Goal: Task Accomplishment & Management: Complete application form

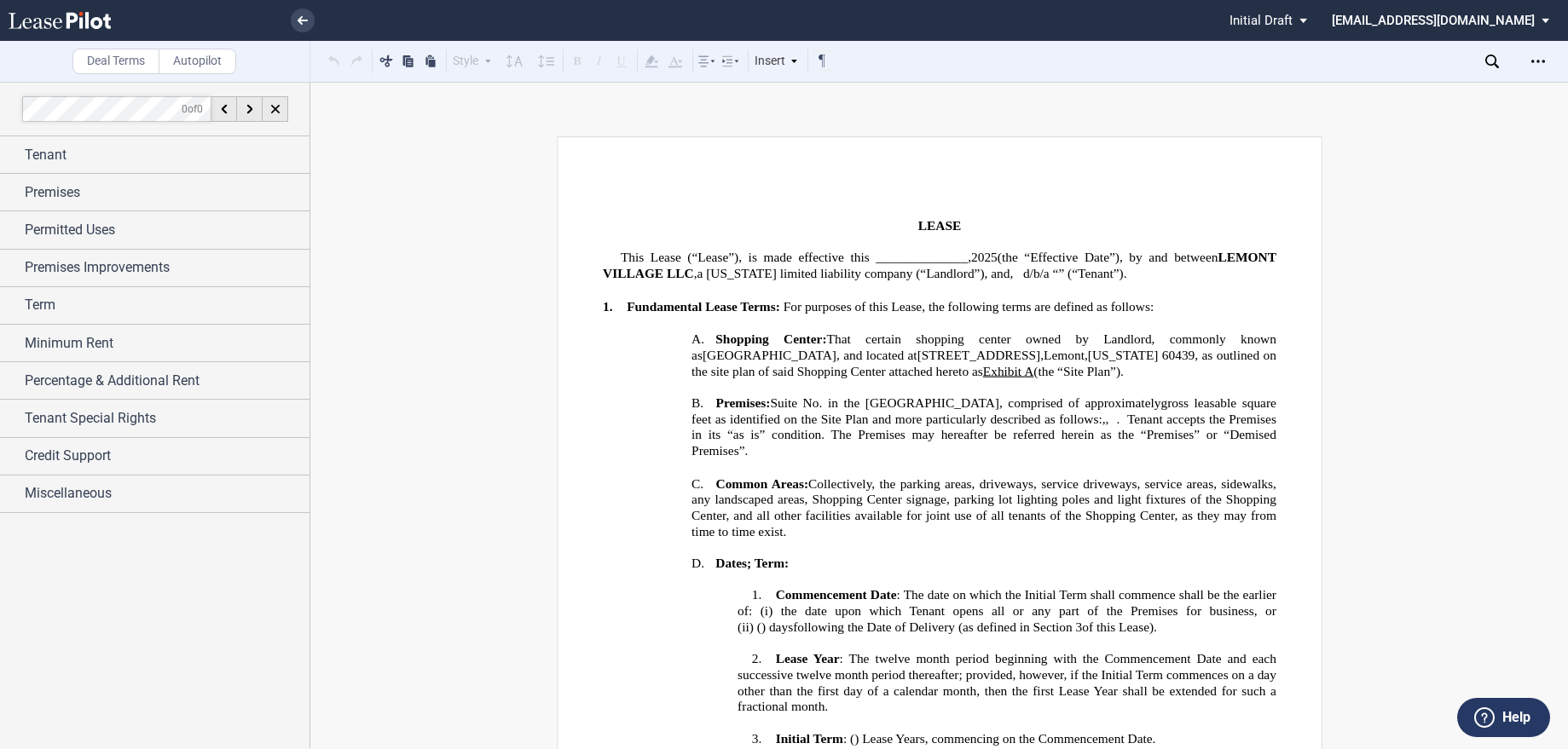
click at [80, 21] on use at bounding box center [59, 20] width 102 height 17
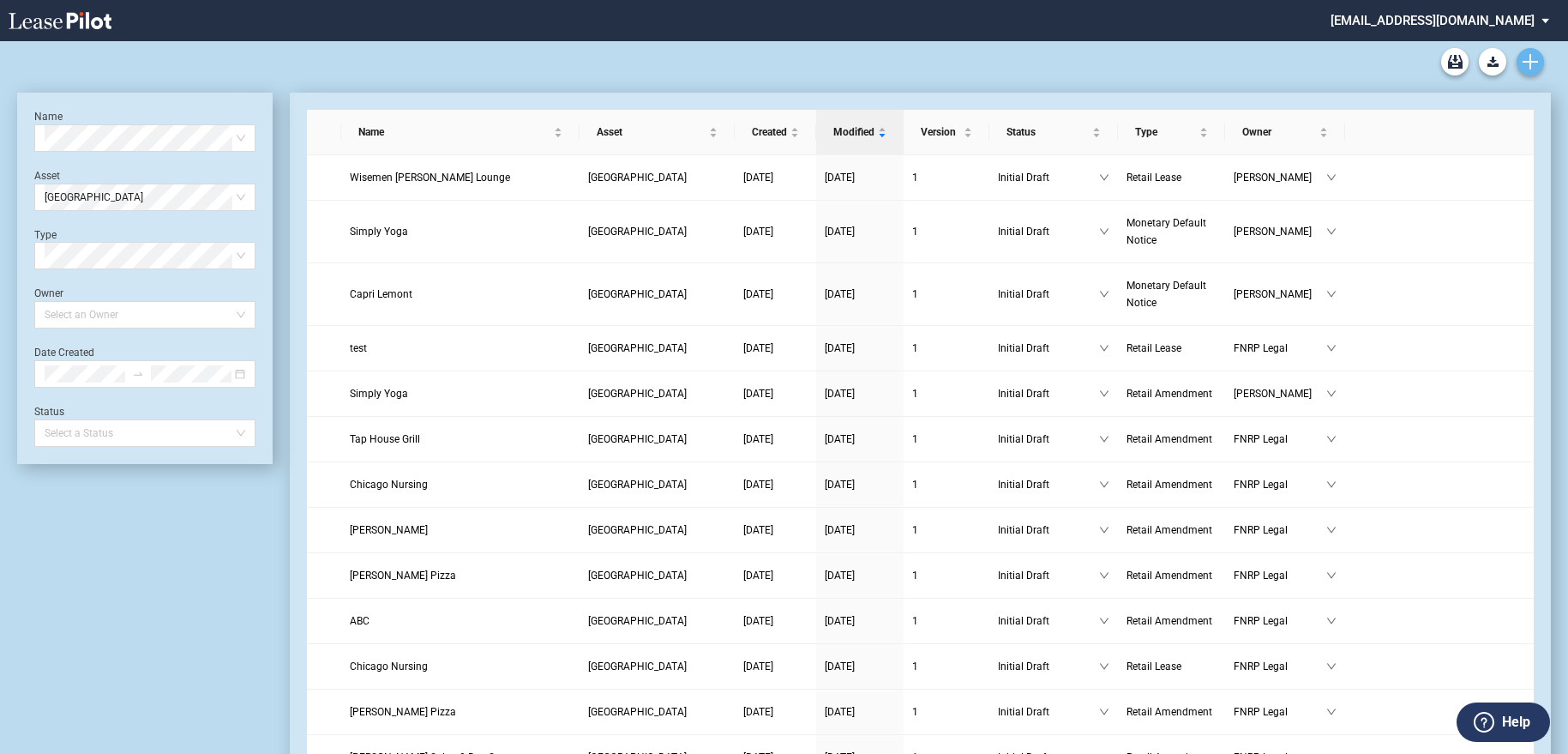
click at [1525, 58] on icon "Create new document" at bounding box center [1530, 62] width 16 height 16
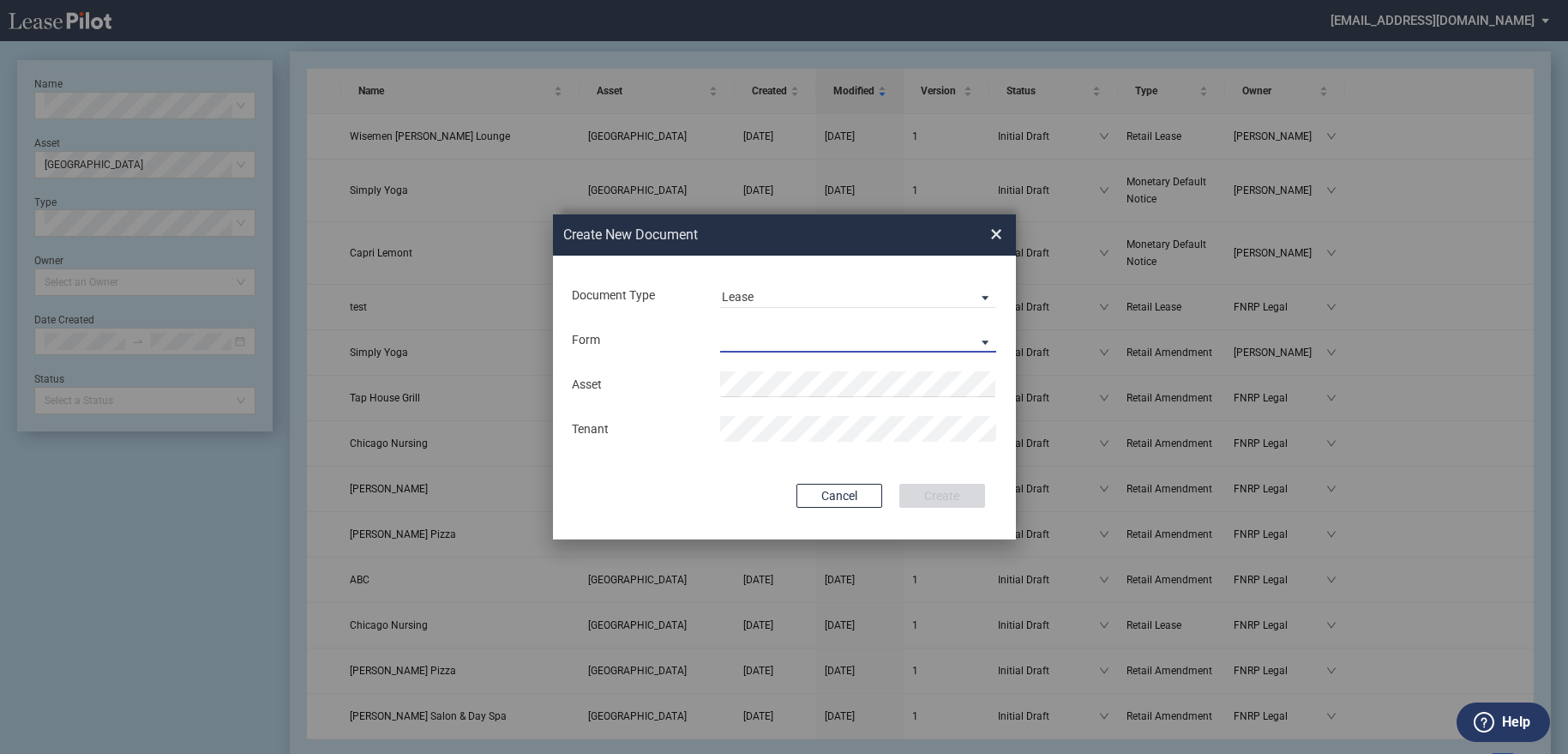
click at [895, 338] on md-select "Retail Lease Monetary Default Notice" at bounding box center [859, 340] width 277 height 26
click at [890, 343] on md-option "Retail Lease" at bounding box center [860, 341] width 305 height 41
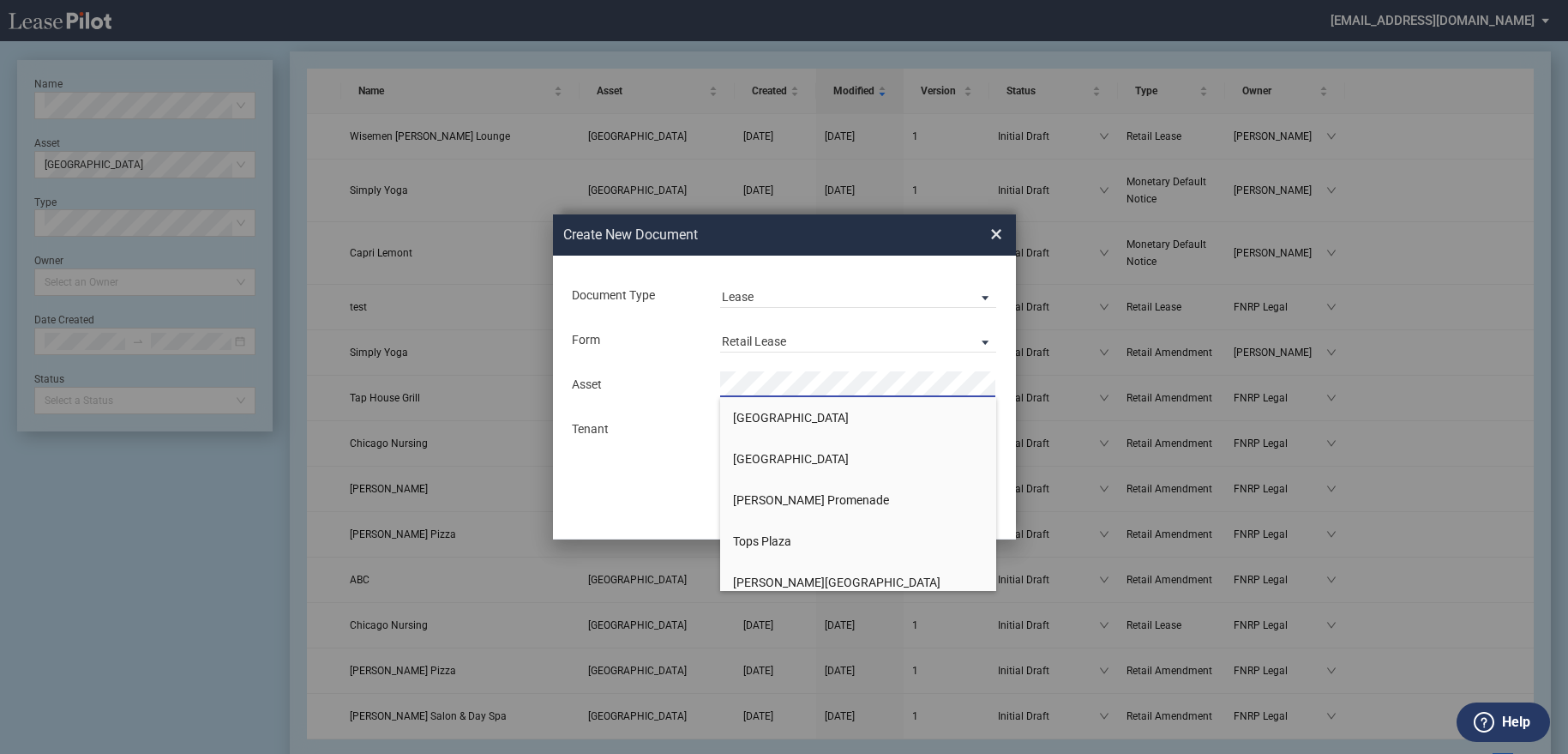
scroll to position [2482, 0]
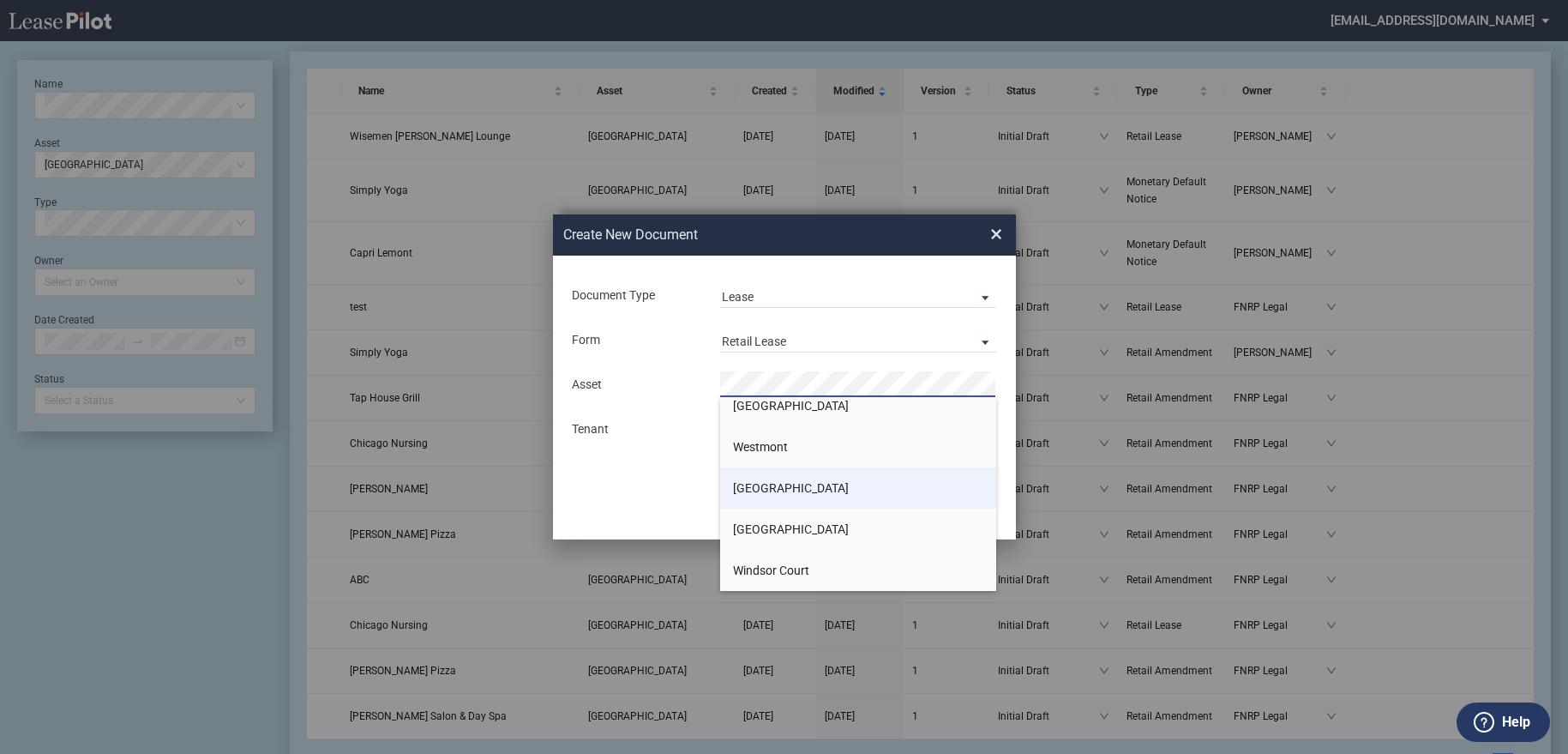
click at [810, 491] on span "Westwood Shopping Center" at bounding box center [791, 488] width 116 height 14
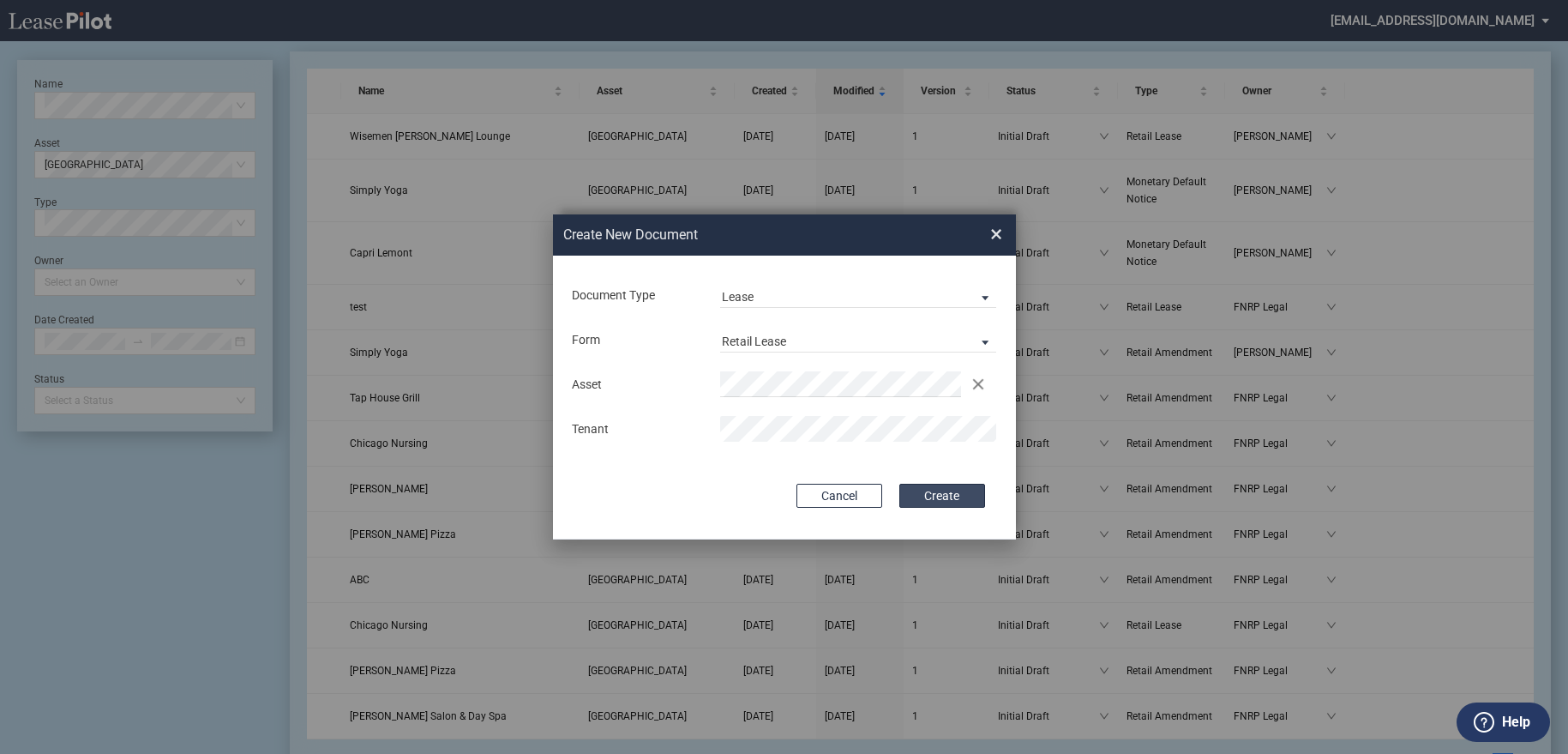
click at [943, 490] on button "Create" at bounding box center [942, 496] width 85 height 24
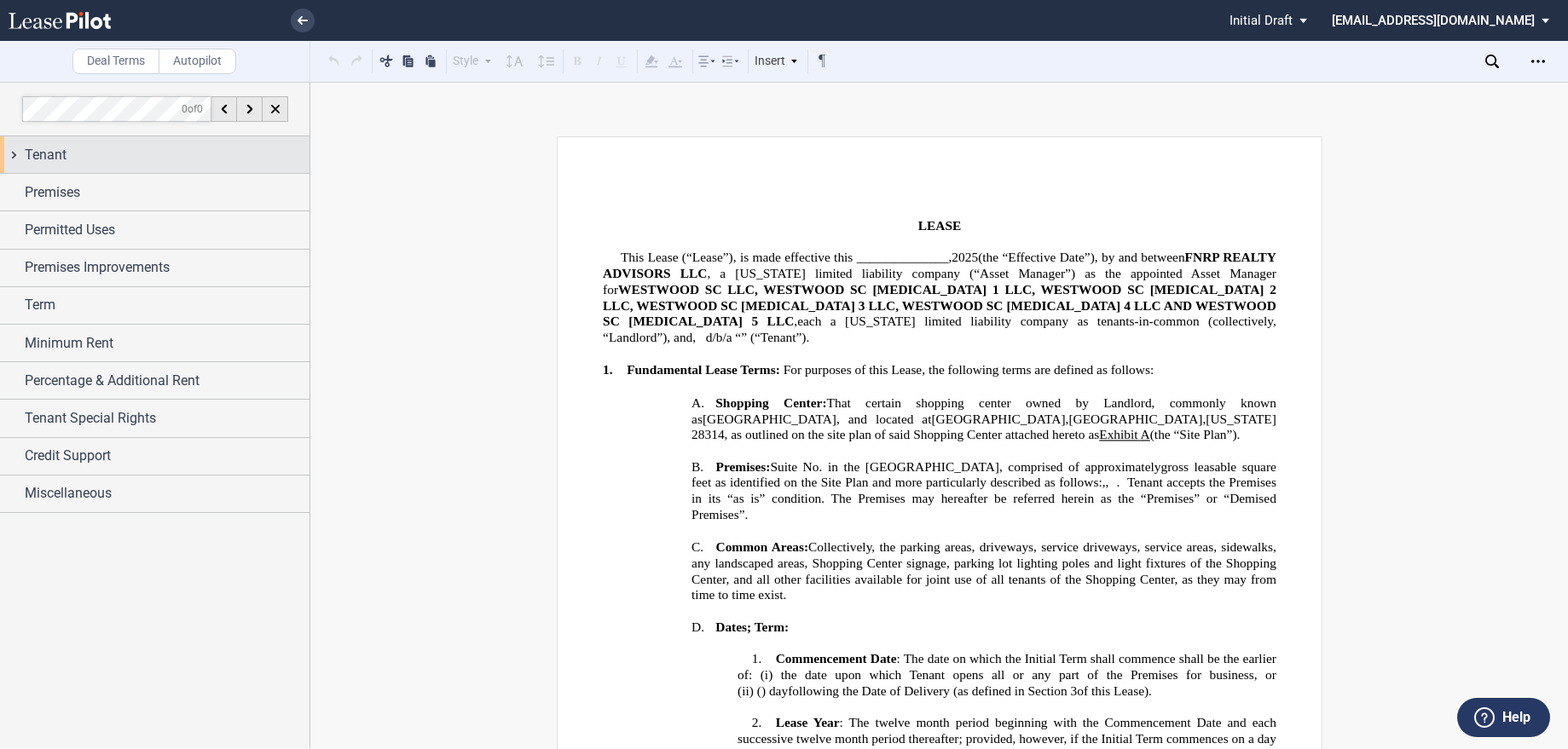
click at [42, 156] on span "Tenant" at bounding box center [46, 155] width 42 height 20
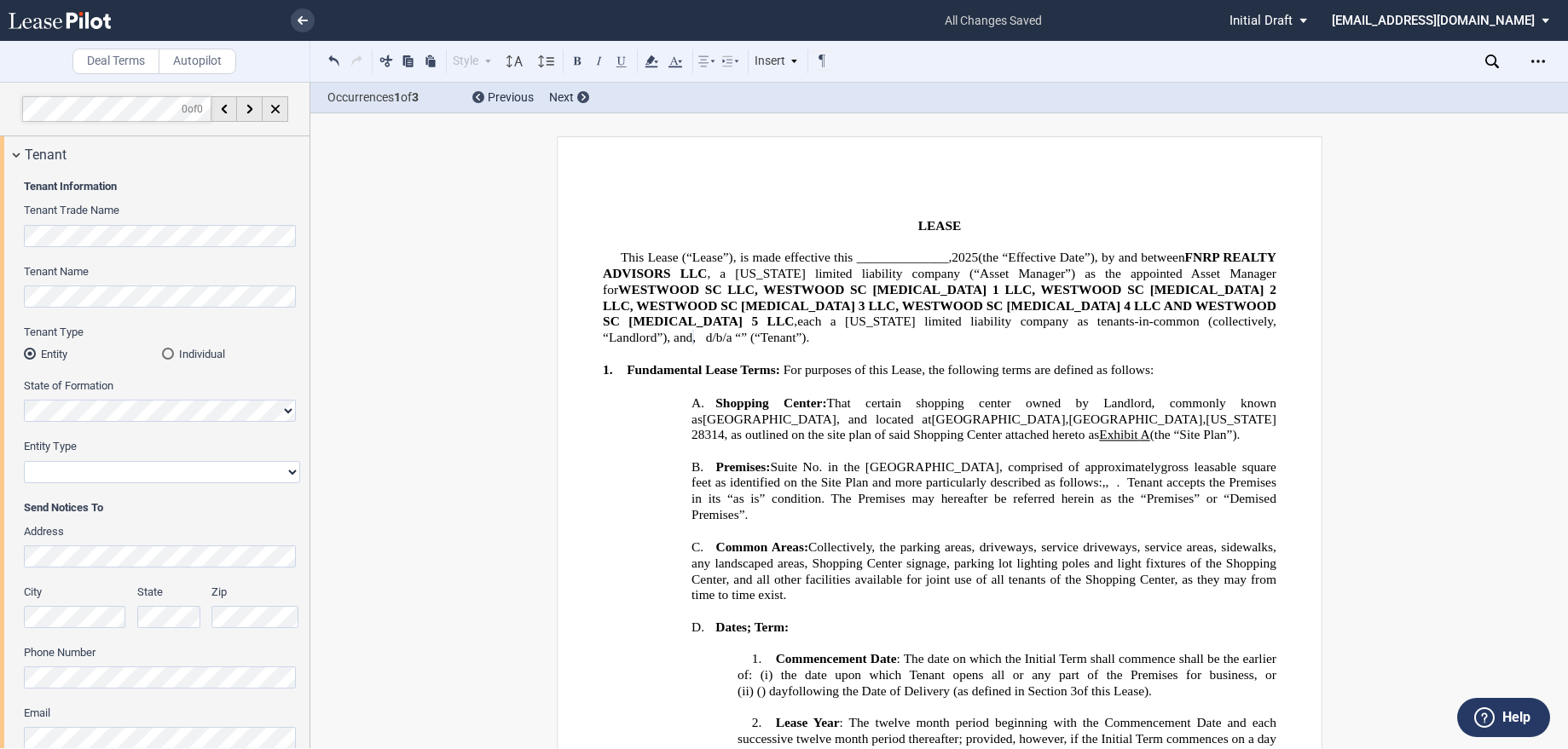
click at [131, 470] on select "Corporation Limited Liability Company General Partnership Limited Partnership O…" at bounding box center [162, 472] width 277 height 22
select select "limited liability company"
click at [24, 461] on select "Corporation Limited Liability Company General Partnership Limited Partnership O…" at bounding box center [162, 472] width 277 height 22
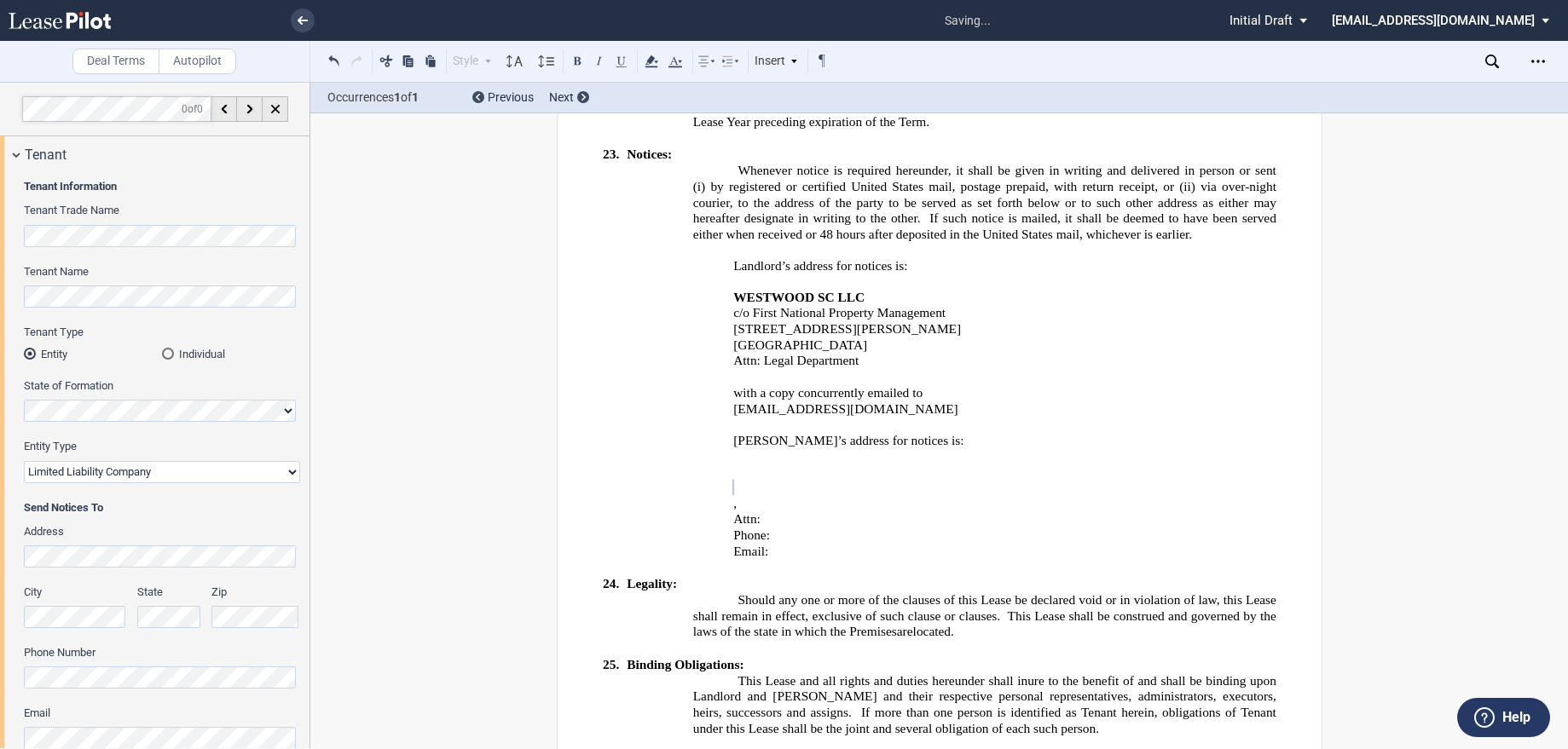
click at [252, 520] on div "Send Notices To Address City State Zip Phone Number Email Attention" at bounding box center [162, 663] width 277 height 328
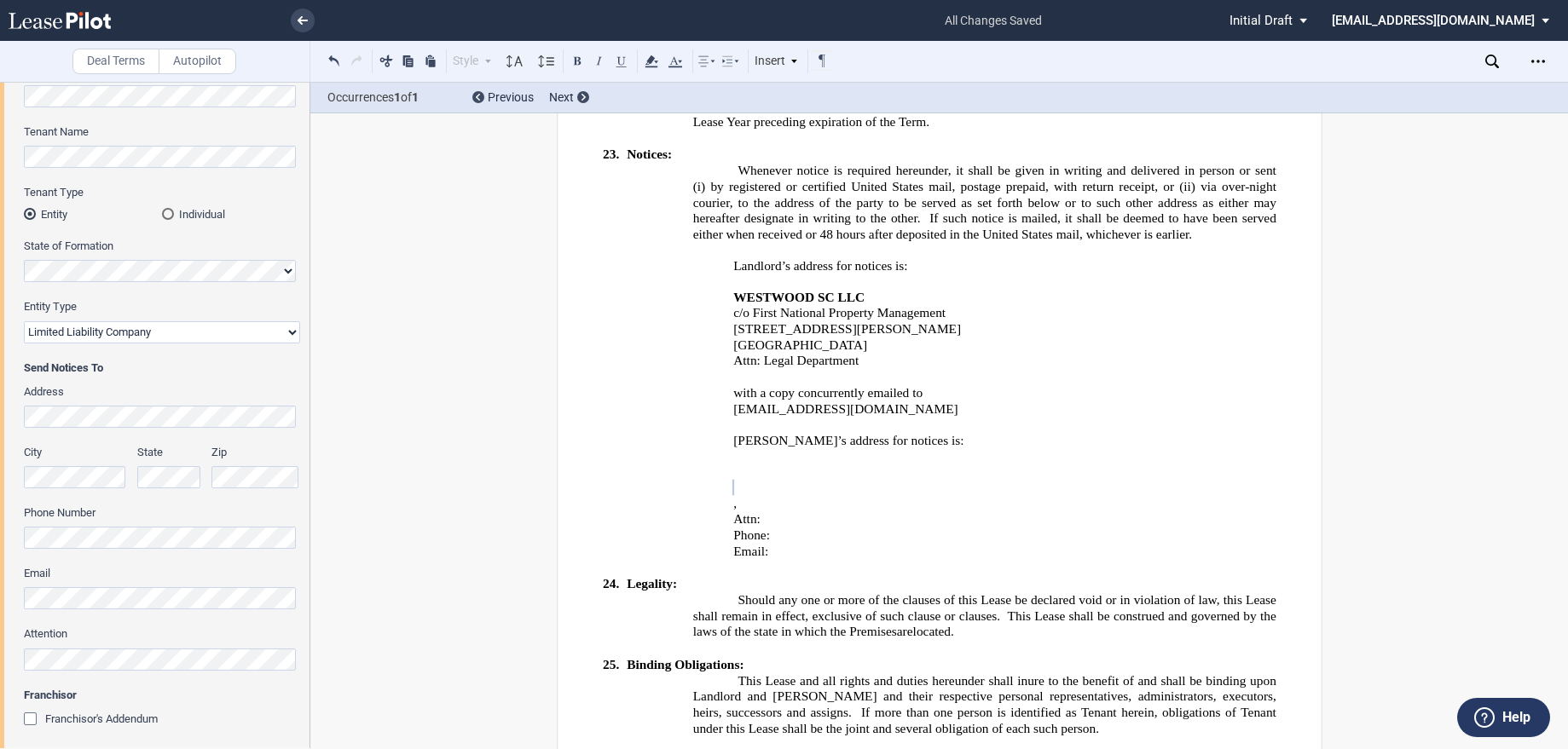
scroll to position [171, 0]
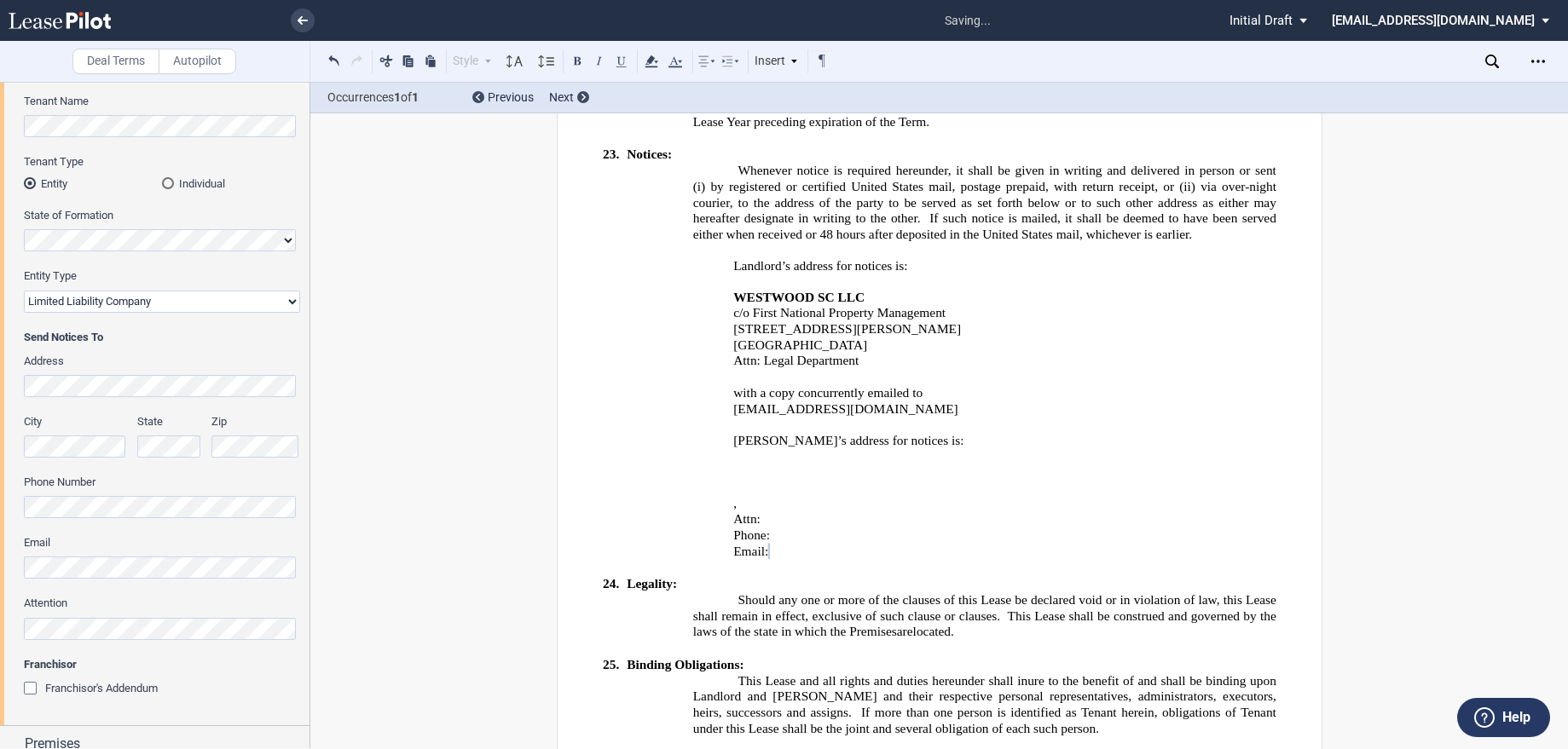
click at [28, 684] on div "Franchisor's Addendum" at bounding box center [32, 690] width 17 height 17
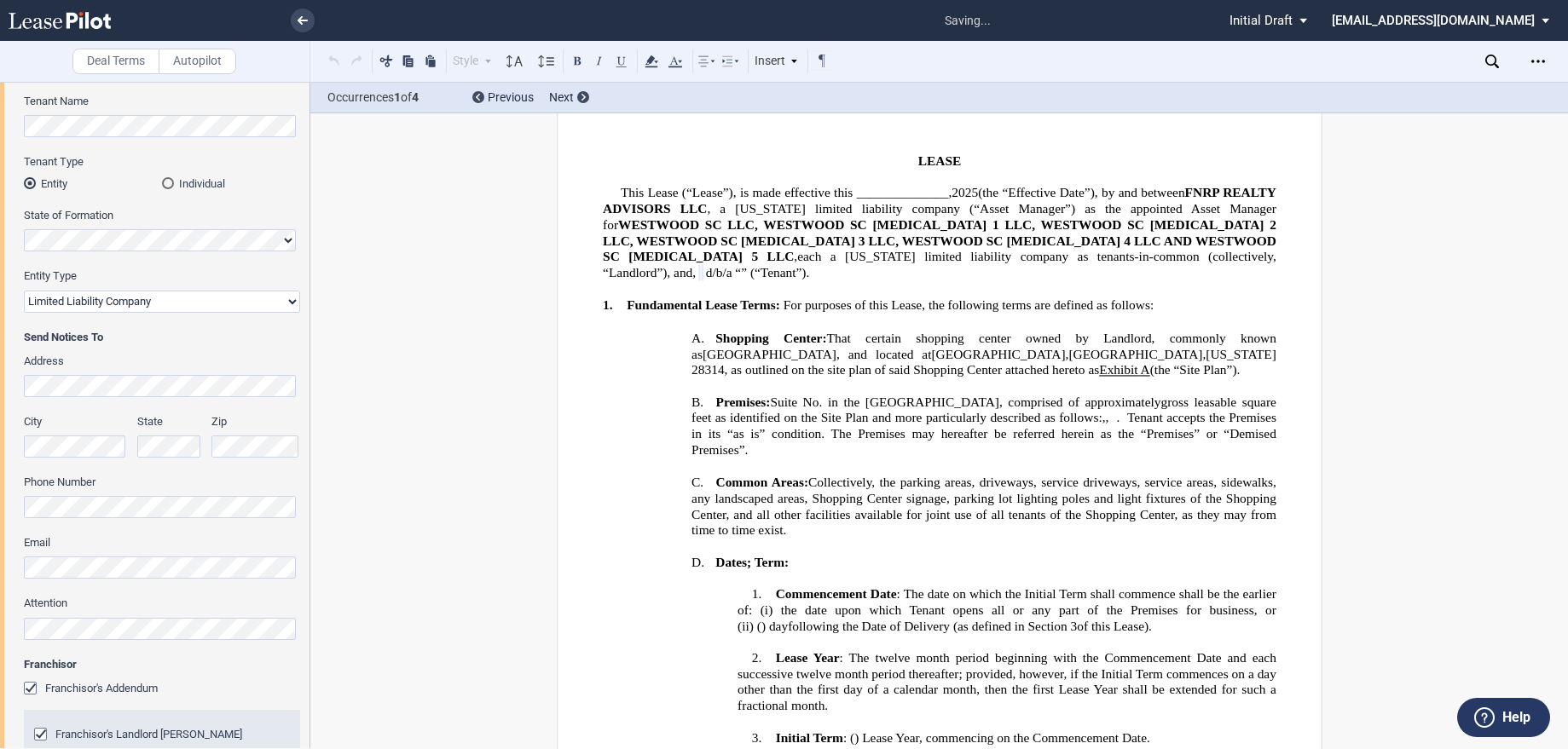
scroll to position [0, 0]
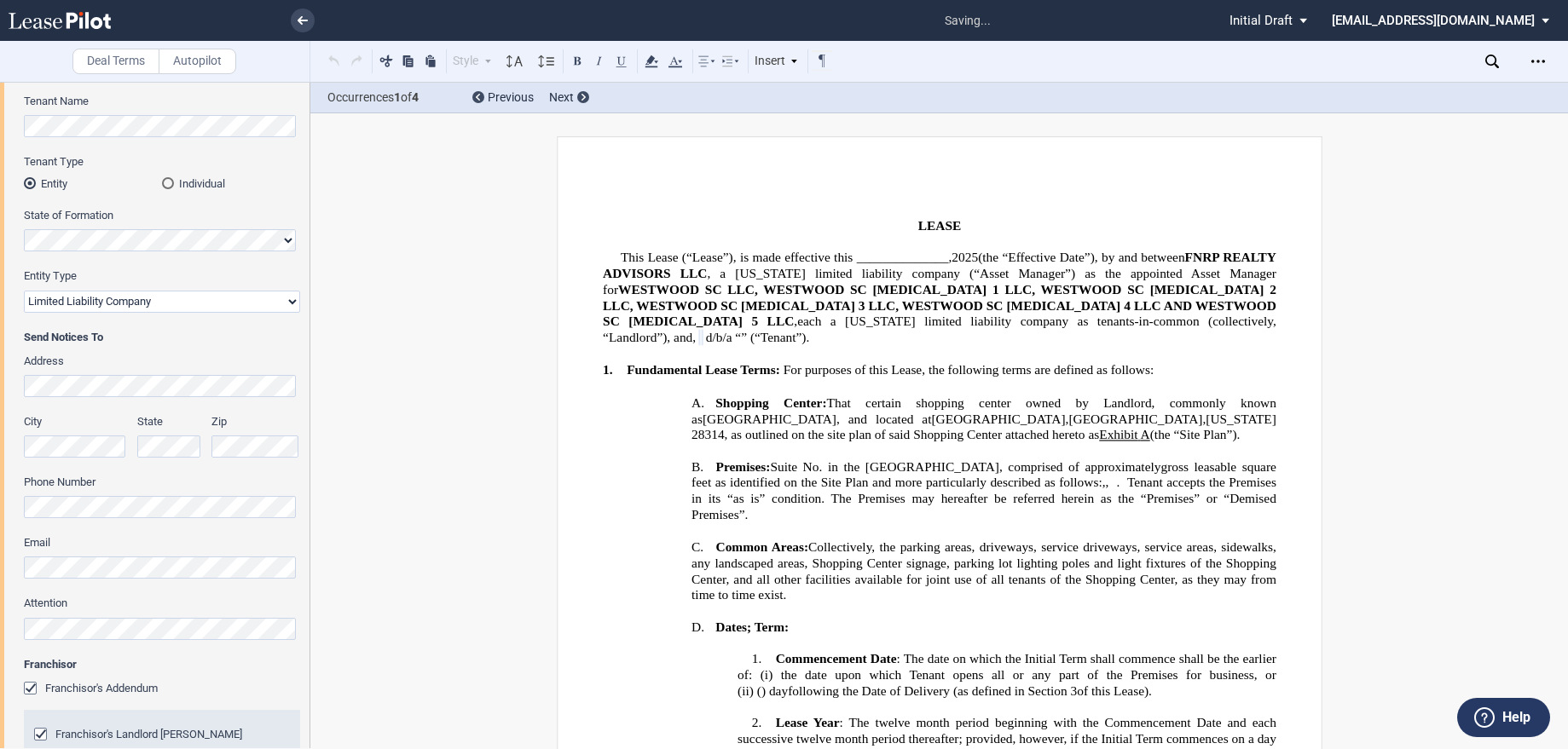
click at [252, 175] on md-radio-button "Individual" at bounding box center [230, 182] width 138 height 16
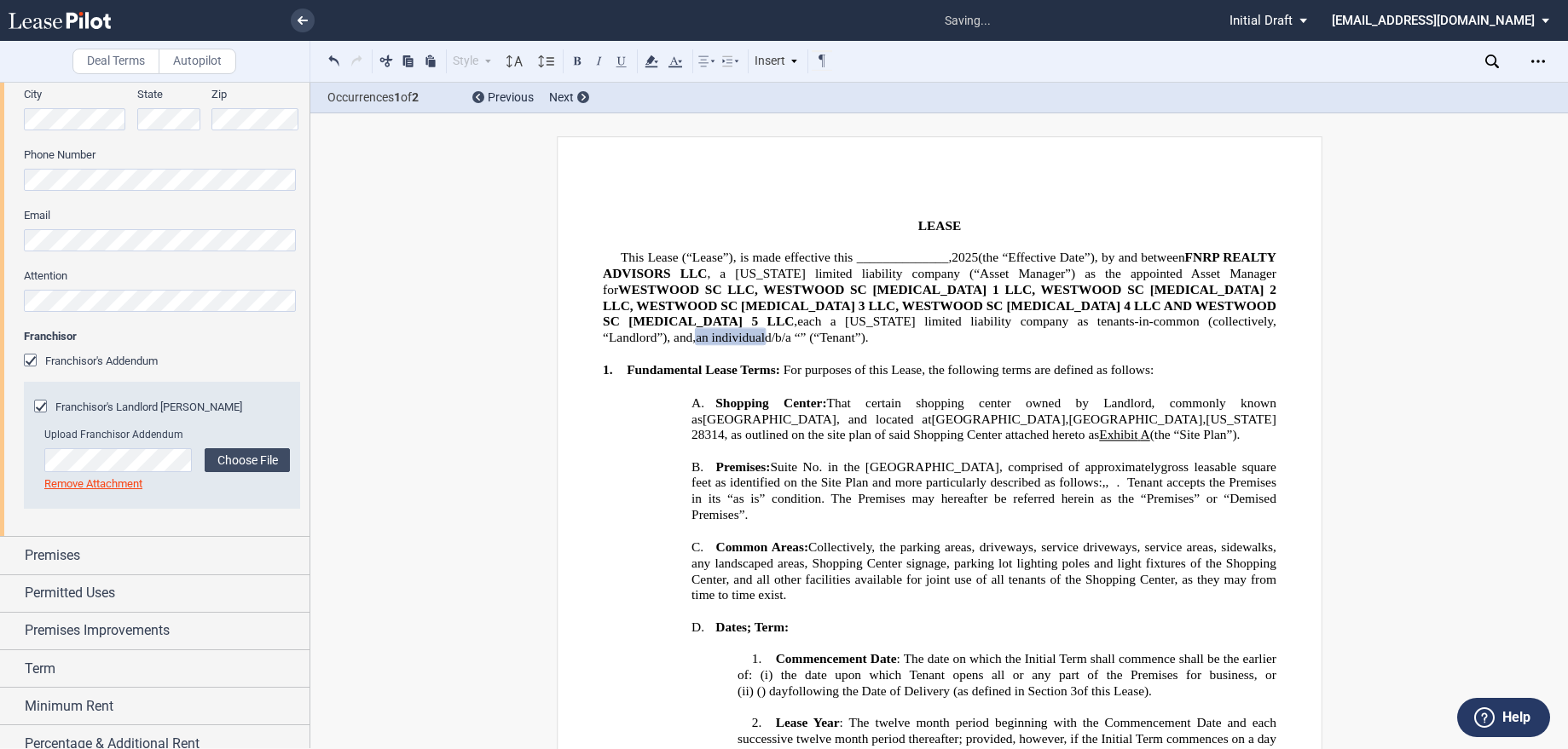
scroll to position [426, 0]
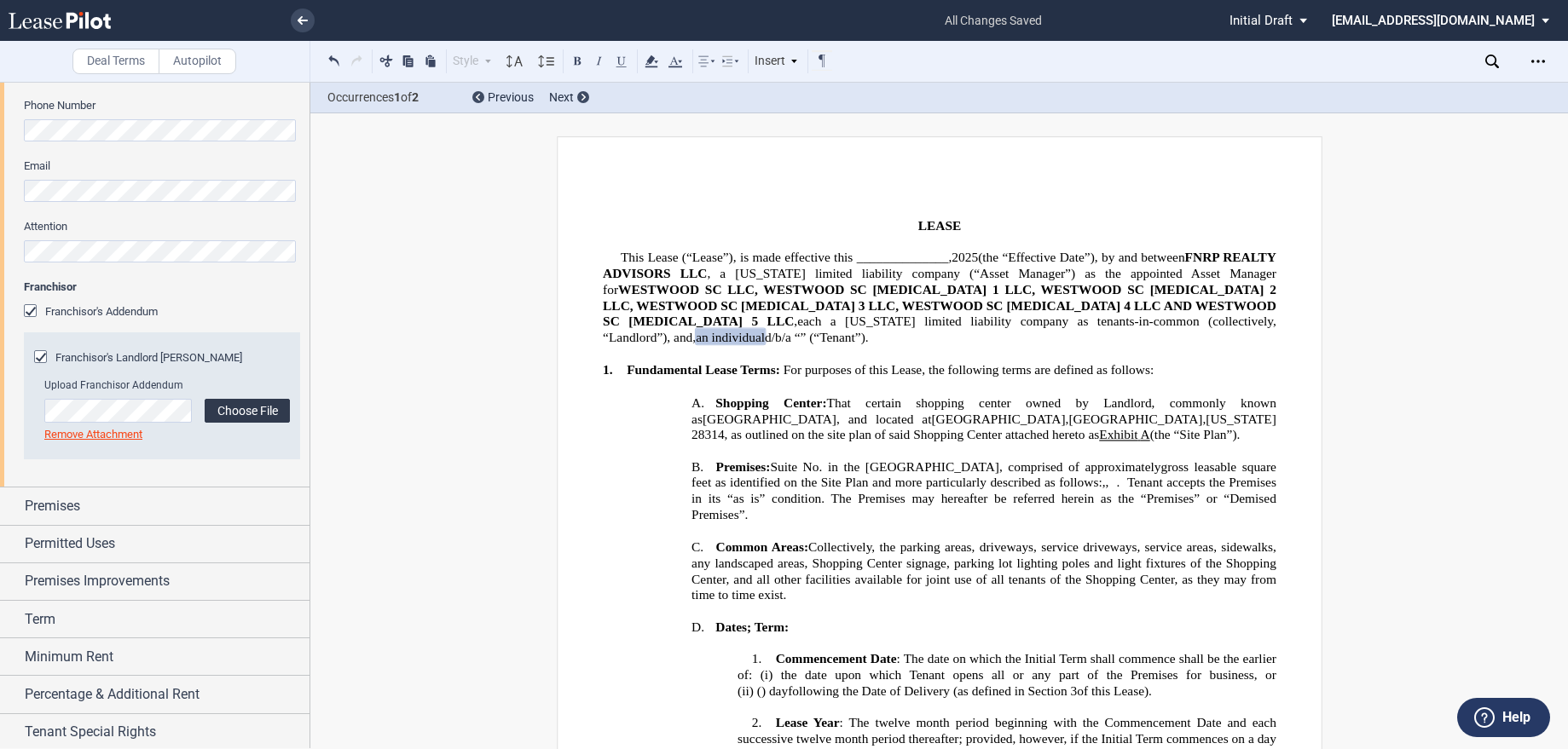
click at [267, 411] on label "Choose File" at bounding box center [246, 411] width 85 height 24
click at [265, 406] on label "Choose File" at bounding box center [246, 408] width 85 height 24
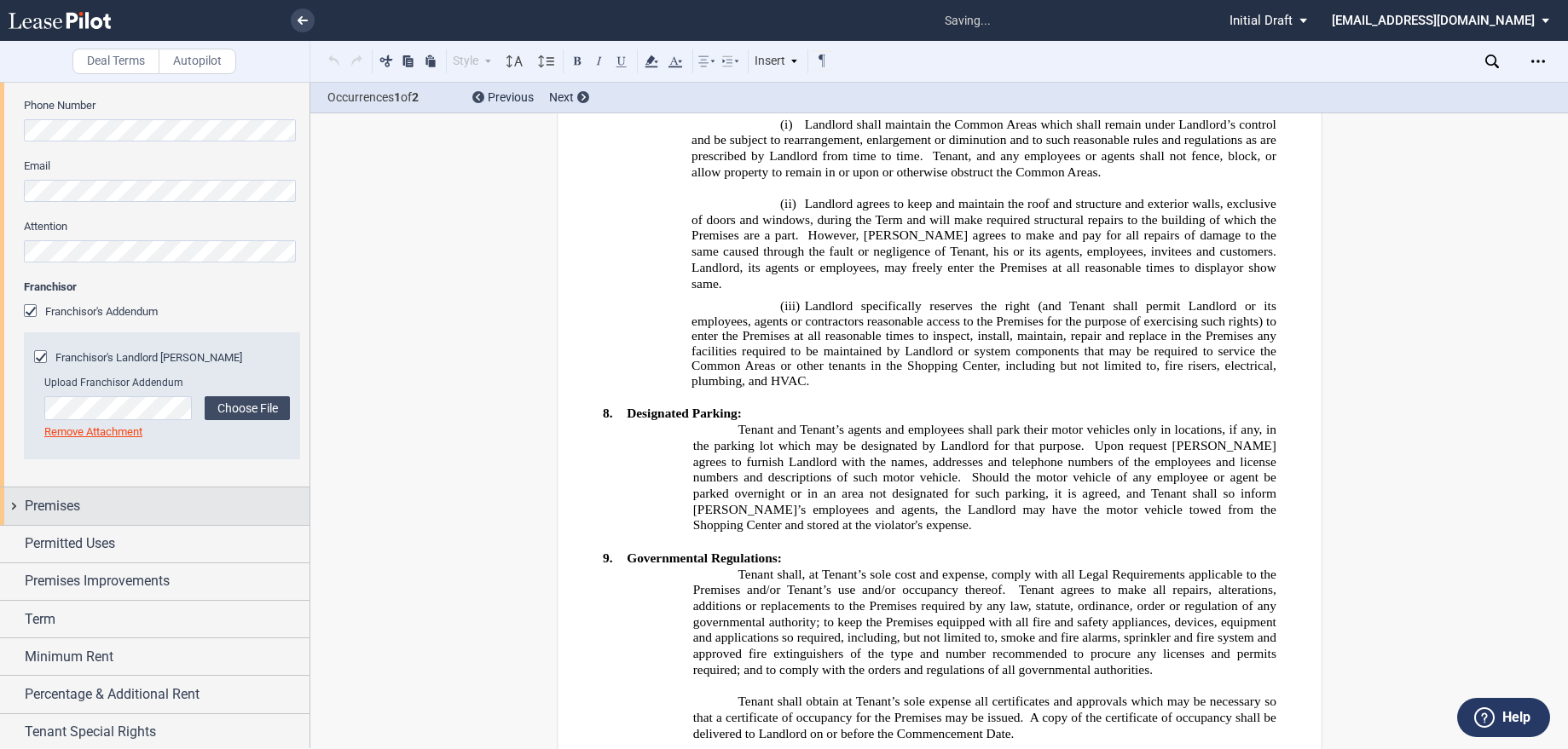
scroll to position [20808, 0]
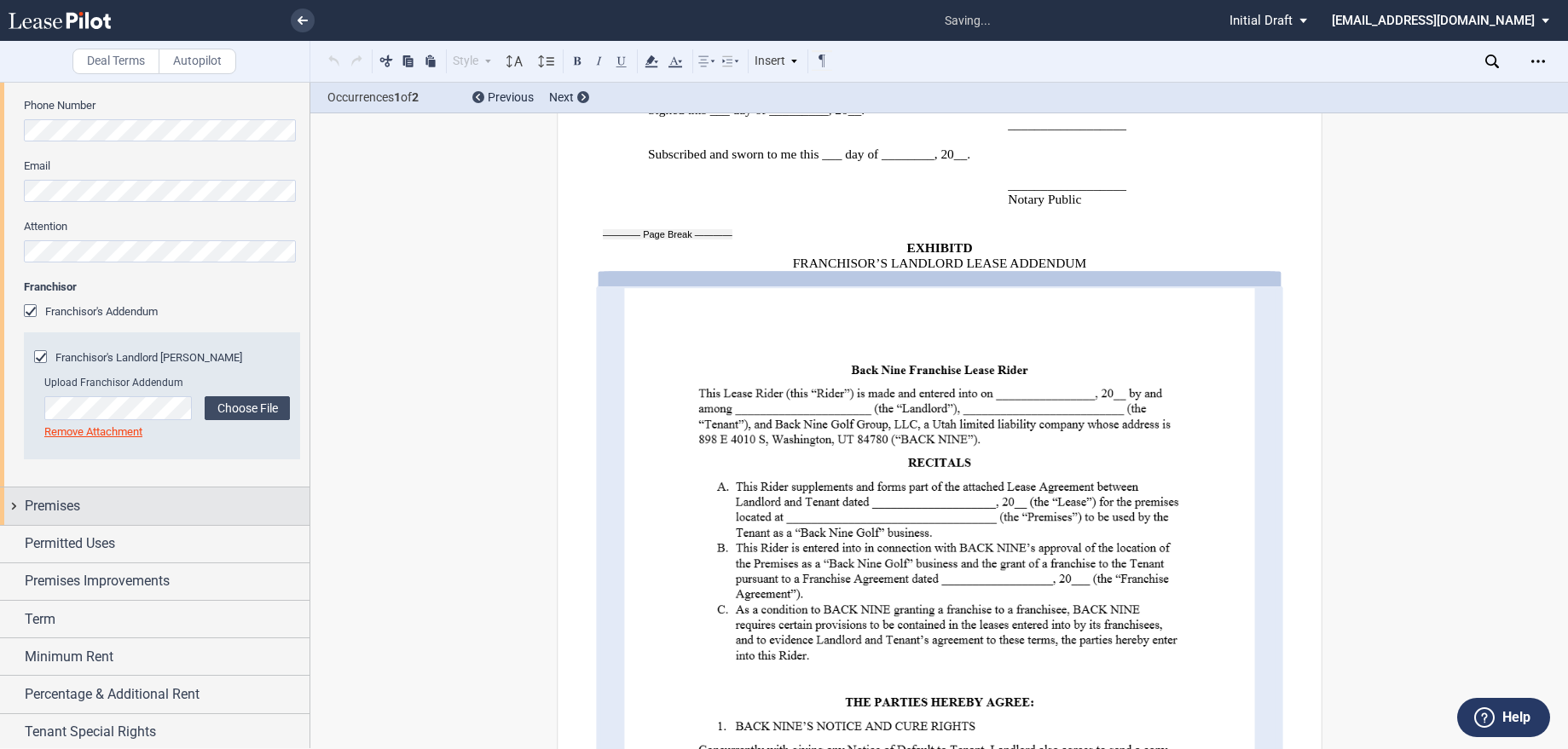
click at [66, 507] on span "Premises" at bounding box center [52, 506] width 56 height 20
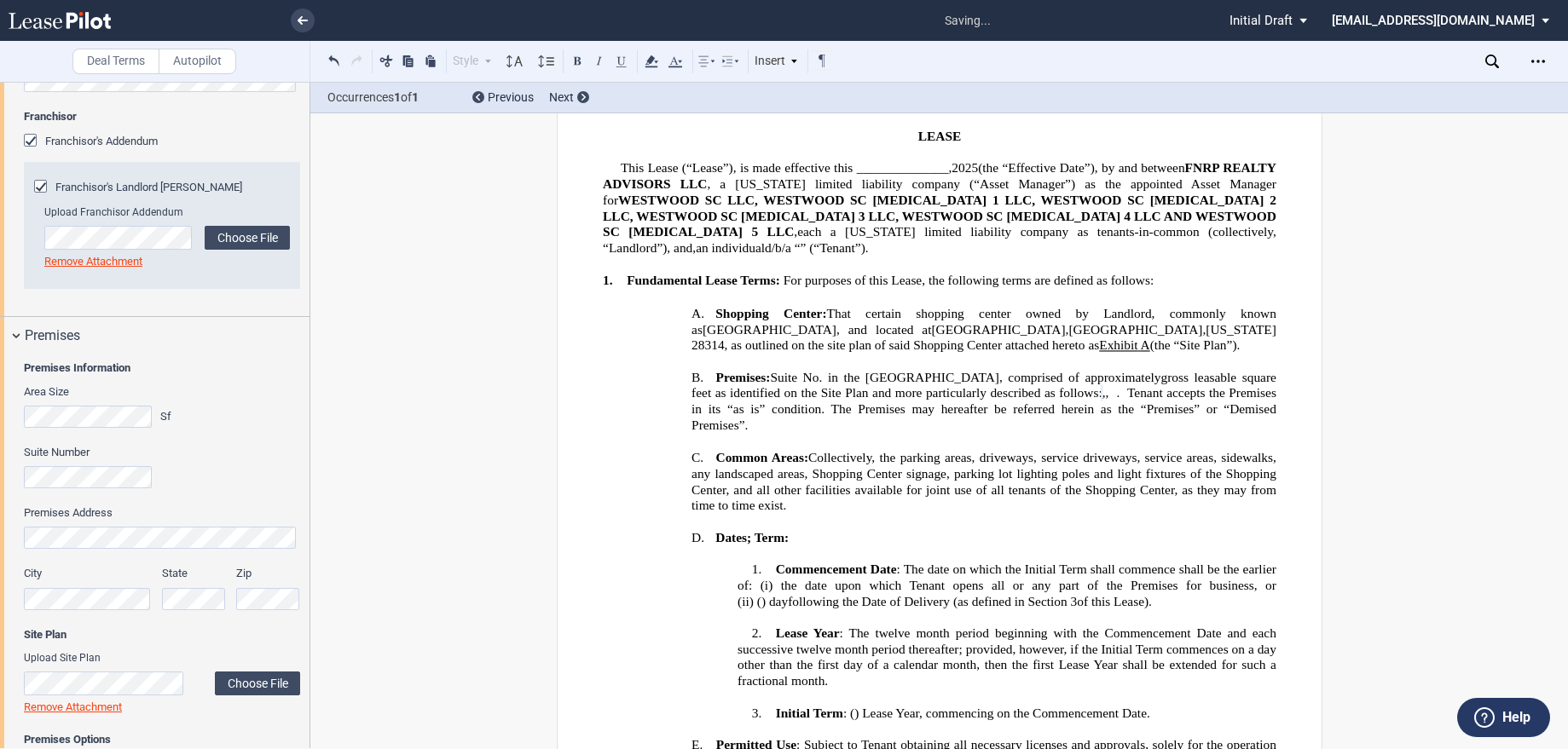
scroll to position [0, 0]
click at [245, 407] on div "Area Size Sf" at bounding box center [162, 414] width 297 height 60
click at [259, 682] on label "Choose File" at bounding box center [256, 683] width 85 height 24
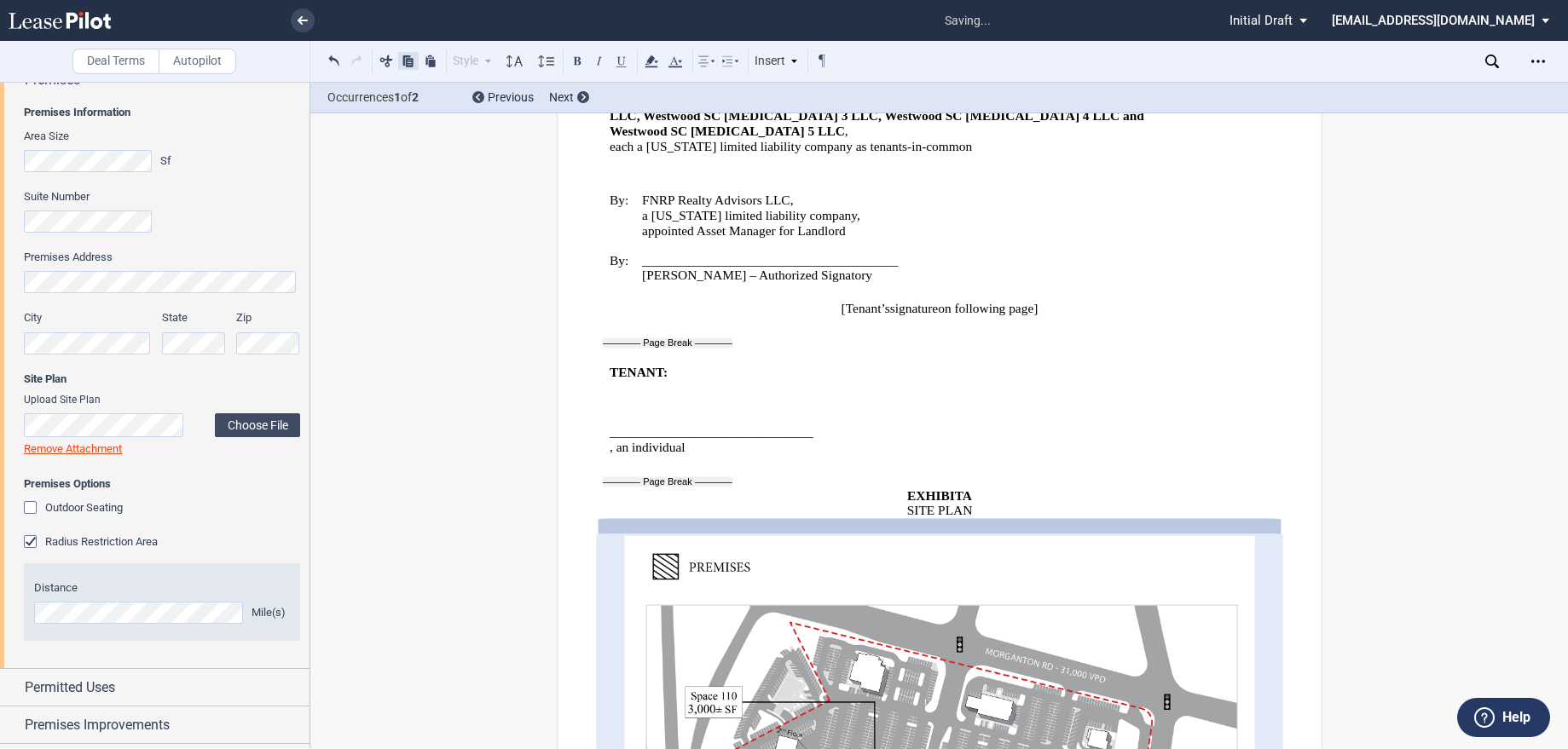
scroll to position [937, 0]
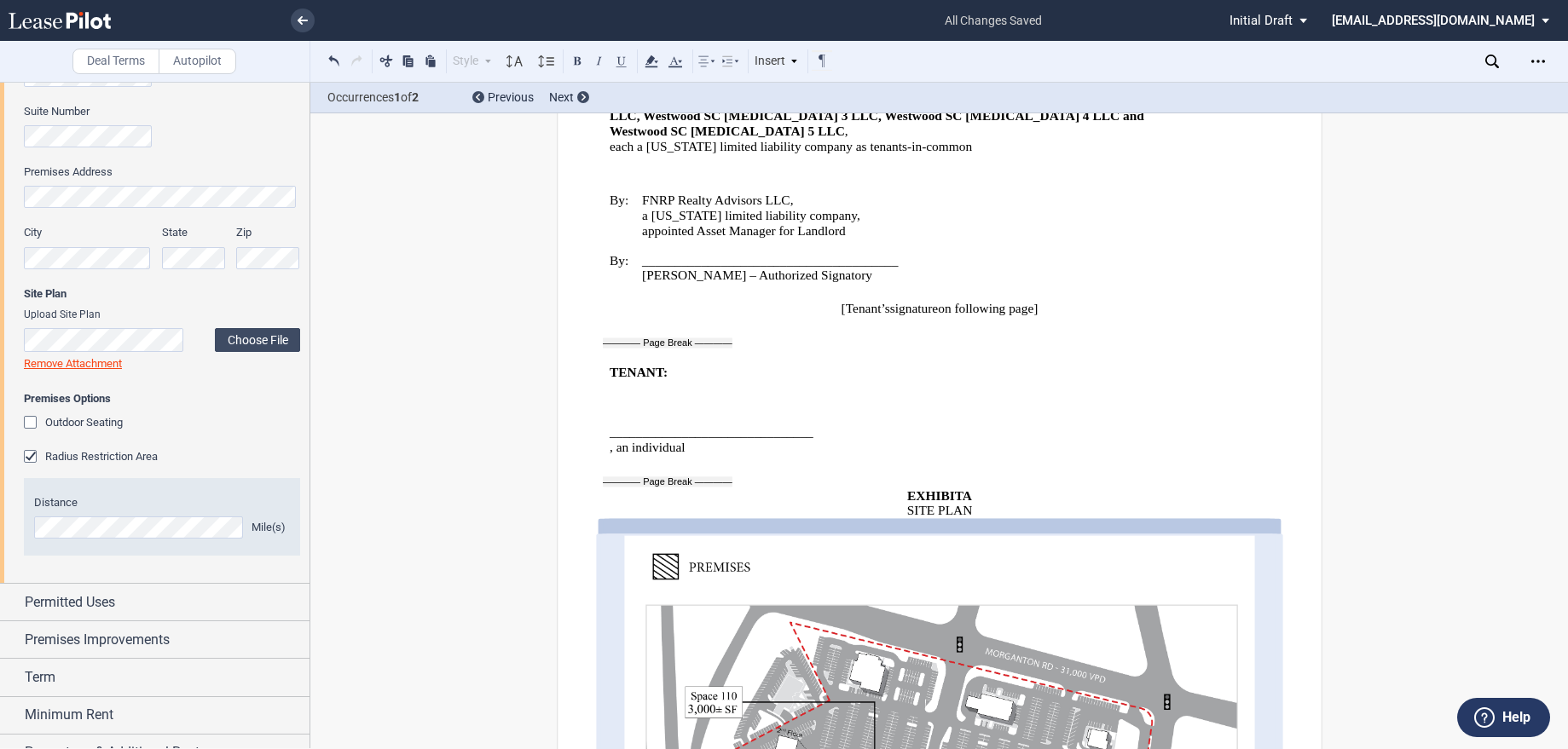
click at [35, 454] on div "Radius Restriction Area" at bounding box center [32, 458] width 17 height 17
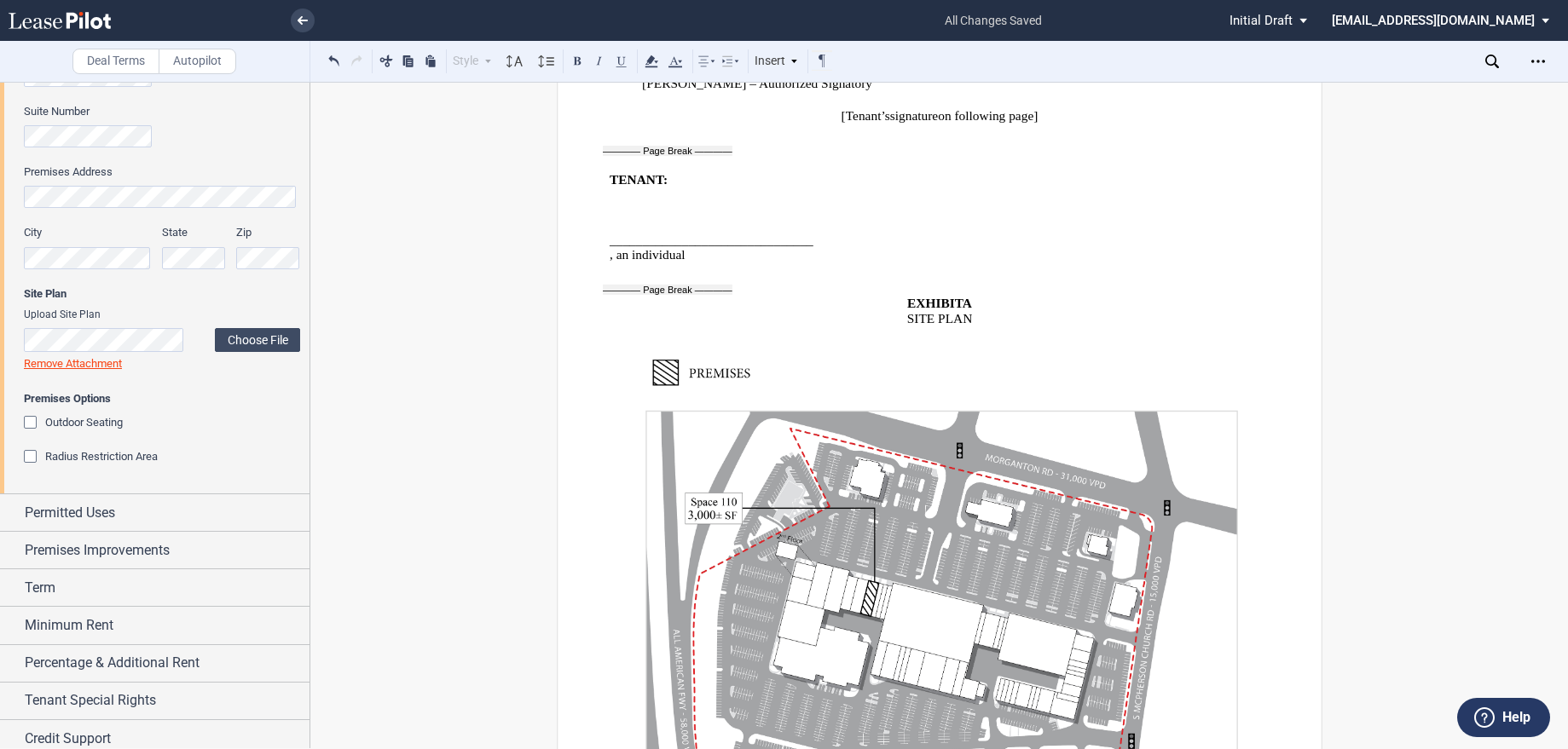
scroll to position [15827, 0]
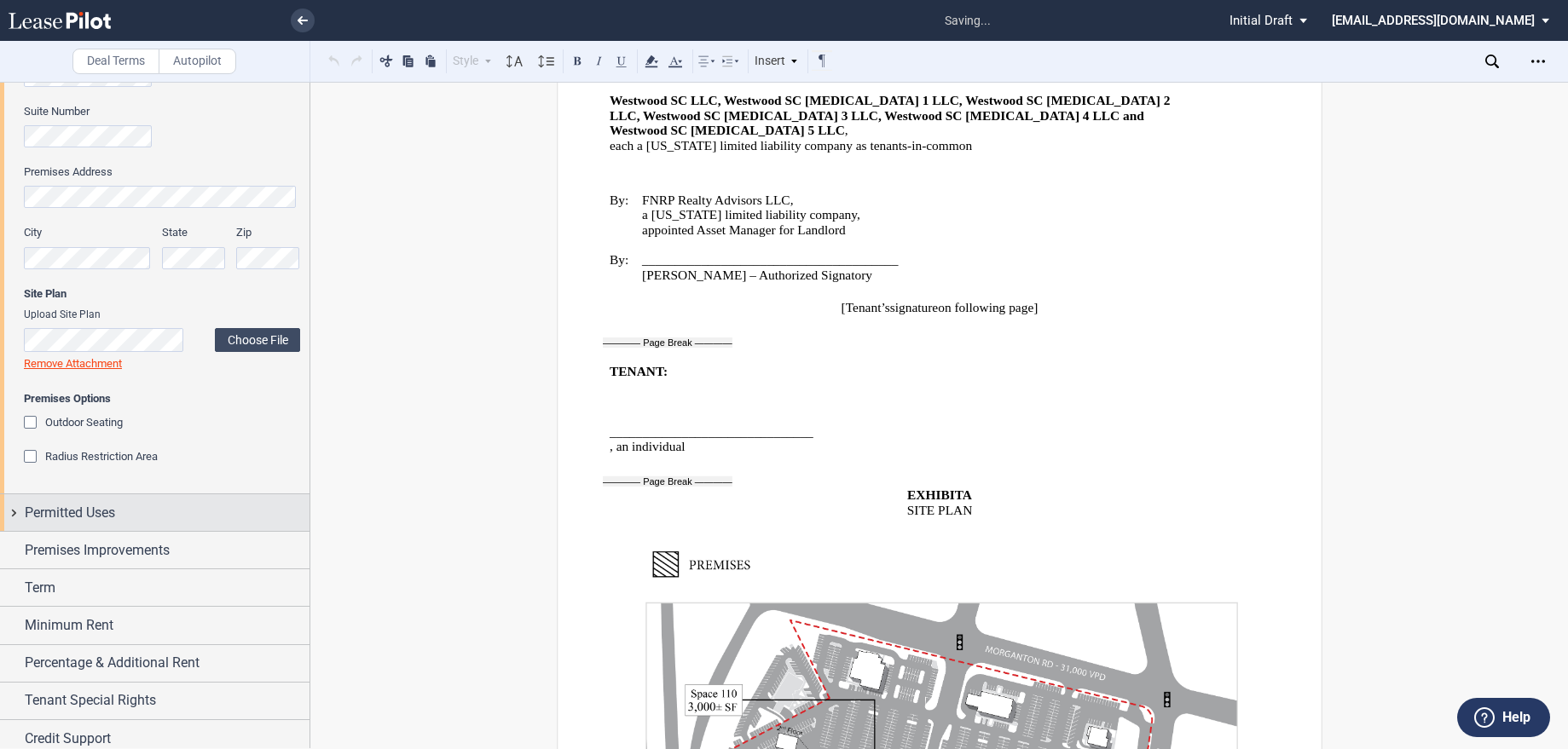
click at [102, 515] on span "Permitted Uses" at bounding box center [69, 513] width 90 height 20
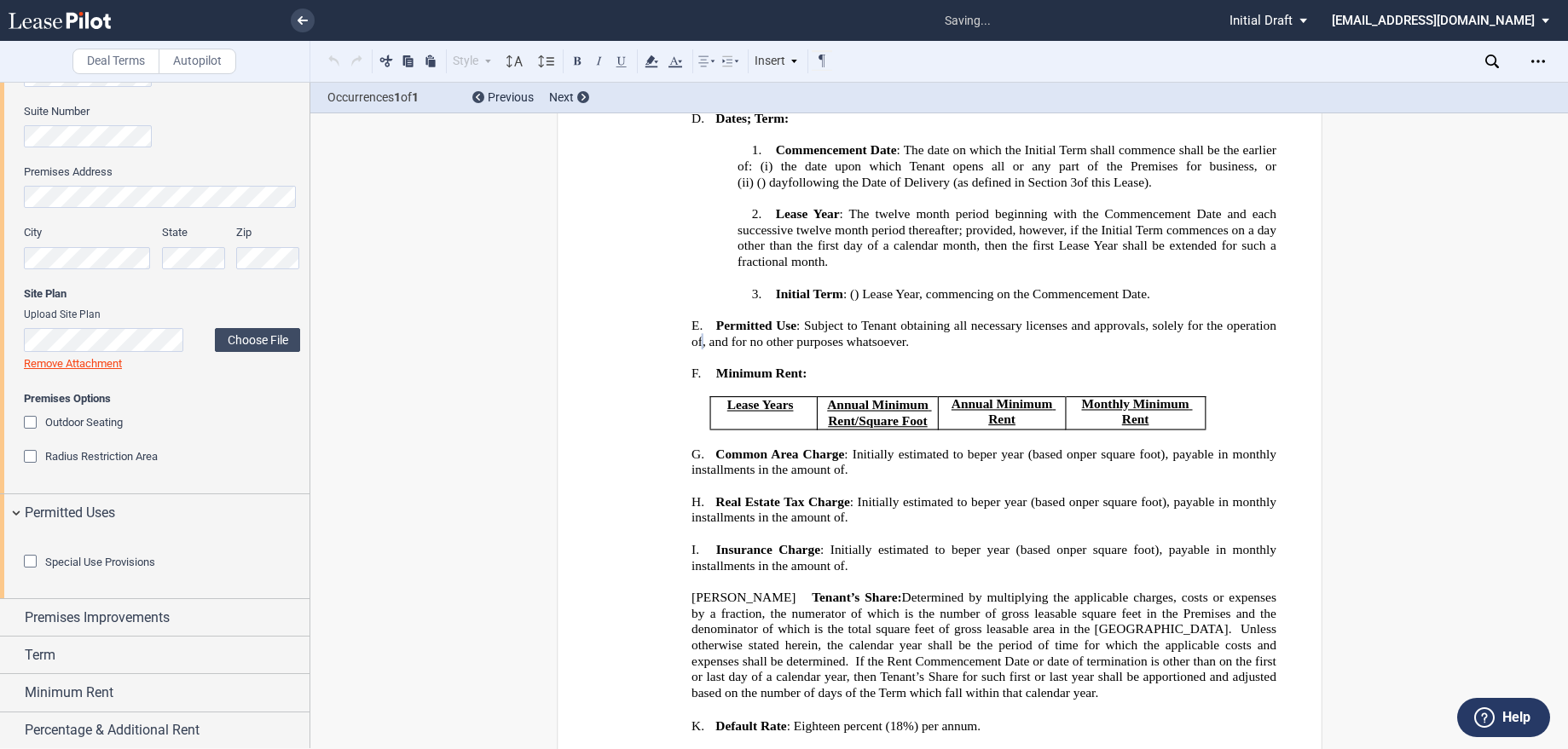
scroll to position [509, 0]
click at [213, 571] on div "Special Use Provisions" at bounding box center [162, 562] width 277 height 17
click at [26, 572] on div "Special Use Provisions" at bounding box center [32, 563] width 17 height 17
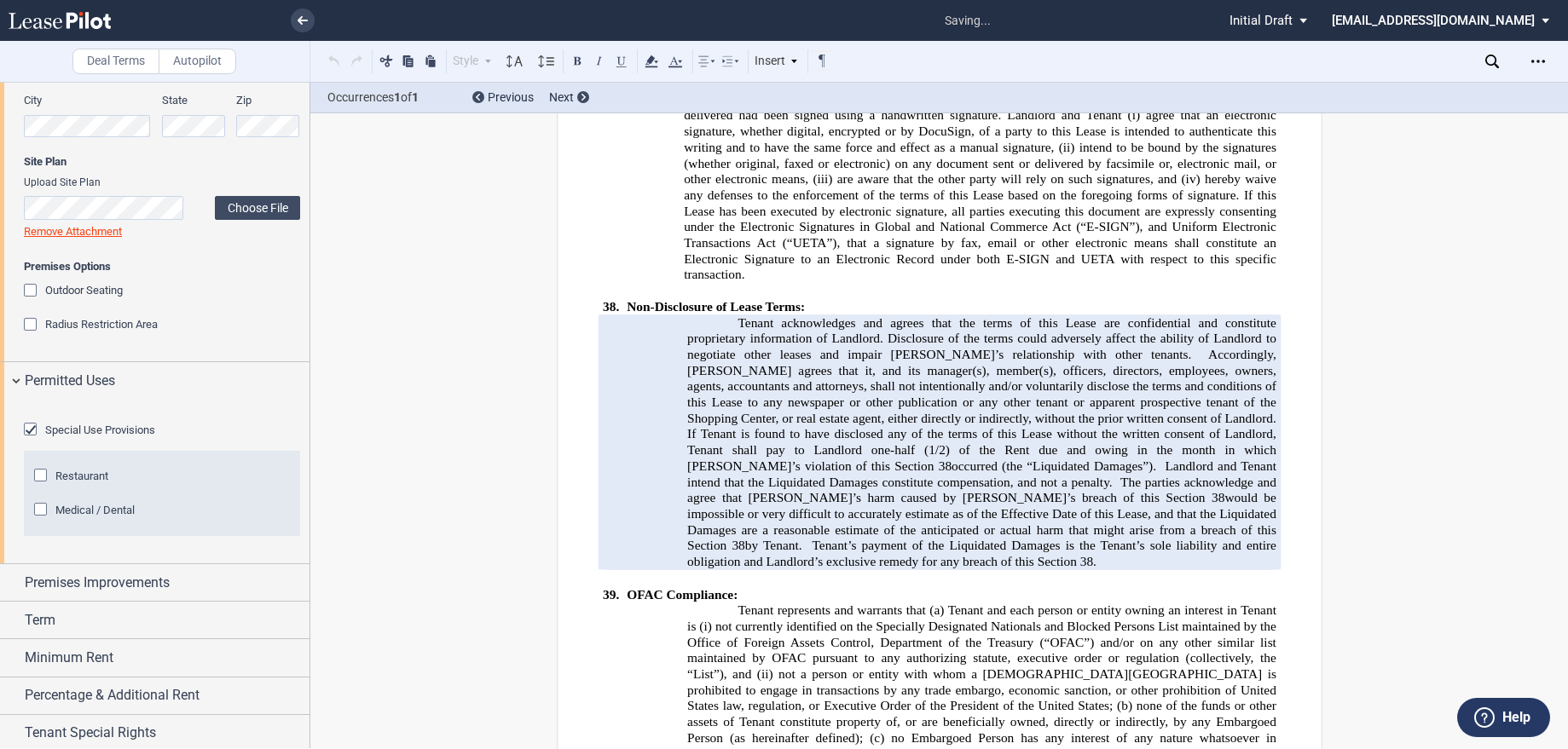
scroll to position [1108, 0]
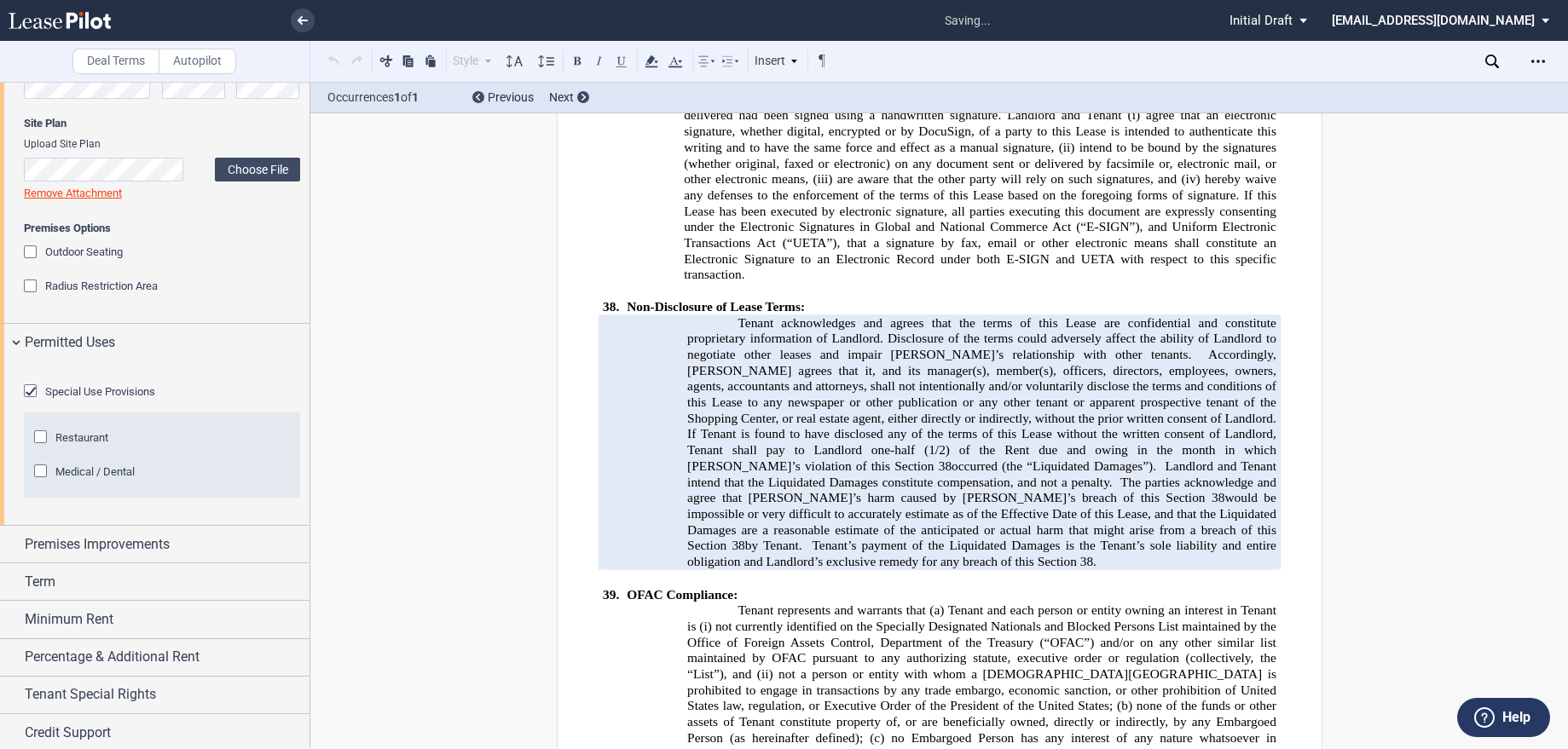
click at [30, 401] on div "Special Use Provisions" at bounding box center [32, 392] width 17 height 17
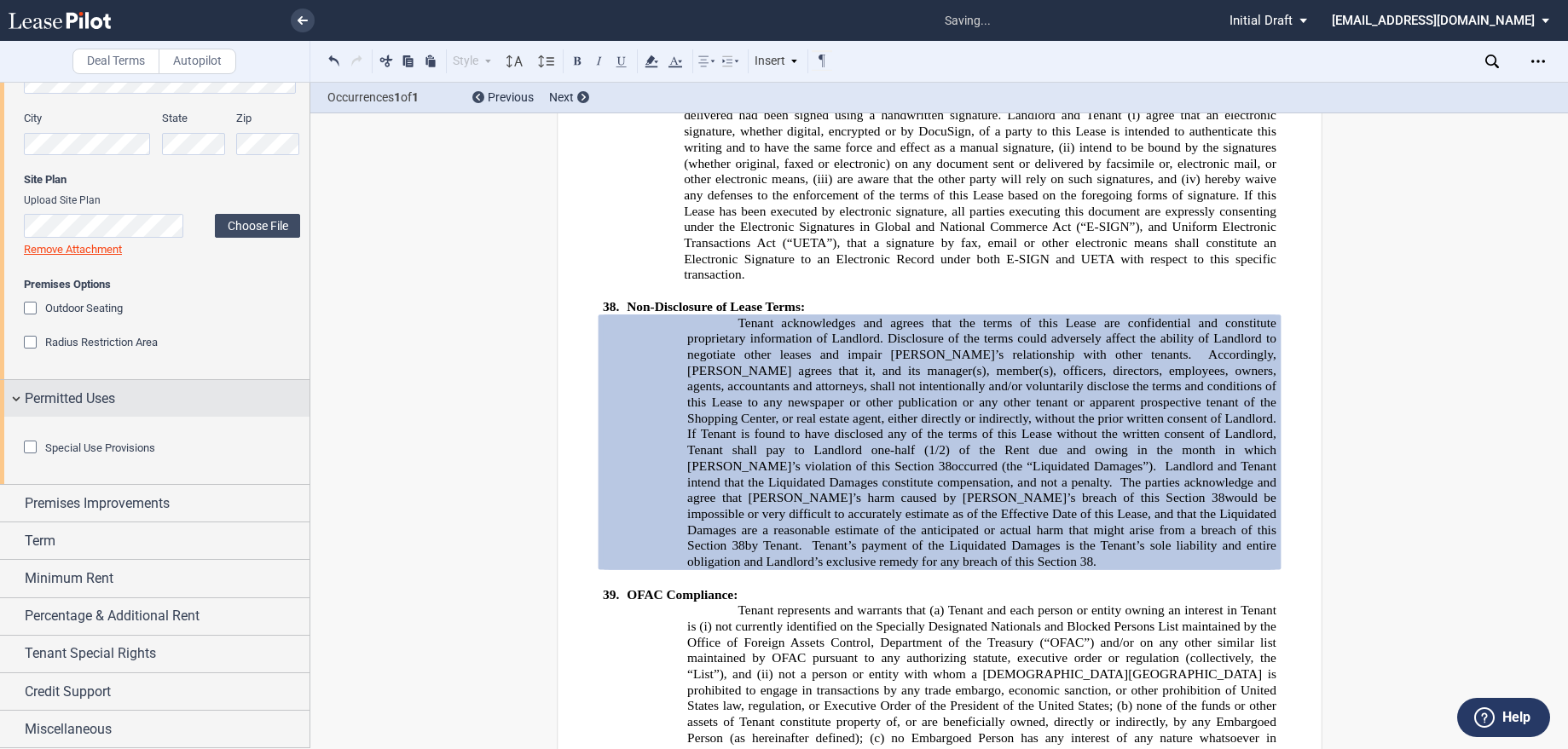
click at [18, 380] on div "Permitted Uses" at bounding box center [154, 399] width 309 height 36
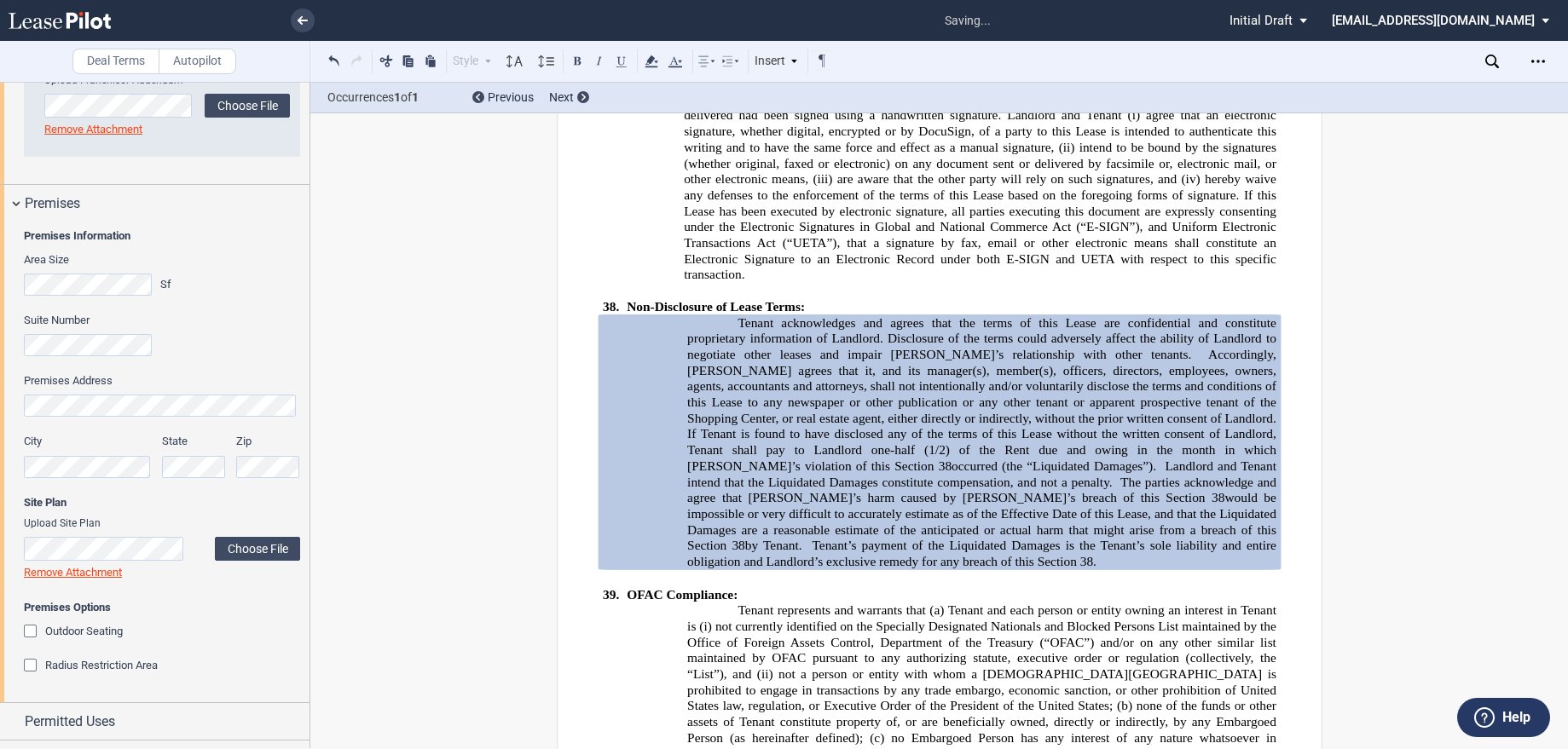
scroll to position [558, 0]
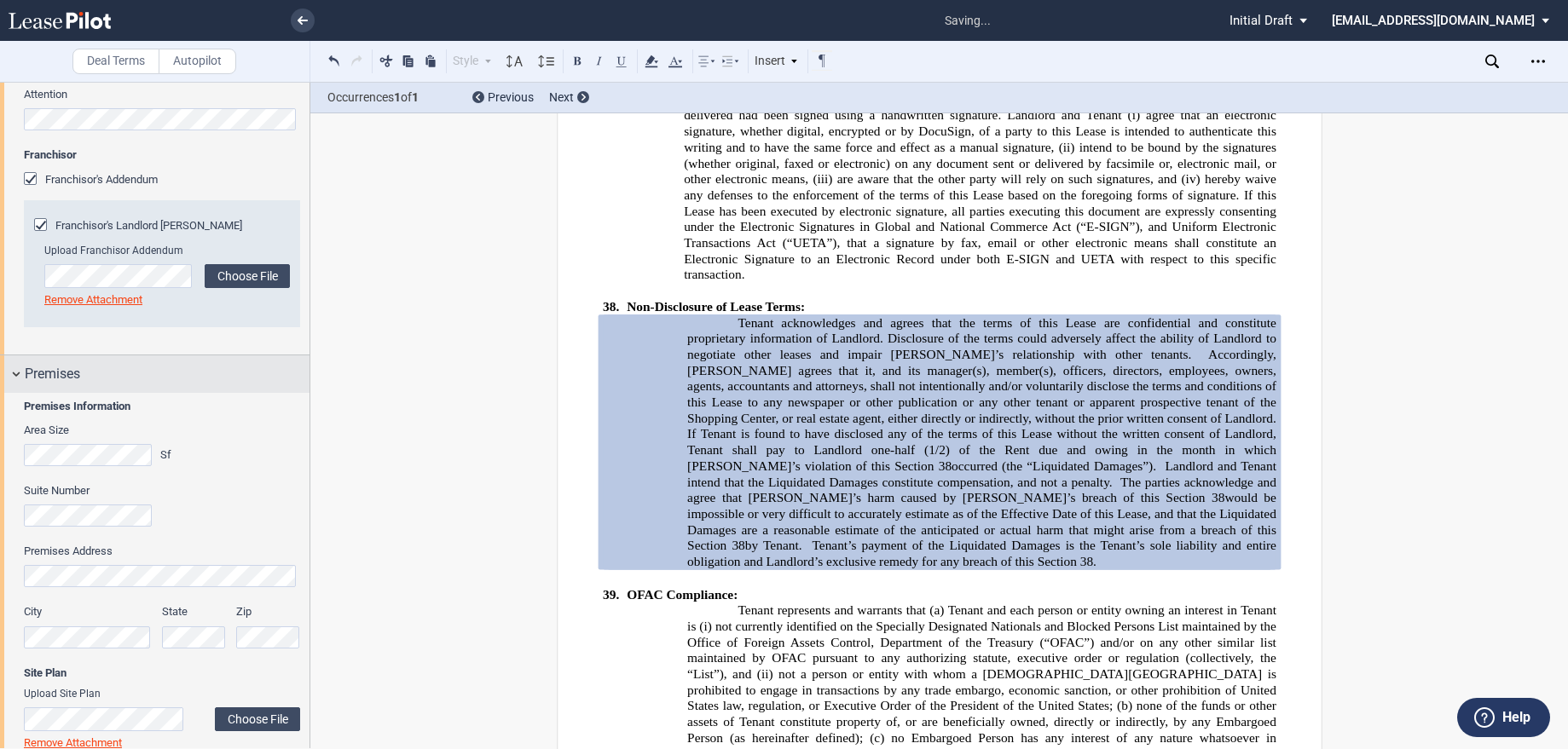
click at [16, 380] on div "Premises" at bounding box center [154, 373] width 309 height 36
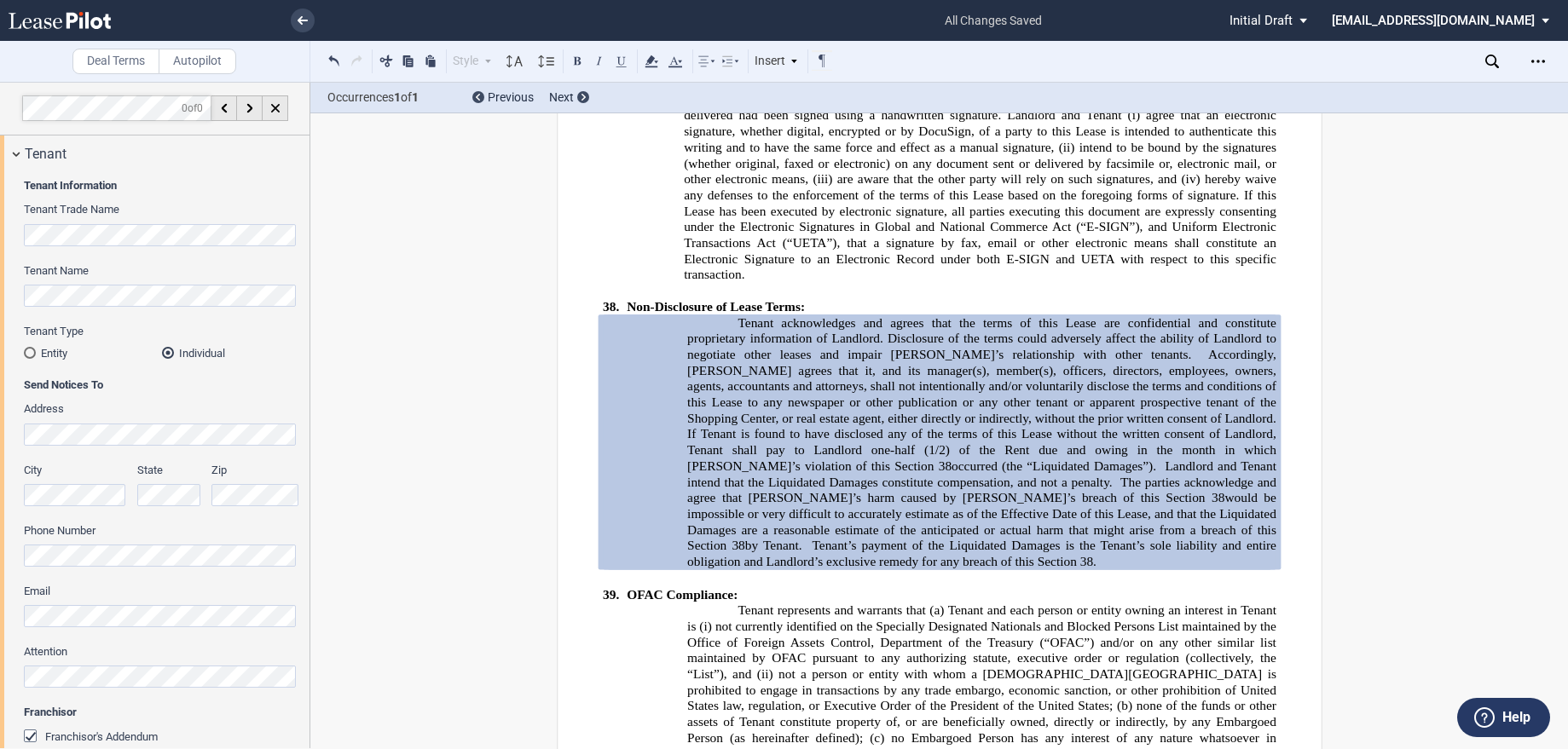
scroll to position [0, 0]
click at [12, 155] on div "Tenant" at bounding box center [154, 154] width 309 height 36
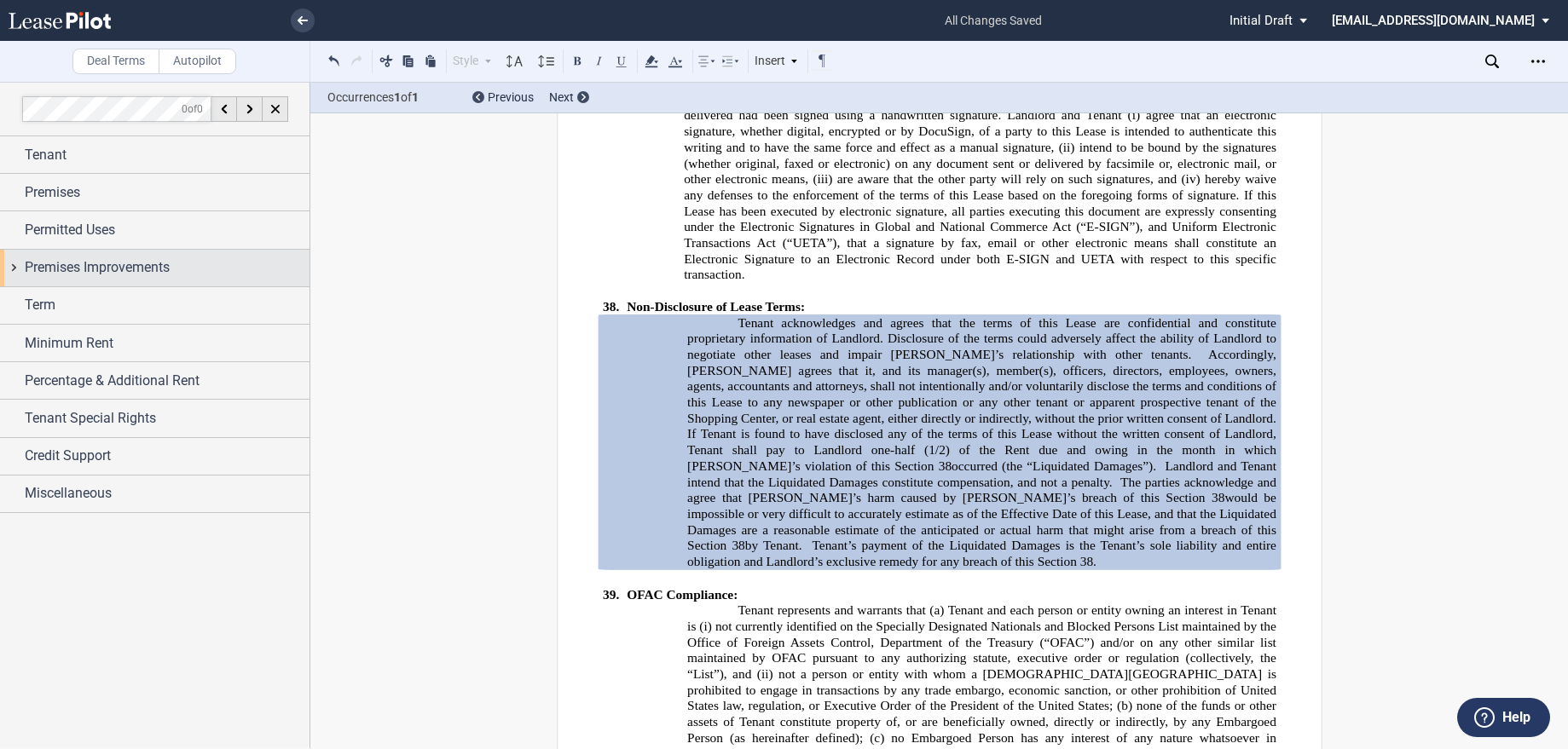
click at [61, 268] on span "Premises Improvements" at bounding box center [97, 267] width 145 height 20
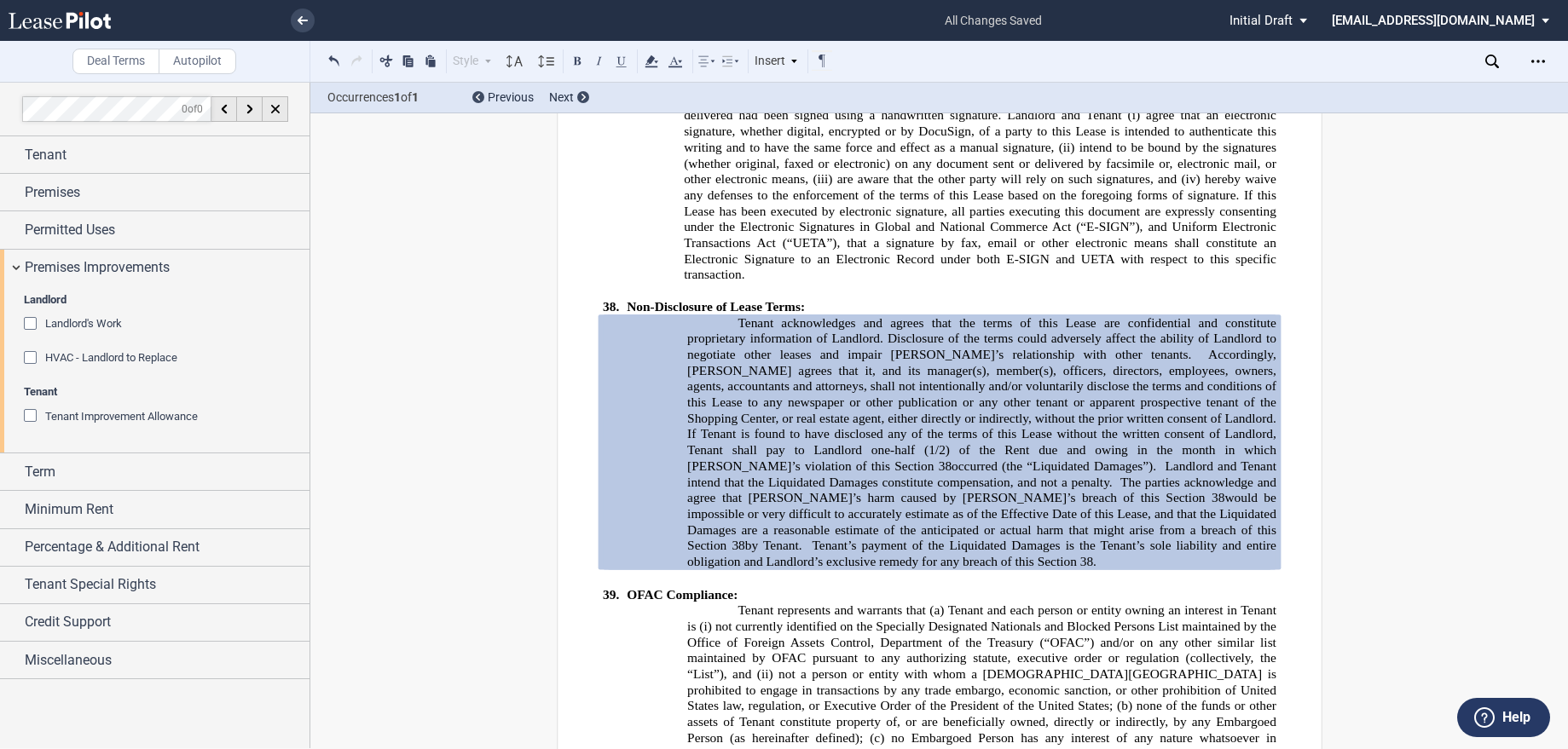
click at [33, 322] on div "Landlord's Work" at bounding box center [32, 325] width 17 height 17
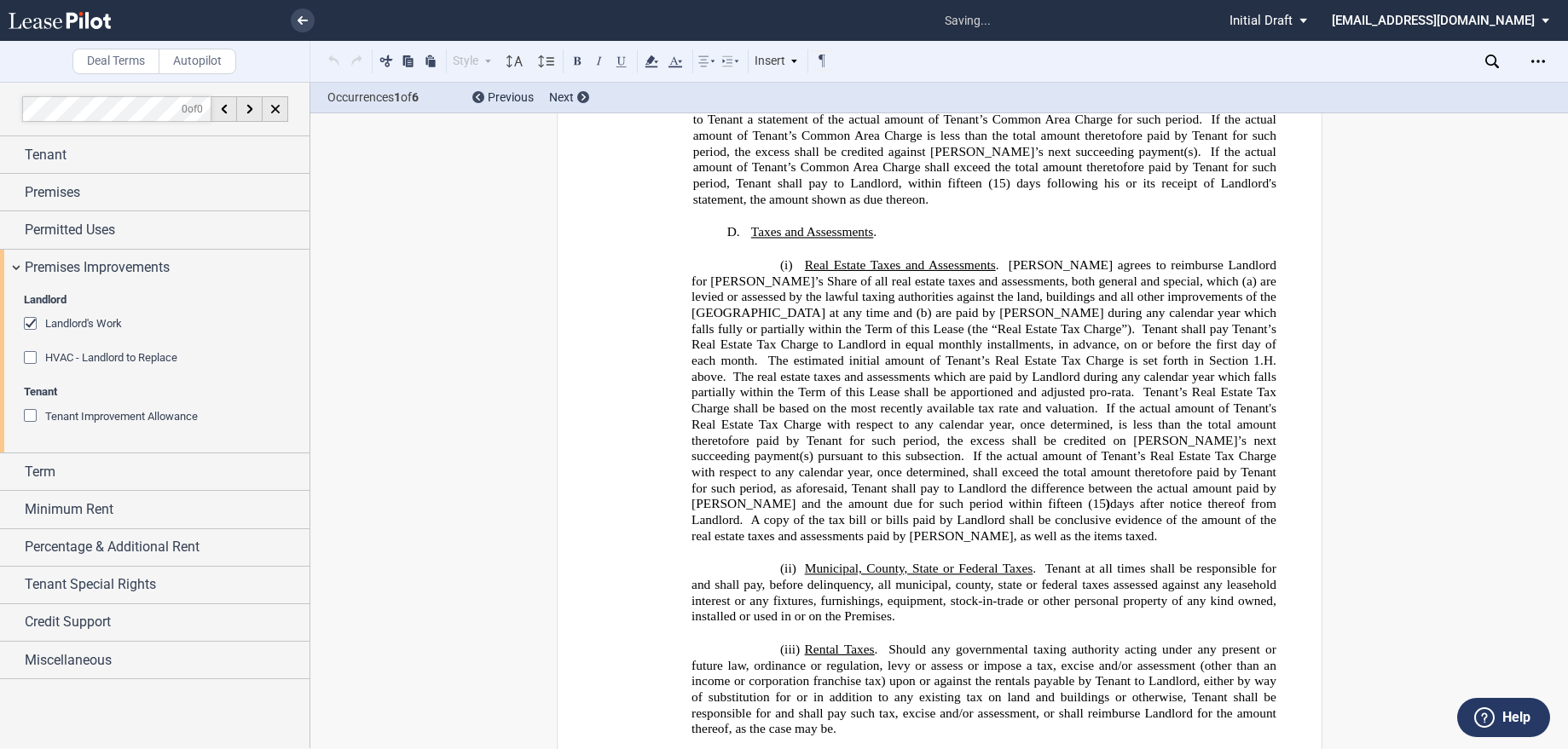
scroll to position [1420, 0]
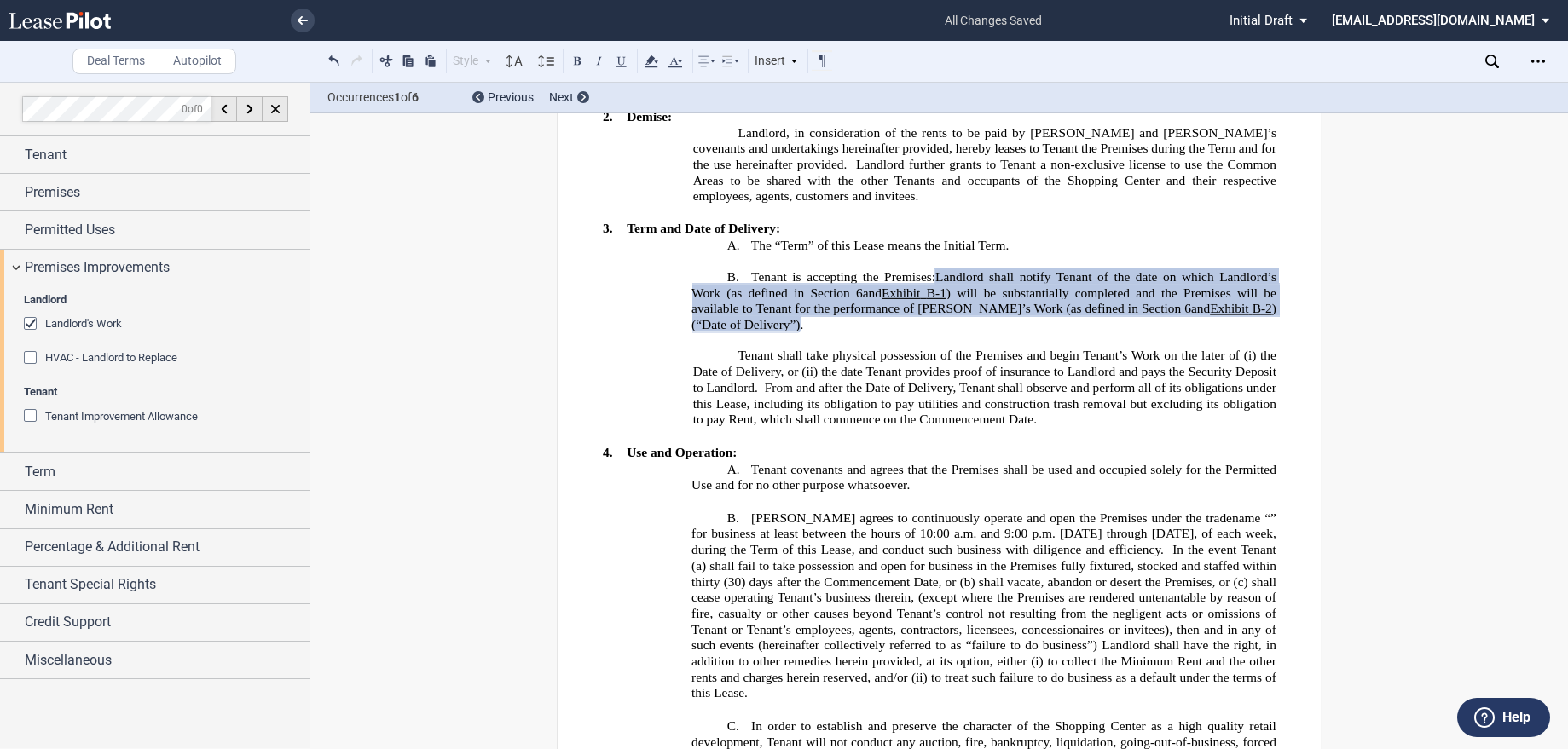
click at [24, 415] on div "Tenant Improvement Allowance" at bounding box center [32, 417] width 17 height 17
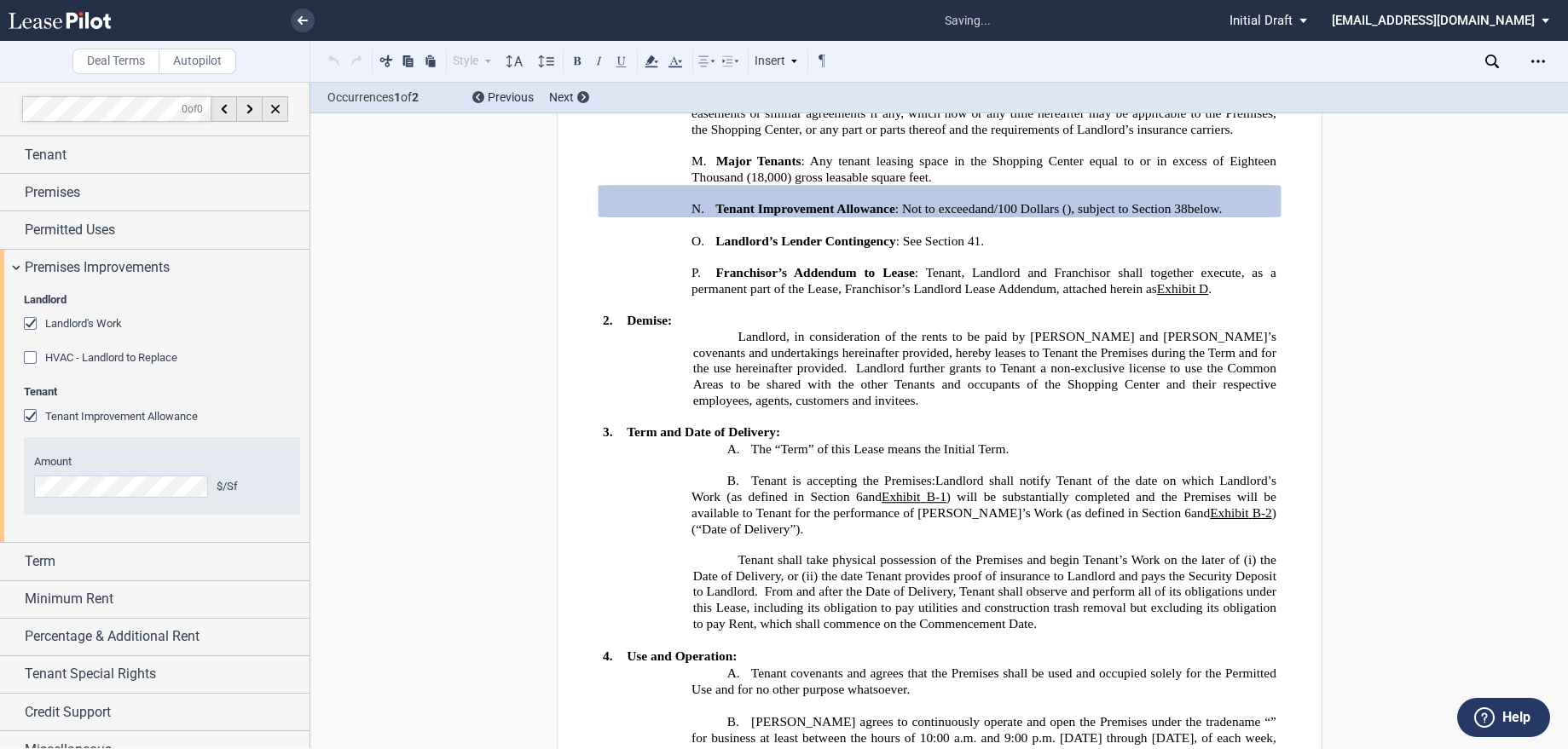
scroll to position [1158, 0]
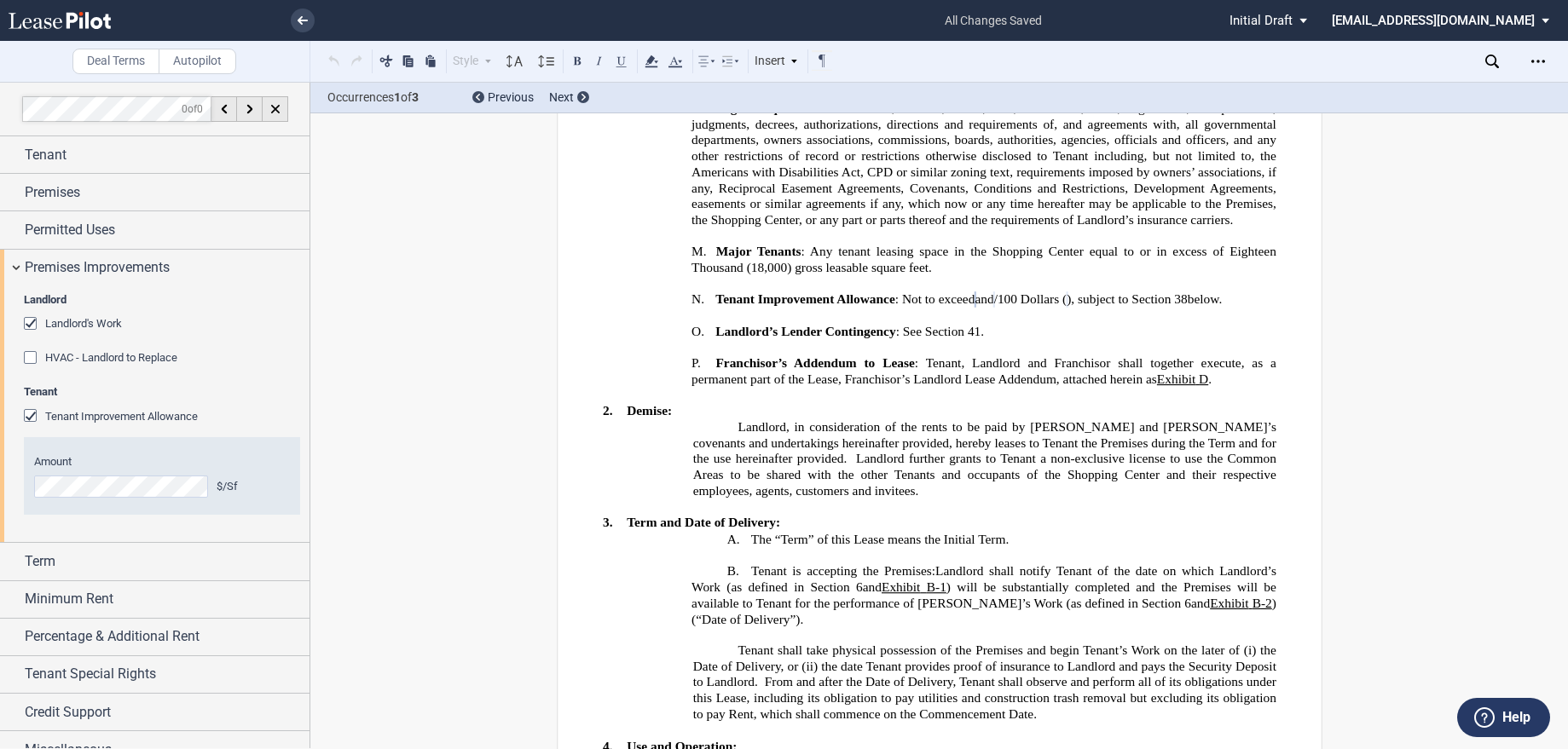
click at [137, 452] on div "Amount $/Sf" at bounding box center [162, 475] width 277 height 78
click at [16, 265] on div "Premises Improvements" at bounding box center [154, 268] width 309 height 36
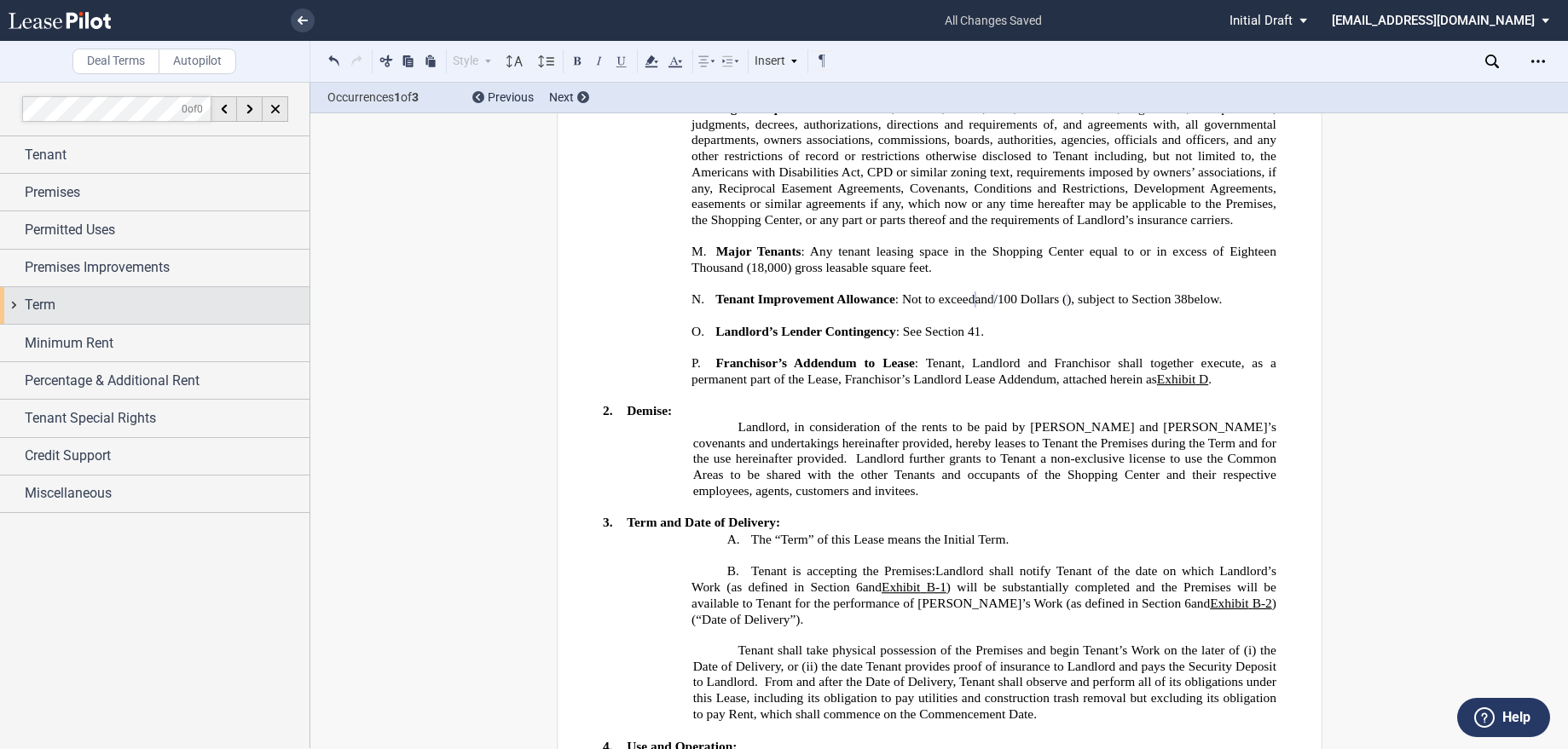
click at [13, 300] on div "Term" at bounding box center [154, 306] width 309 height 36
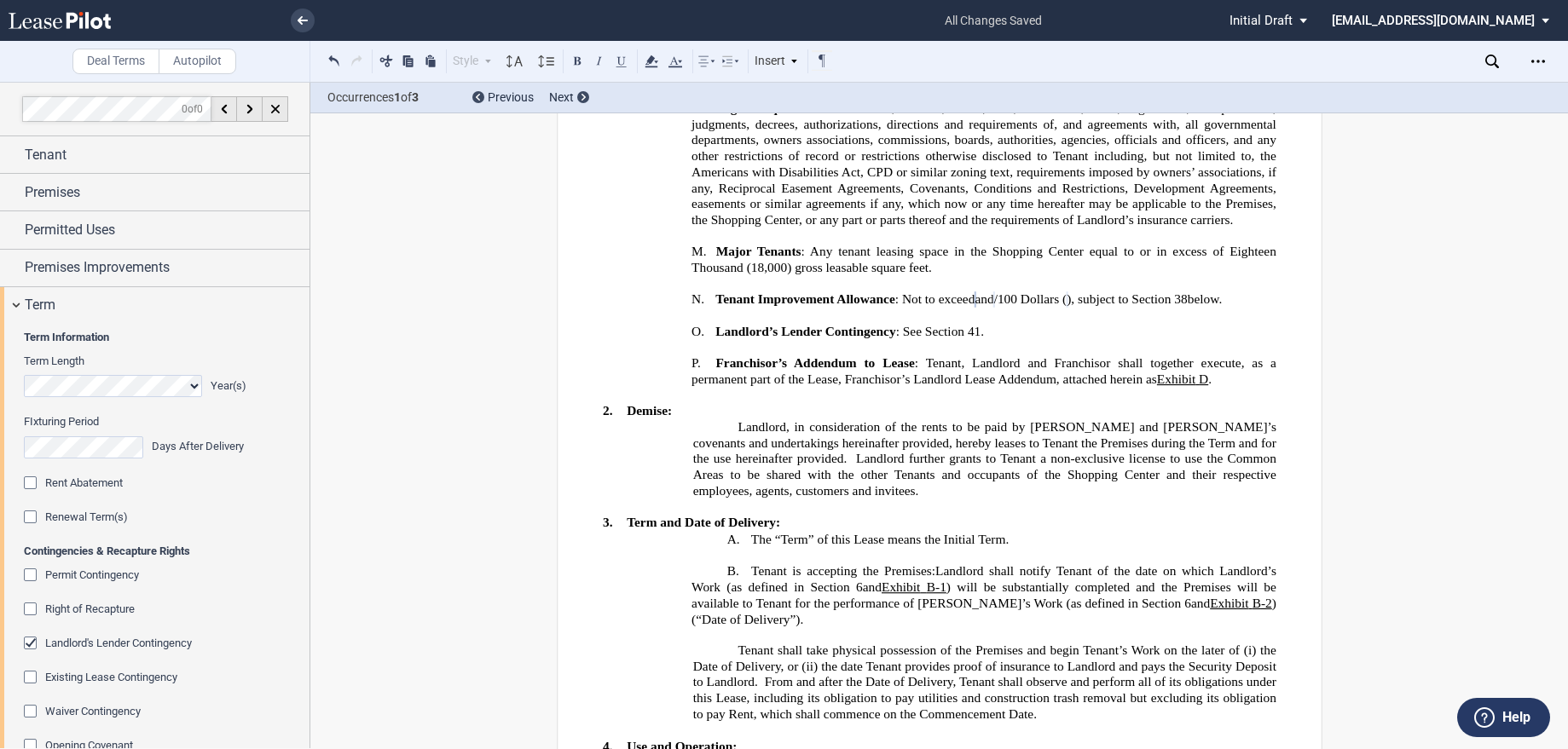
scroll to position [224, 0]
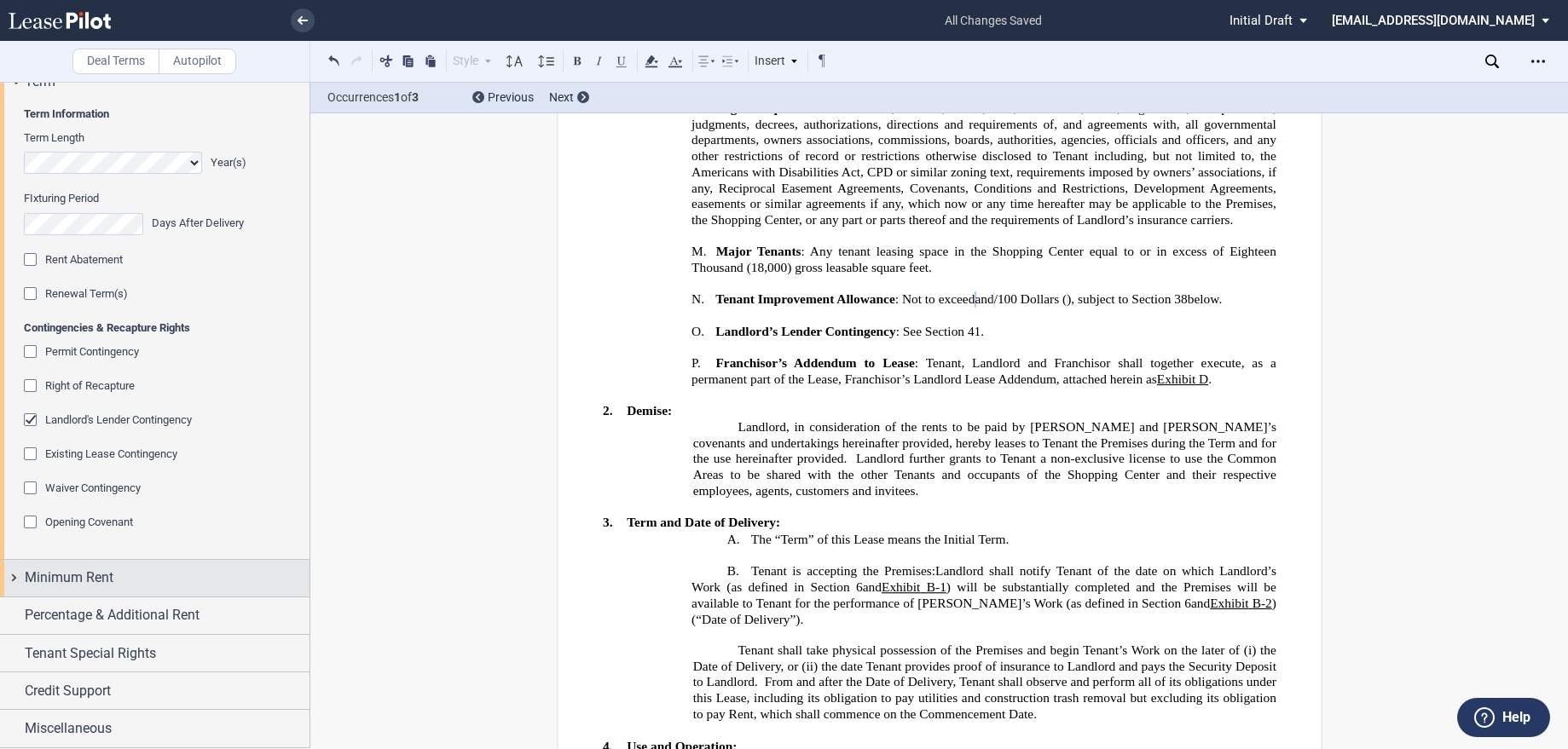
click at [30, 585] on span "Minimum Rent" at bounding box center [68, 577] width 89 height 20
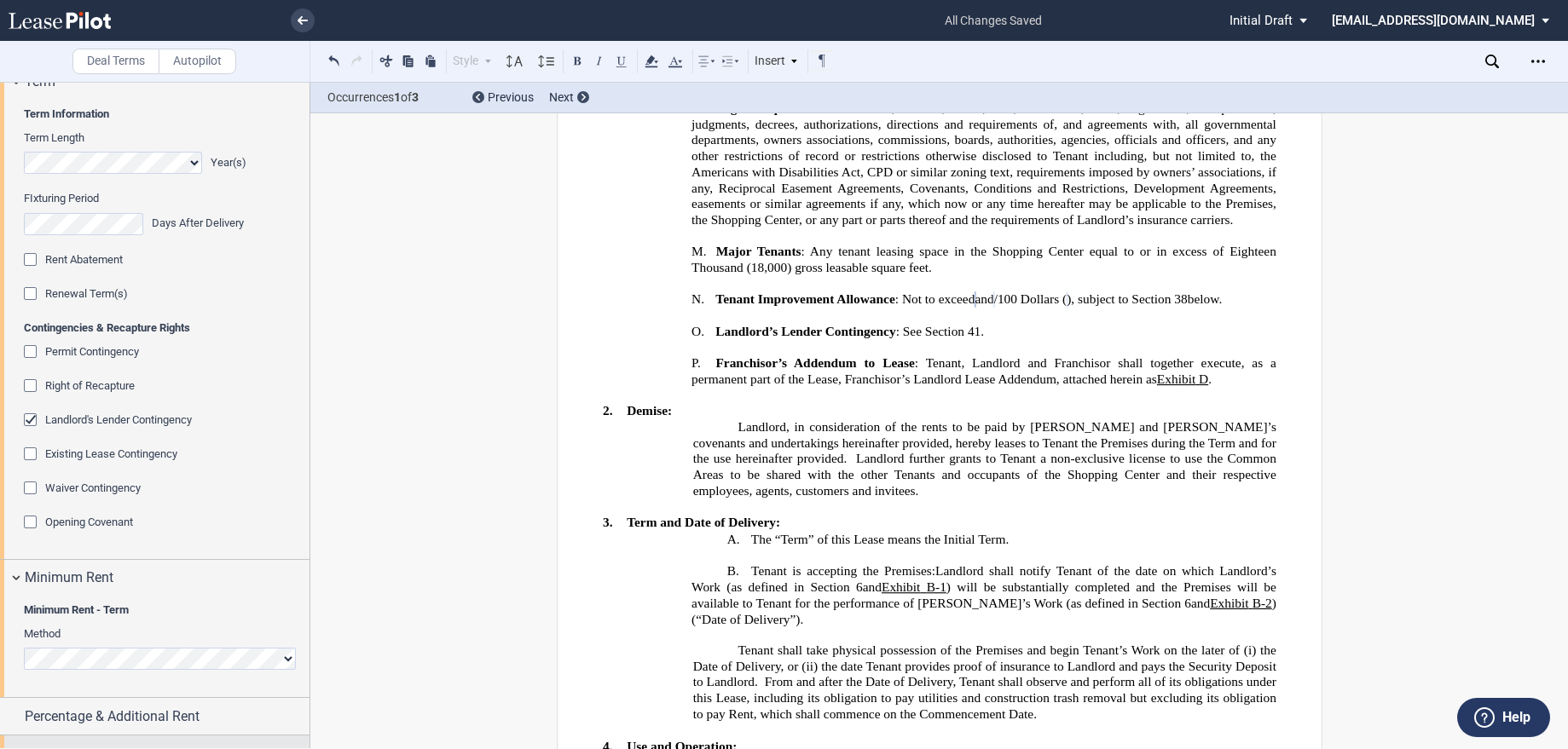
scroll to position [324, 0]
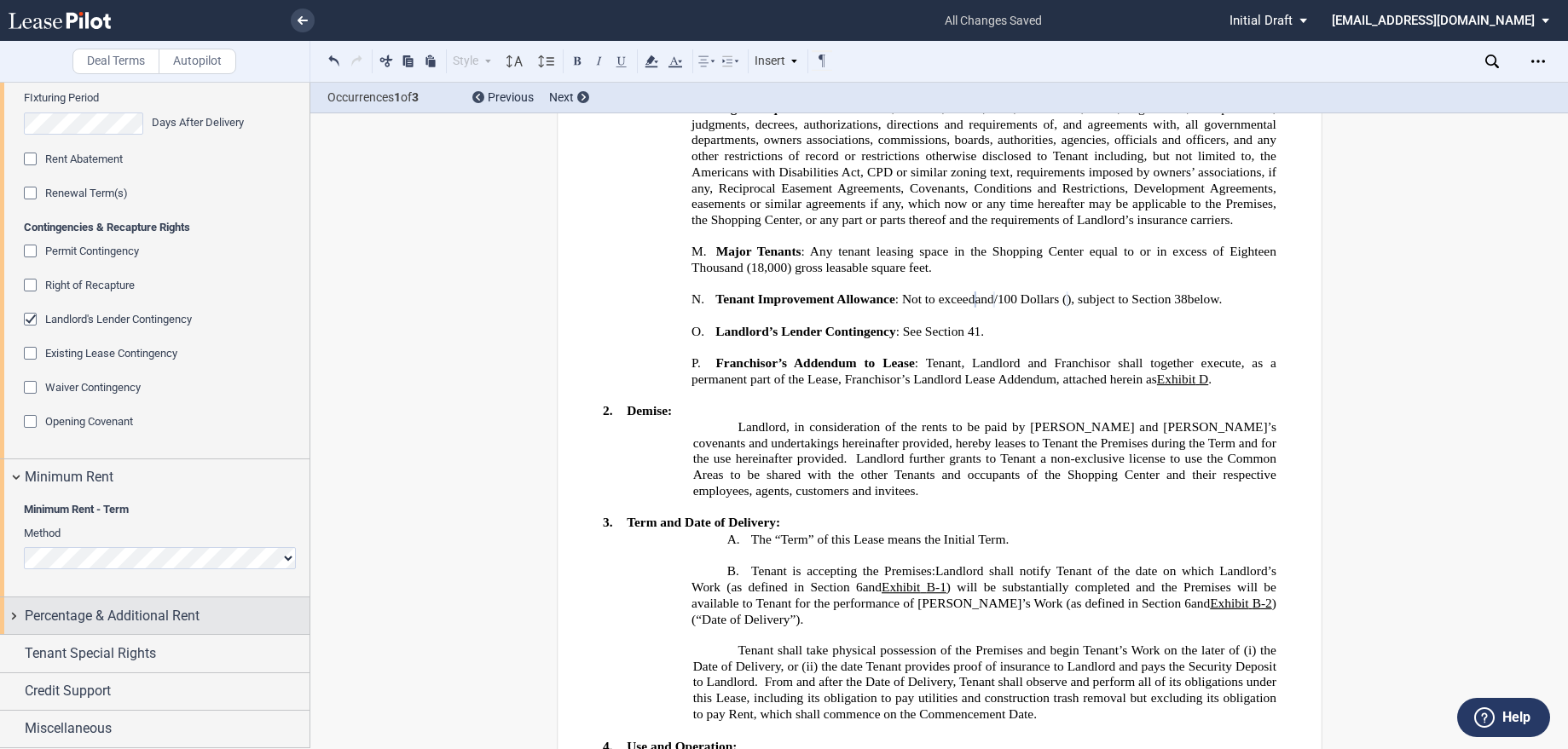
click at [46, 619] on span "Percentage & Additional Rent" at bounding box center [111, 616] width 174 height 20
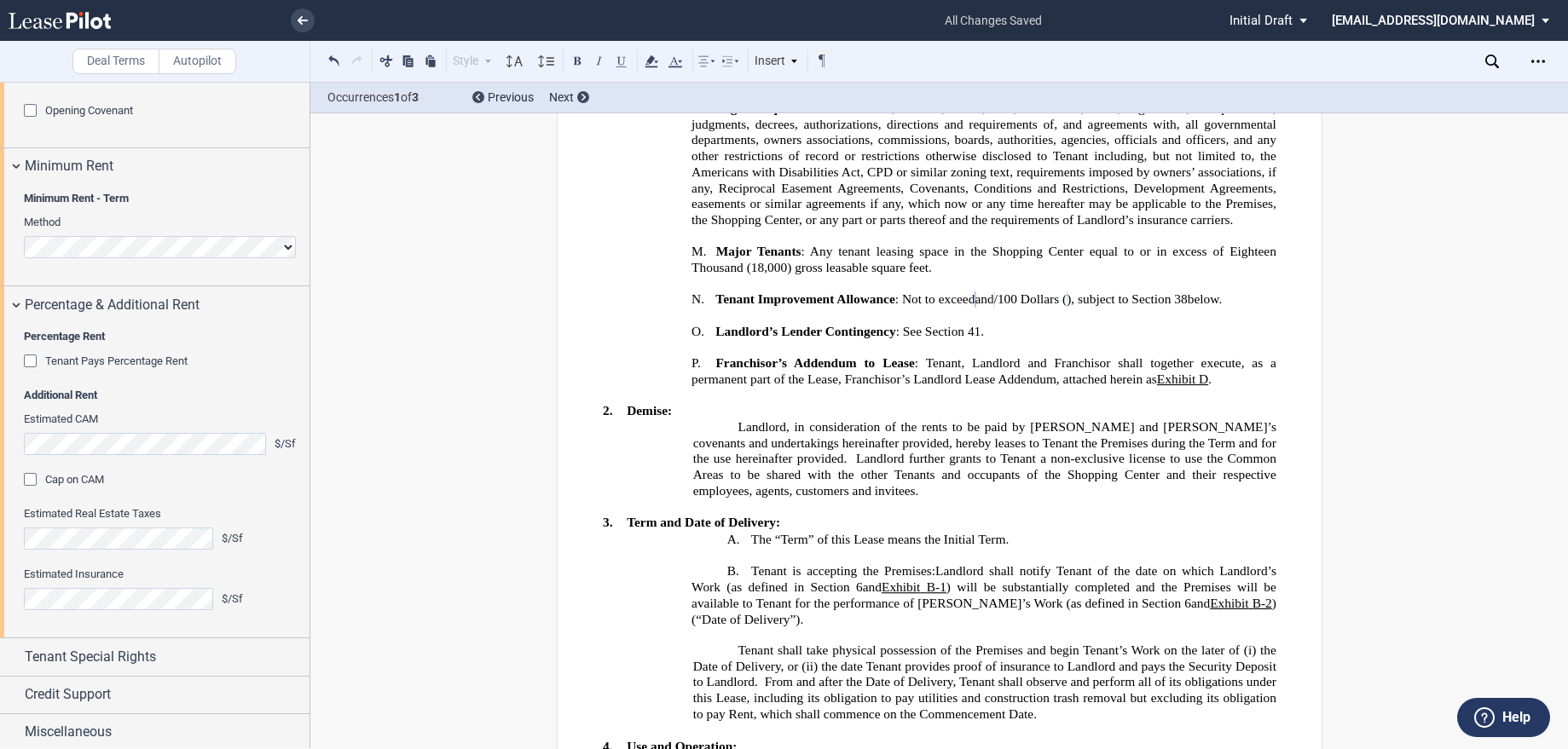
scroll to position [639, 0]
click at [65, 649] on span "Tenant Special Rights" at bounding box center [90, 653] width 131 height 20
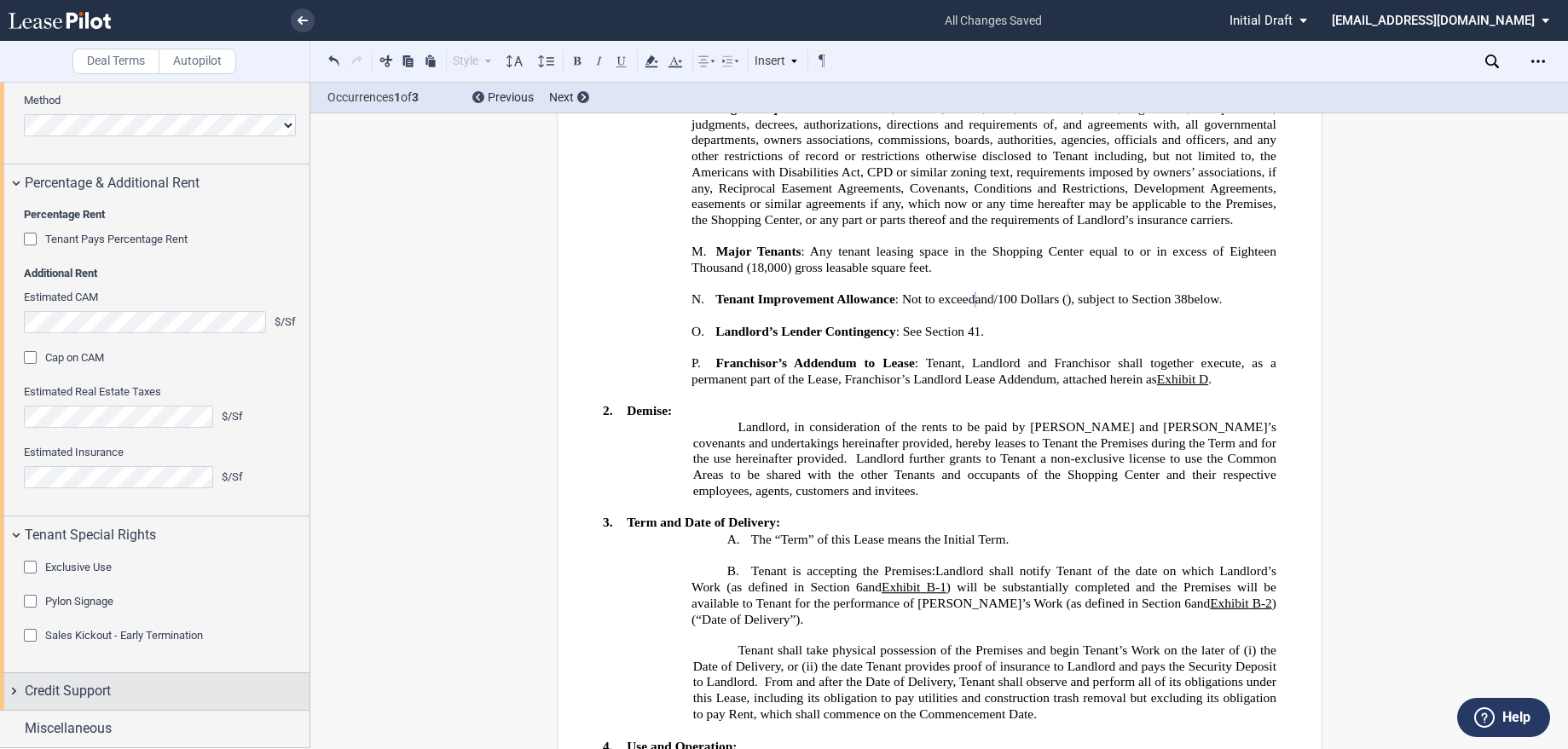
click at [50, 692] on span "Credit Support" at bounding box center [68, 691] width 86 height 20
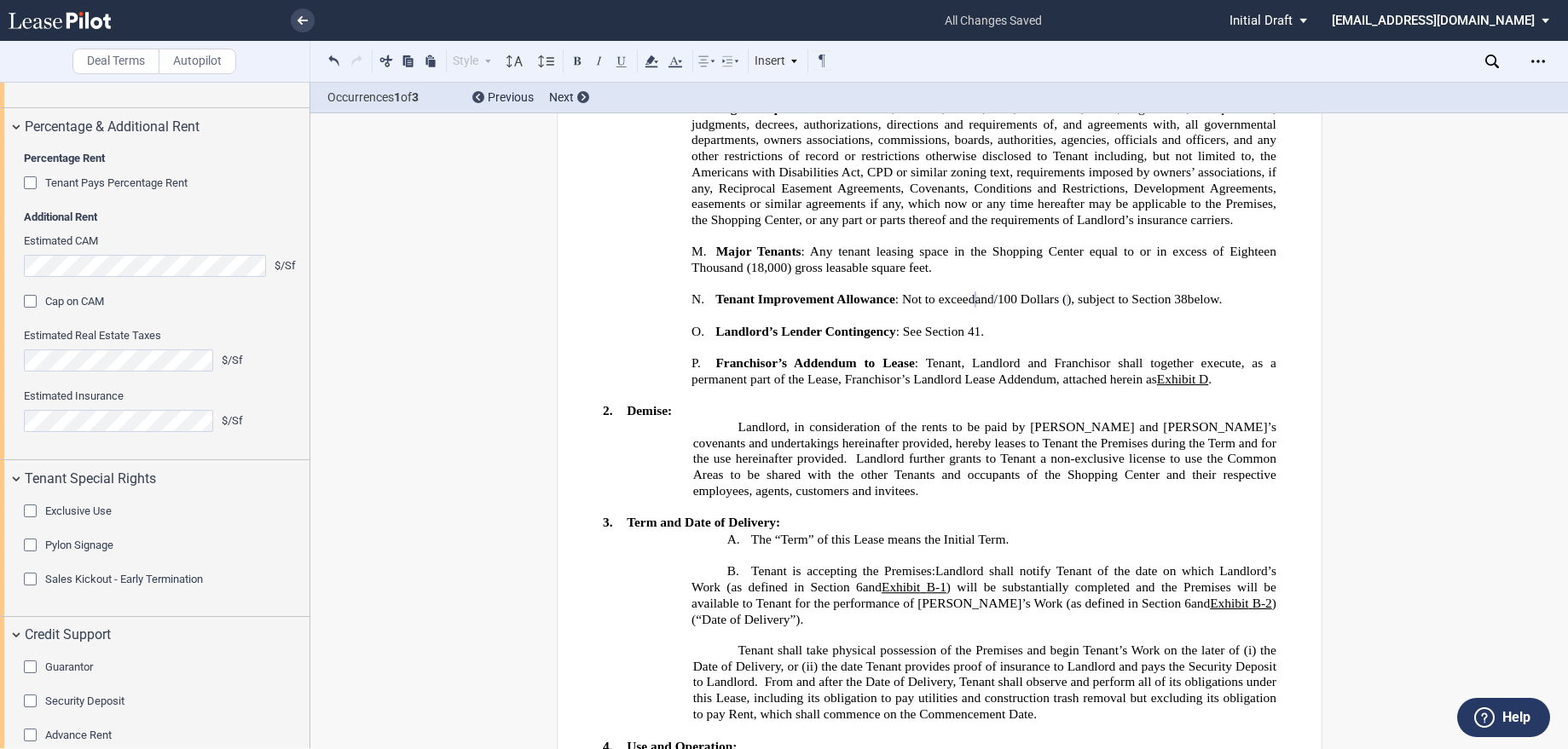
scroll to position [875, 0]
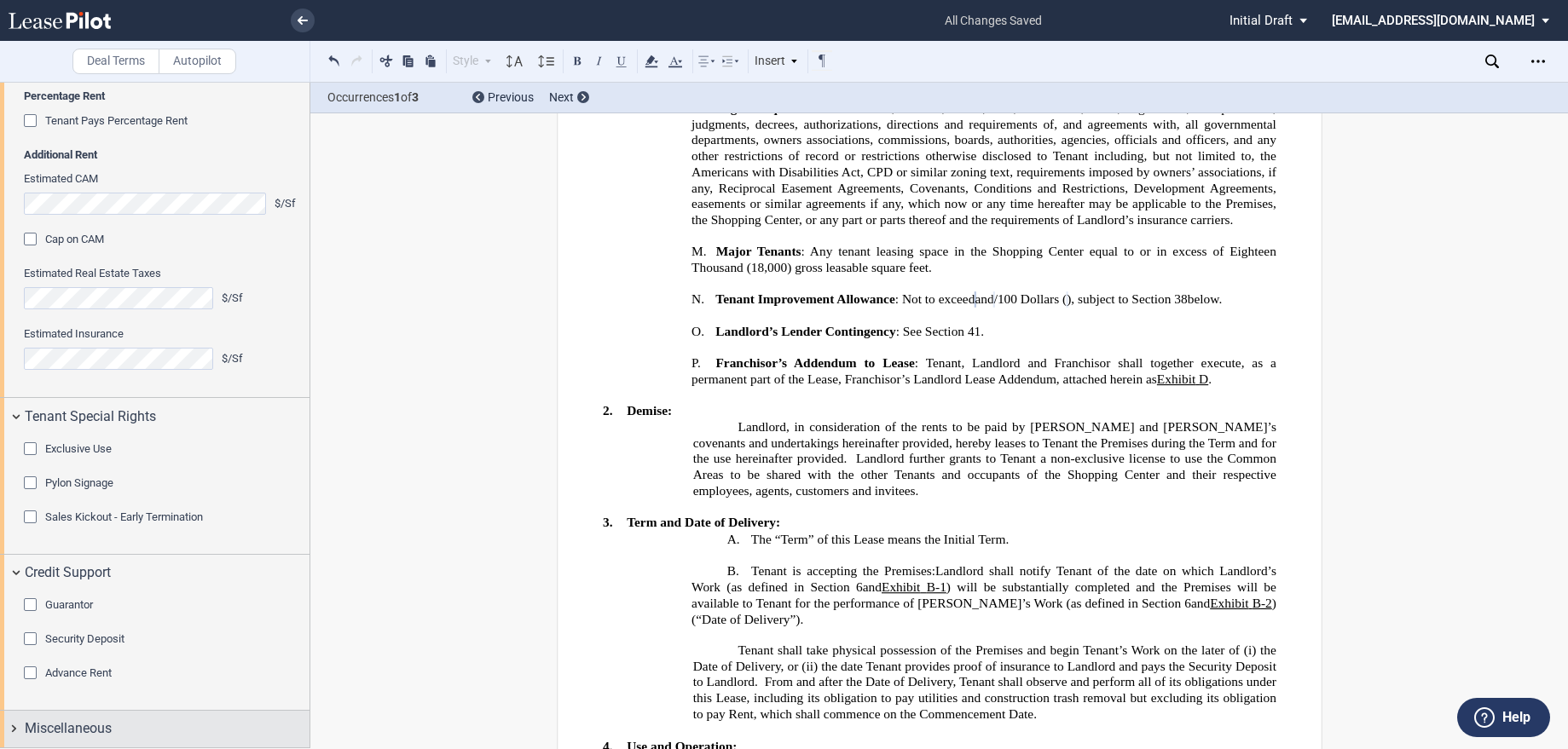
click at [74, 731] on span "Miscellaneous" at bounding box center [68, 728] width 87 height 20
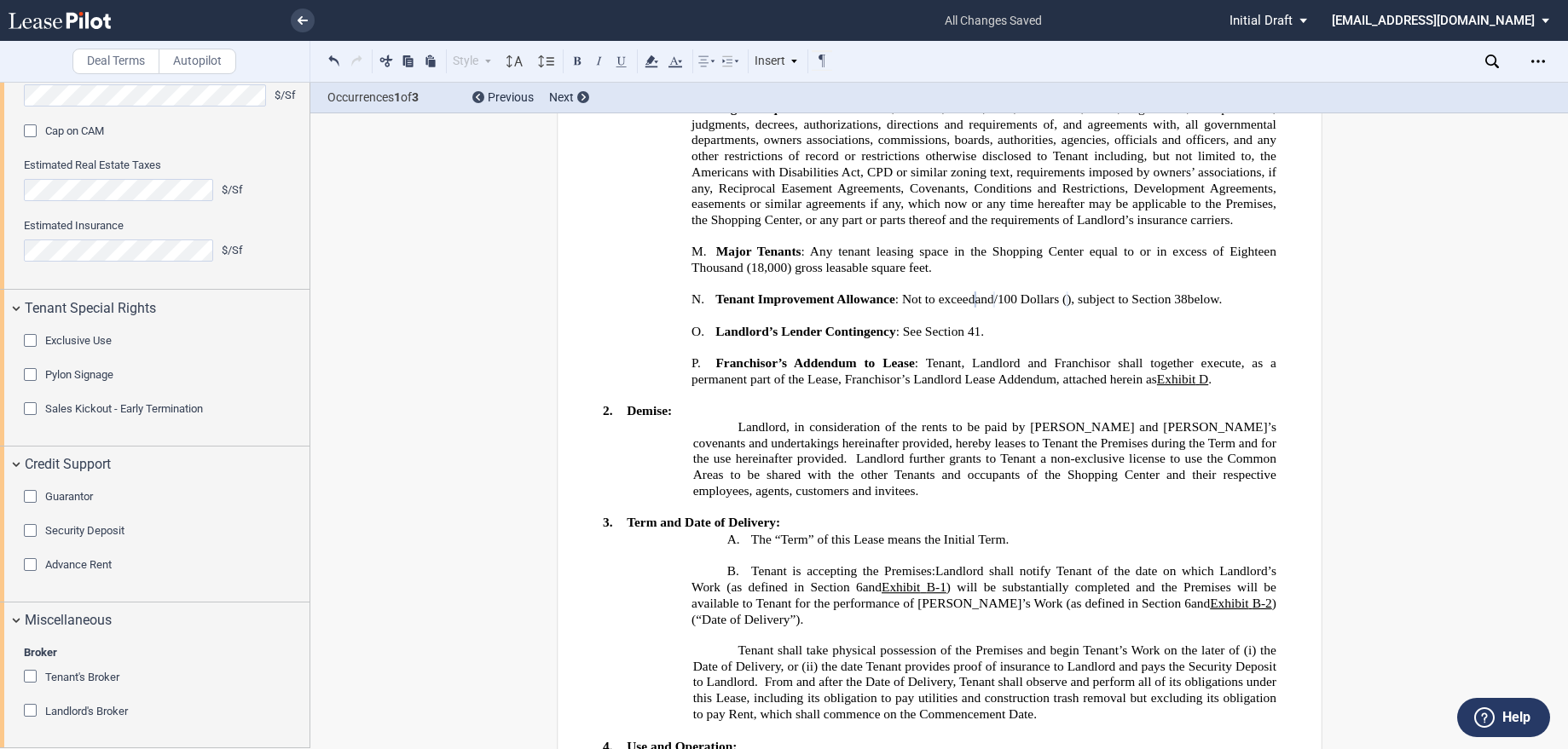
click at [26, 675] on div "Tenant's Broker" at bounding box center [32, 678] width 17 height 17
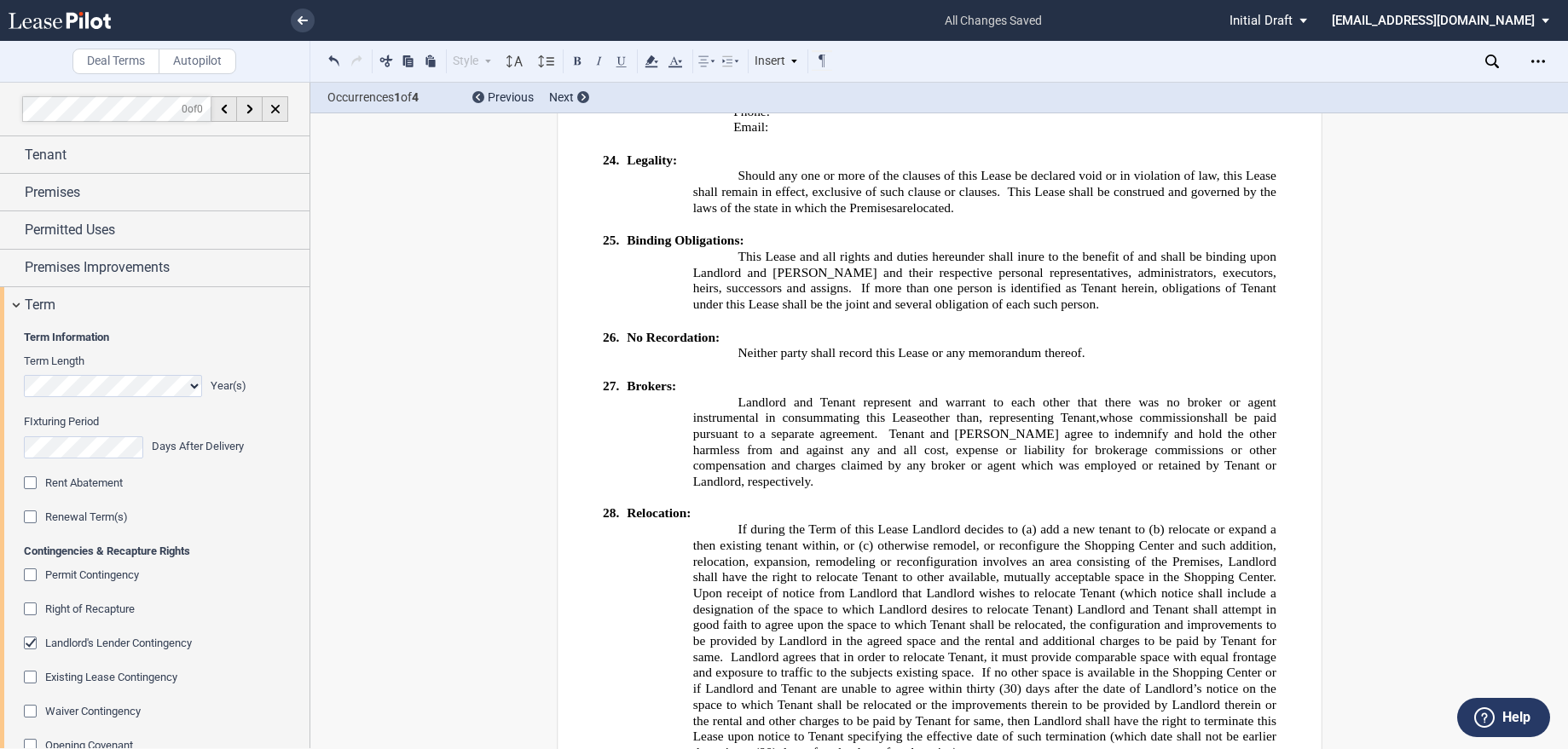
scroll to position [425, 0]
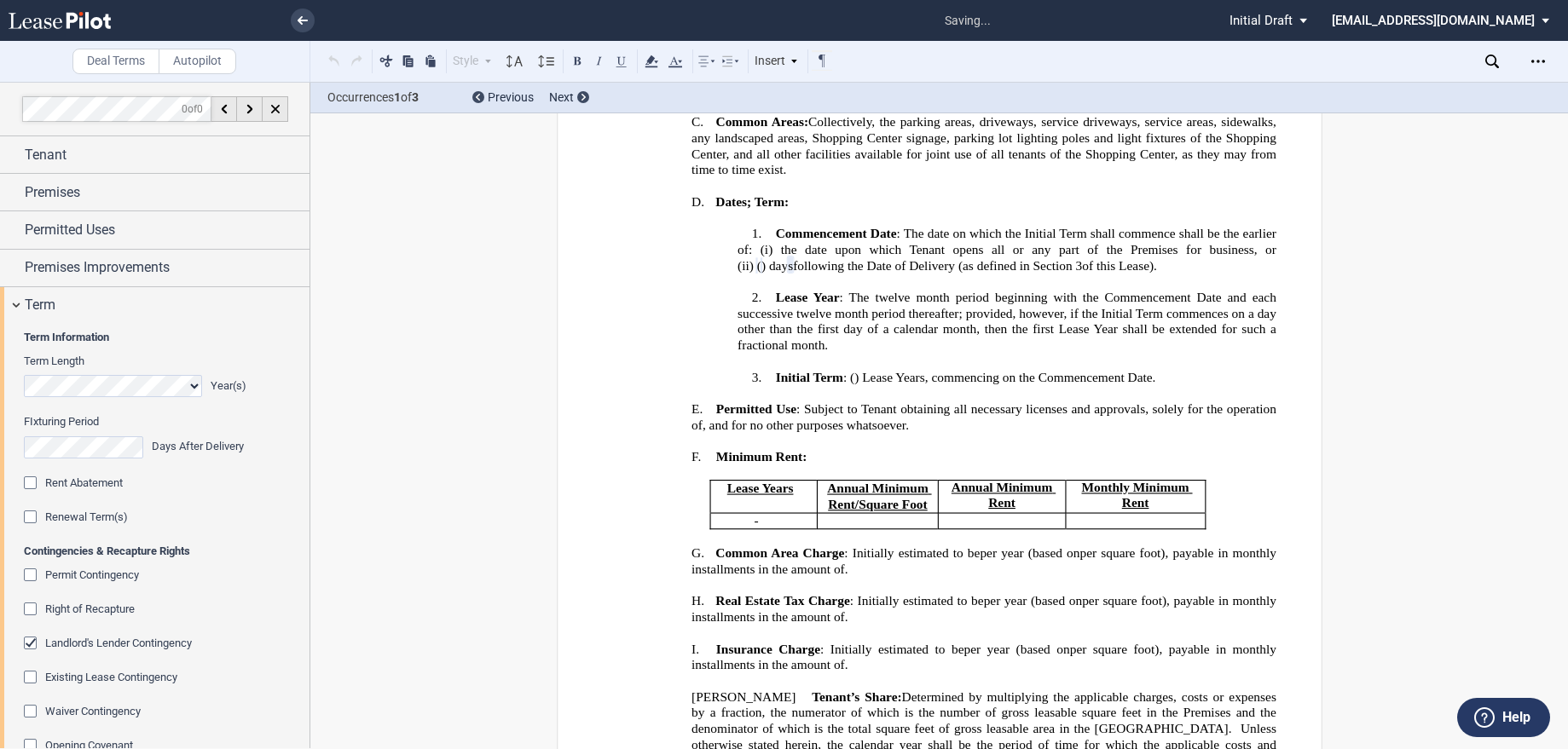
click at [27, 575] on div "Permit Contingency" at bounding box center [32, 577] width 17 height 17
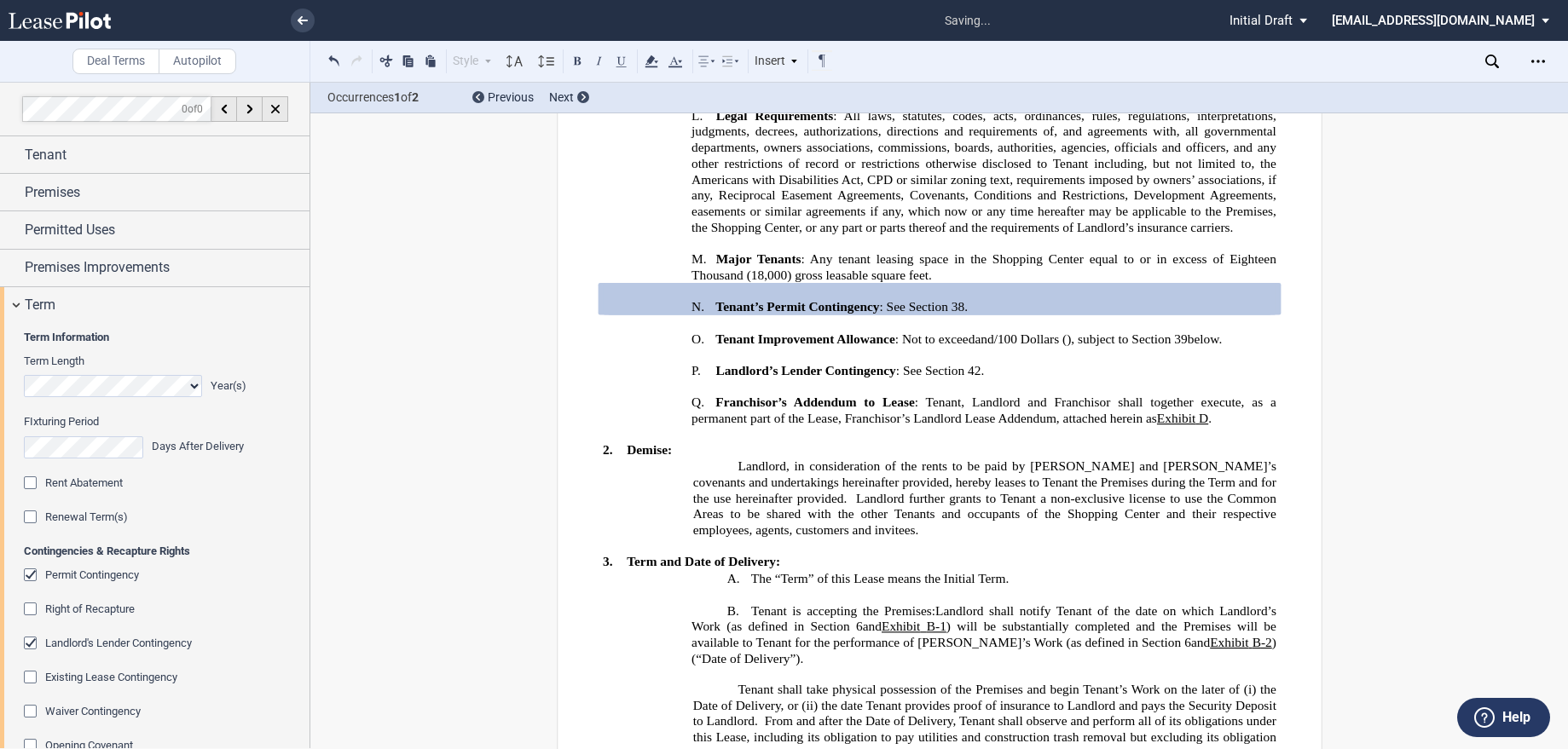
click at [27, 575] on div "Permit Contingency" at bounding box center [32, 577] width 17 height 17
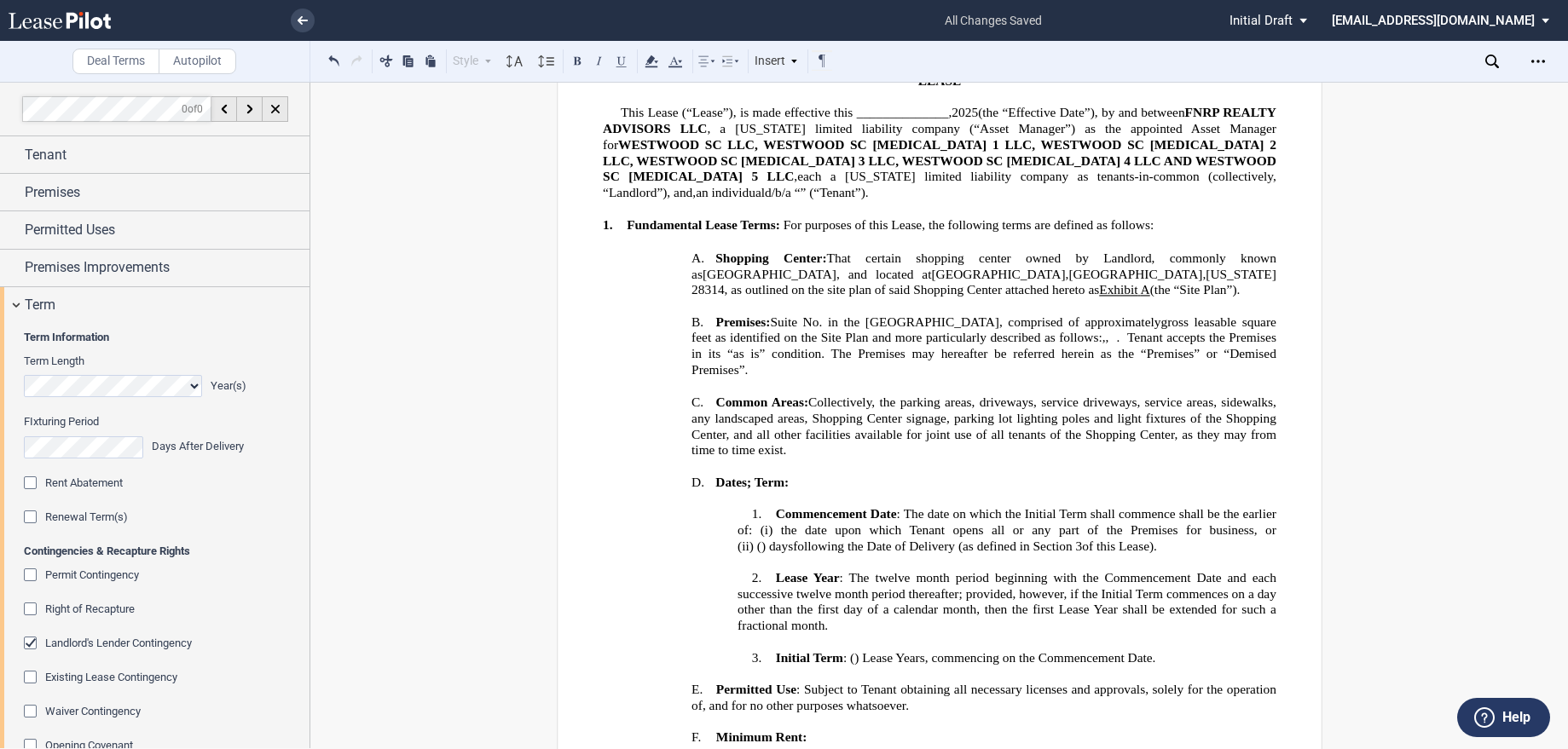
scroll to position [144, 0]
click at [899, 524] on span "the date upon which Tenant opens all or any part of the Premises for business, …" at bounding box center [1009, 538] width 542 height 30
click at [1252, 532] on p "1. Commencement Date : The date on which the Initial Term shall commence shall …" at bounding box center [1007, 530] width 538 height 48
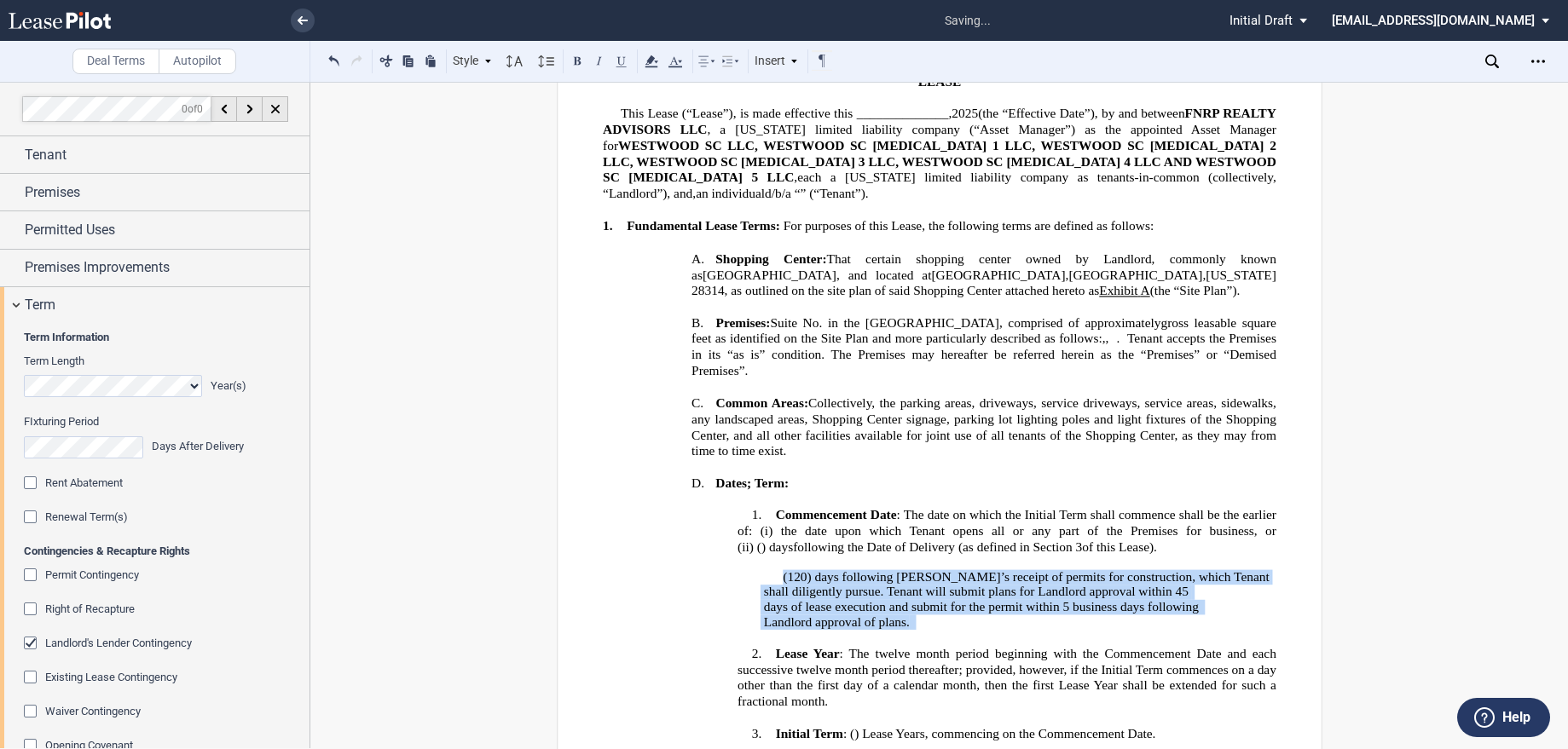
drag, startPoint x: 779, startPoint y: 558, endPoint x: 911, endPoint y: 605, distance: 140.1
click at [911, 605] on span "(120) days following Tenant’s receipt of permits for construction, which Tenant…" at bounding box center [1014, 599] width 509 height 58
click at [652, 66] on icon at bounding box center [651, 61] width 20 height 20
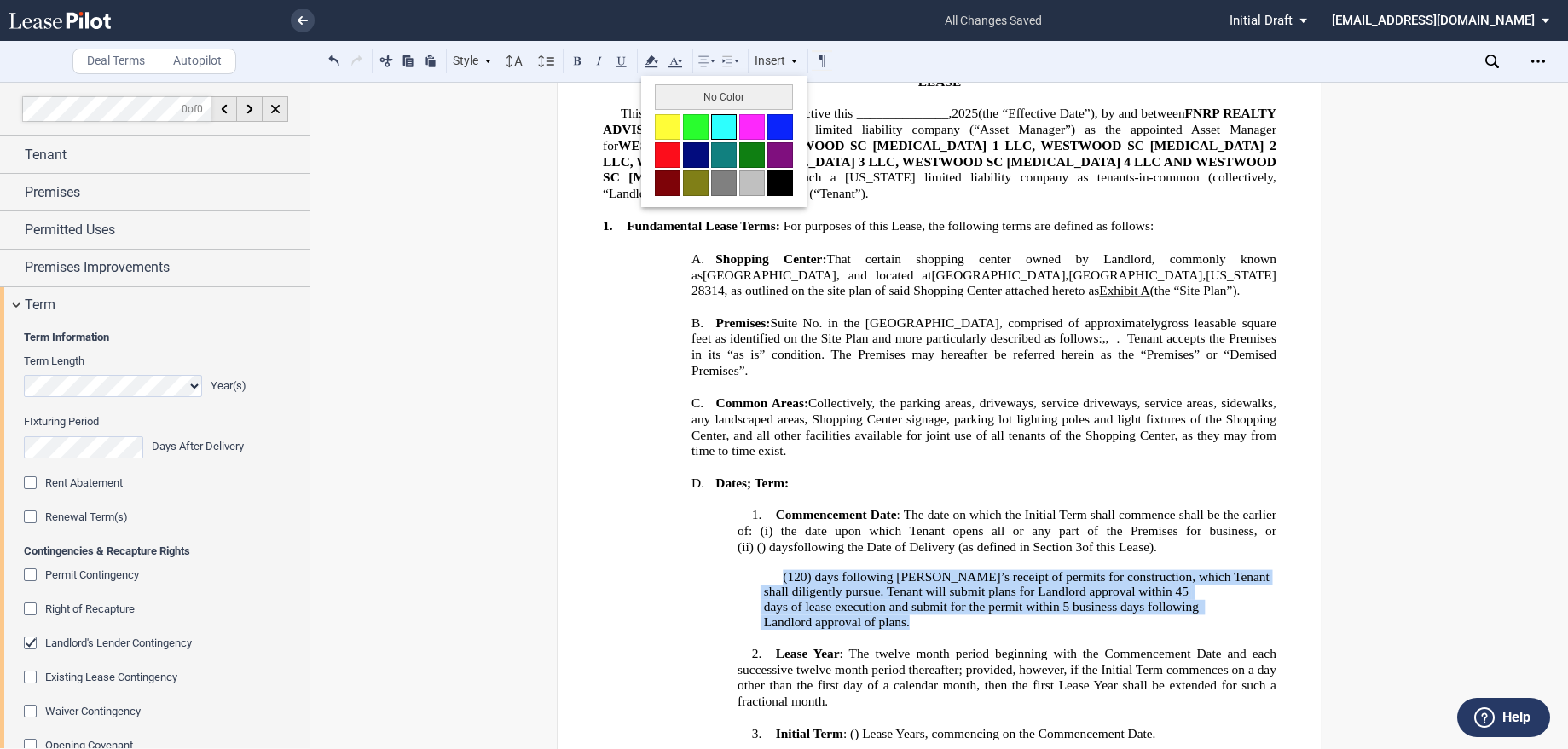
click at [722, 127] on button at bounding box center [724, 127] width 26 height 26
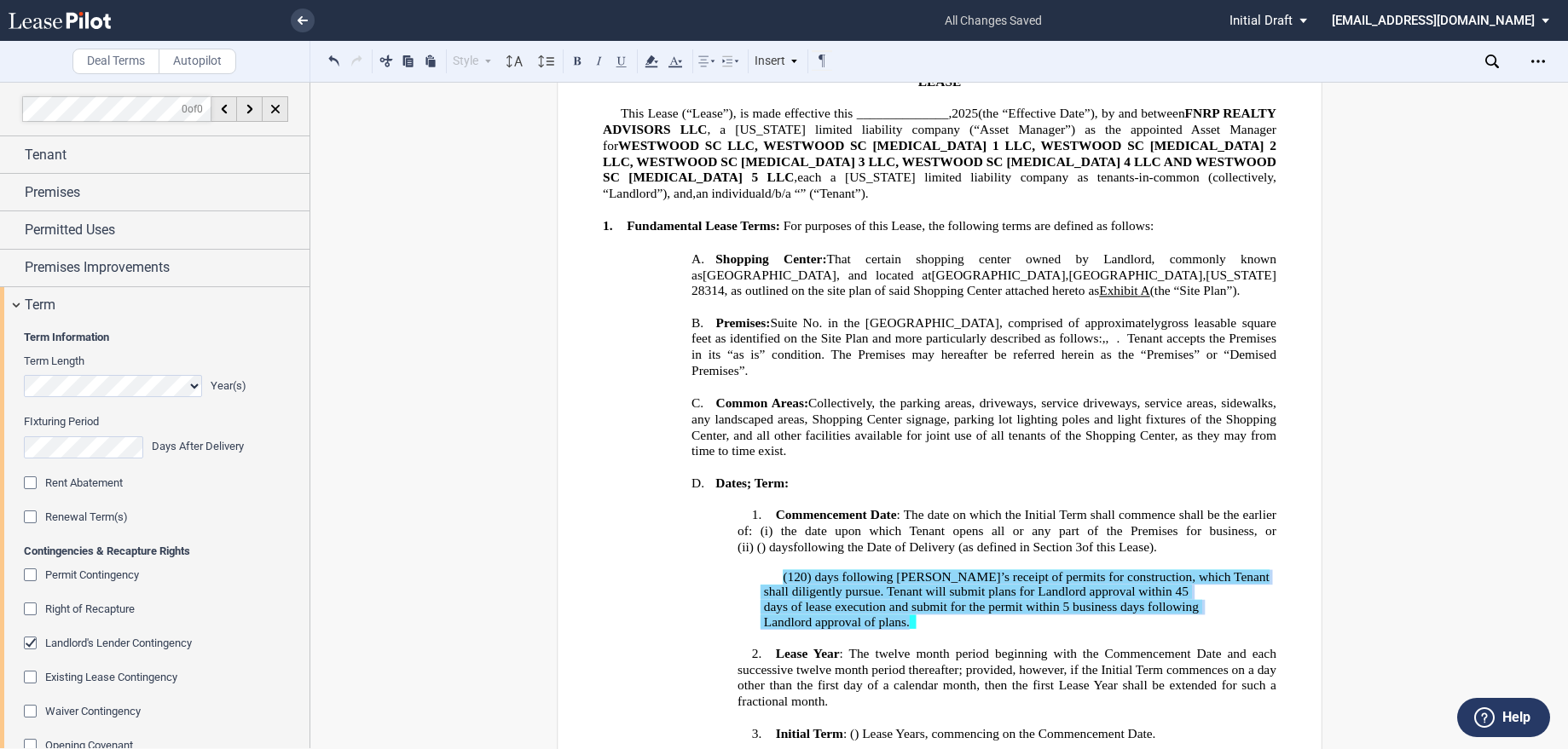
click at [31, 488] on div "Rent Abatement" at bounding box center [32, 484] width 17 height 17
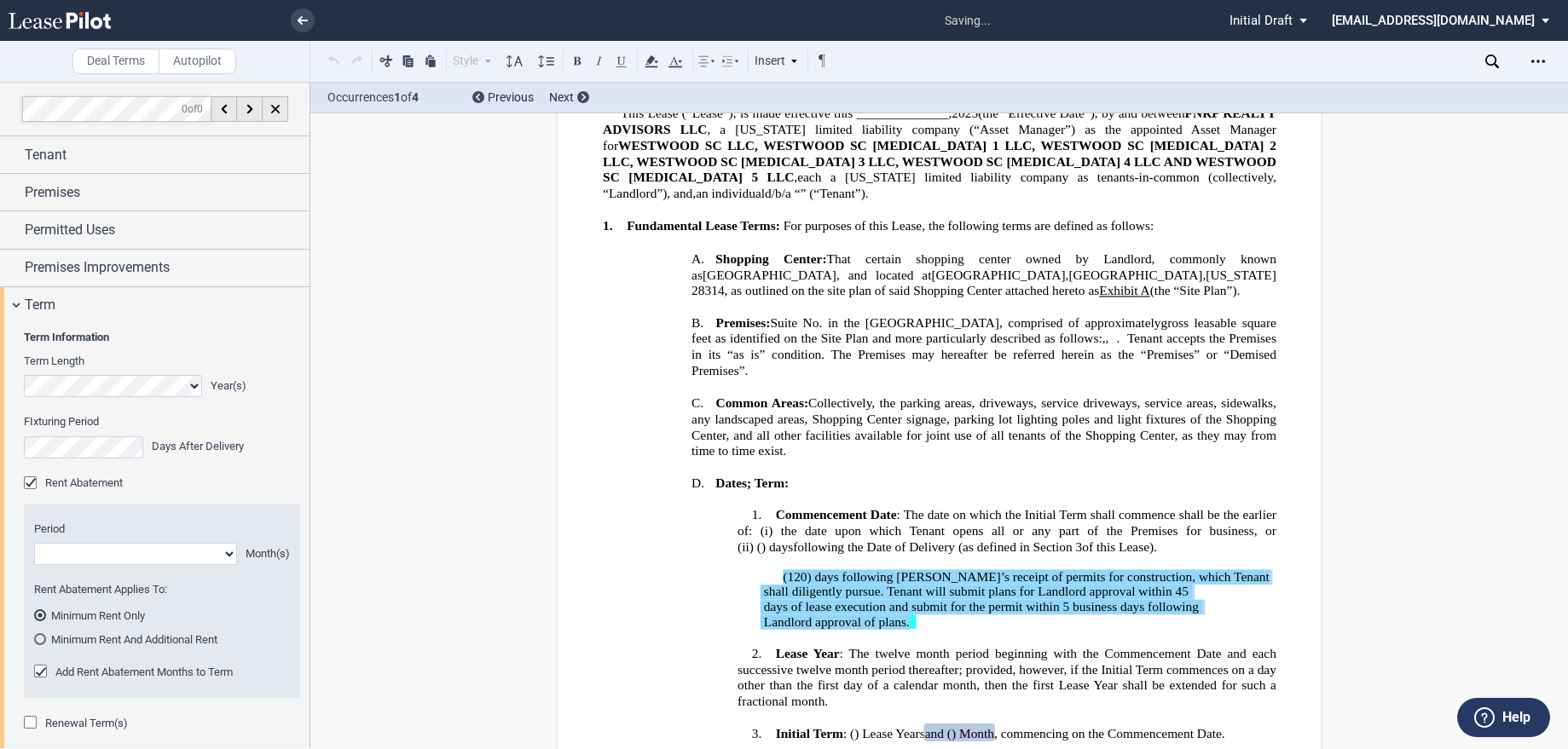
click at [88, 557] on select "1 2 3 4 5 6 7 8 9 10 11" at bounding box center [135, 554] width 203 height 22
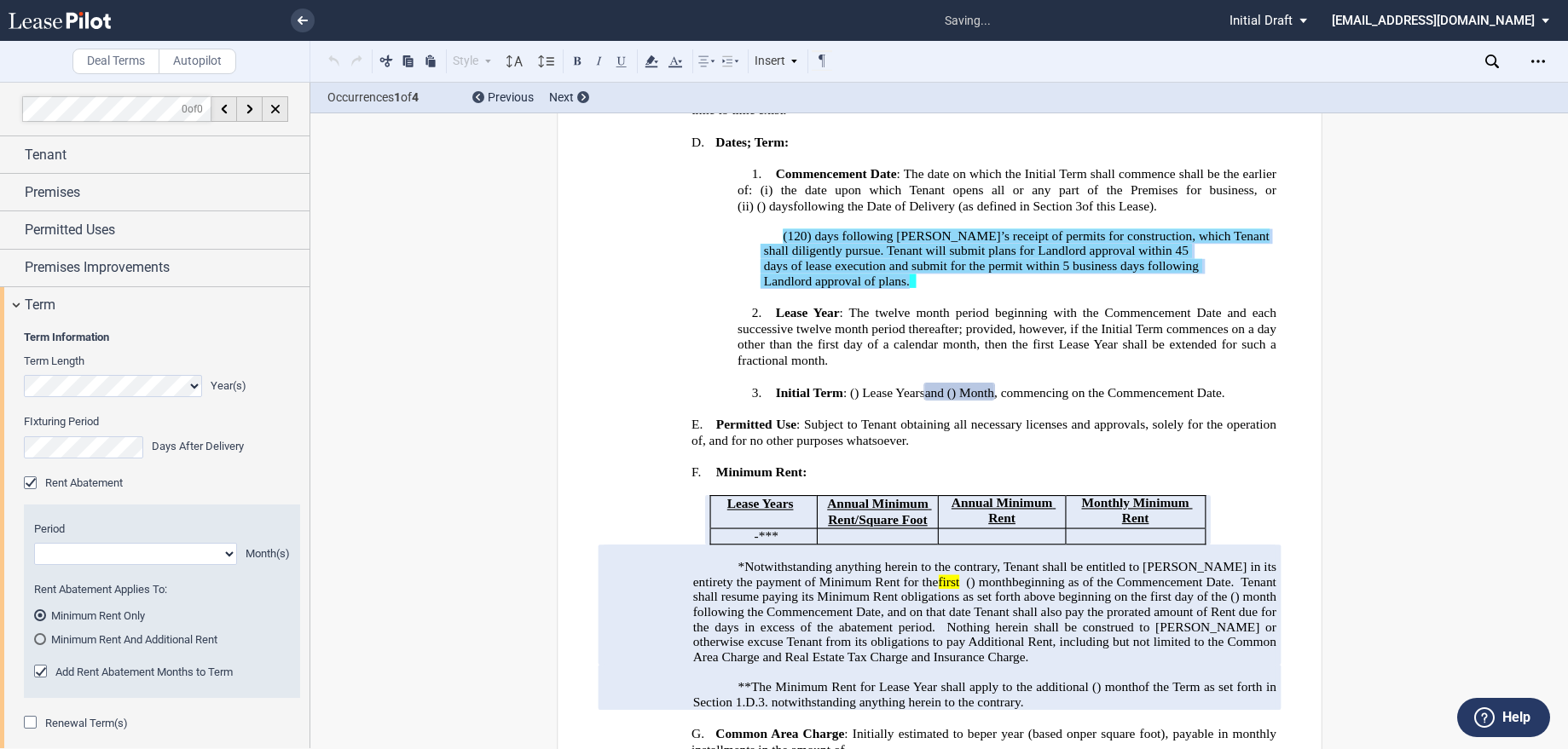
scroll to position [498, 0]
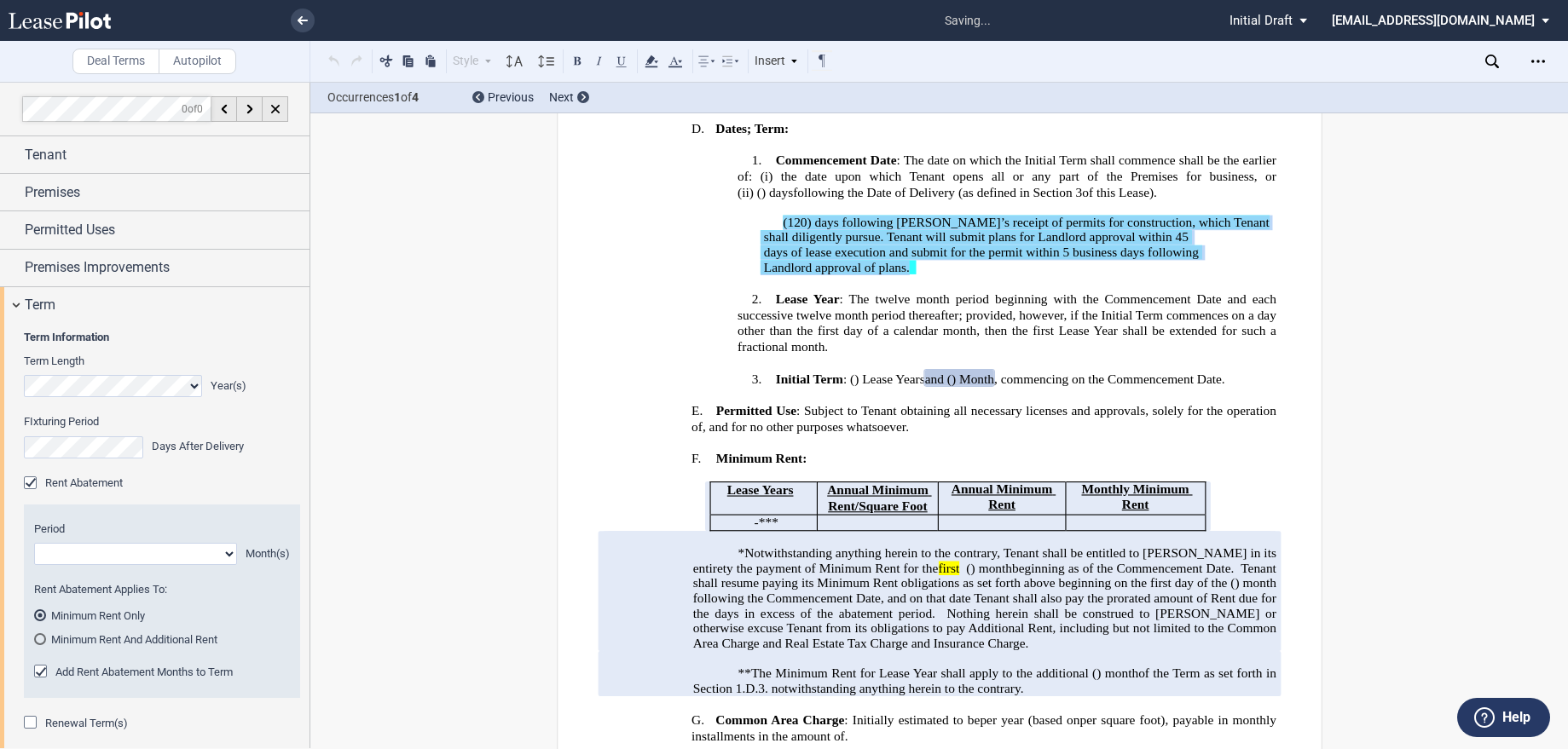
select select "number:1"
click at [34, 543] on select "1 2 3 4 5 6 7 8 9 10 11" at bounding box center [135, 554] width 203 height 22
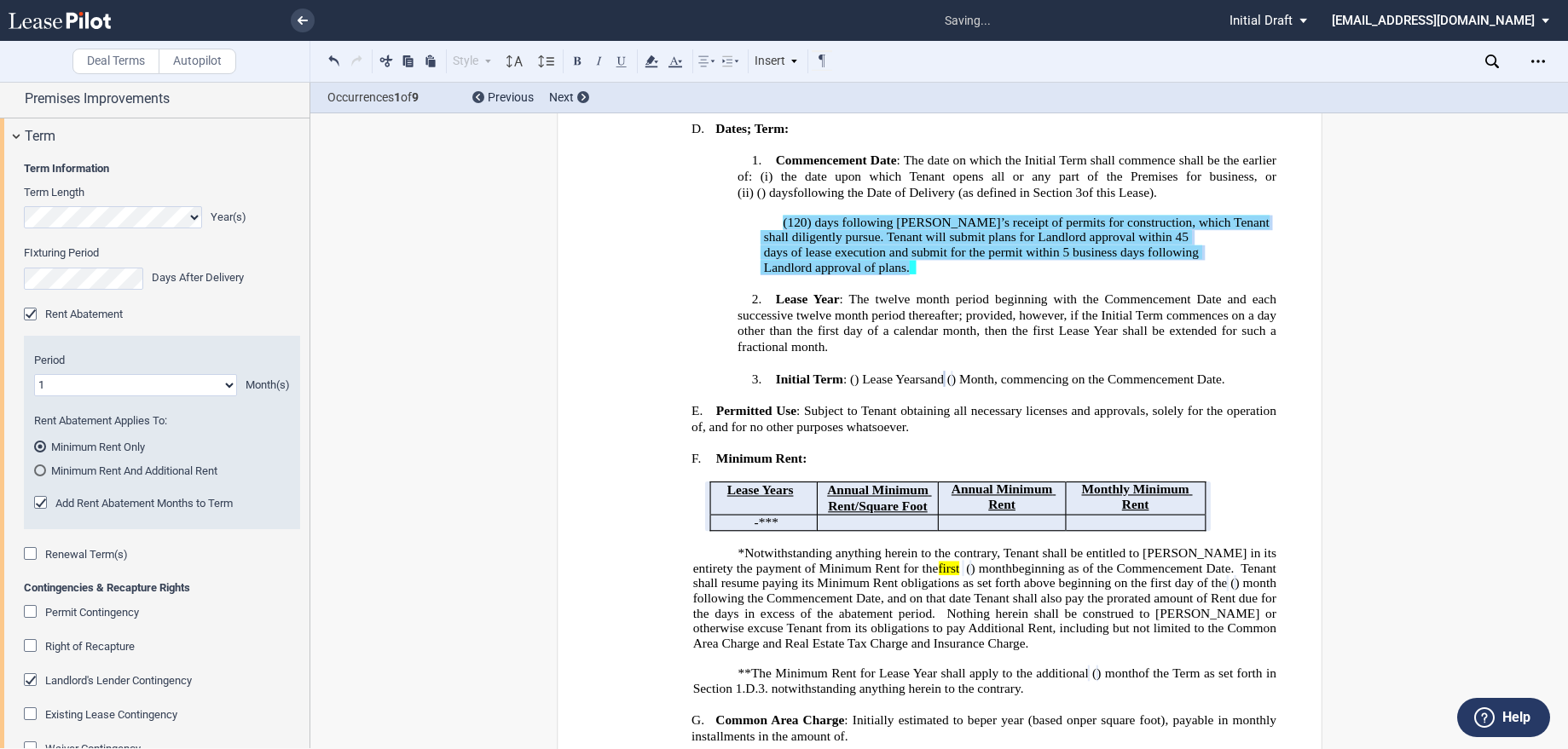
scroll to position [171, 0]
click at [39, 497] on div "Add Rent Abatement Months to Term" at bounding box center [42, 503] width 17 height 17
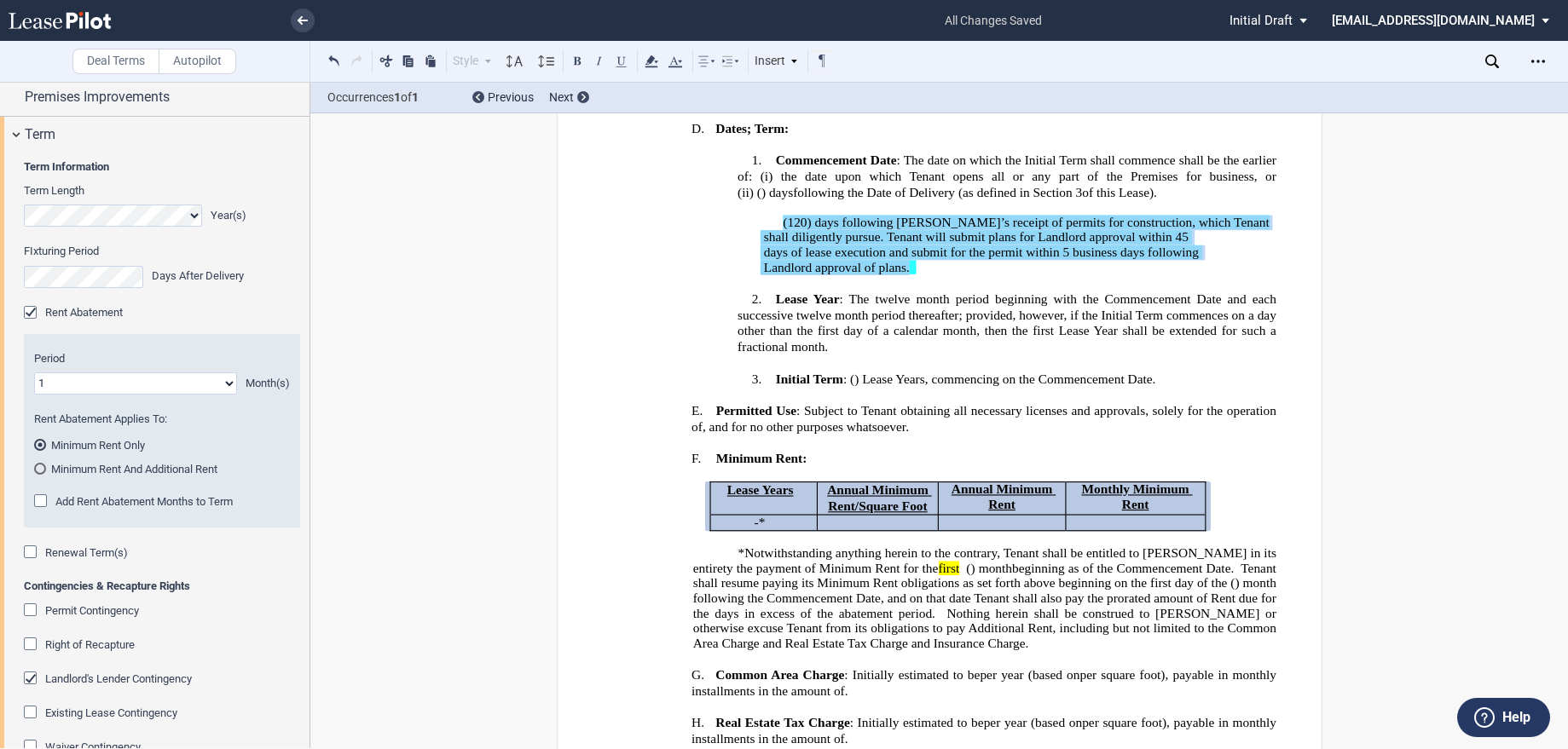
scroll to position [255, 0]
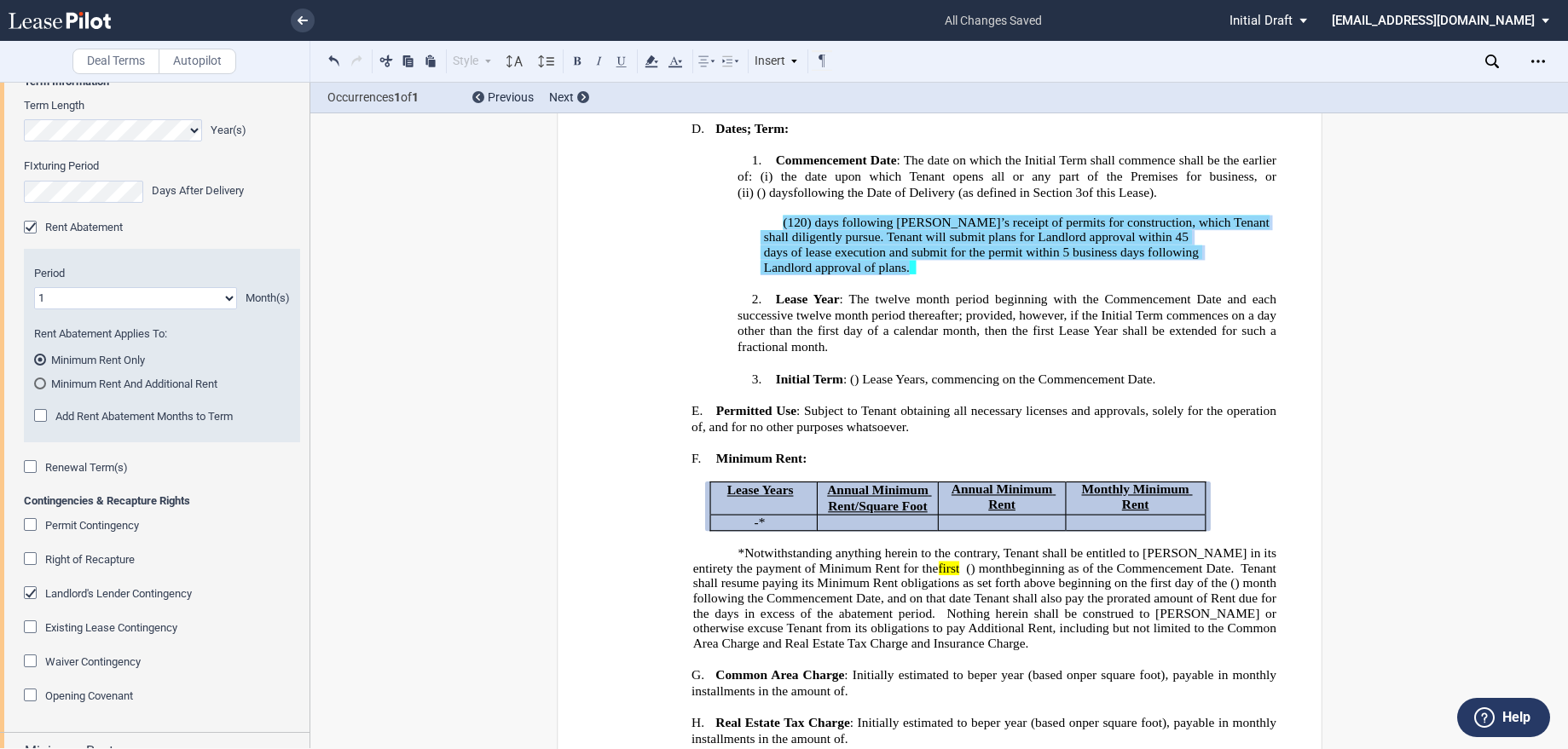
click at [31, 468] on div "Renewal Term(s)" at bounding box center [32, 468] width 17 height 17
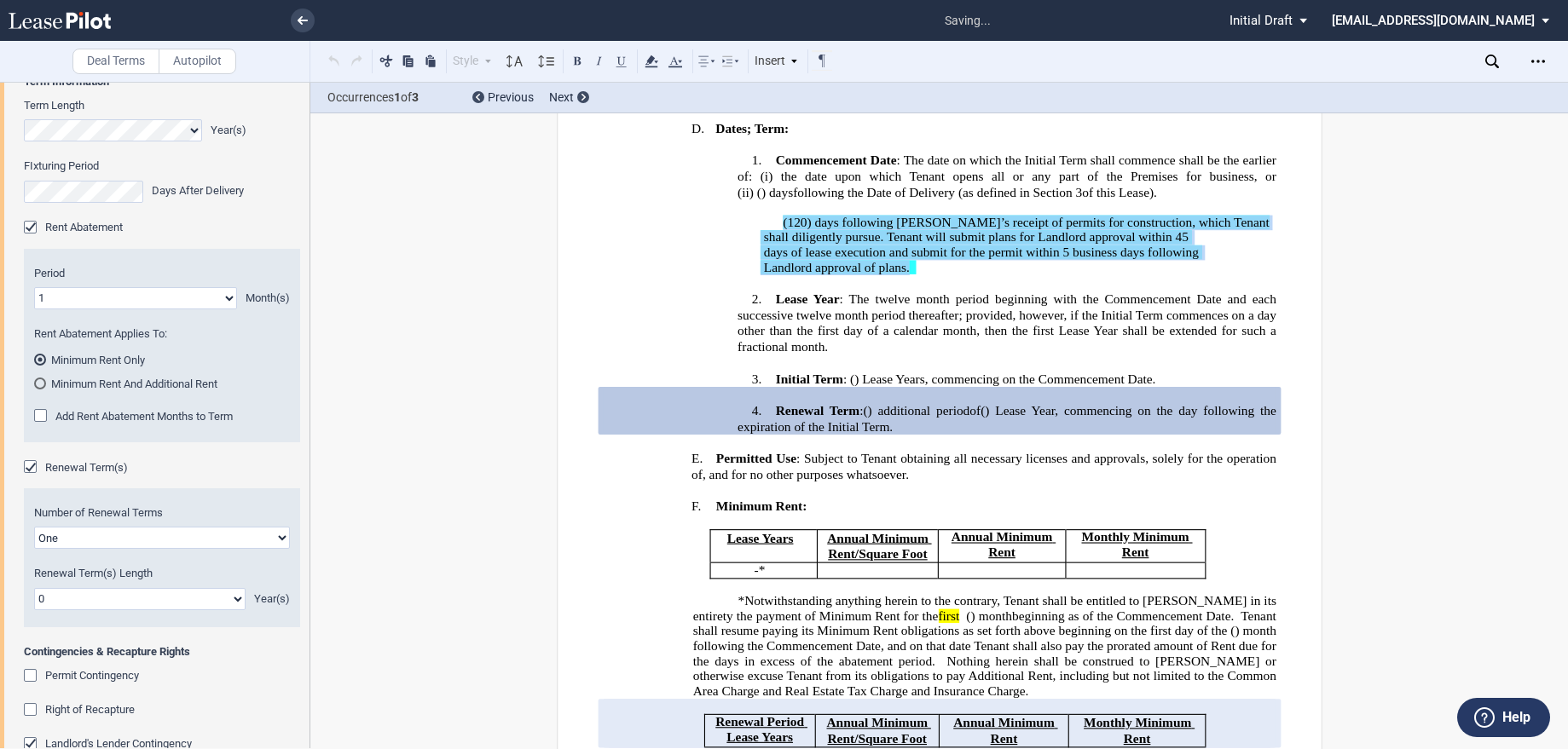
click at [66, 541] on select "One Two" at bounding box center [162, 537] width 256 height 22
select select "2"
click at [34, 526] on select "One Two" at bounding box center [162, 537] width 256 height 22
click at [70, 591] on select "0 1 2 3 4 5 6 7 8 9 10 11 12 13 14 15 16 17 18 19 20" at bounding box center [140, 598] width 212 height 22
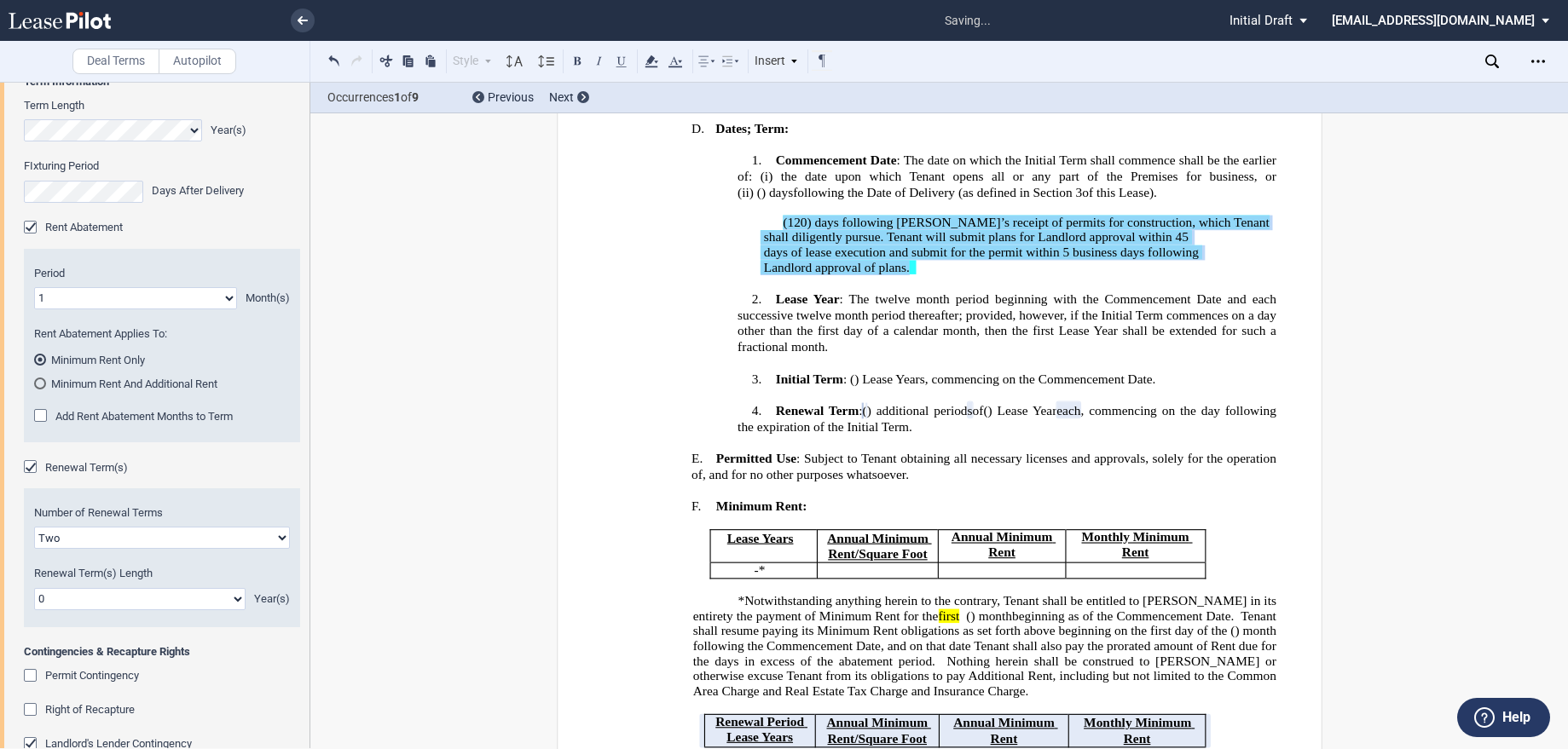
select select "number:5"
click at [34, 588] on select "0 1 2 3 4 5 6 7 8 9 10 11 12 13 14 15 16 17 18 19 20" at bounding box center [140, 598] width 212 height 22
click at [265, 663] on div "Contingencies & Recapture Rights Permit Contingency Right of Recapture Landlord…" at bounding box center [162, 758] width 277 height 228
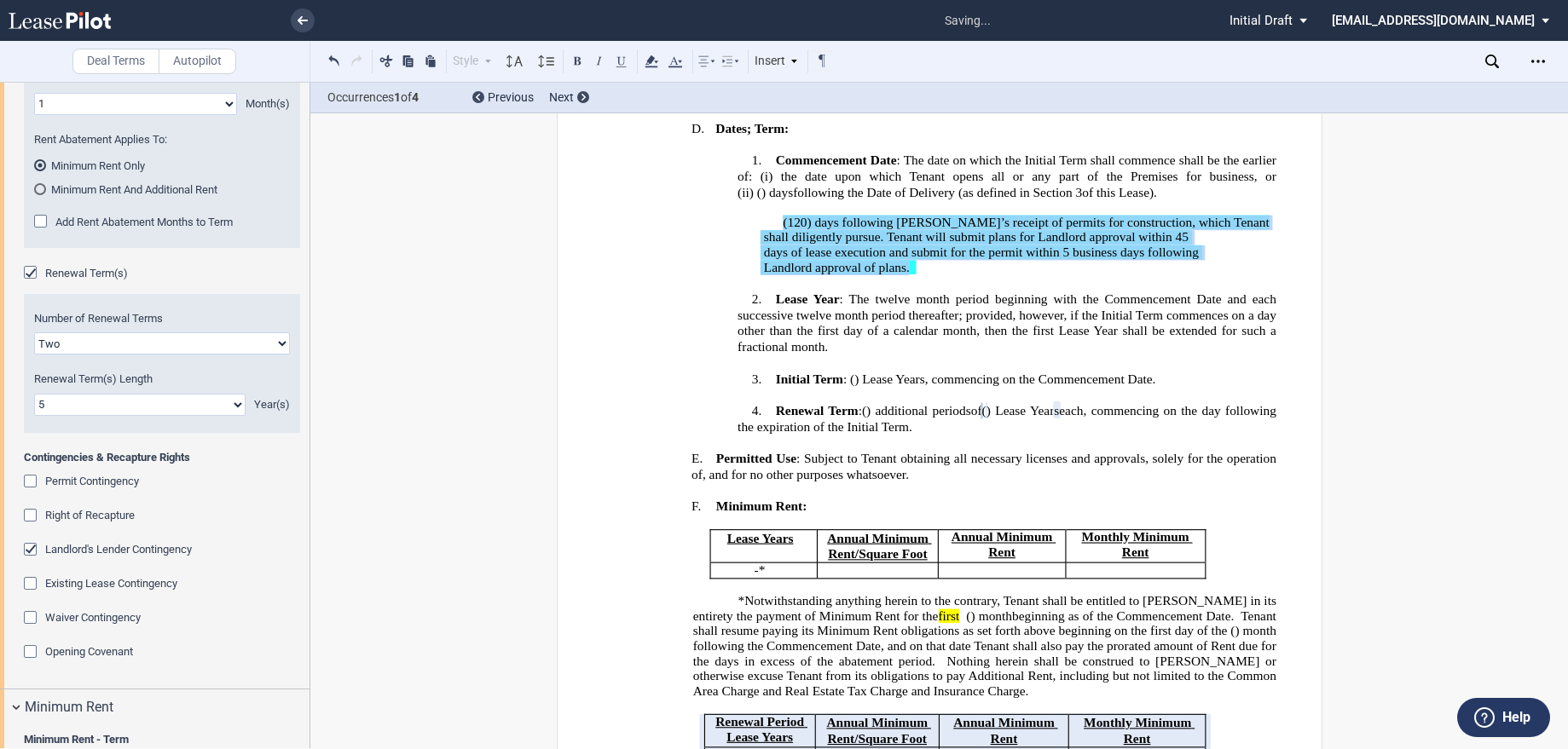
scroll to position [511, 0]
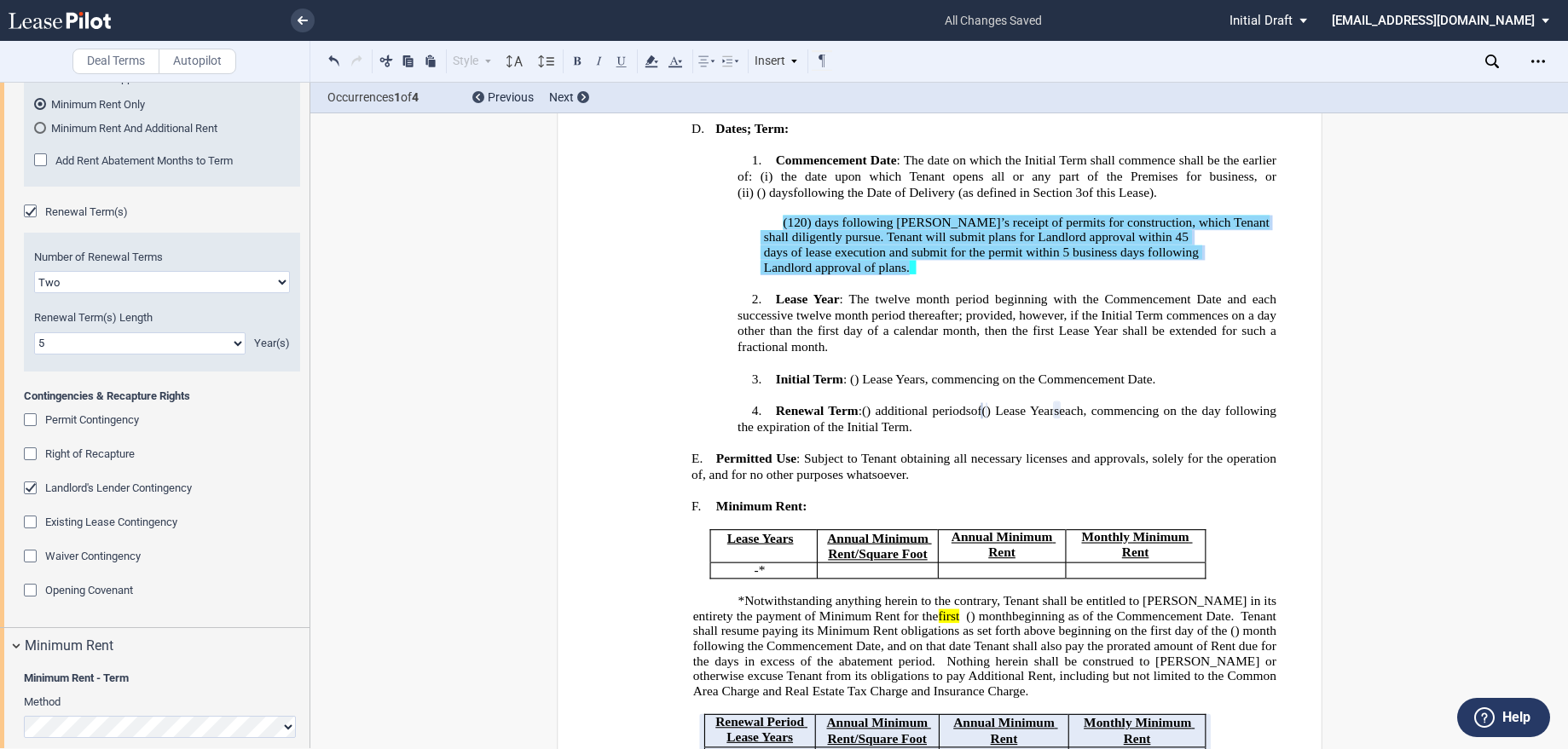
click at [28, 559] on div "Waiver Contingency" at bounding box center [32, 557] width 17 height 17
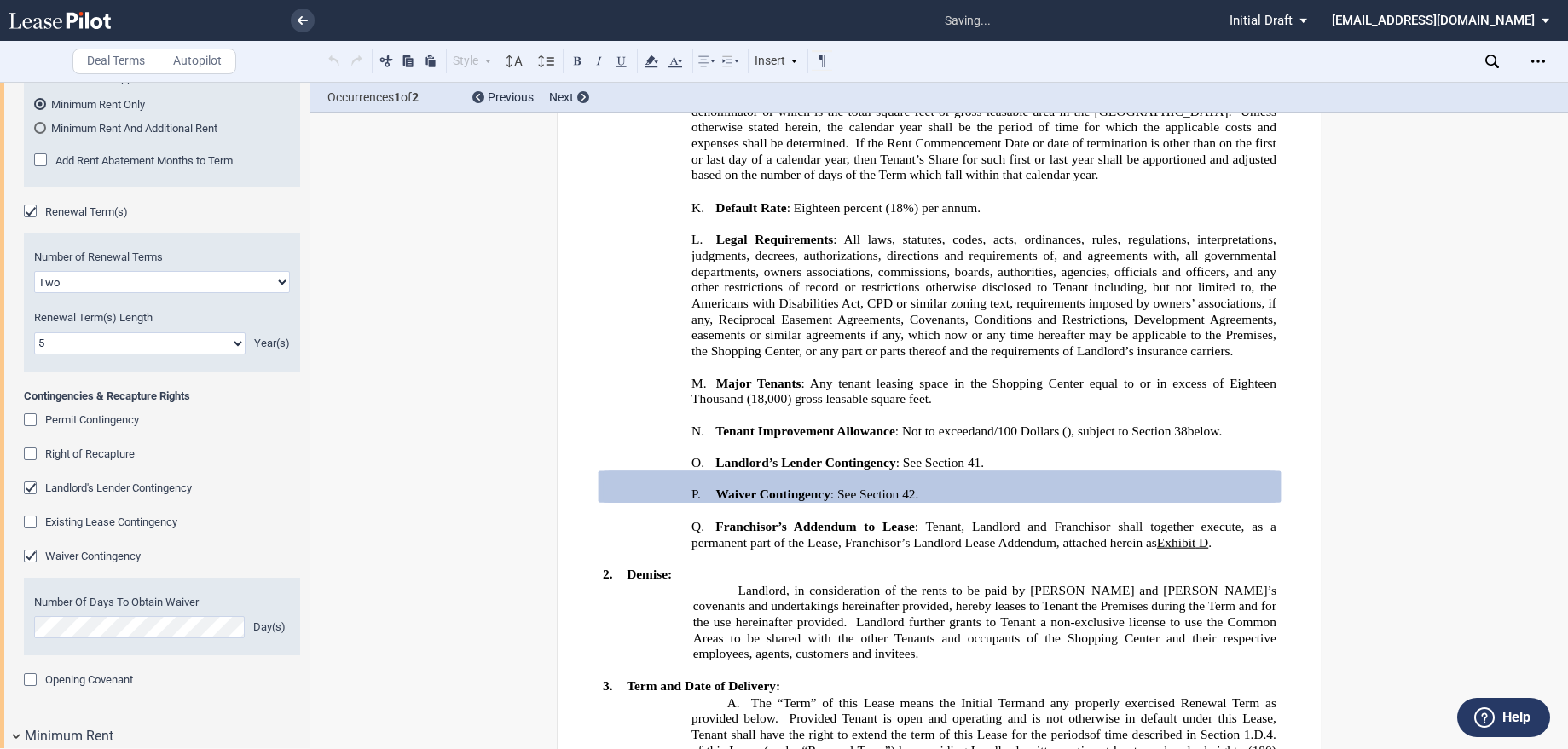
scroll to position [1569, 0]
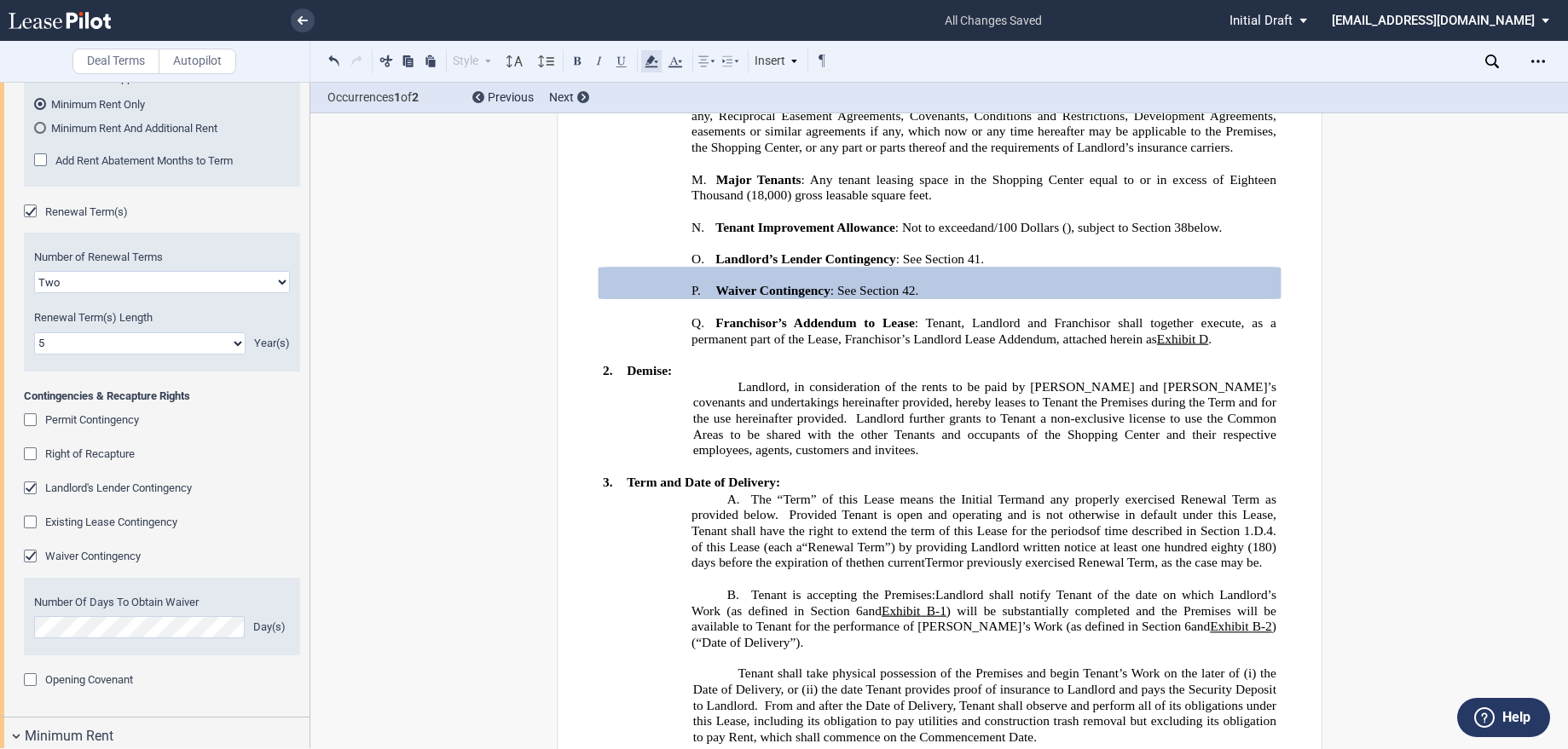
click at [650, 54] on icon at bounding box center [651, 61] width 20 height 20
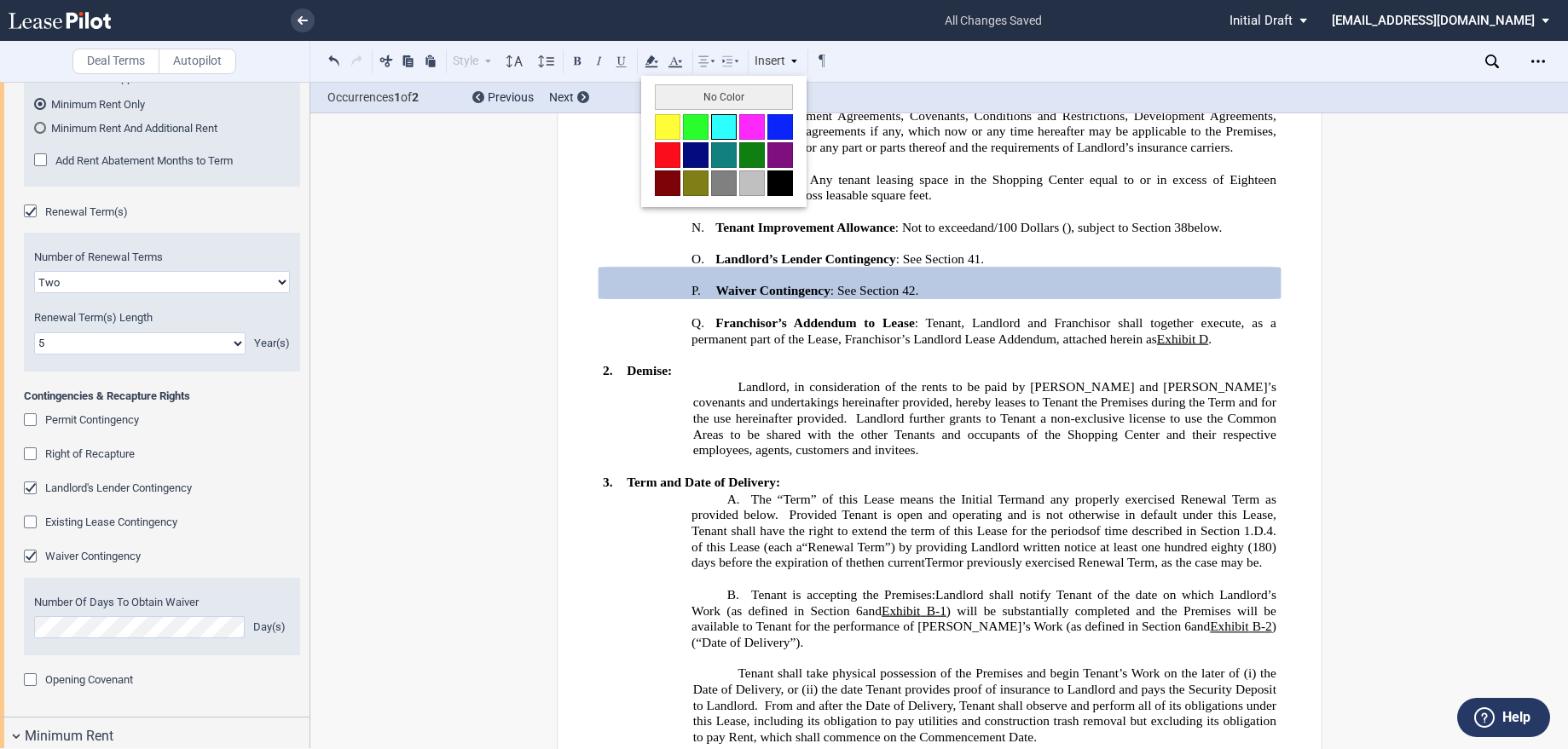
click at [727, 128] on button at bounding box center [724, 127] width 26 height 26
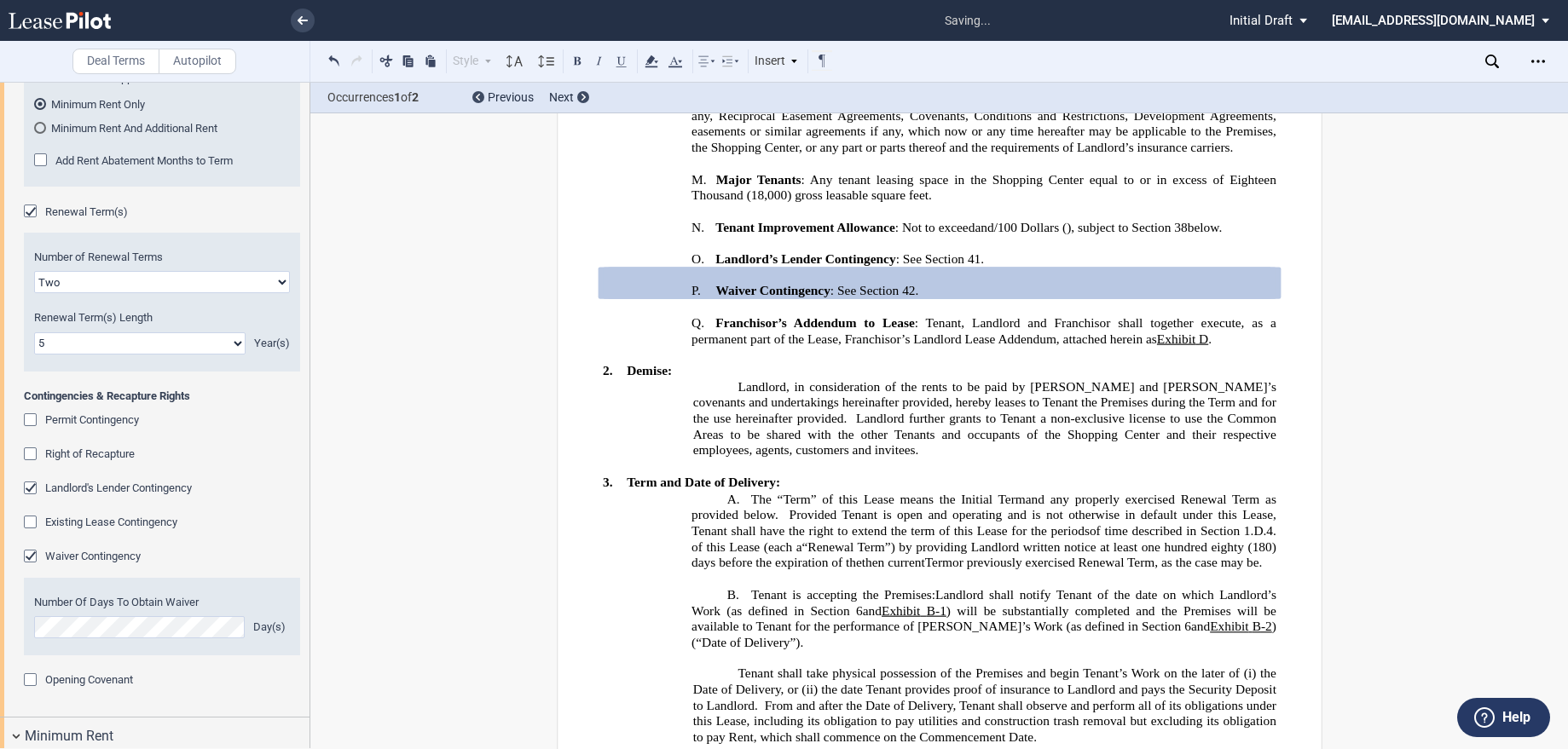
click at [752, 315] on p at bounding box center [939, 307] width 674 height 16
click at [729, 298] on span "Waiver Contingency" at bounding box center [772, 291] width 114 height 15
click at [273, 553] on div "Waiver Contingency" at bounding box center [162, 557] width 277 height 17
click at [183, 347] on select "0 1 2 3 4 5 6 7 8 9 10 11 12 13 14 15 16 17 18 19 20" at bounding box center [140, 343] width 212 height 22
click at [34, 332] on select "0 1 2 3 4 5 6 7 8 9 10 11 12 13 14 15 16 17 18 19 20" at bounding box center [140, 343] width 212 height 22
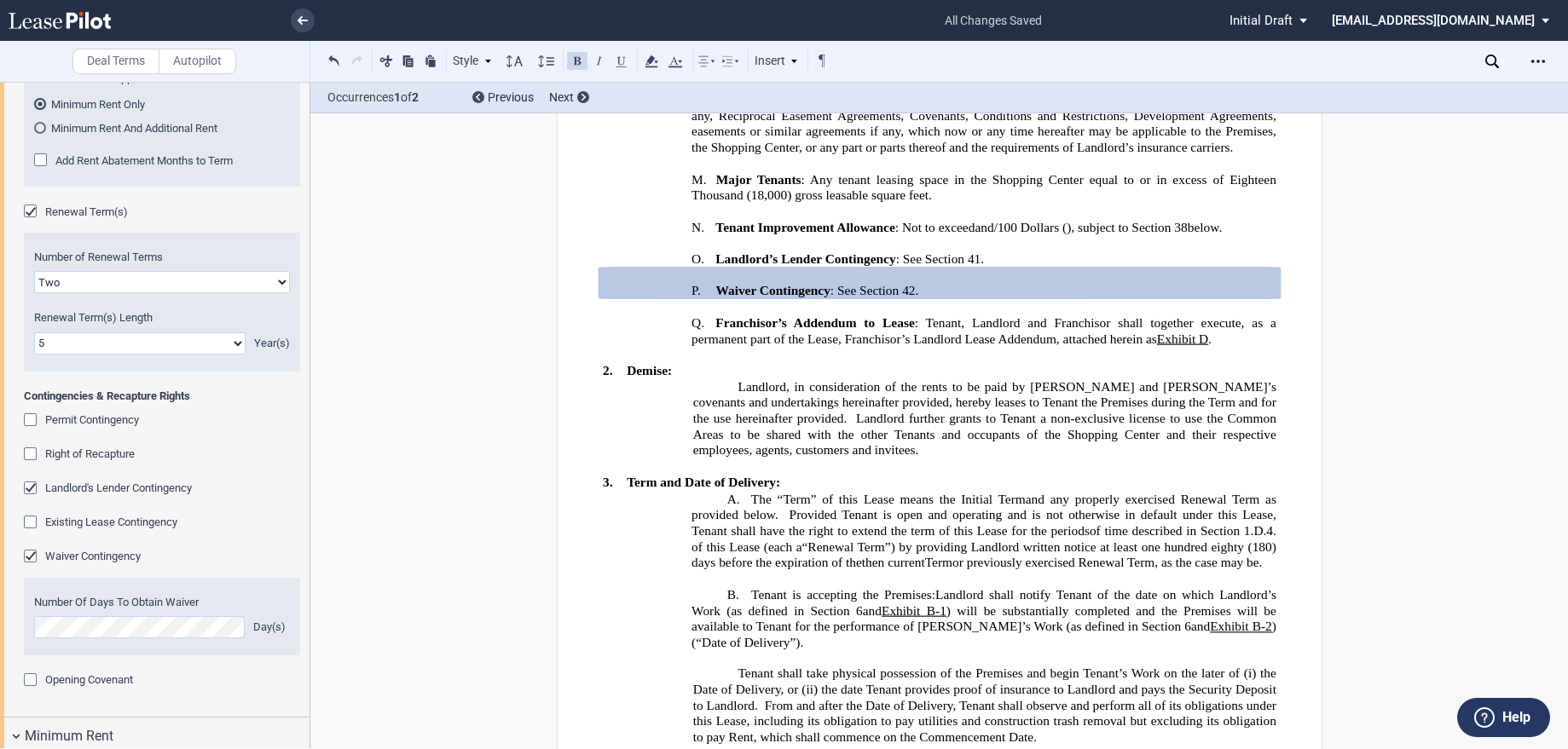
click at [771, 315] on p at bounding box center [939, 307] width 674 height 16
drag, startPoint x: 704, startPoint y: 361, endPoint x: 925, endPoint y: 364, distance: 221.0
click at [925, 299] on p "P. Waiver Contingency : See Section ﻿ 42 ﻿ ." at bounding box center [983, 290] width 585 height 17
click at [652, 58] on use at bounding box center [651, 61] width 13 height 12
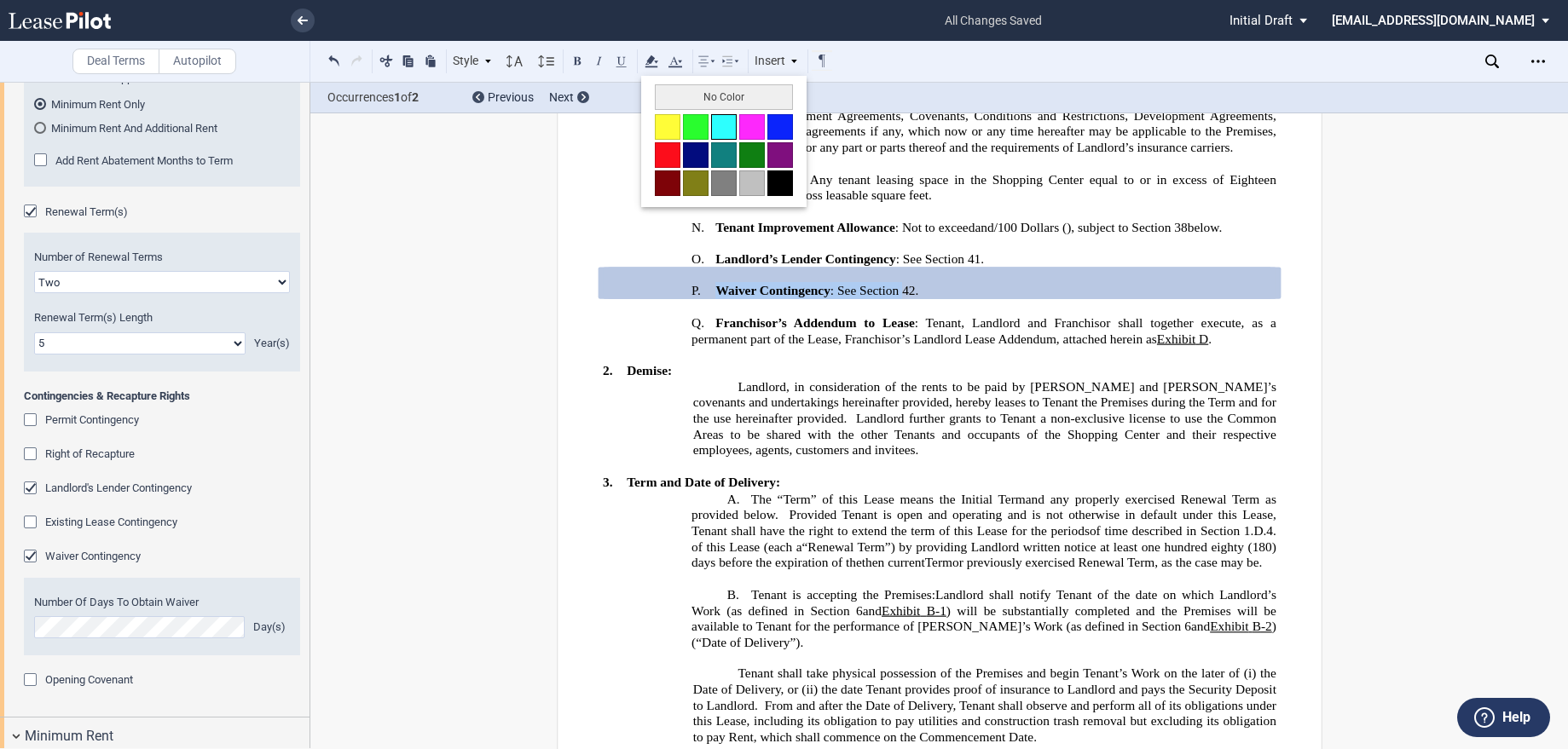
click at [730, 124] on button at bounding box center [724, 127] width 26 height 26
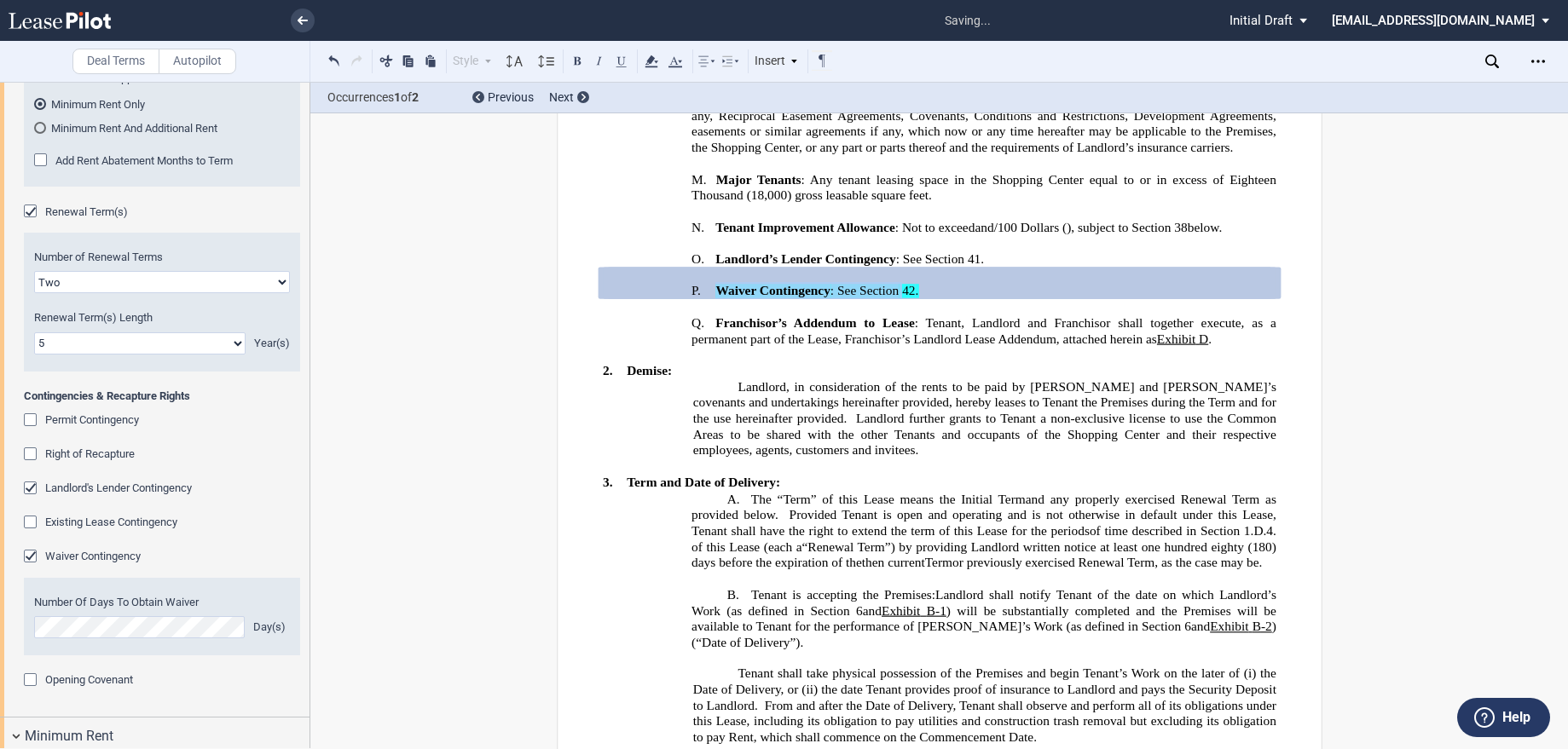
click at [872, 458] on p "Landlord, in consideration of the rents to be paid by Tenant and Tenant’s coven…" at bounding box center [983, 419] width 583 height 80
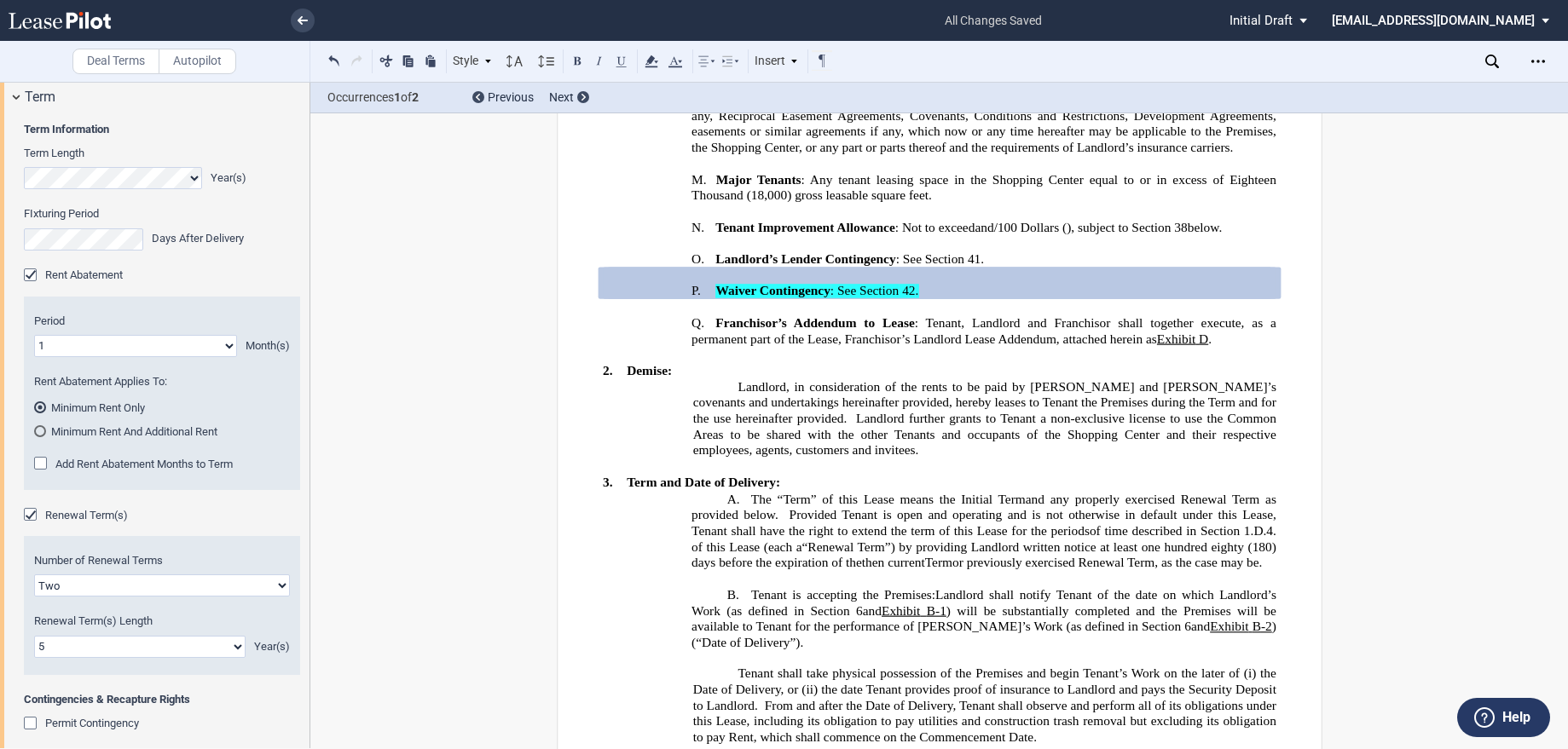
scroll to position [171, 0]
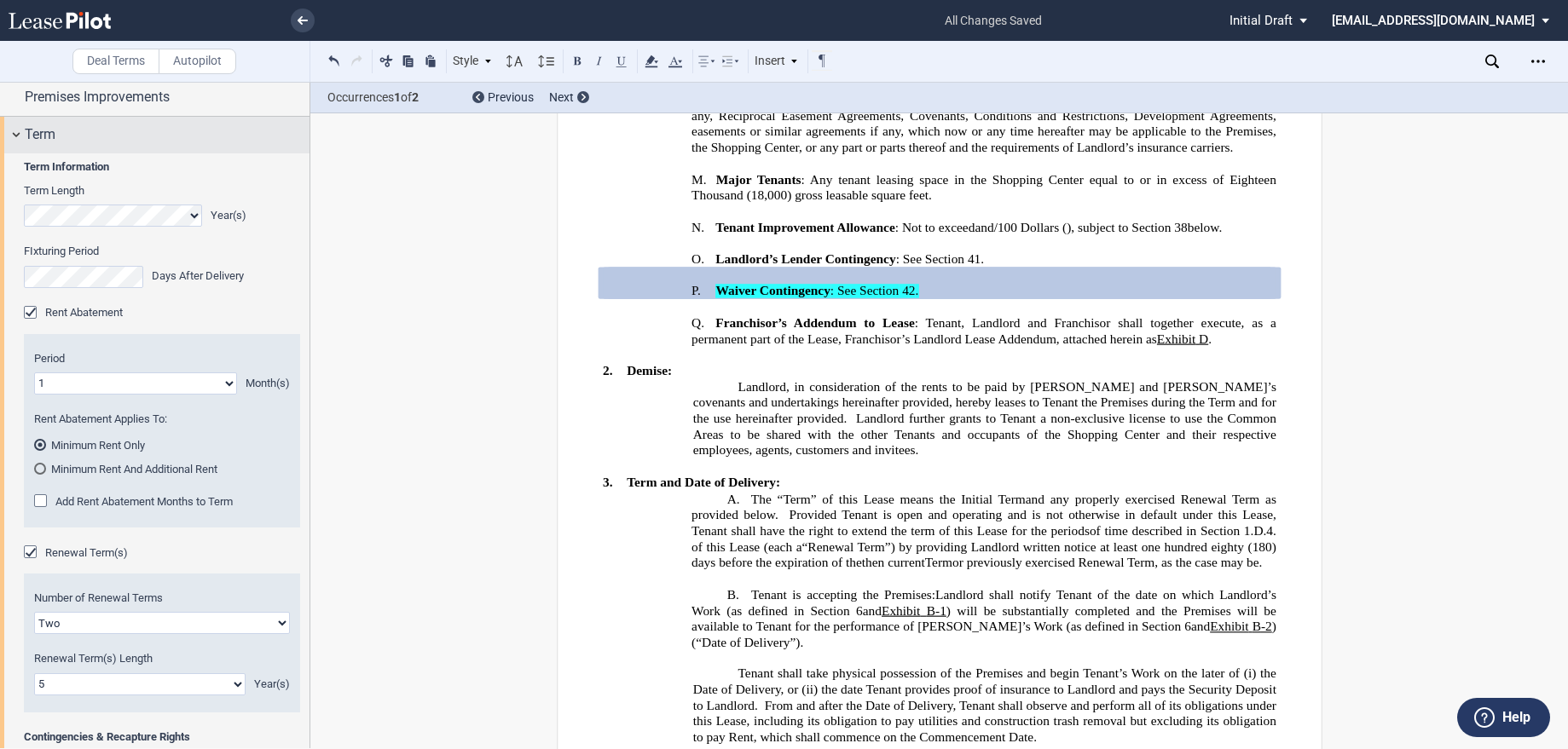
click at [10, 128] on div "Term" at bounding box center [154, 135] width 309 height 36
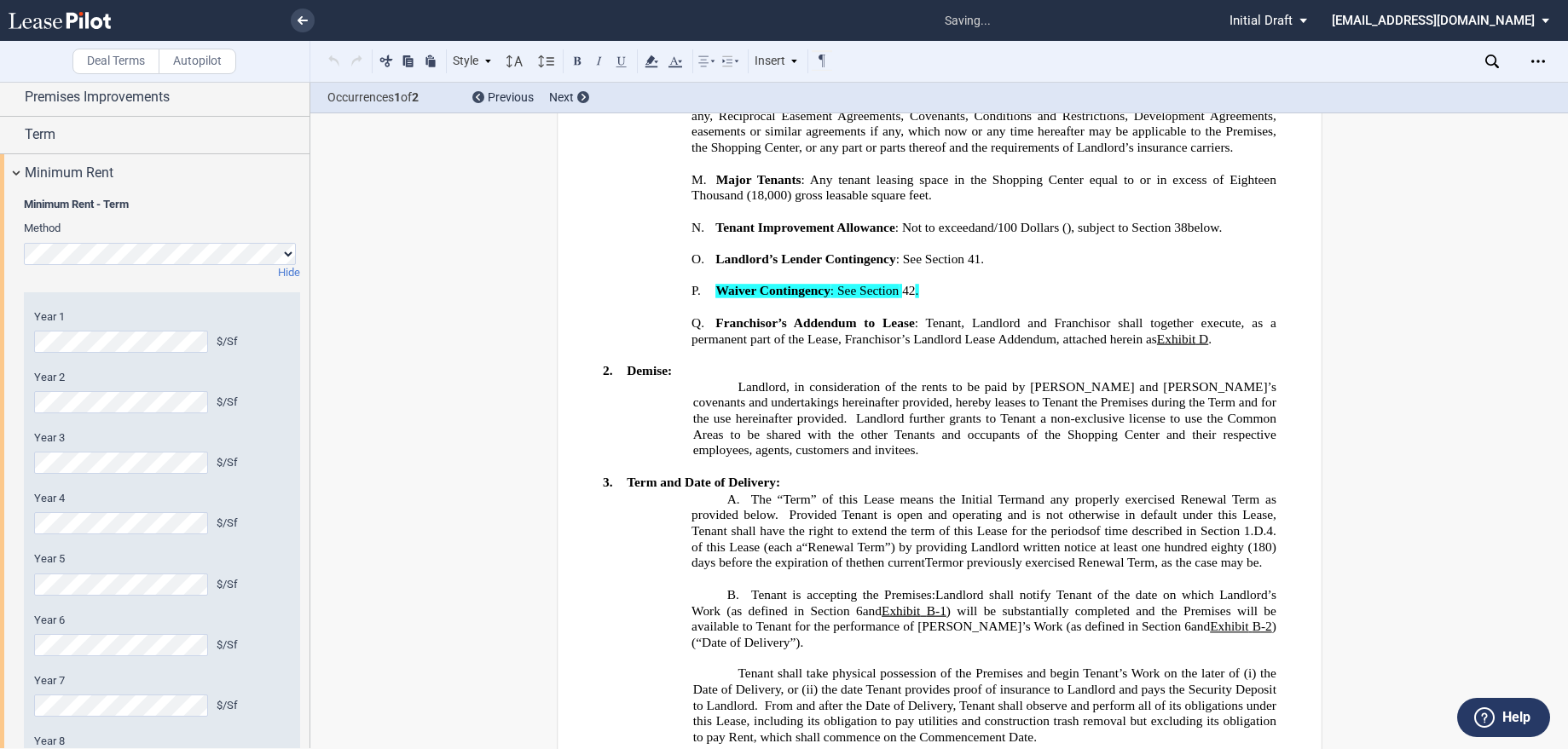
scroll to position [753, 0]
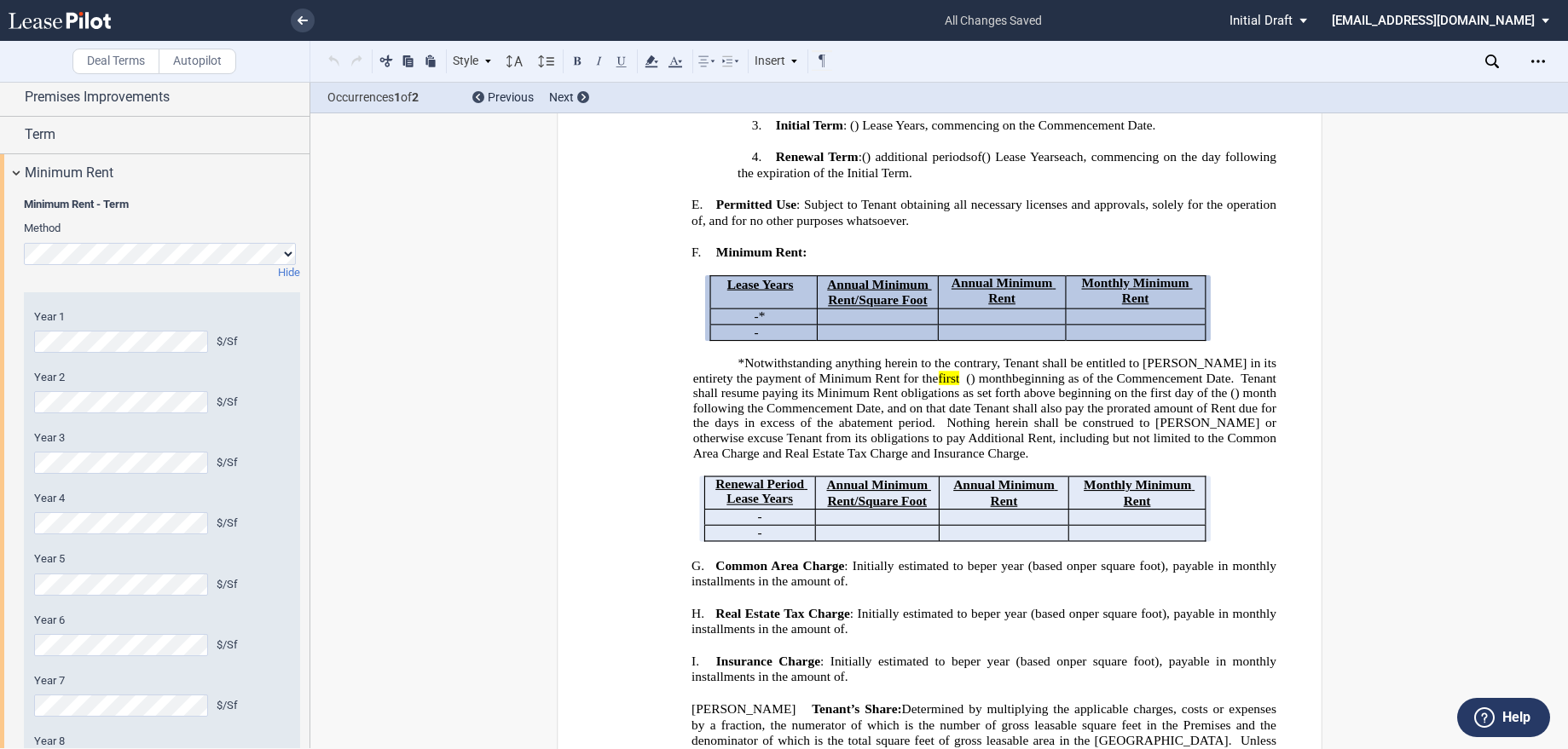
click at [119, 480] on div "Year 1 $/Sf Year 2 $/Sf Year 3 $/Sf Year 4 $/Sf Year 5 $/Sf Year 6 $/Sf Year 7 …" at bounding box center [162, 604] width 256 height 589
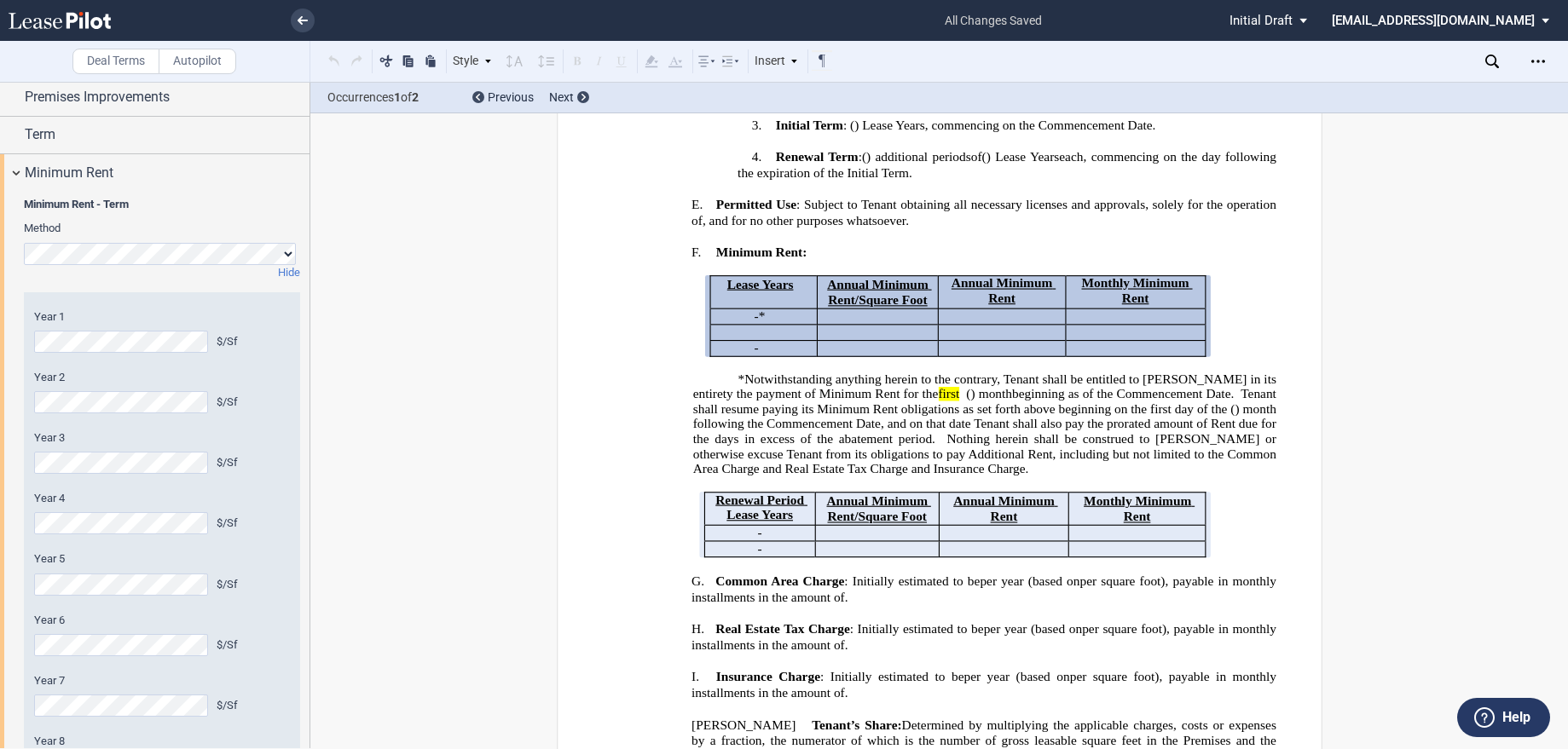
click at [33, 642] on div "Year 1 $/Sf Year 2 $/Sf Year 3 $/Sf Year 4 $/Sf Year 5 $/Sf Year 6 $/Sf Year 7 …" at bounding box center [162, 604] width 277 height 624
click at [271, 656] on div "Year 1 $/Sf Year 2 $/Sf Year 3 $/Sf Year 4 $/Sf Year 5 $/Sf Year 6 $/Sf Year 7 …" at bounding box center [162, 604] width 256 height 589
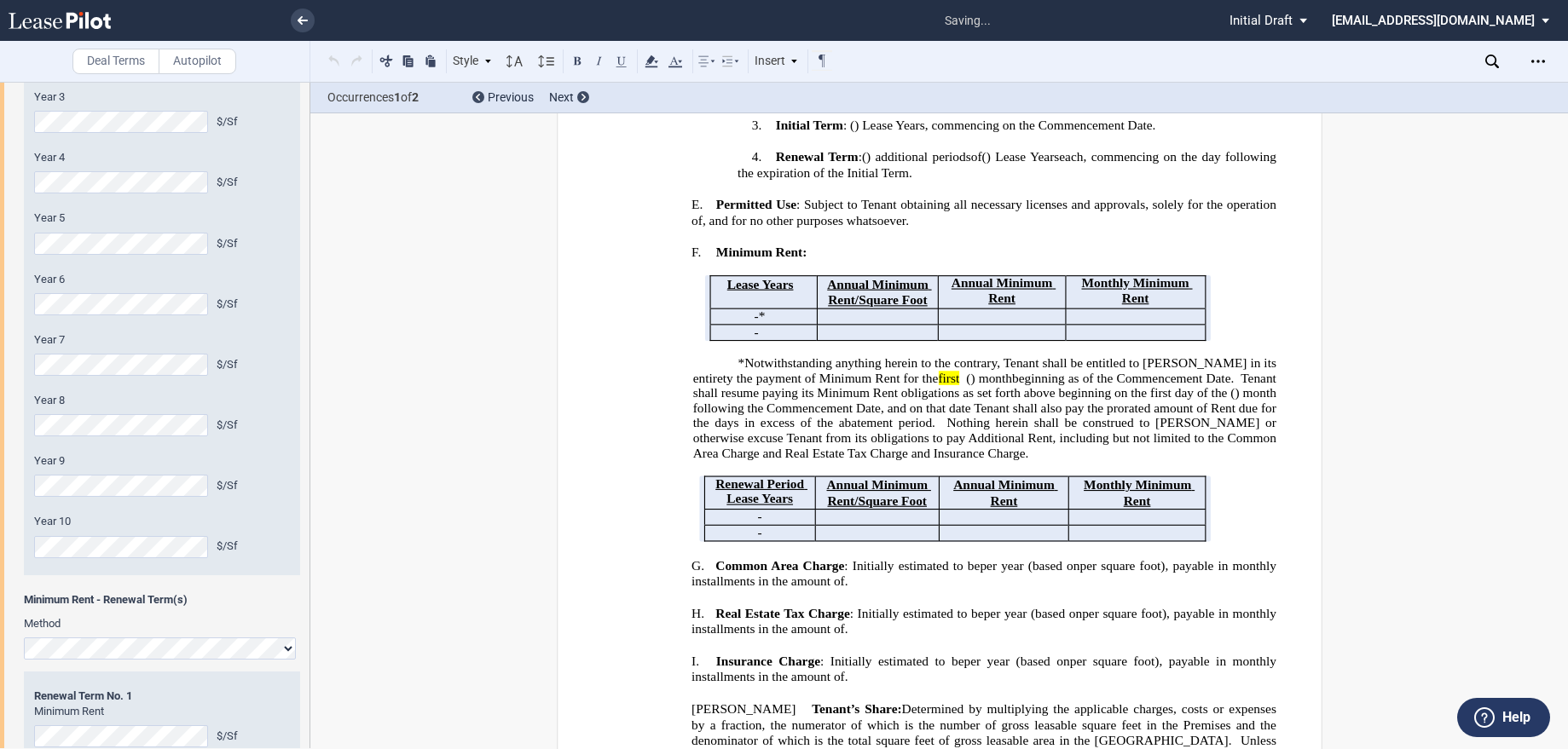
scroll to position [85, 0]
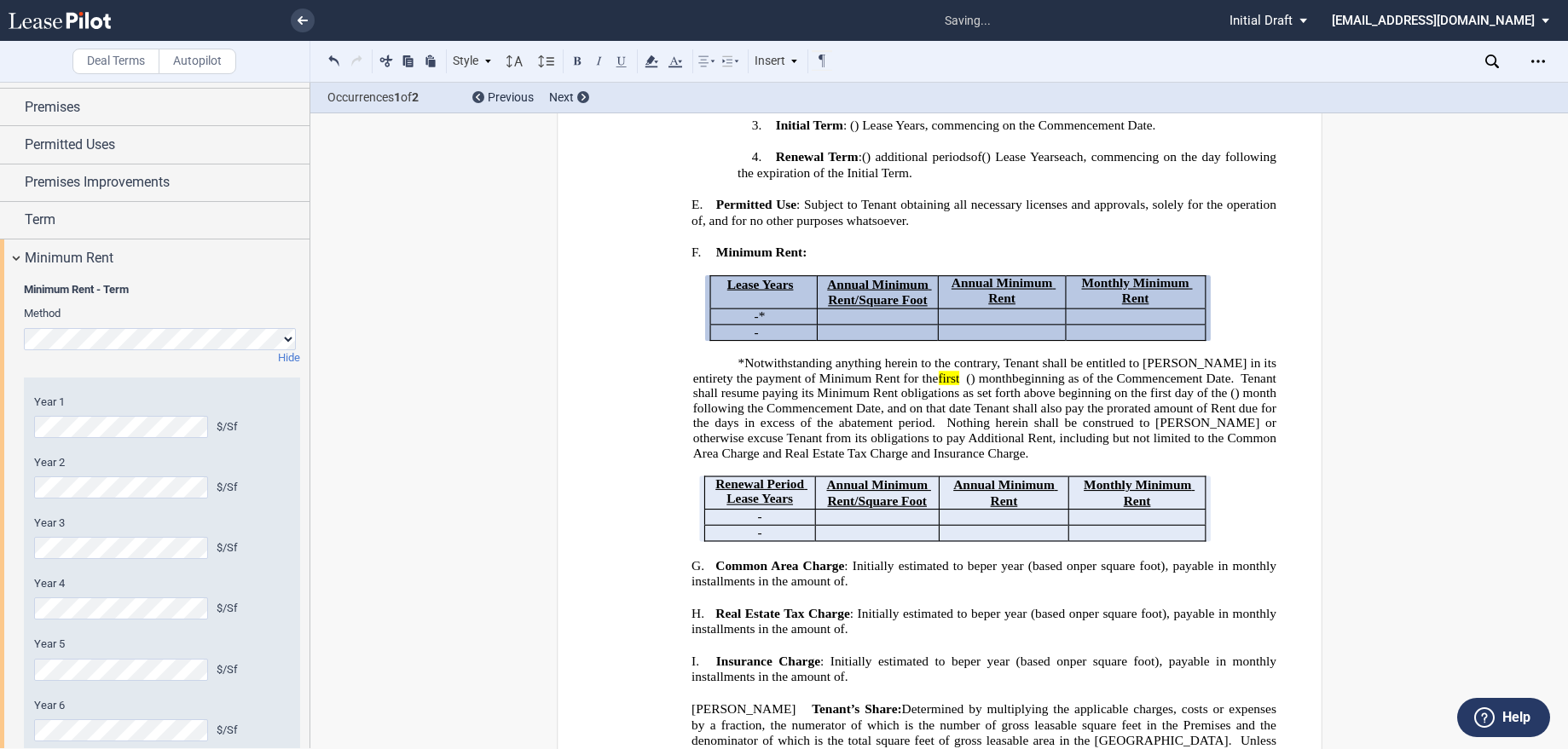
click at [293, 535] on div "Year 1 $/Sf Year 2 $/Sf Year 3 $/Sf Year 4 $/Sf Year 5 $/Sf Year 6 $/Sf Year 7 …" at bounding box center [162, 690] width 277 height 624
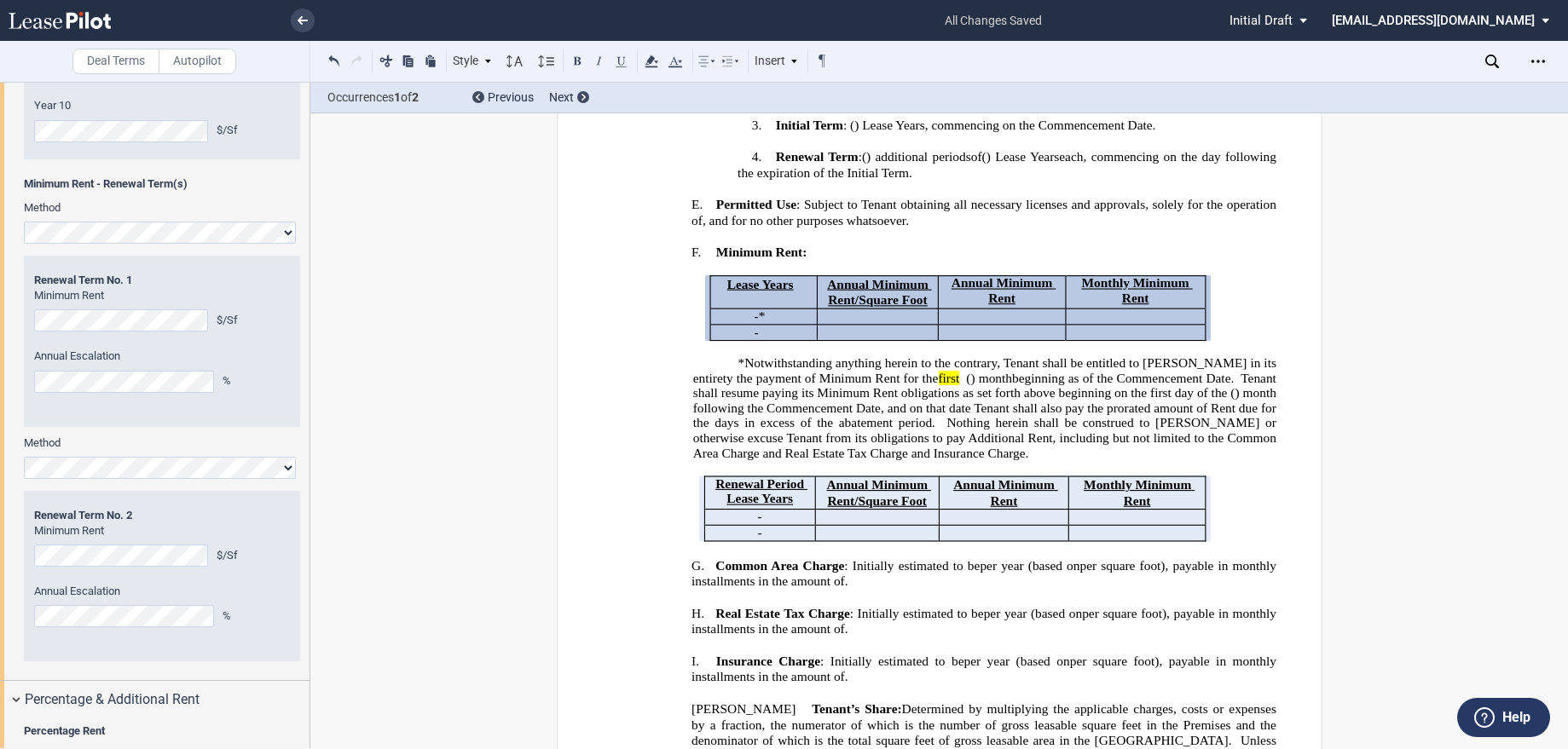
scroll to position [937, 0]
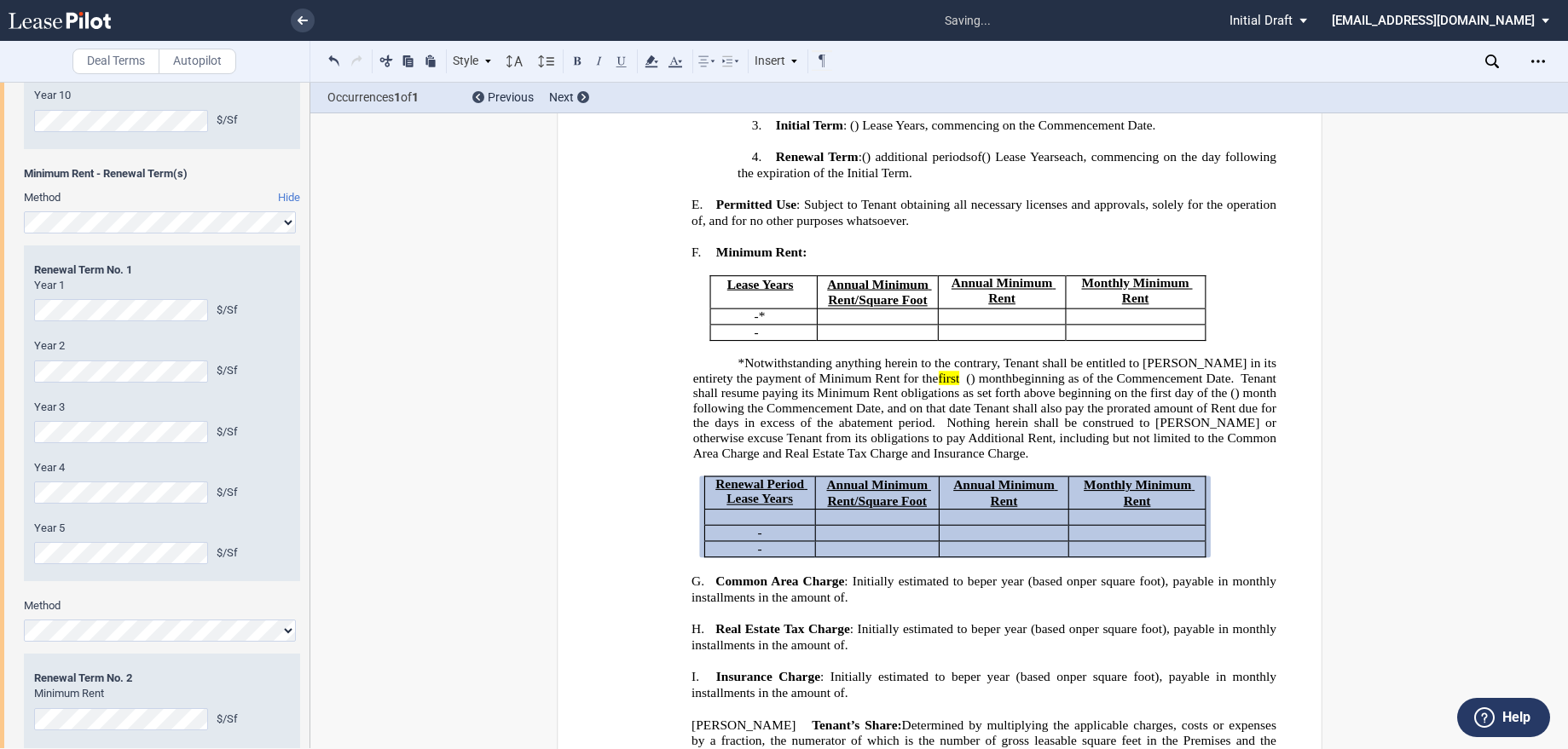
click at [27, 306] on div "Renewal Term Renewal Term No. 1 Year 1 $/Sf Year 2 $/Sf Year 3 $/Sf Year 4 $/Sf…" at bounding box center [162, 413] width 277 height 336
click at [84, 359] on div "Year 2 $/Sf" at bounding box center [162, 360] width 256 height 44
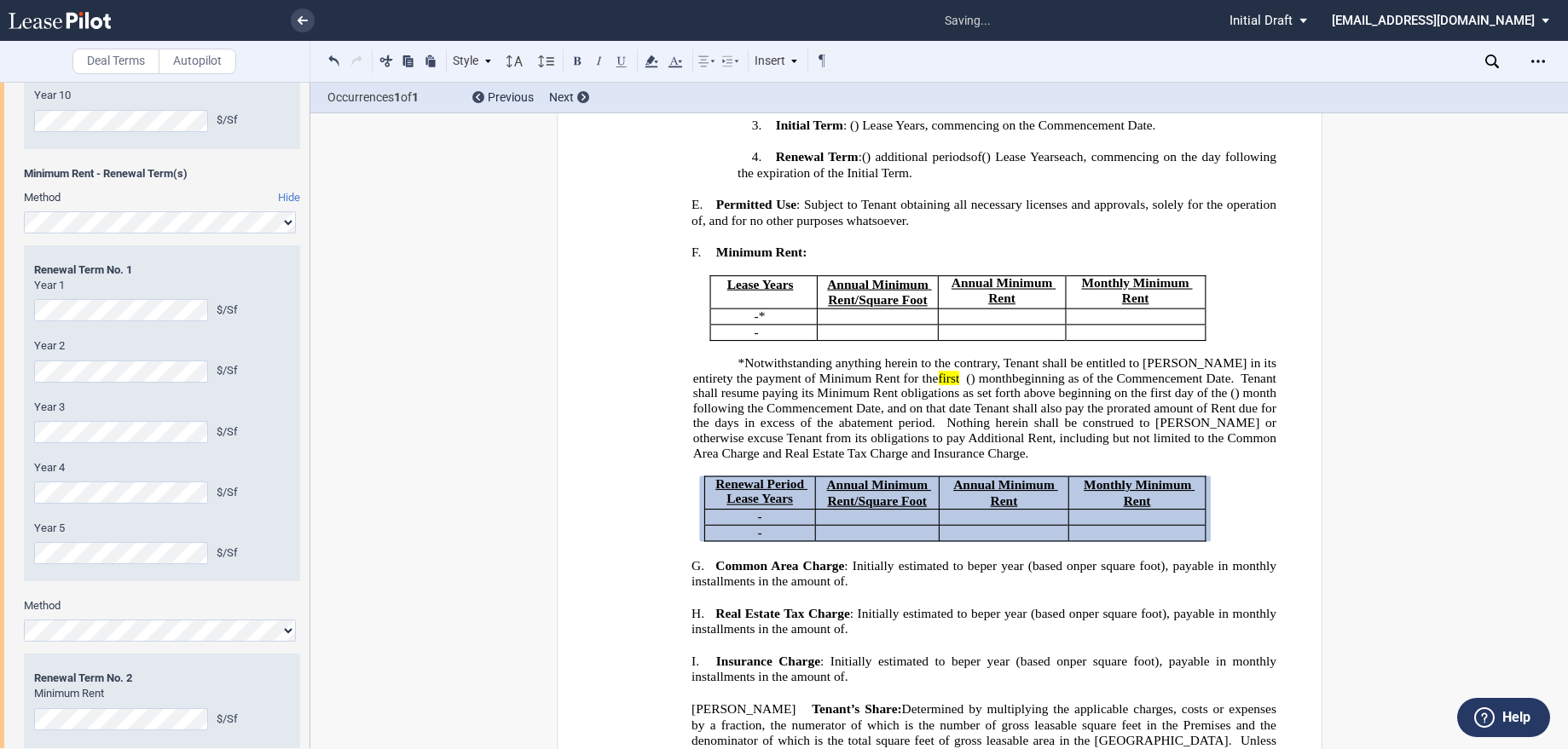
click at [110, 588] on div "Renewal Term Renewal Term No. 1 Year 1 $/Sf Year 2 $/Sf Year 3 $/Sf Year 4 $/Sf…" at bounding box center [162, 424] width 277 height 348
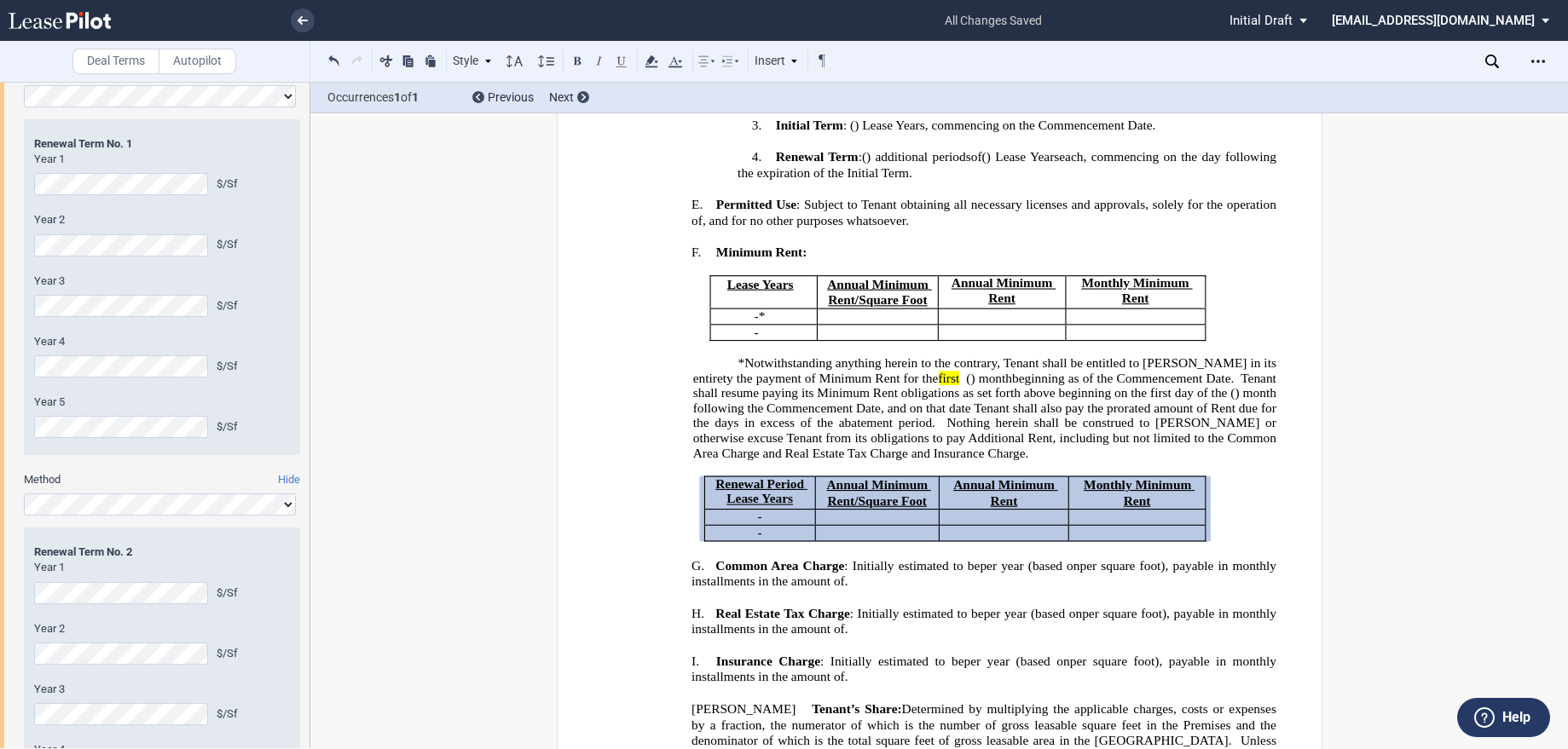
scroll to position [1193, 0]
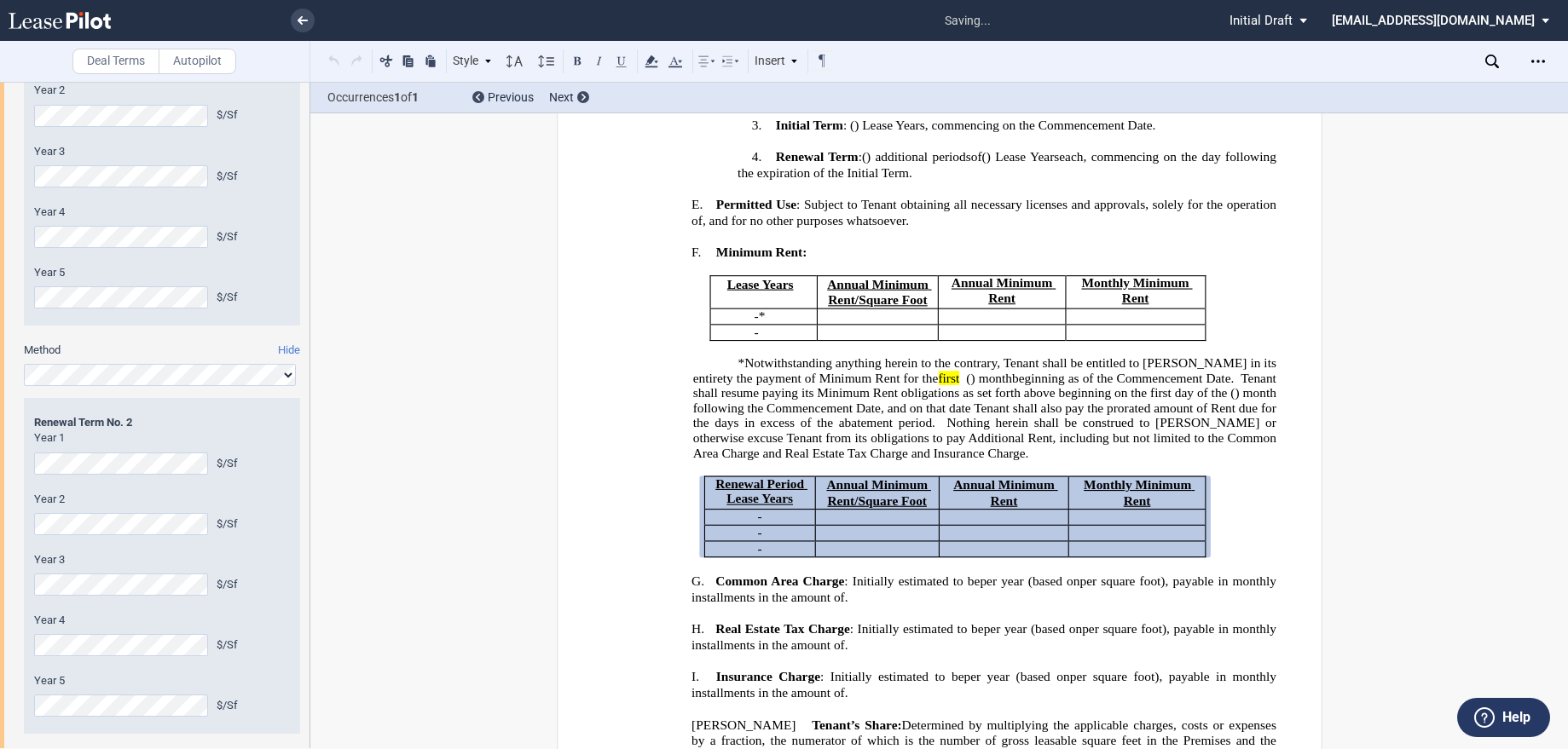
click at [82, 633] on div "Year 4 $/Sf" at bounding box center [162, 635] width 256 height 44
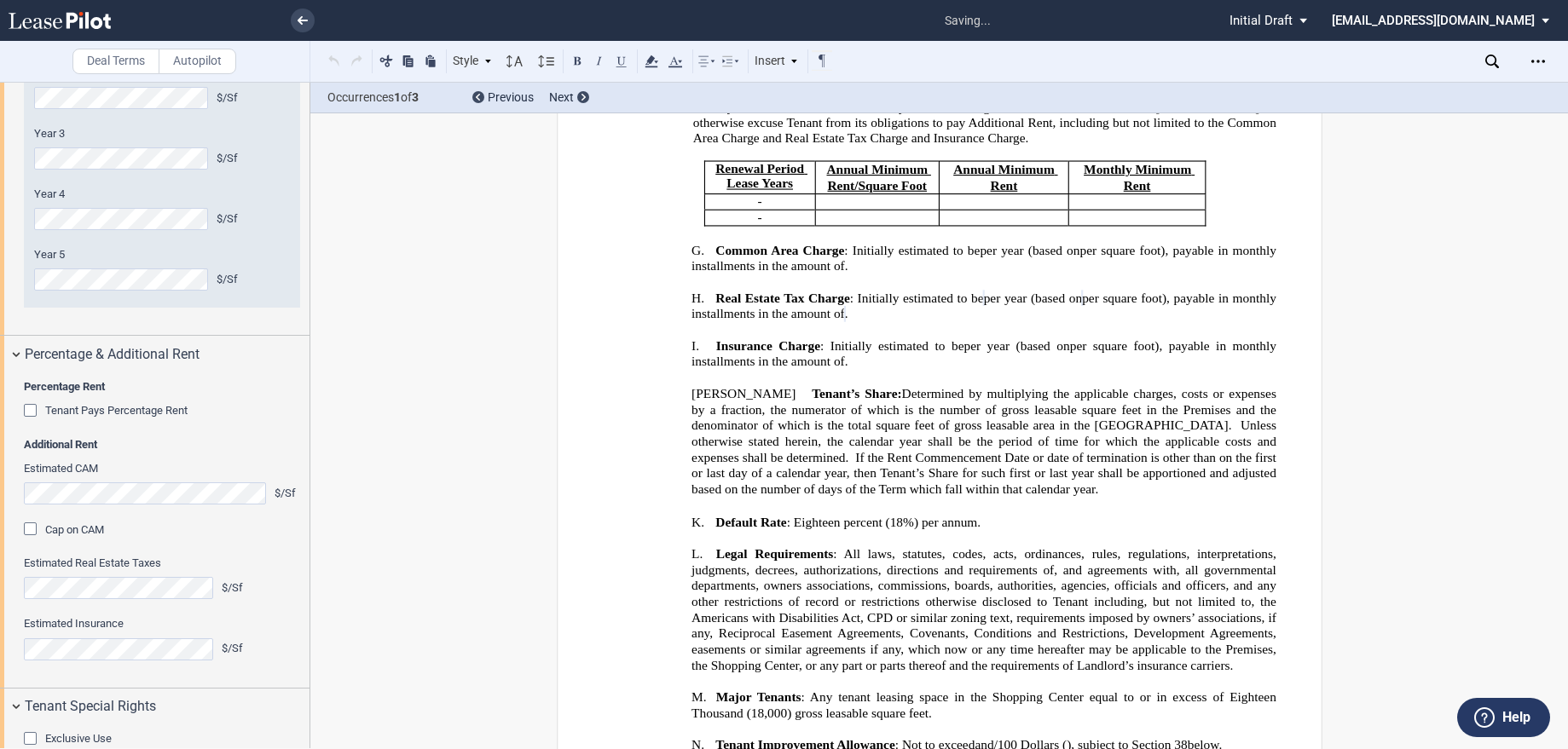
scroll to position [1067, 0]
click at [263, 615] on div "Estimated Real Estate Taxes $/Sf" at bounding box center [162, 586] width 277 height 60
click at [27, 407] on div "Tenant Pays Percentage Rent" at bounding box center [32, 412] width 17 height 17
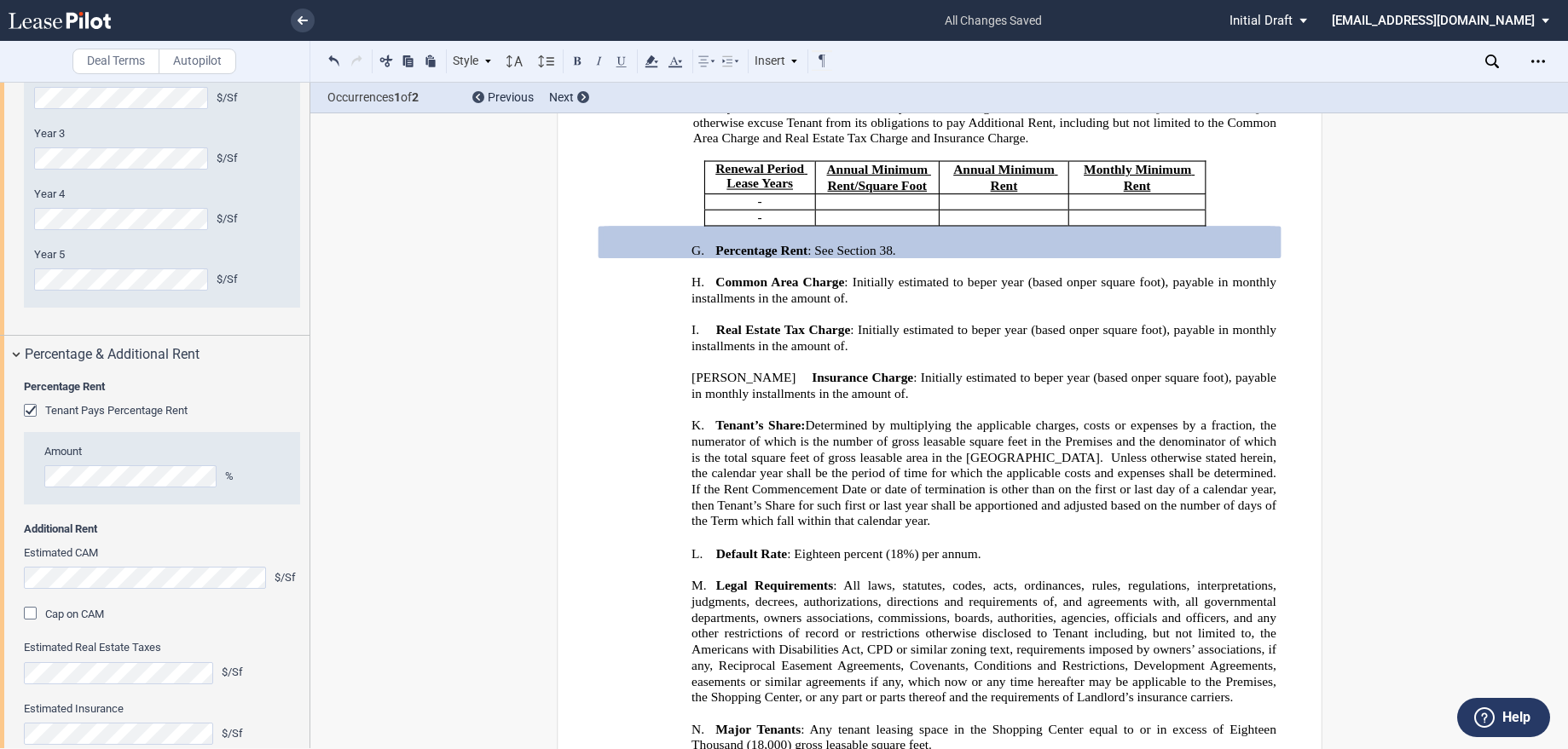
click at [122, 488] on div "Amount %" at bounding box center [162, 474] width 277 height 60
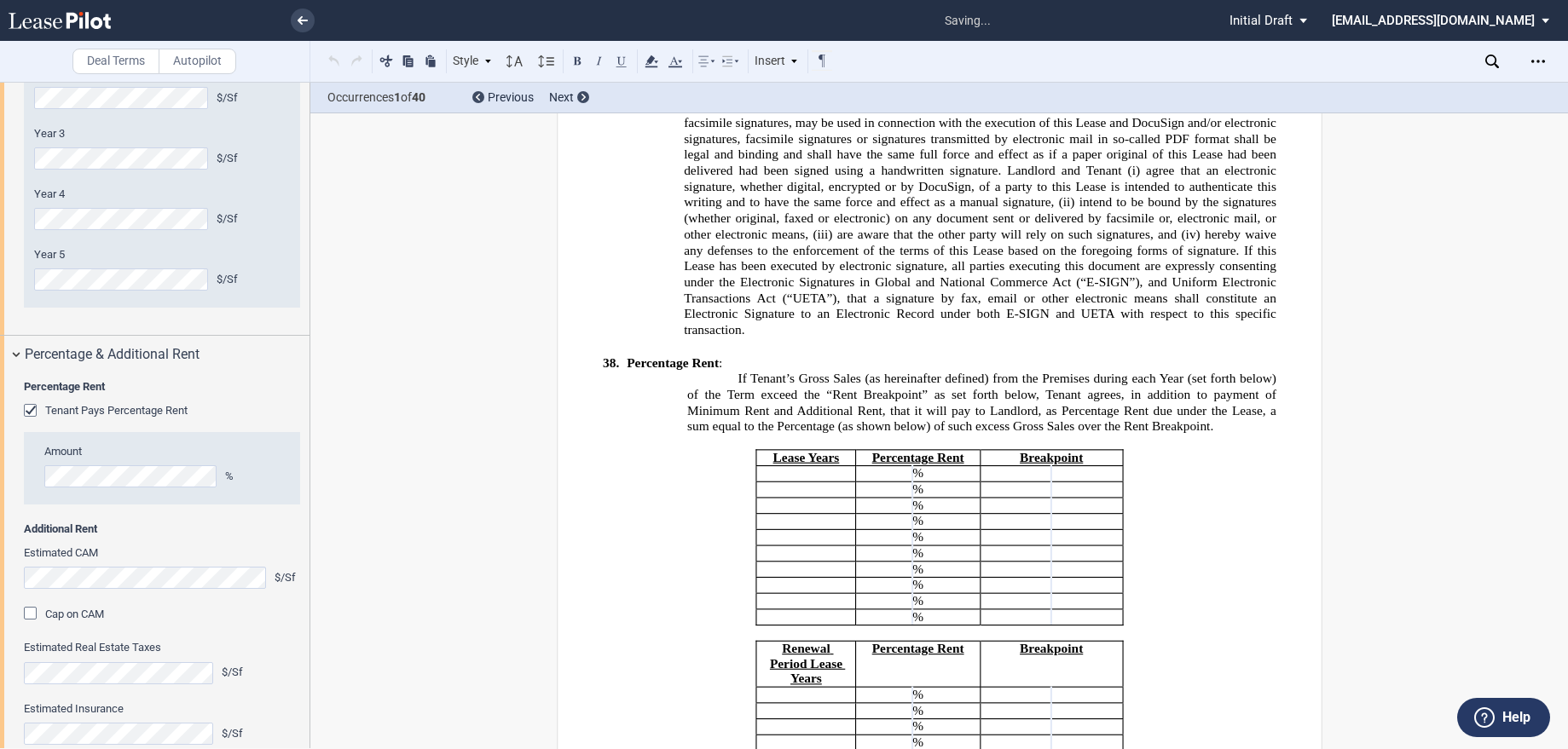
scroll to position [15270, 0]
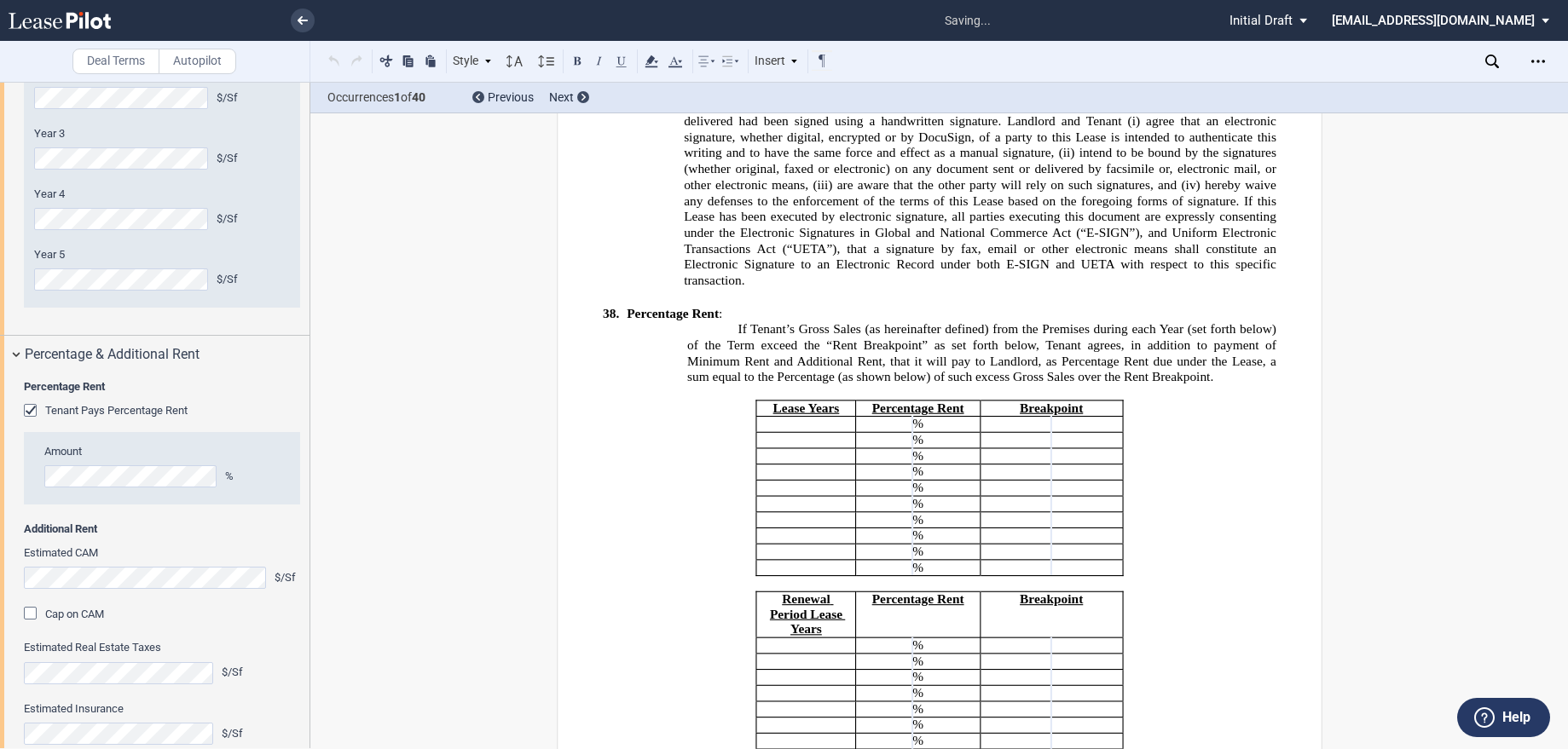
click at [132, 503] on div "Amount %" at bounding box center [162, 474] width 277 height 60
click at [32, 612] on div "Cap on CAM" at bounding box center [32, 615] width 17 height 17
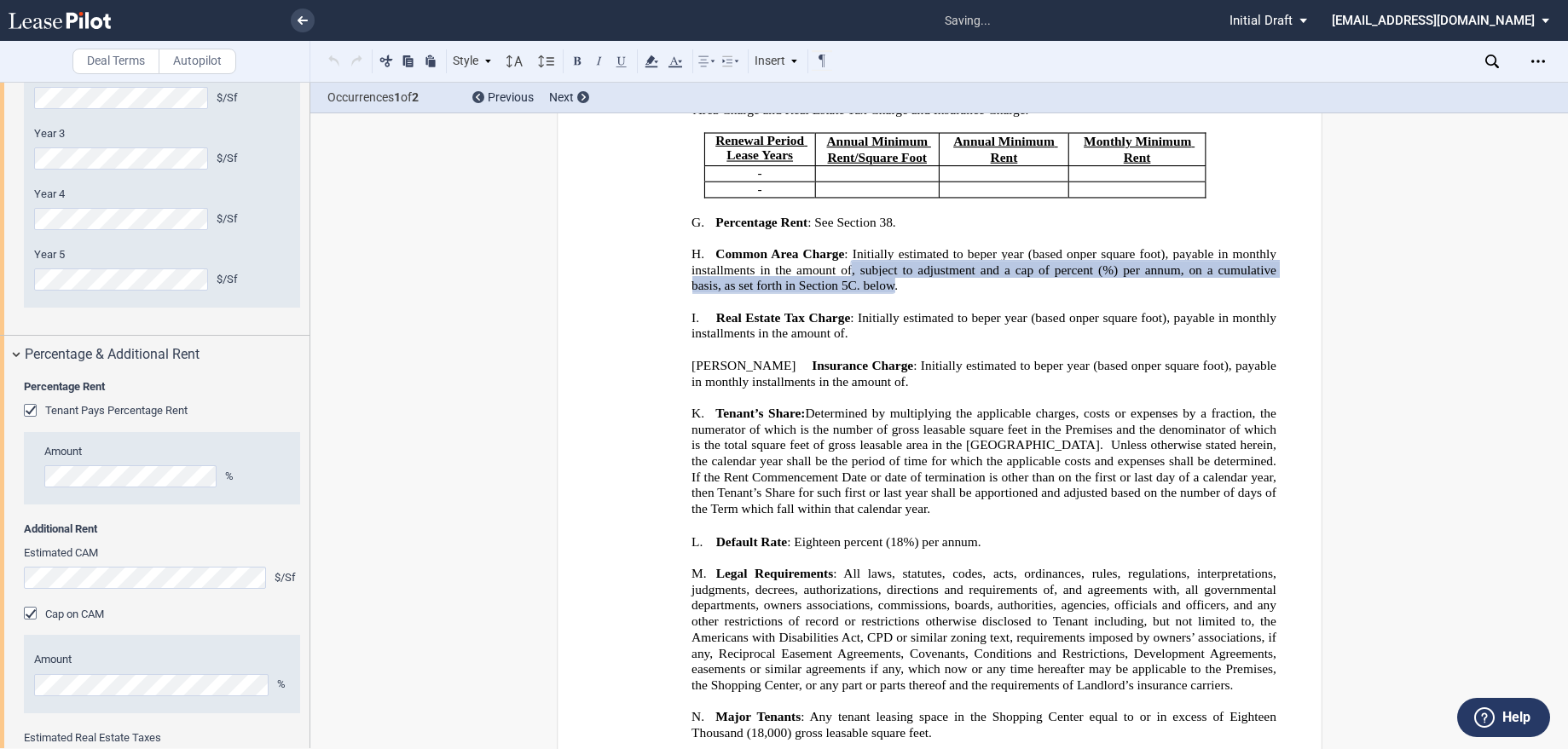
scroll to position [1075, 0]
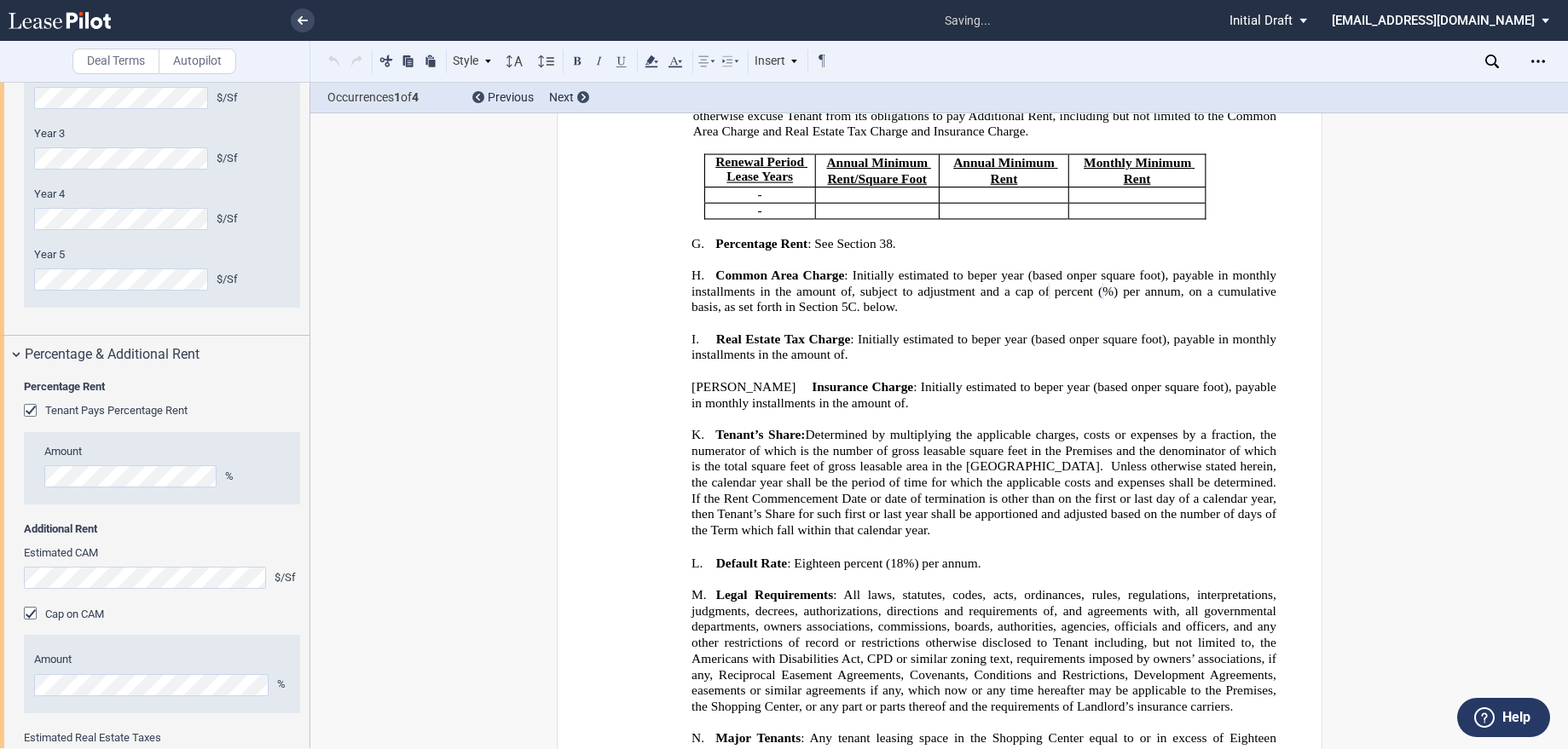
click at [171, 626] on div "Estimated CAM $/Sf Cap on CAM Amount %" at bounding box center [162, 638] width 277 height 184
click at [32, 411] on div "Tenant Pays Percentage Rent" at bounding box center [32, 412] width 17 height 17
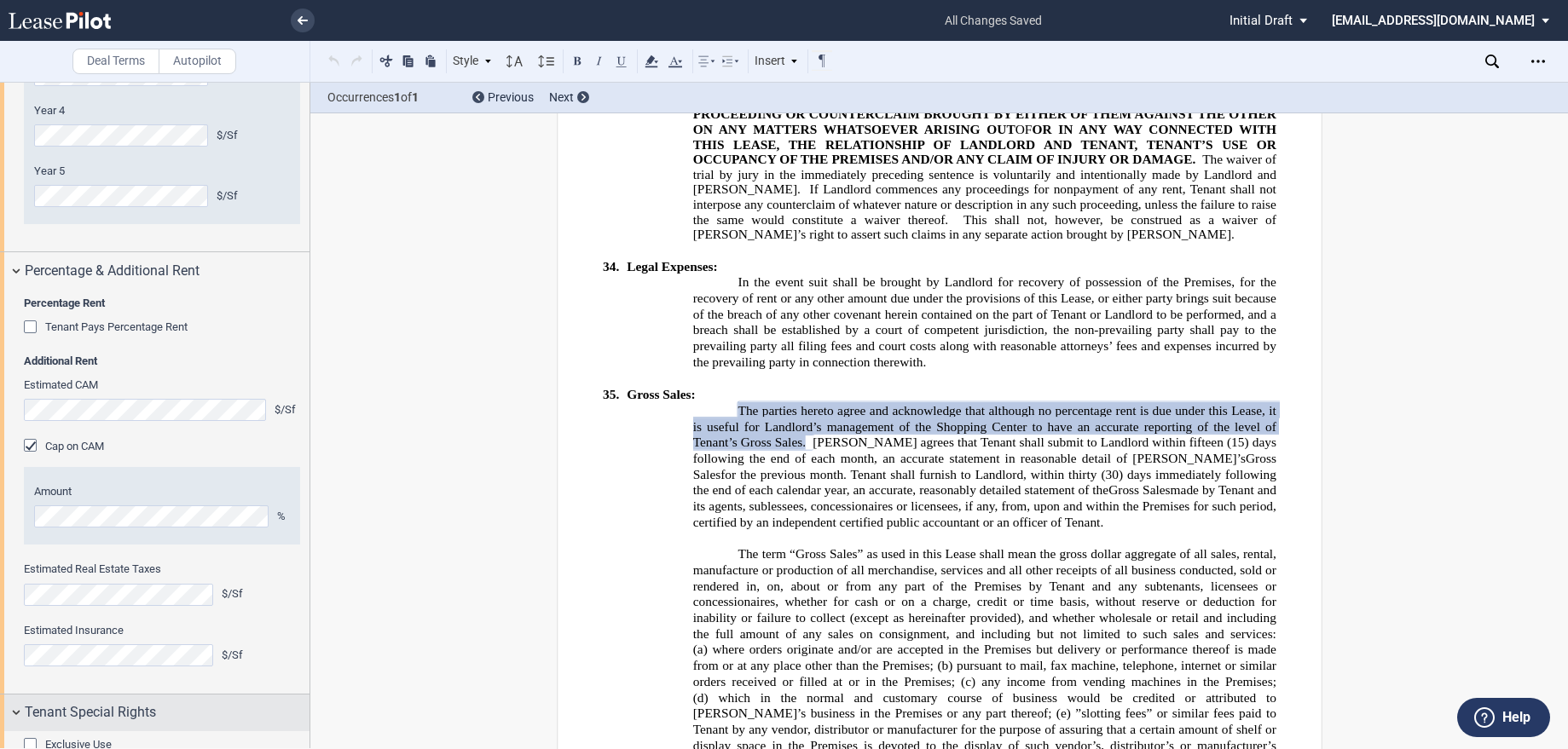
scroll to position [1789, 0]
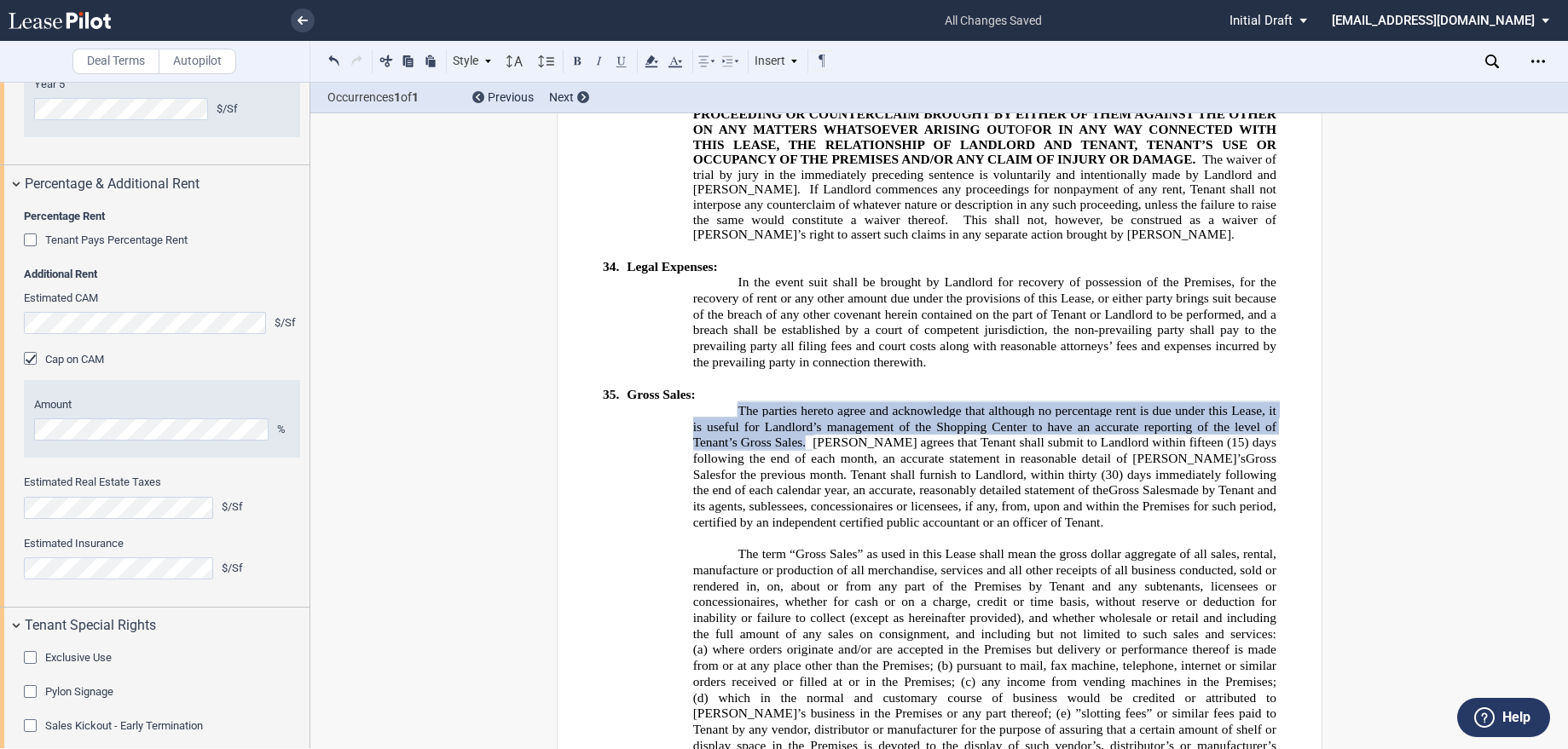
click at [226, 263] on div "Tenant Pays Percentage Rent Amount %" at bounding box center [162, 249] width 277 height 34
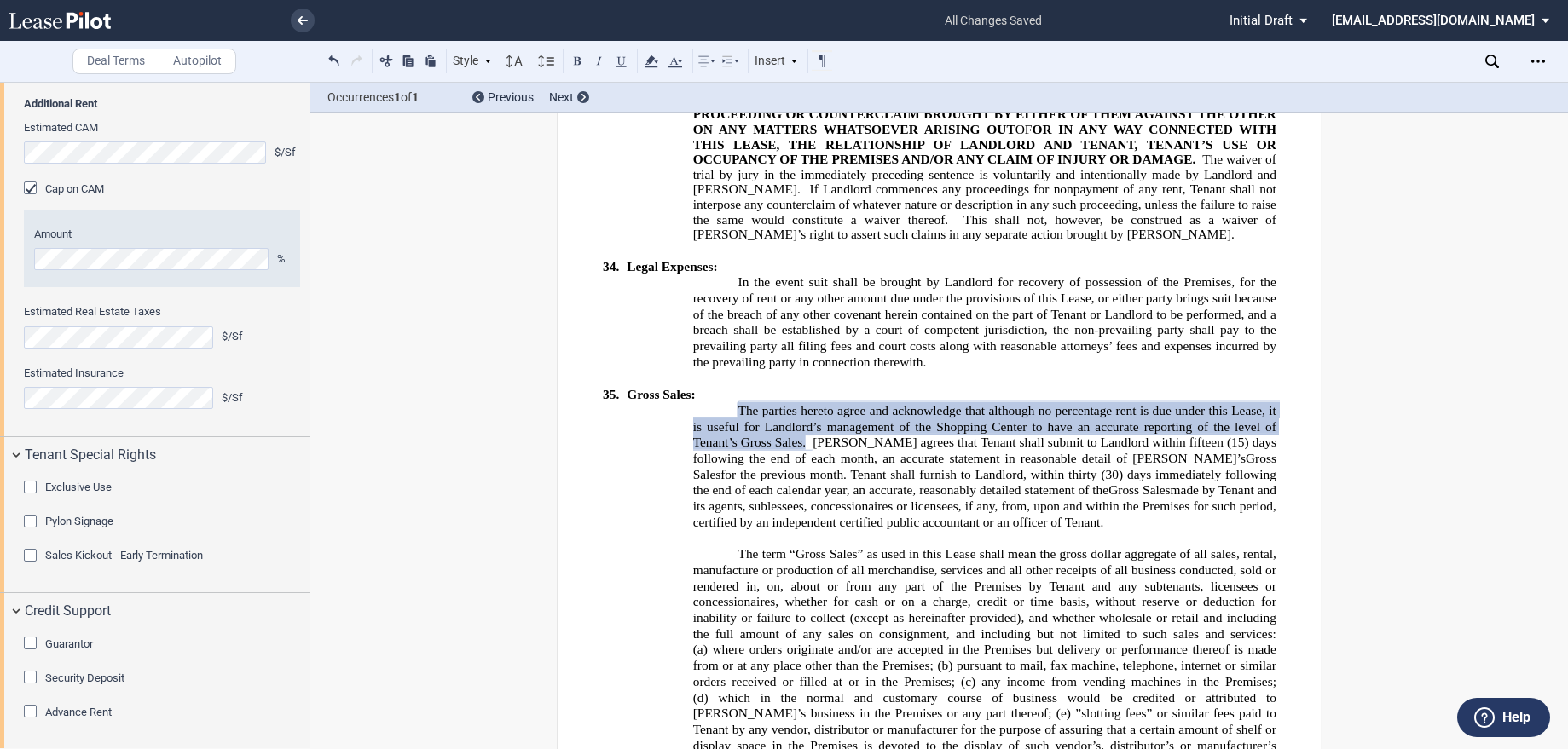
scroll to position [2045, 0]
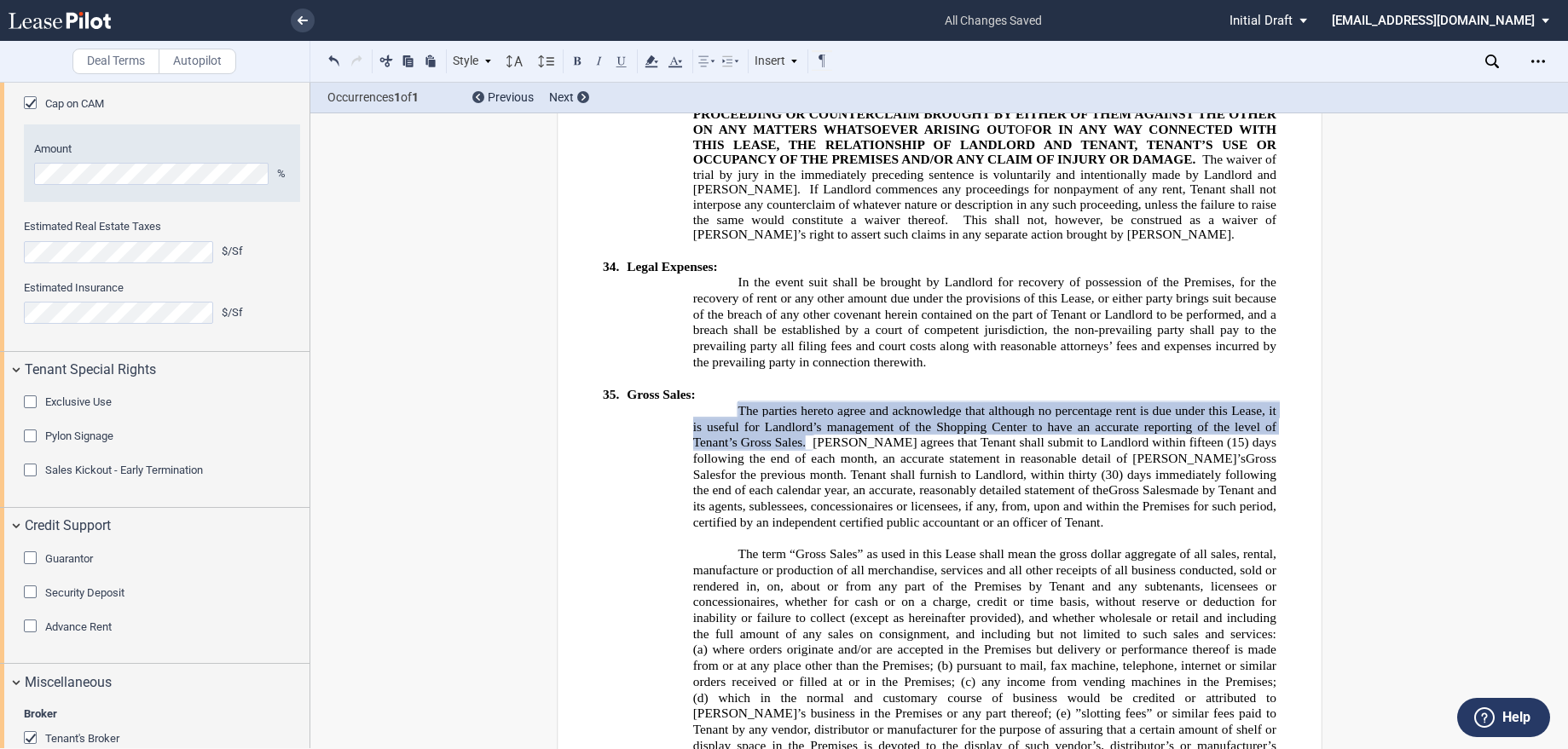
click at [37, 401] on div "Exclusive Use" at bounding box center [32, 403] width 17 height 17
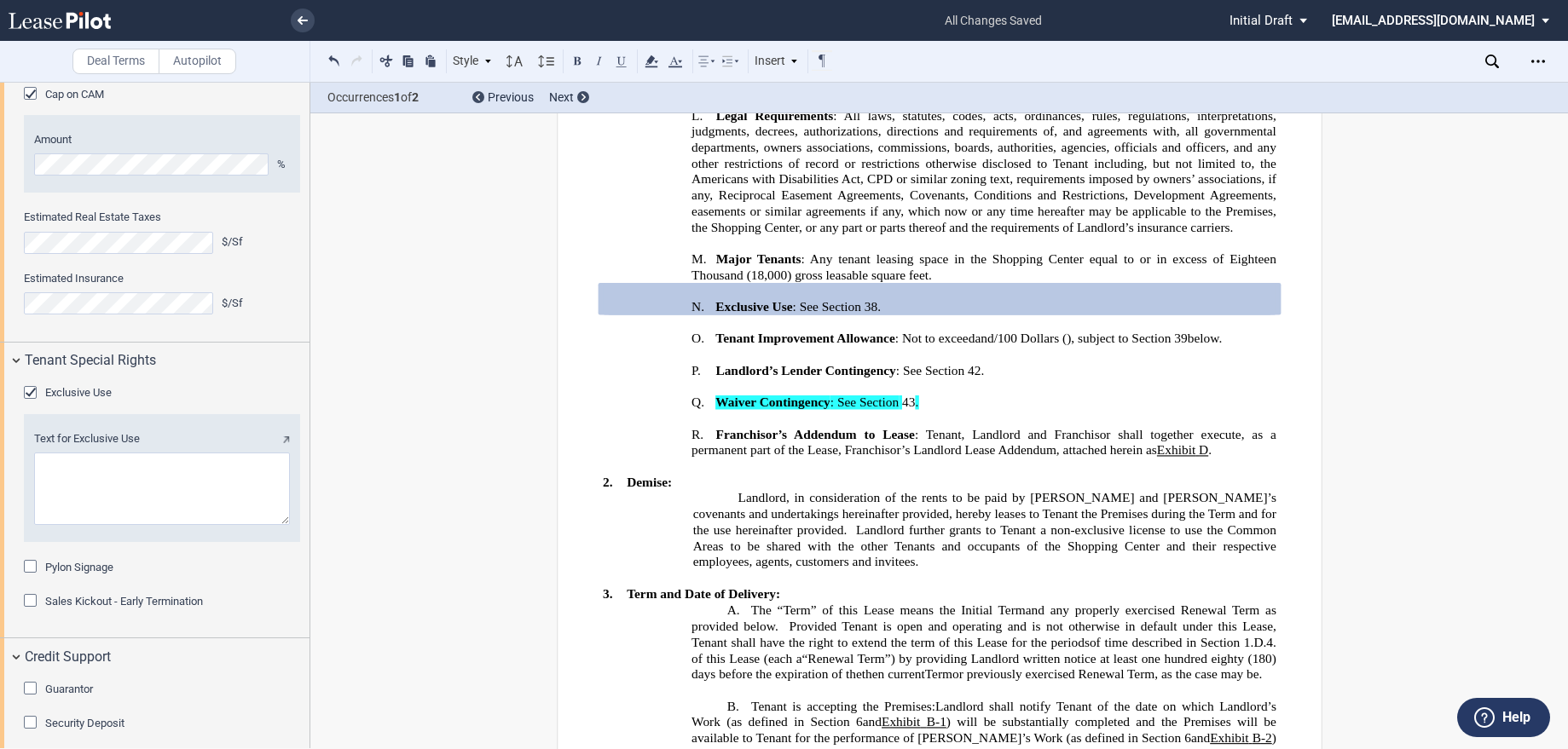
scroll to position [1995, 0]
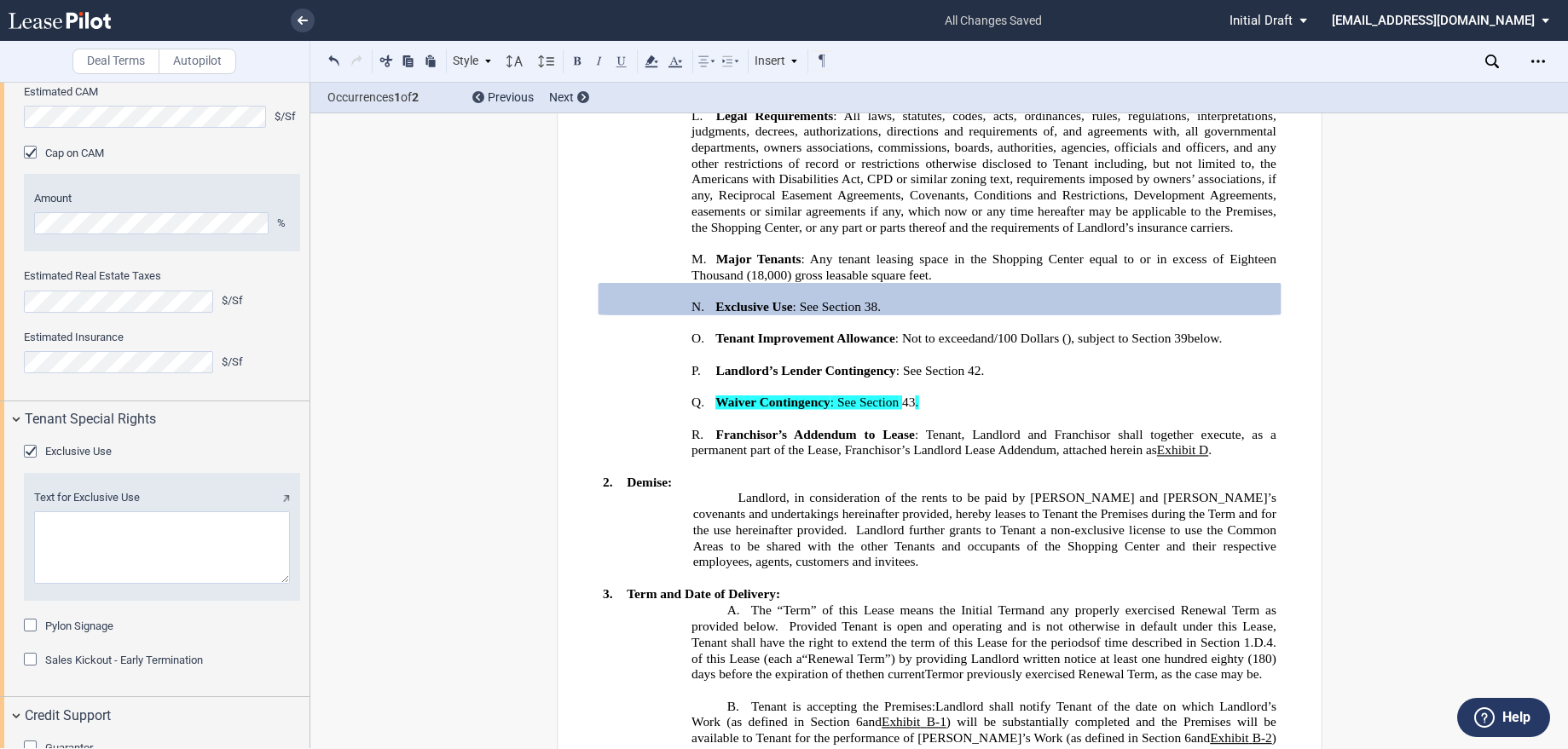
click at [99, 529] on textarea "Text for Exclusive Use" at bounding box center [162, 546] width 256 height 72
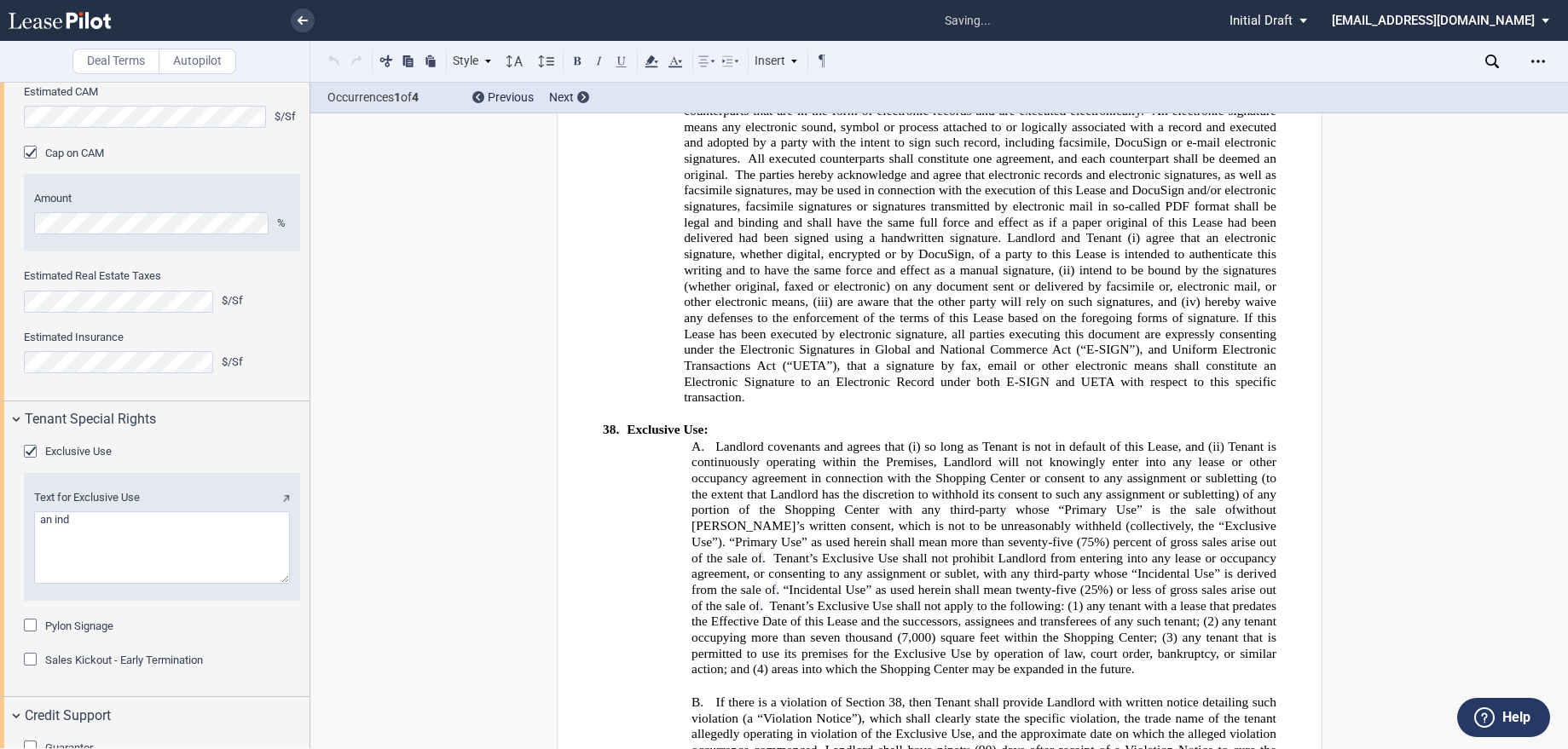
scroll to position [15431, 0]
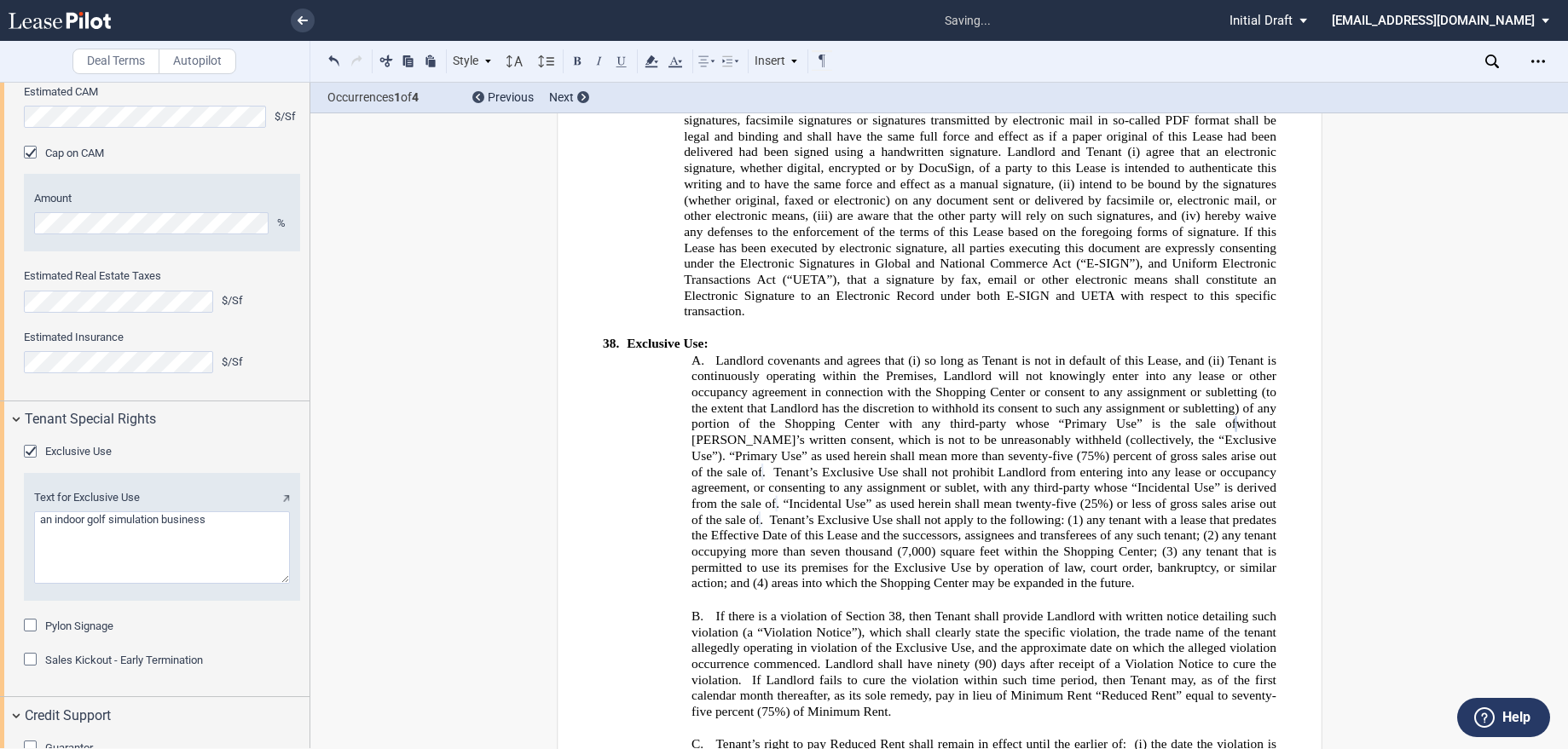
type textarea "an indoor golf simulation business"
click at [227, 629] on div "Pylon Signage" at bounding box center [162, 626] width 277 height 17
click at [17, 421] on div "Tenant Special Rights" at bounding box center [154, 420] width 309 height 36
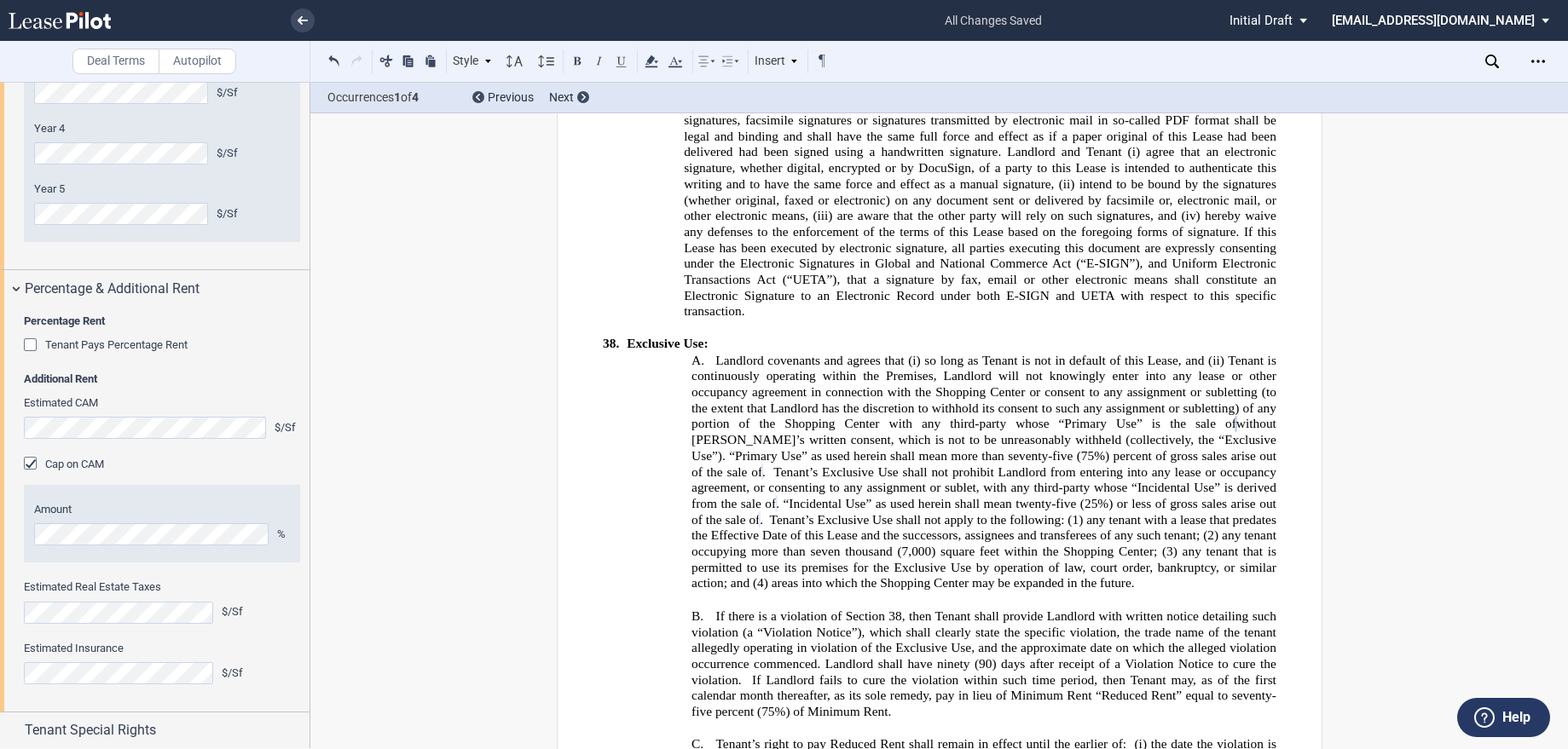
scroll to position [1655, 0]
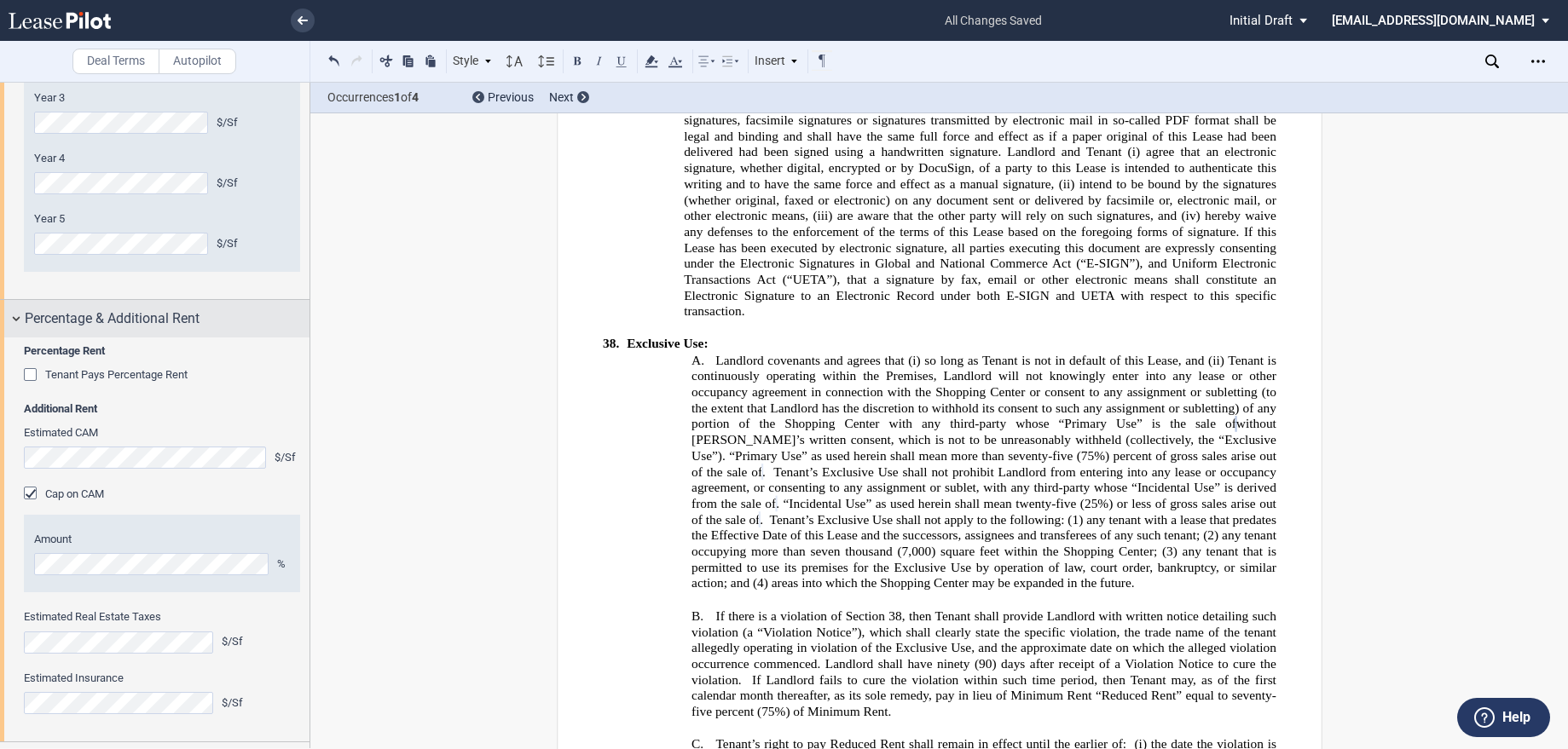
click at [19, 318] on div "Percentage & Additional Rent" at bounding box center [154, 318] width 309 height 36
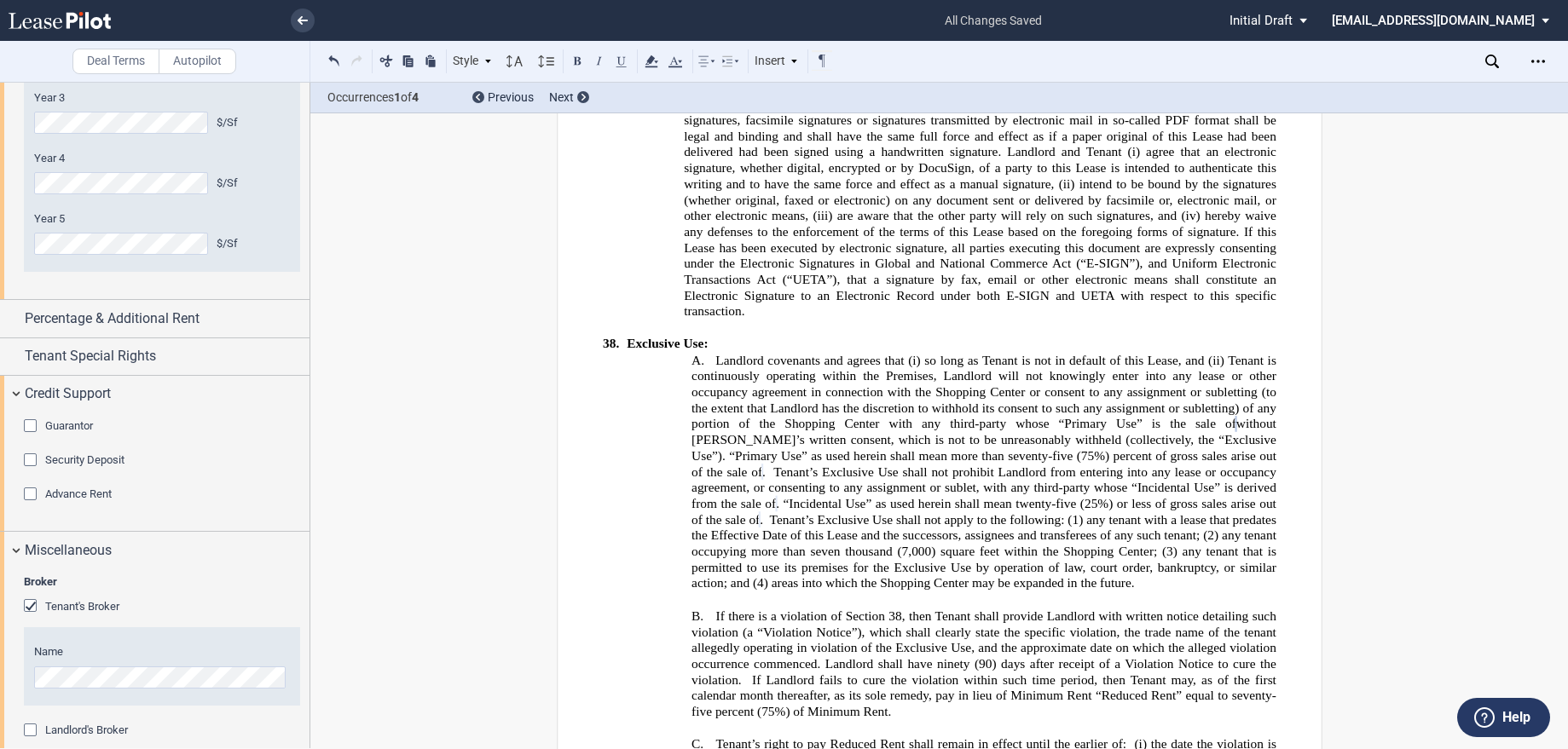
click at [32, 429] on div "Guarantor" at bounding box center [32, 428] width 17 height 17
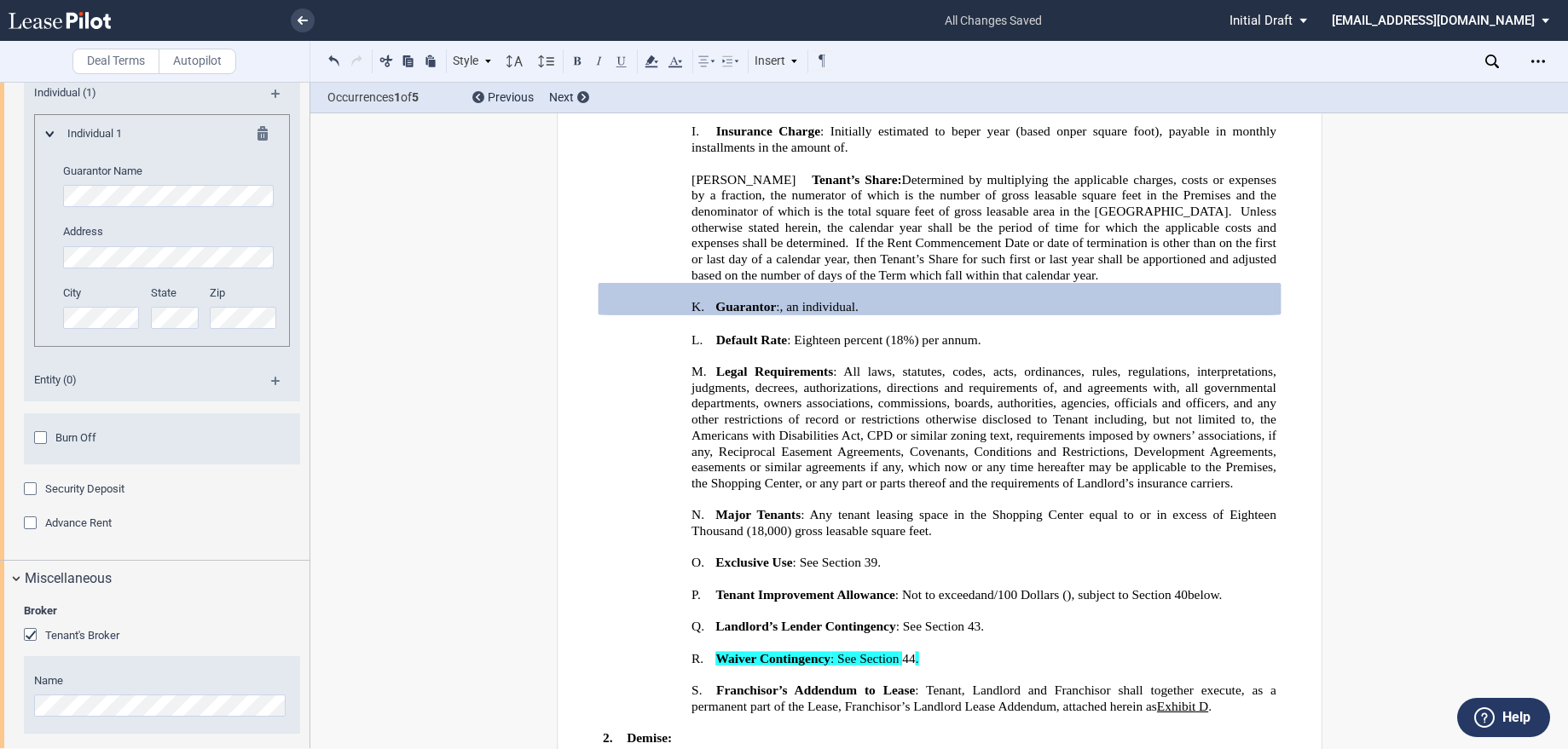
scroll to position [2081, 0]
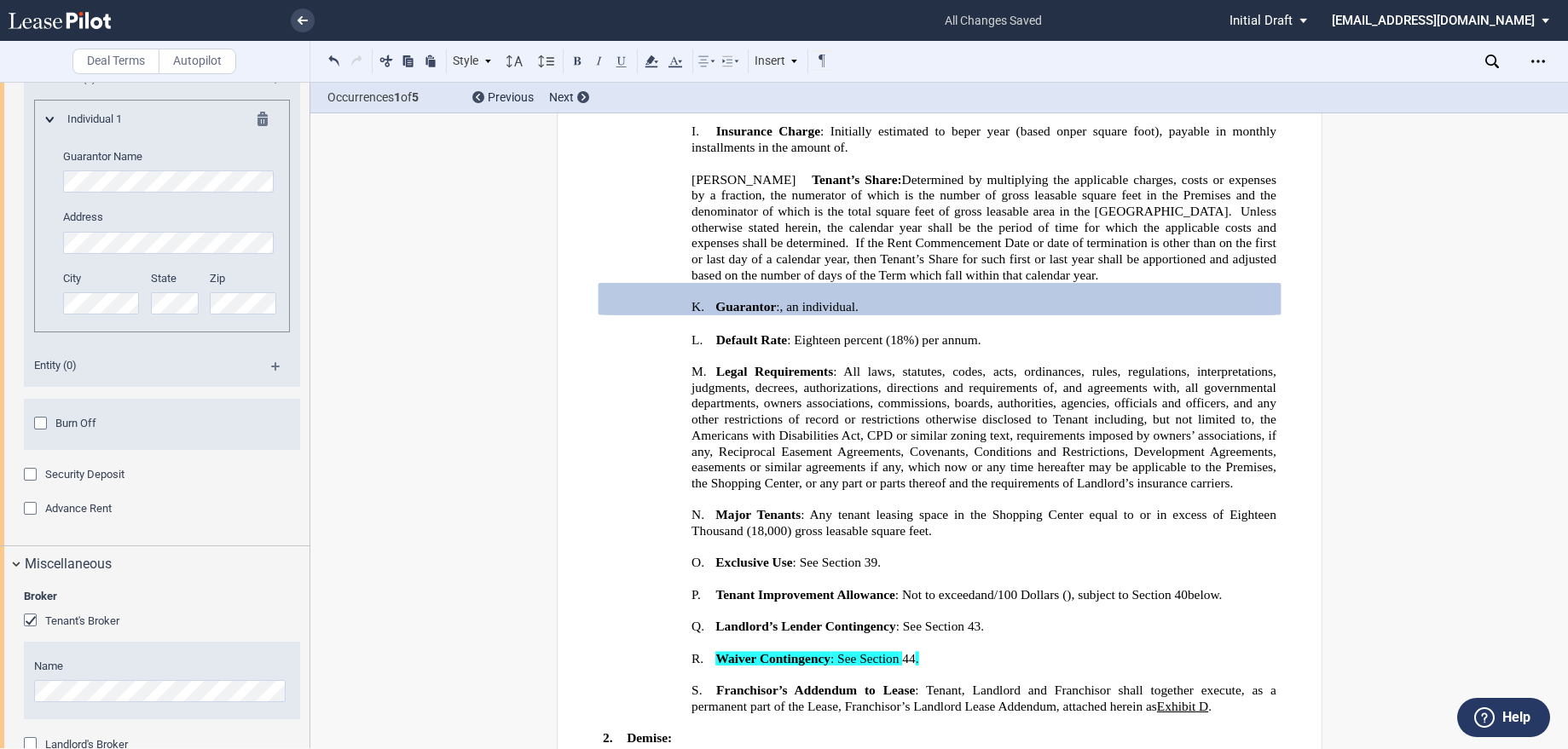
click at [35, 468] on div "Security Deposit" at bounding box center [32, 476] width 17 height 17
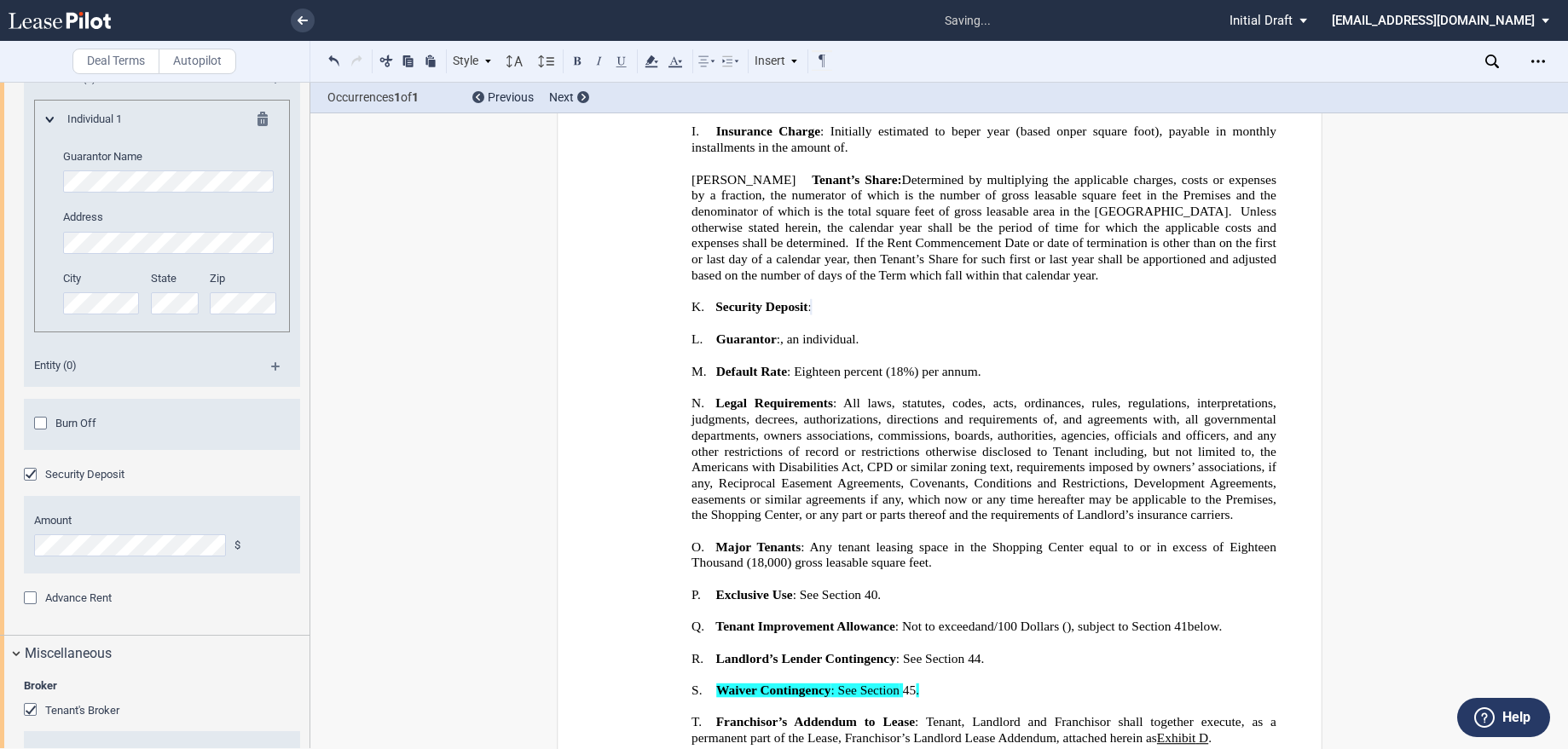
click at [39, 419] on div "Burn Off" at bounding box center [42, 425] width 17 height 17
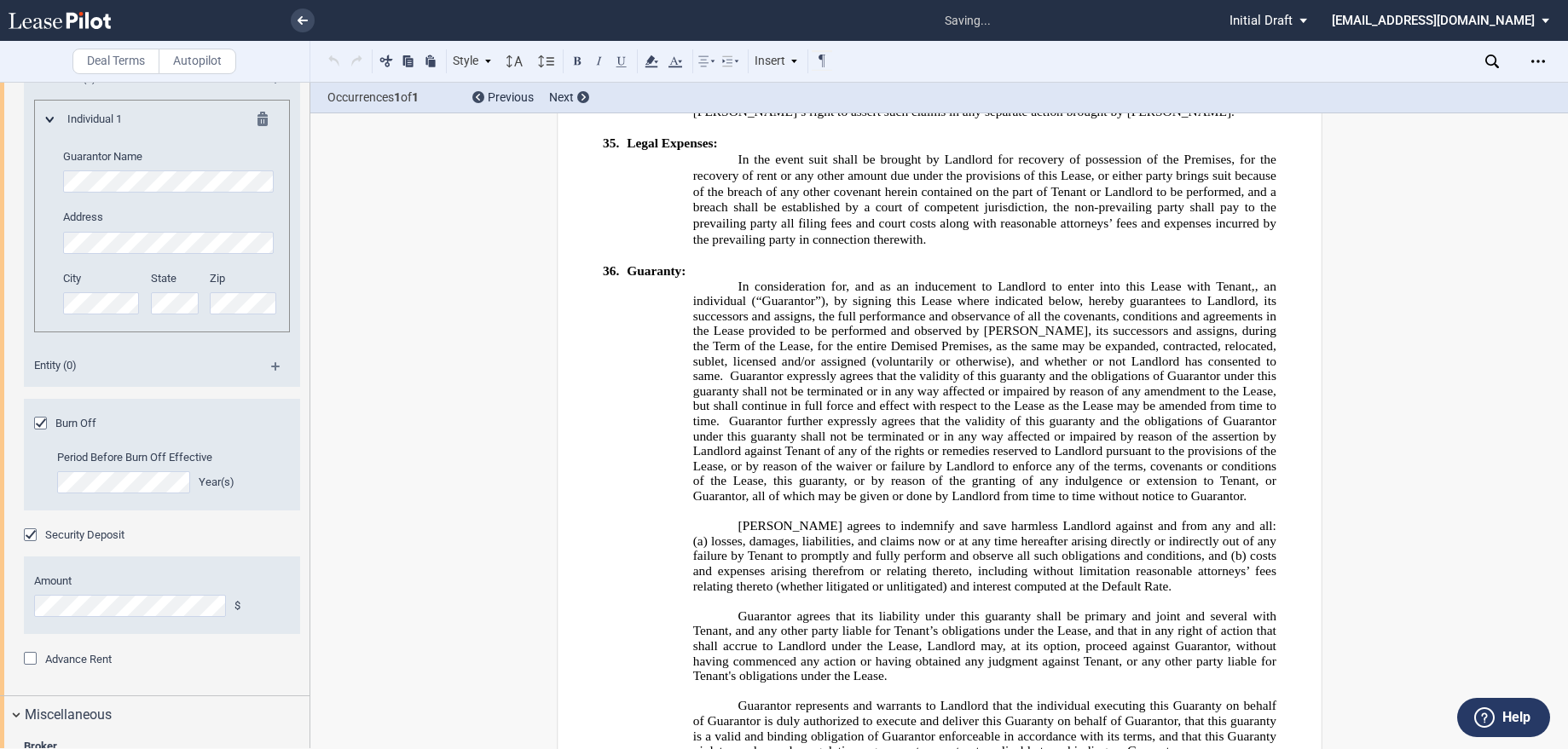
scroll to position [15748, 0]
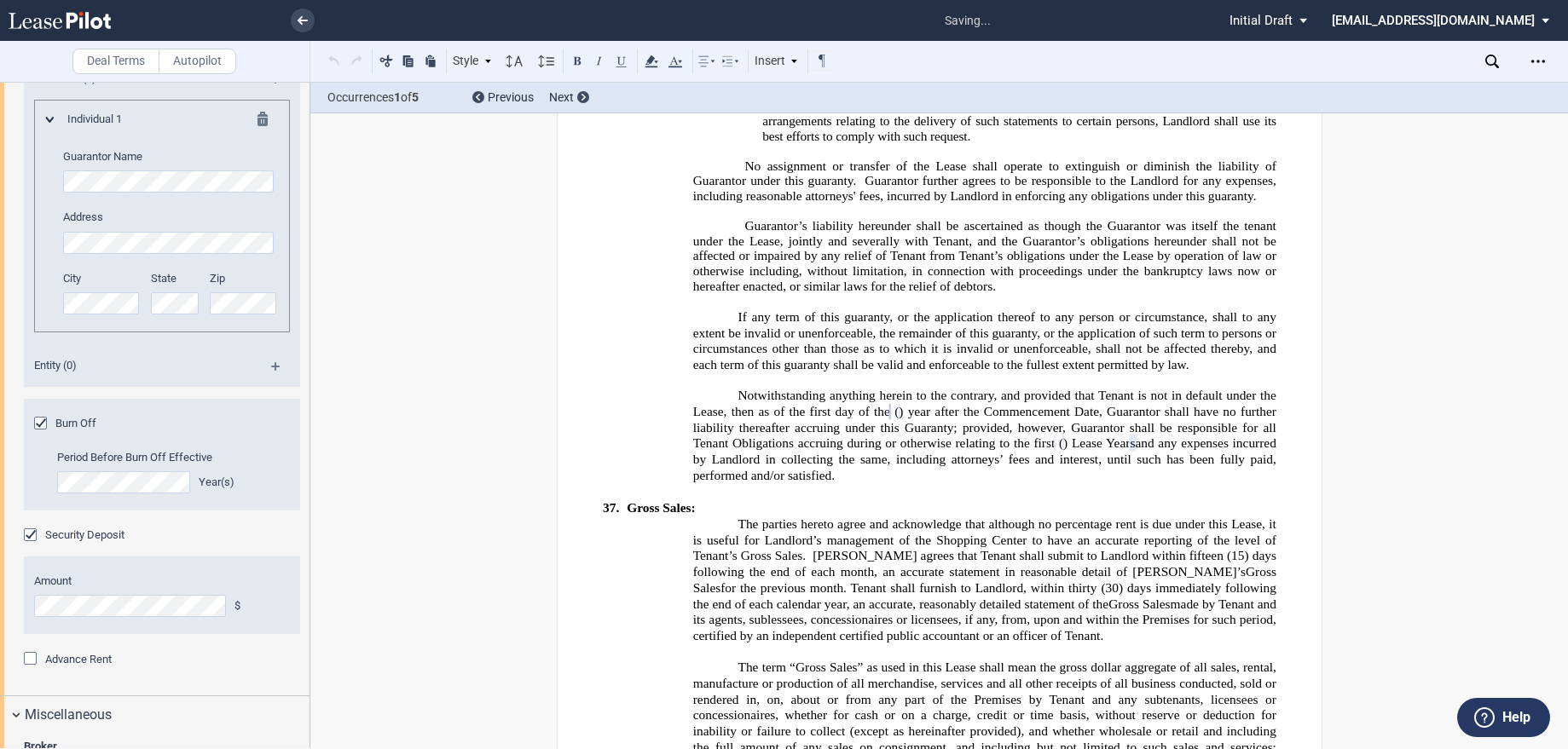
click at [277, 446] on div "Burn Off Period Before Burn Off Effective Year(s)" at bounding box center [162, 463] width 256 height 95
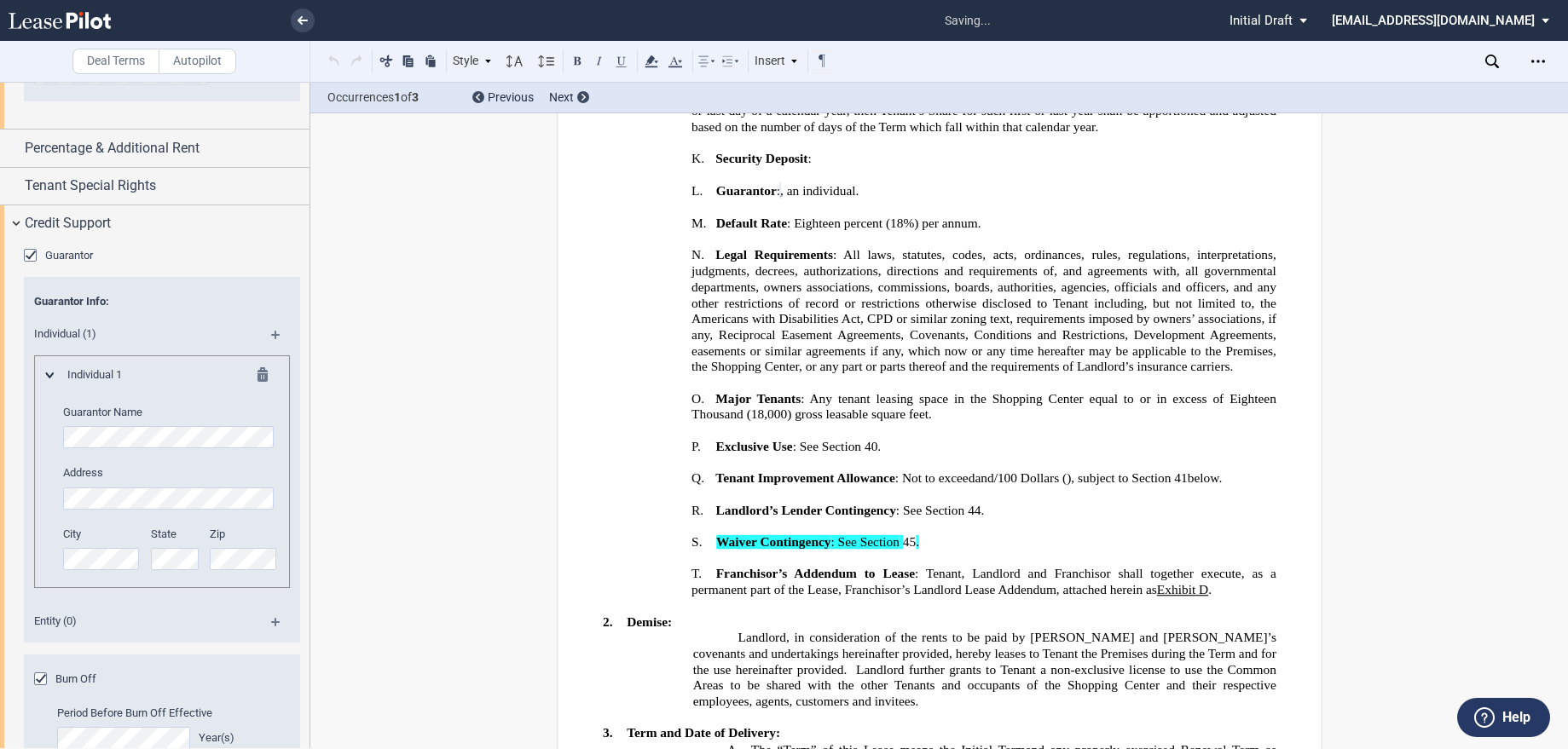
scroll to position [1338, 0]
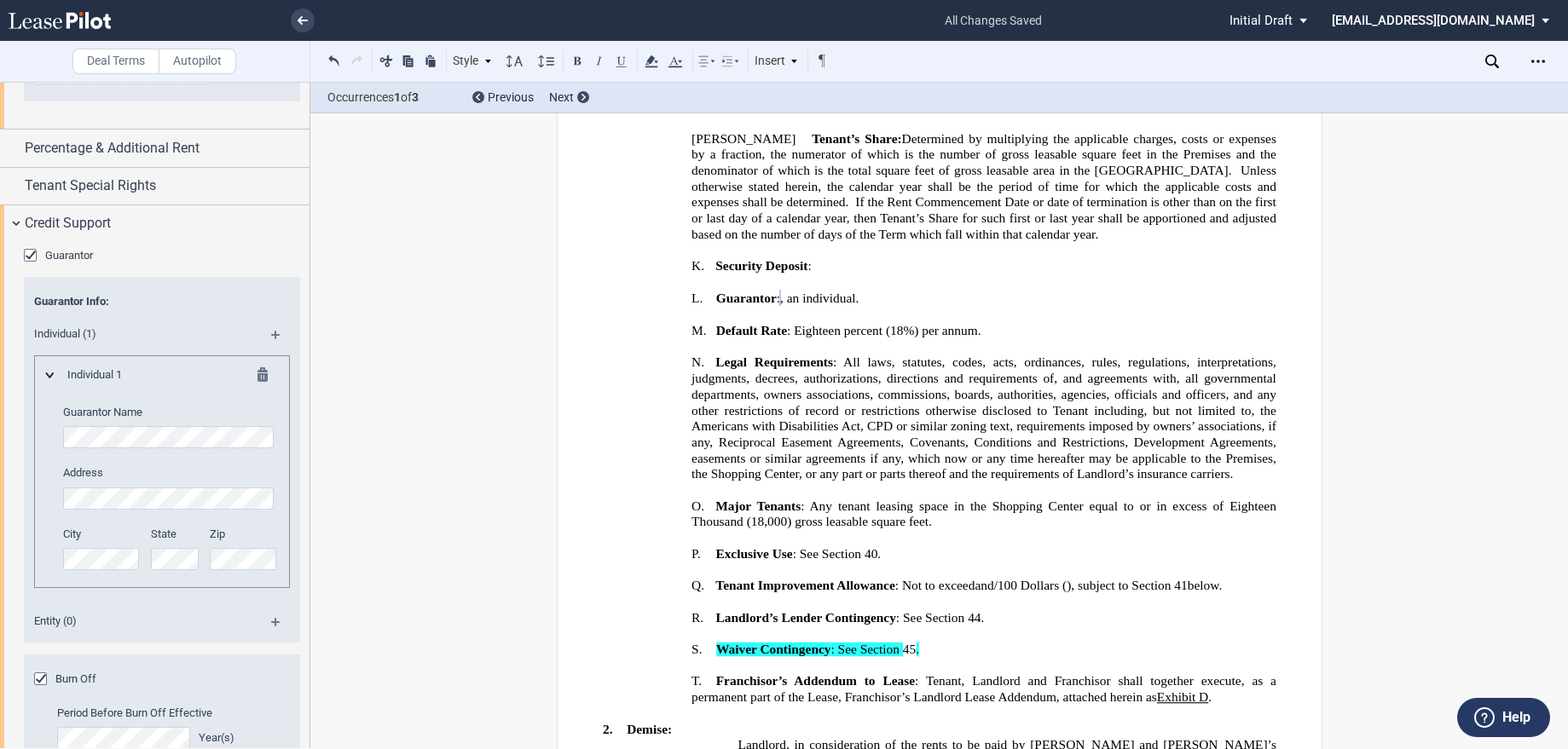
click at [271, 329] on div "Individual (1)" at bounding box center [162, 336] width 277 height 37
click at [271, 330] on md-icon at bounding box center [282, 340] width 23 height 20
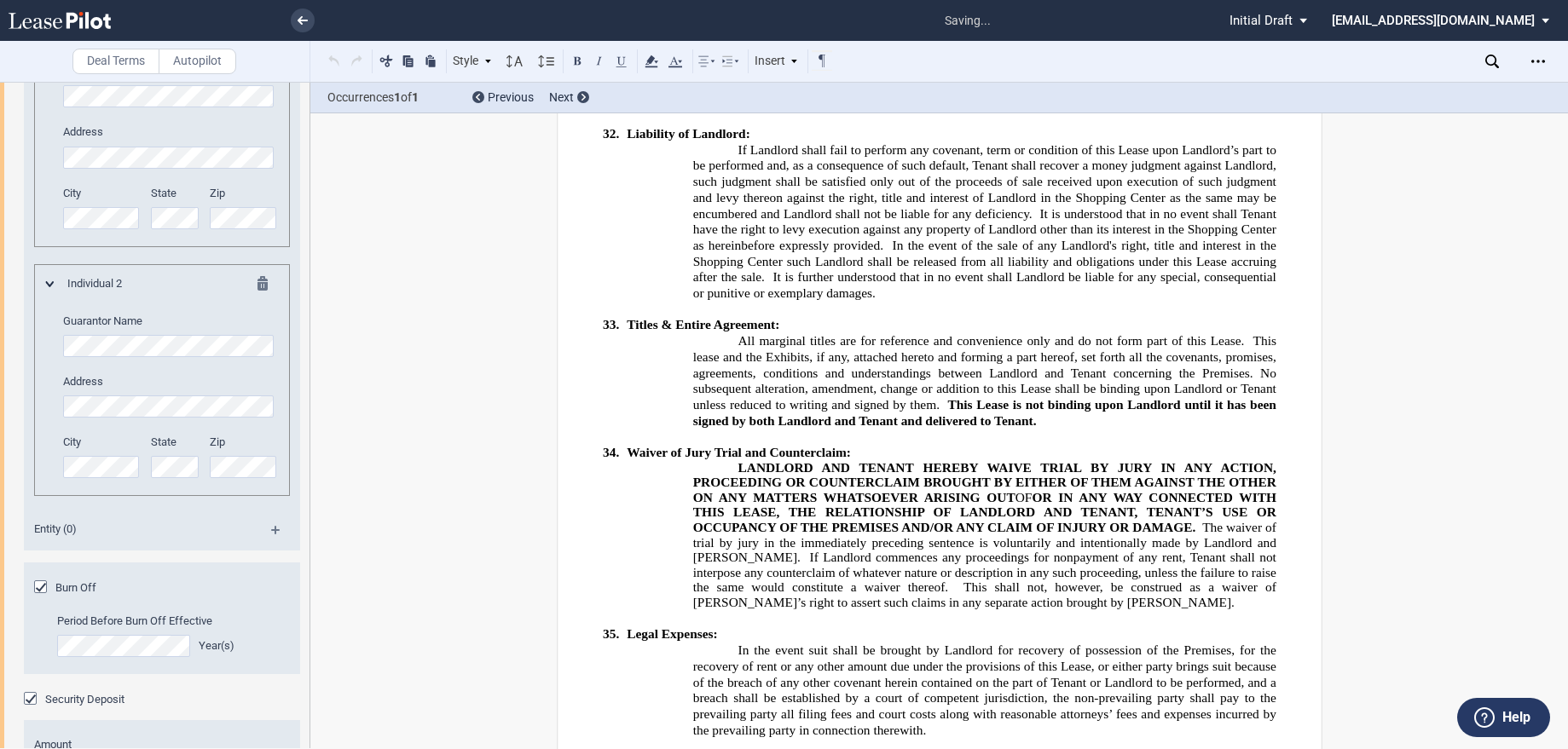
scroll to position [20142, 0]
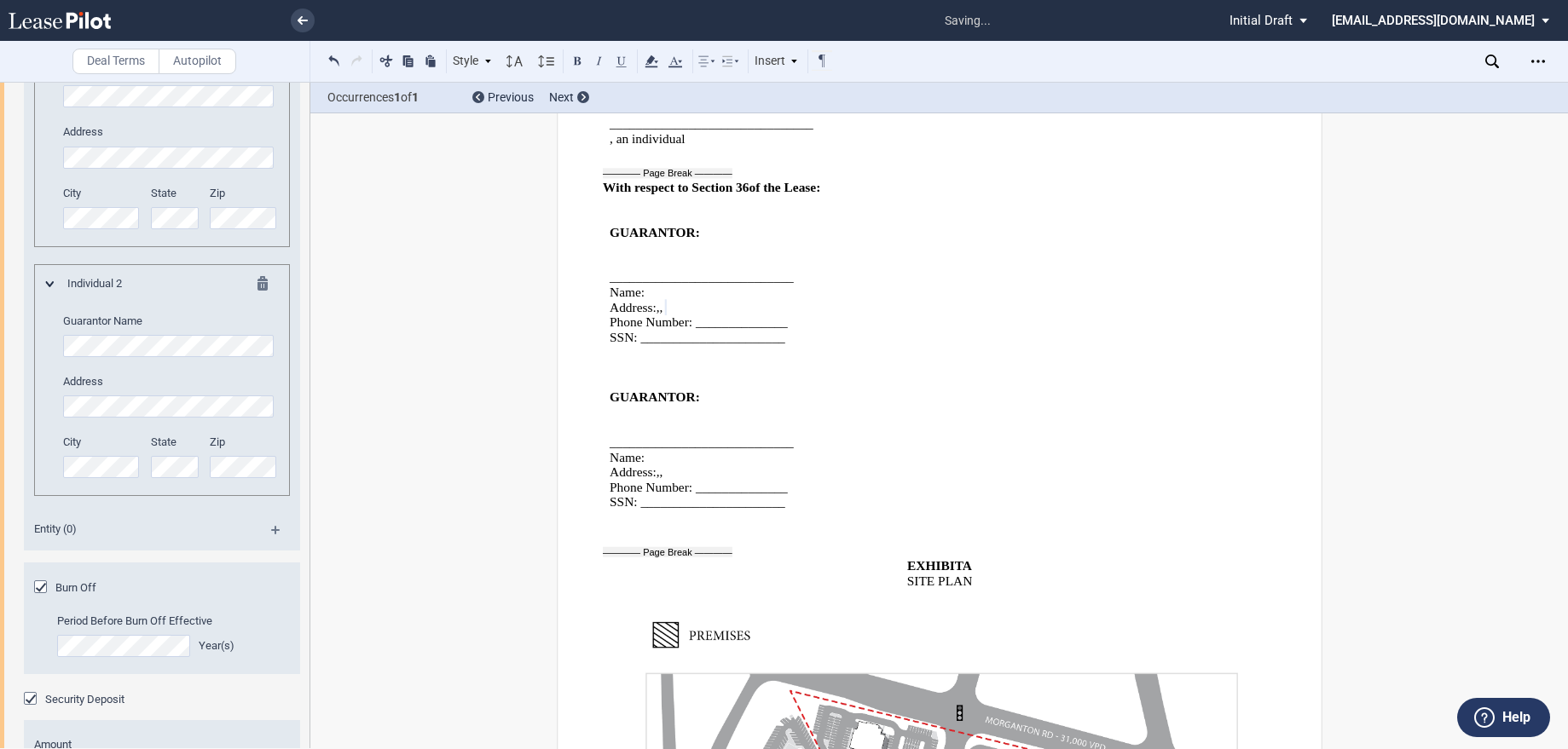
click at [218, 126] on label "Address" at bounding box center [170, 131] width 214 height 16
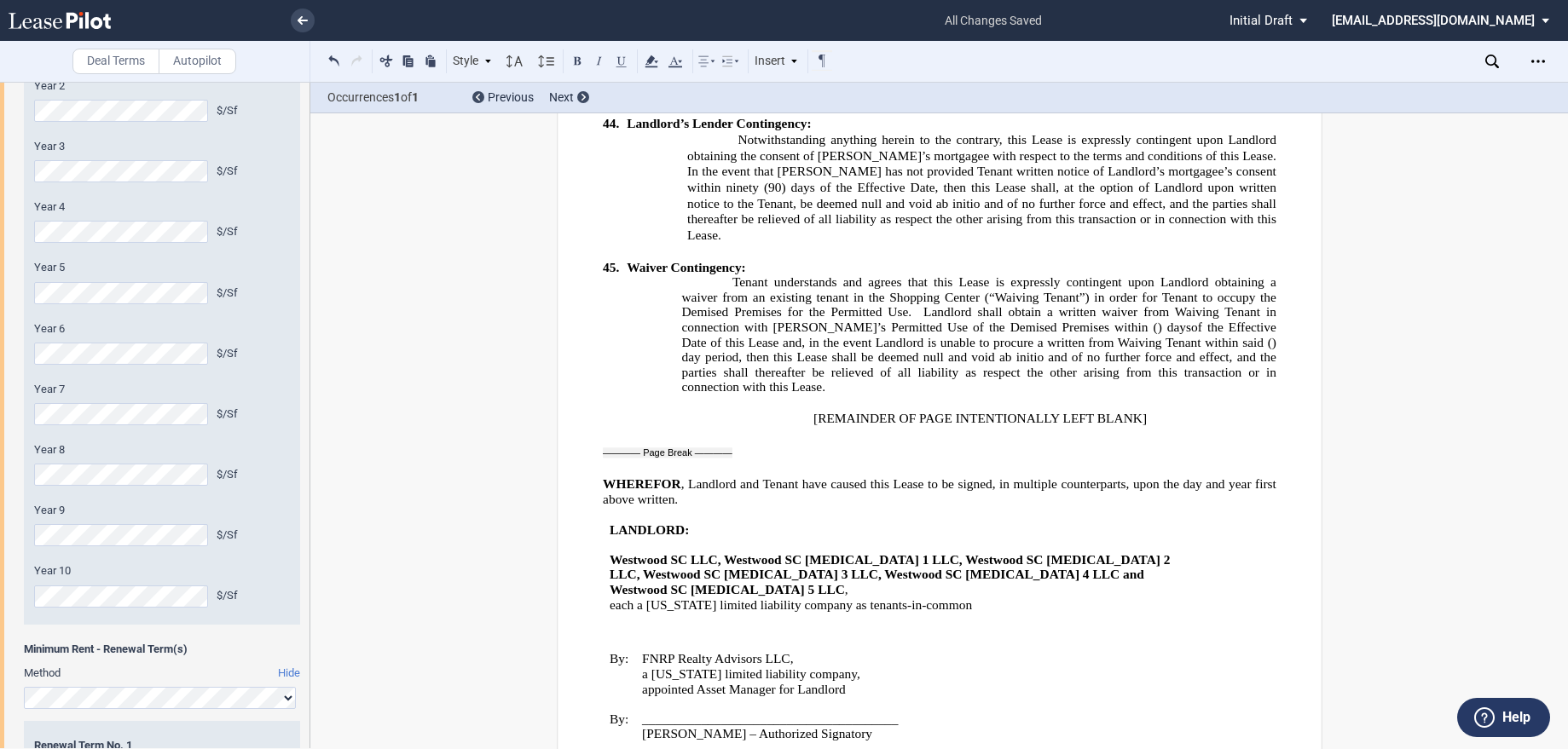
scroll to position [0, 0]
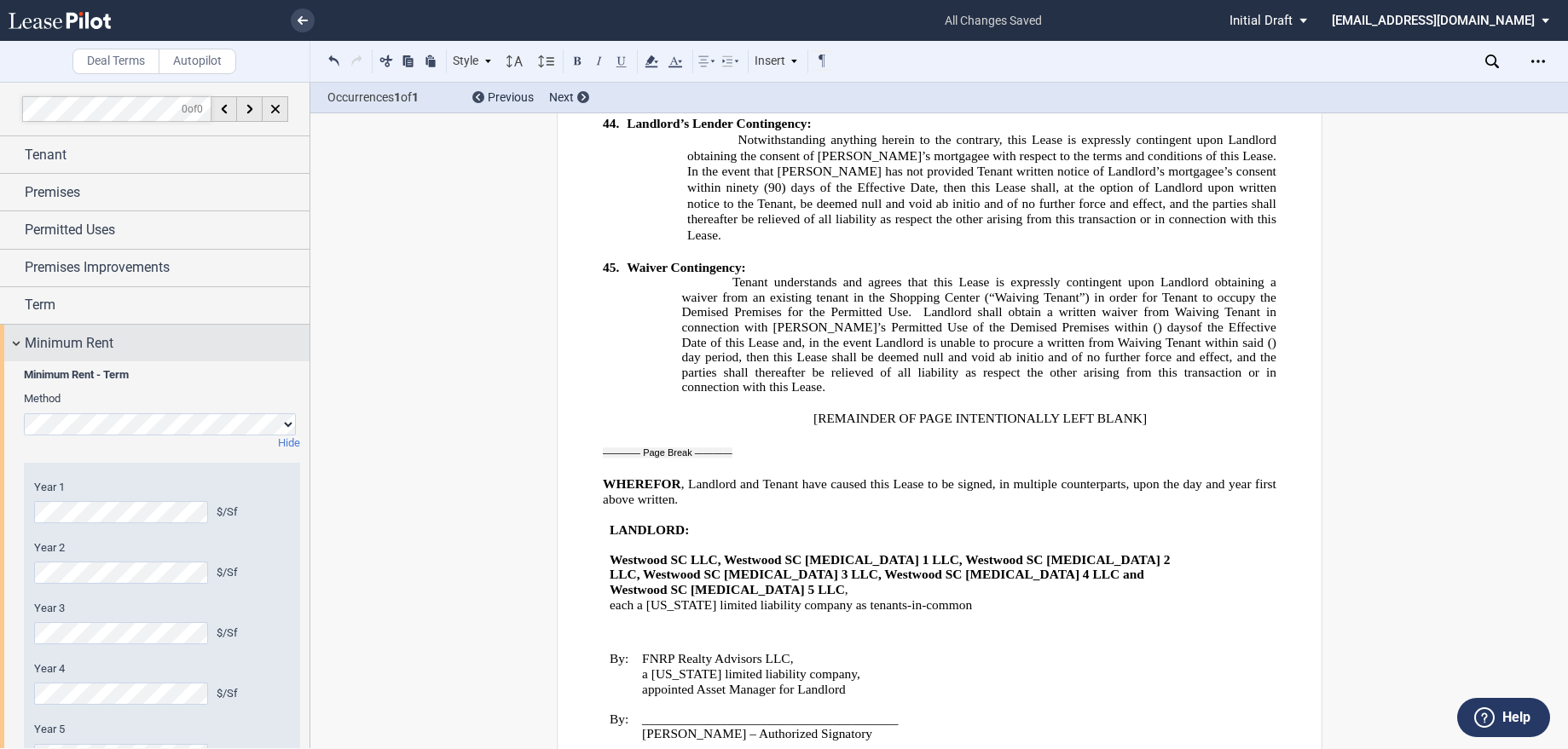
click at [11, 347] on div "Minimum Rent" at bounding box center [154, 343] width 309 height 36
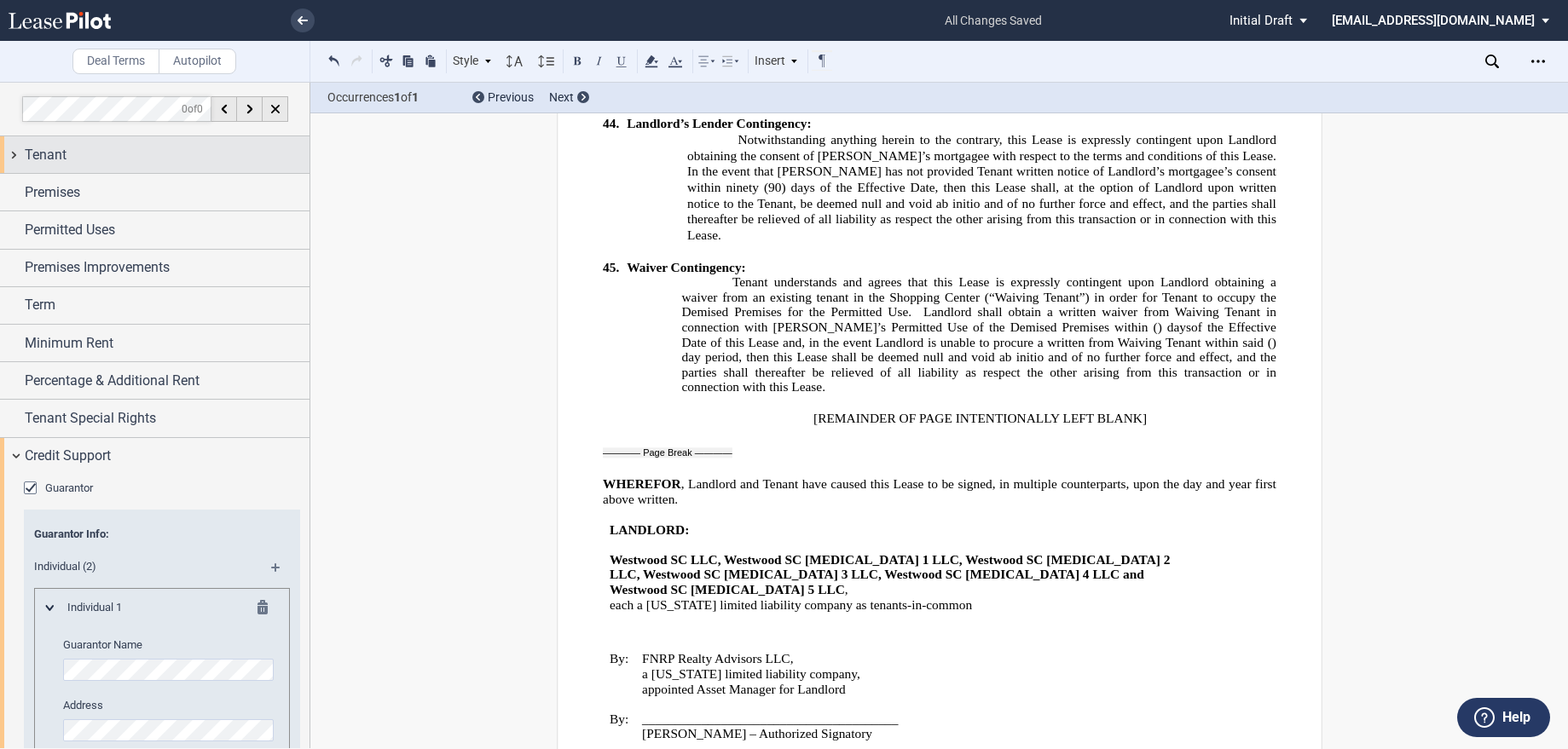
click at [47, 165] on div "Tenant" at bounding box center [154, 154] width 309 height 36
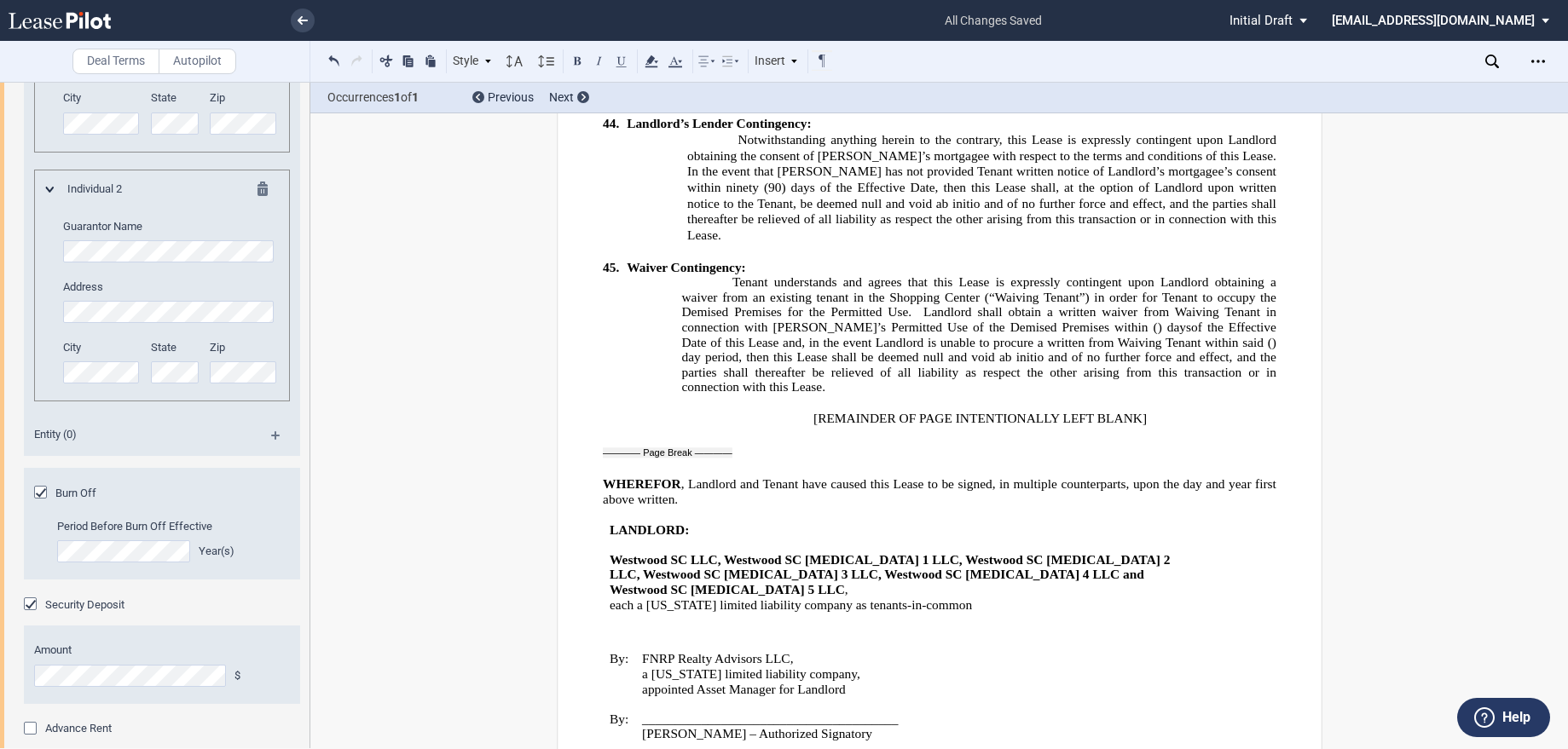
scroll to position [1449, 0]
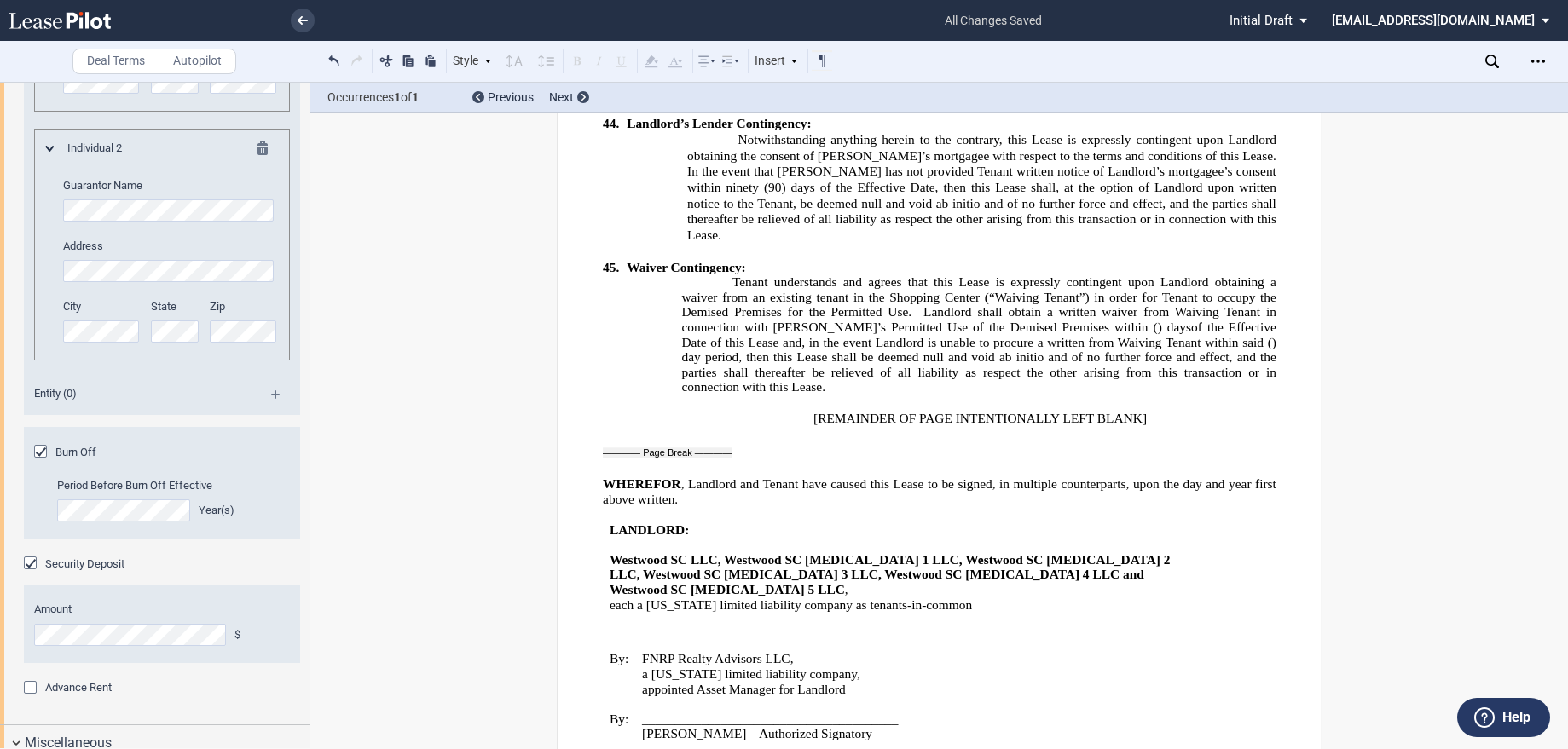
click at [38, 495] on div "Period Before Burn Off Effective Year(s)" at bounding box center [162, 508] width 277 height 60
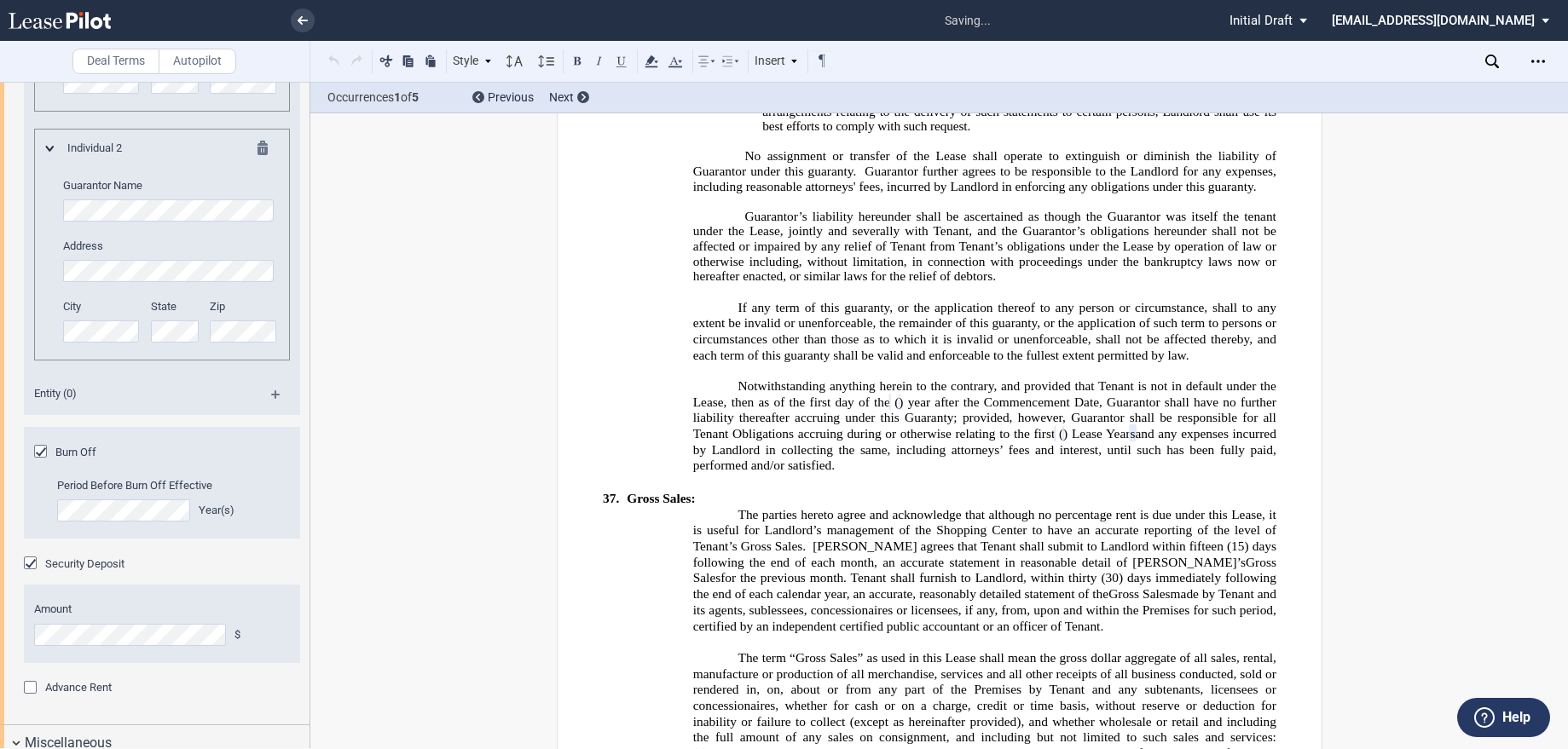
scroll to position [15751, 0]
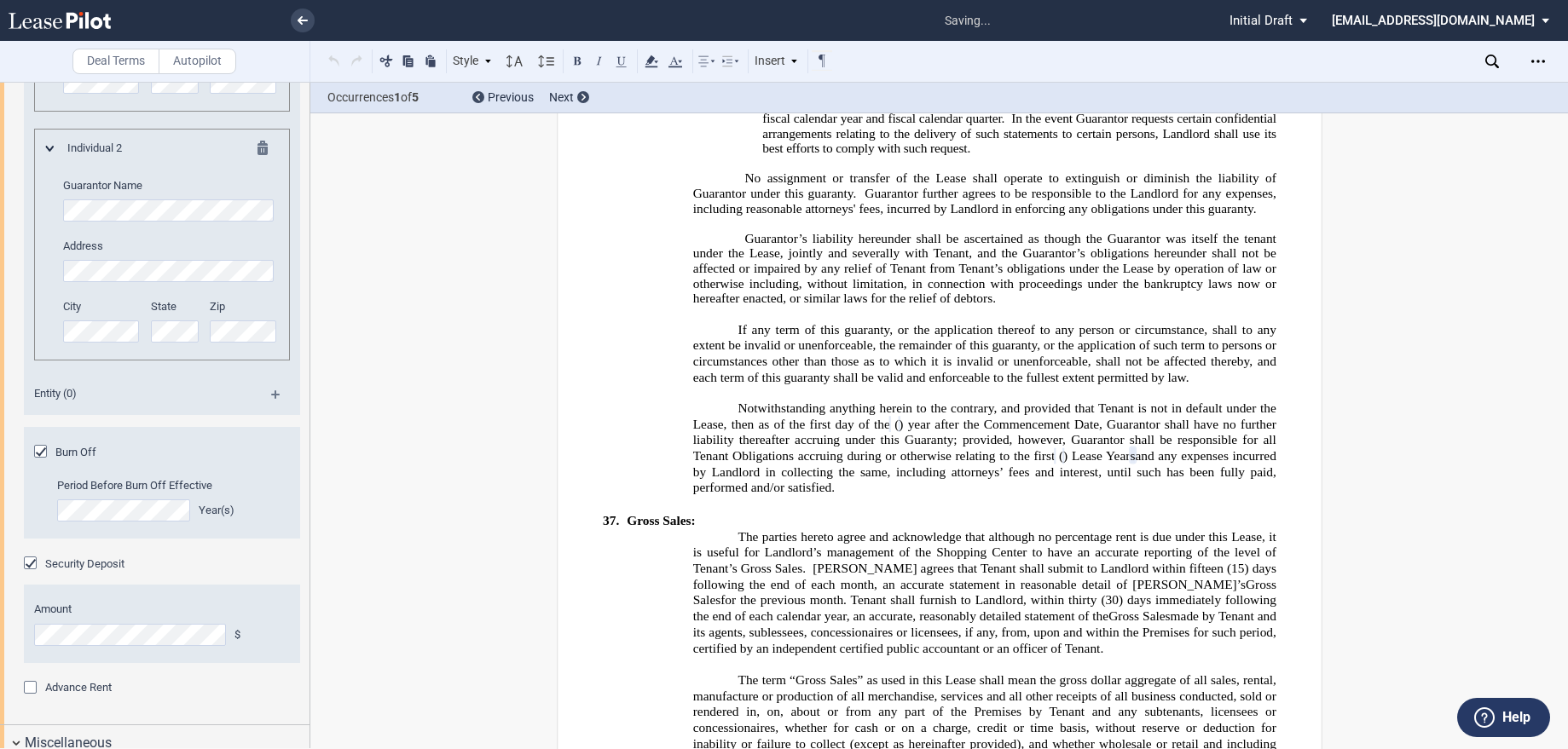
click at [178, 436] on div "Burn Off Period Before Burn Off Effective Year(s)" at bounding box center [162, 483] width 277 height 111
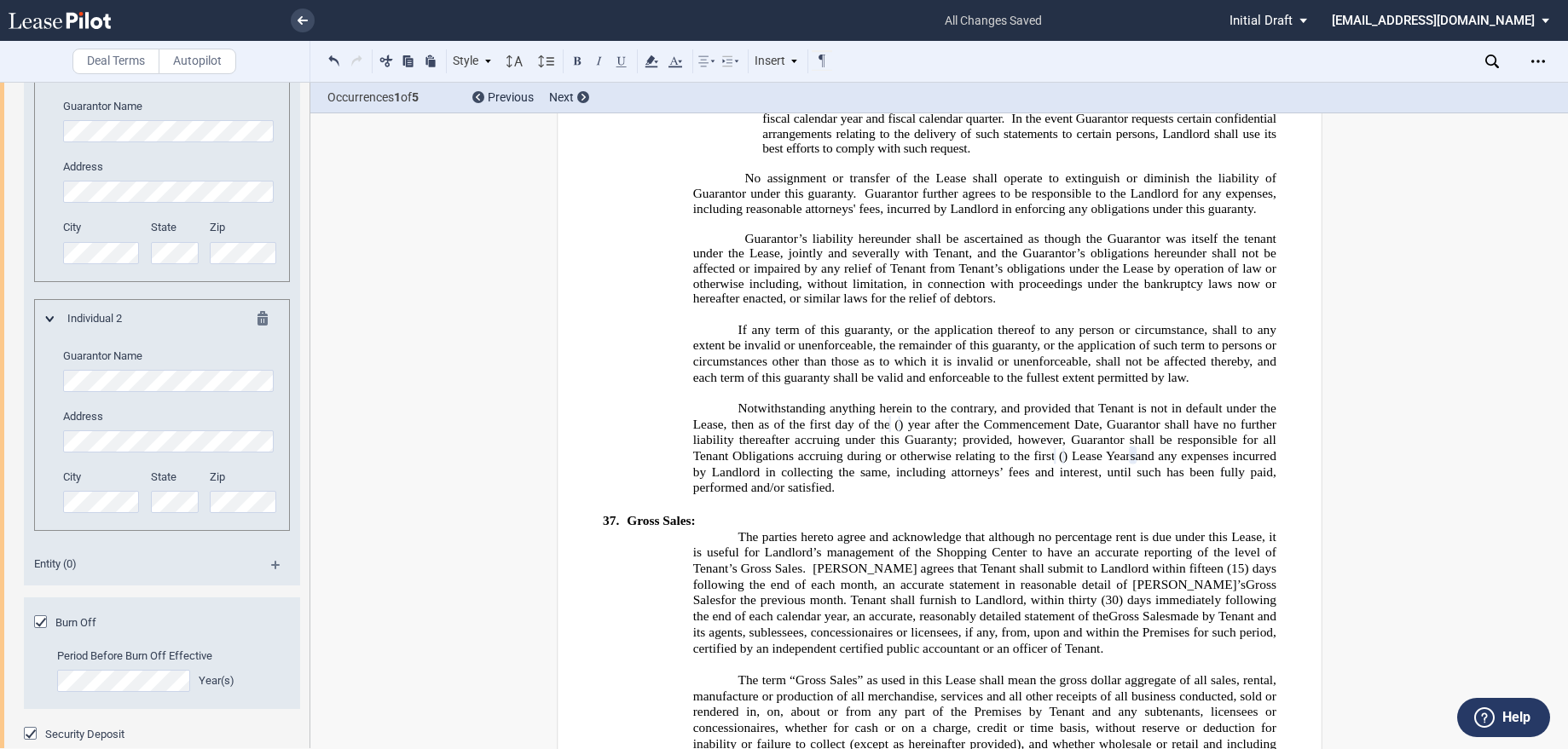
scroll to position [852, 0]
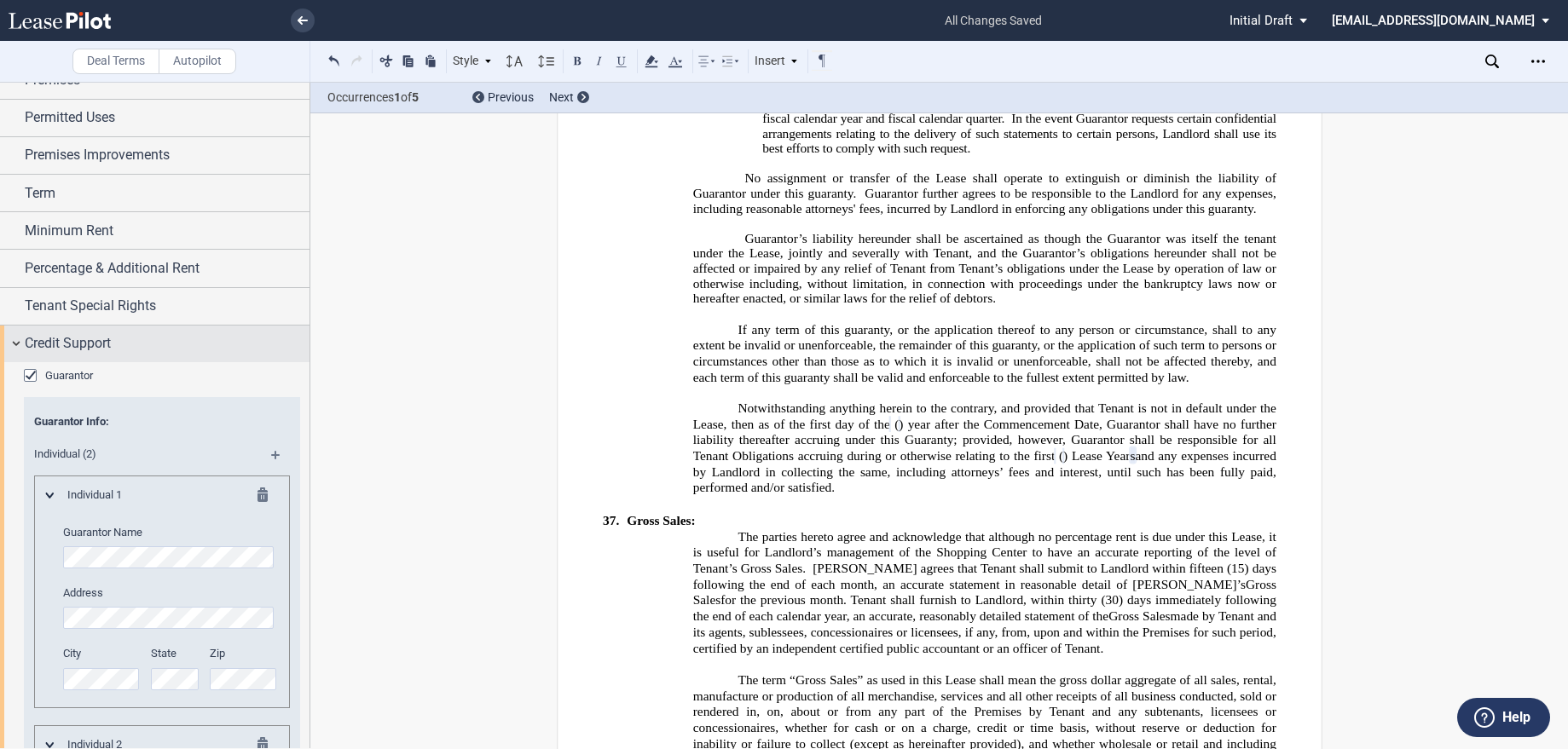
click at [13, 342] on div "Credit Support" at bounding box center [154, 344] width 309 height 36
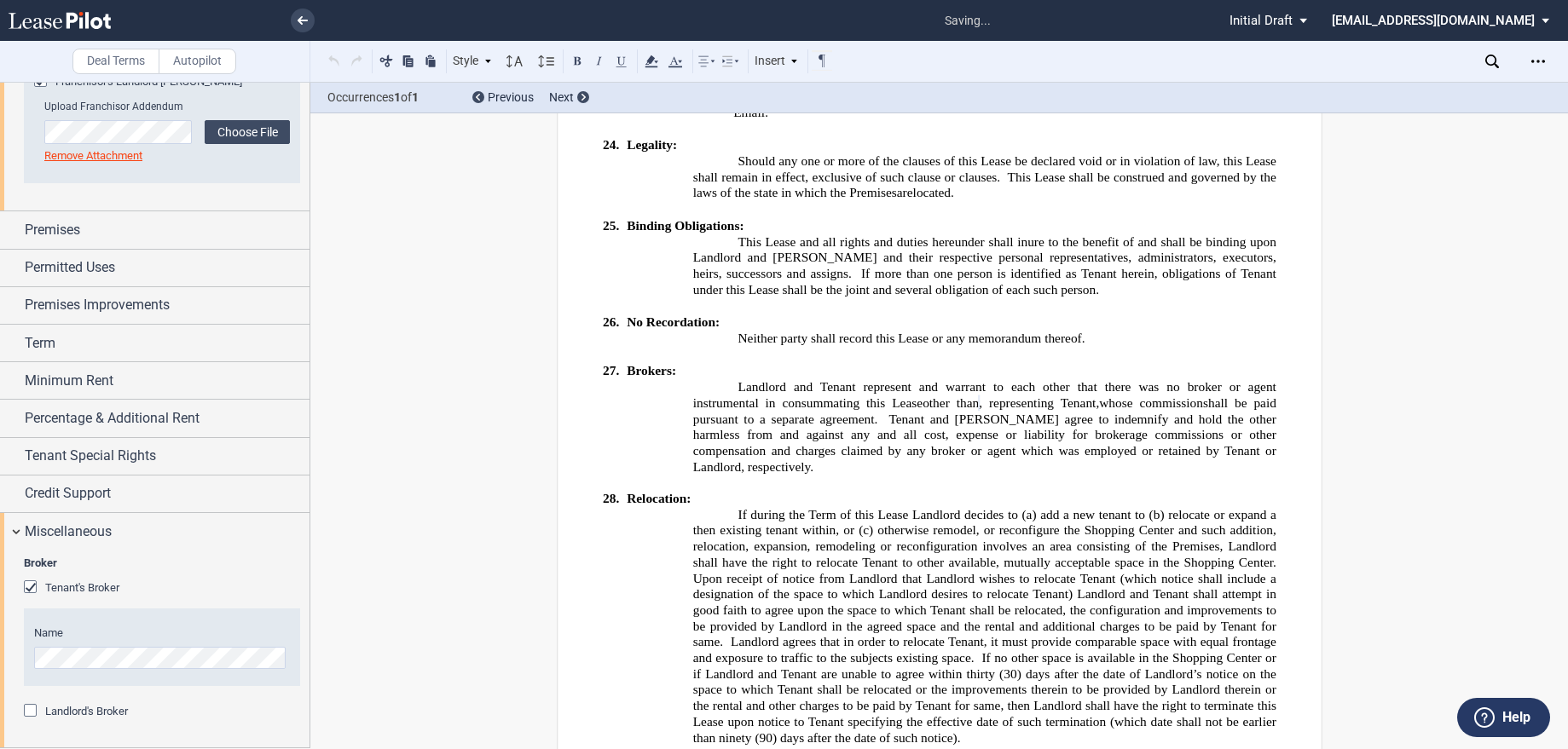
scroll to position [12601, 0]
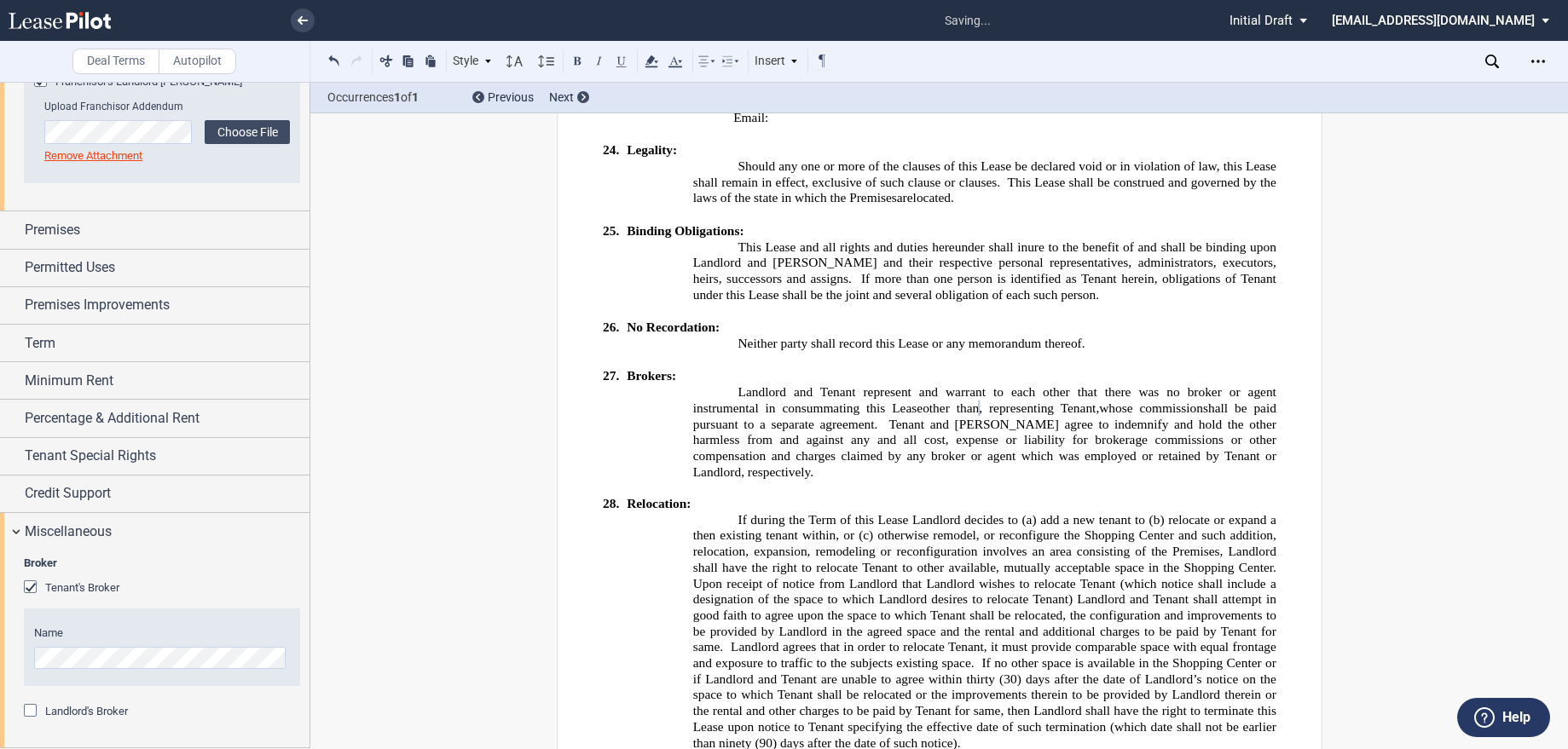
click at [215, 600] on div "Tenant's Broker Name" at bounding box center [162, 640] width 277 height 123
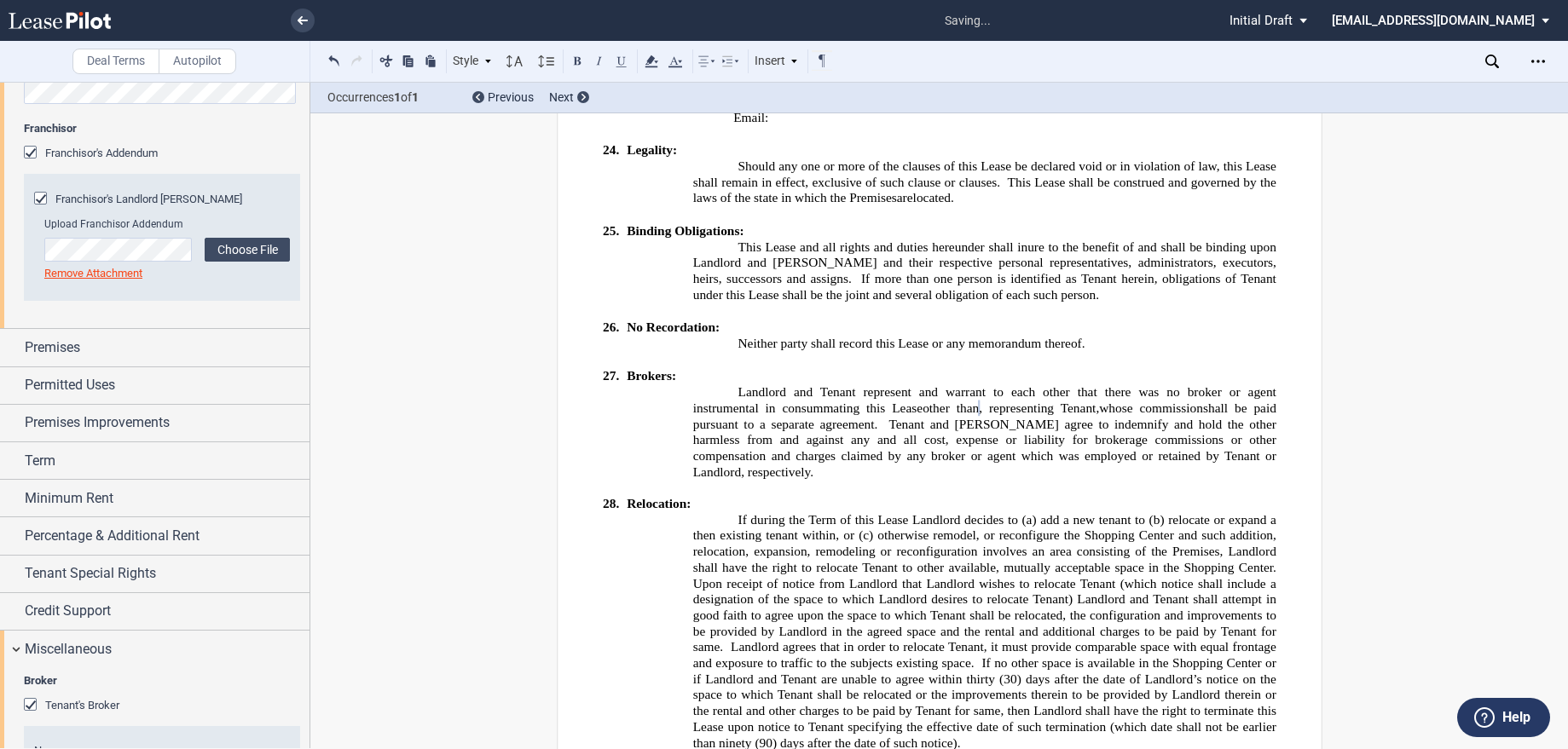
scroll to position [702, 0]
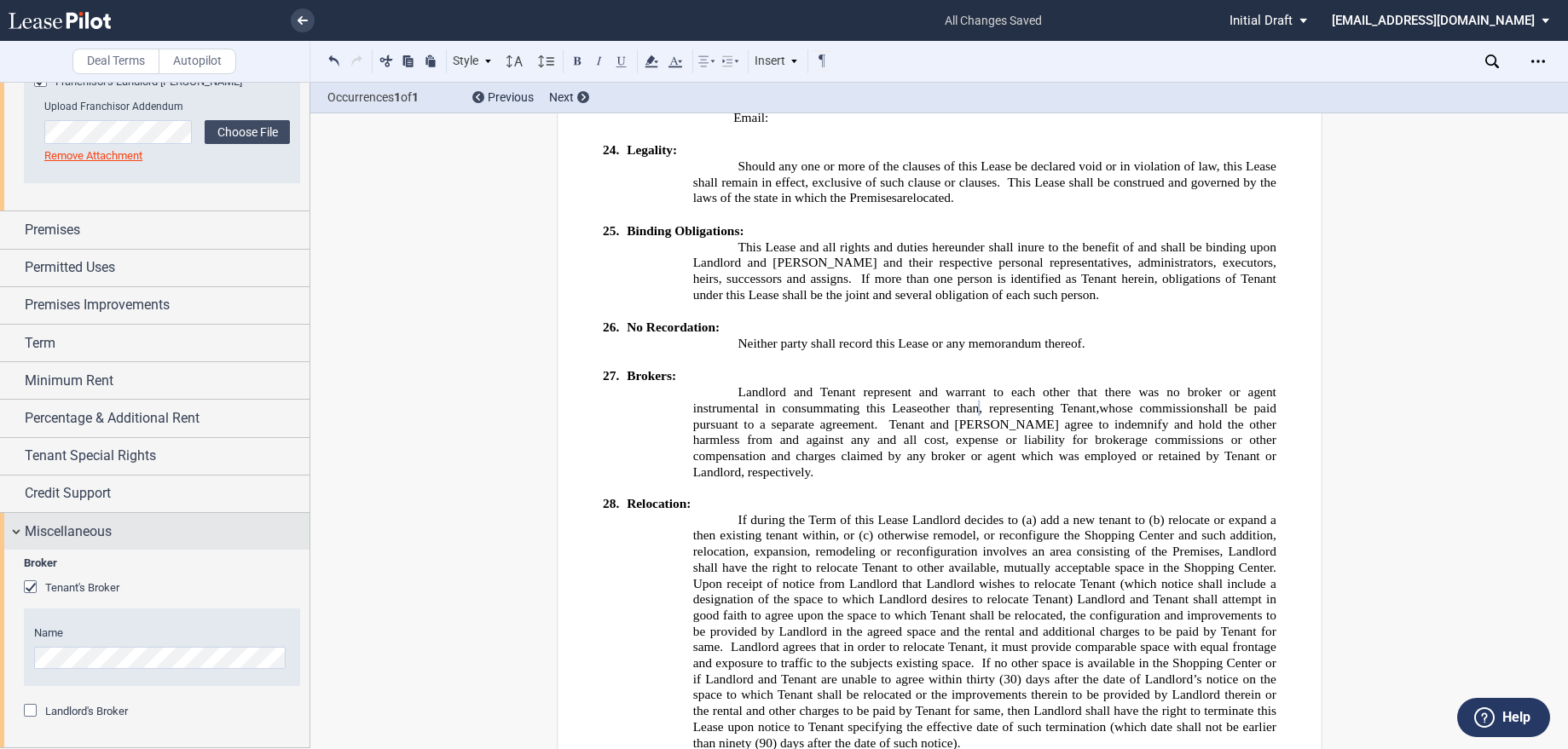
click at [17, 527] on div "Miscellaneous" at bounding box center [154, 531] width 309 height 36
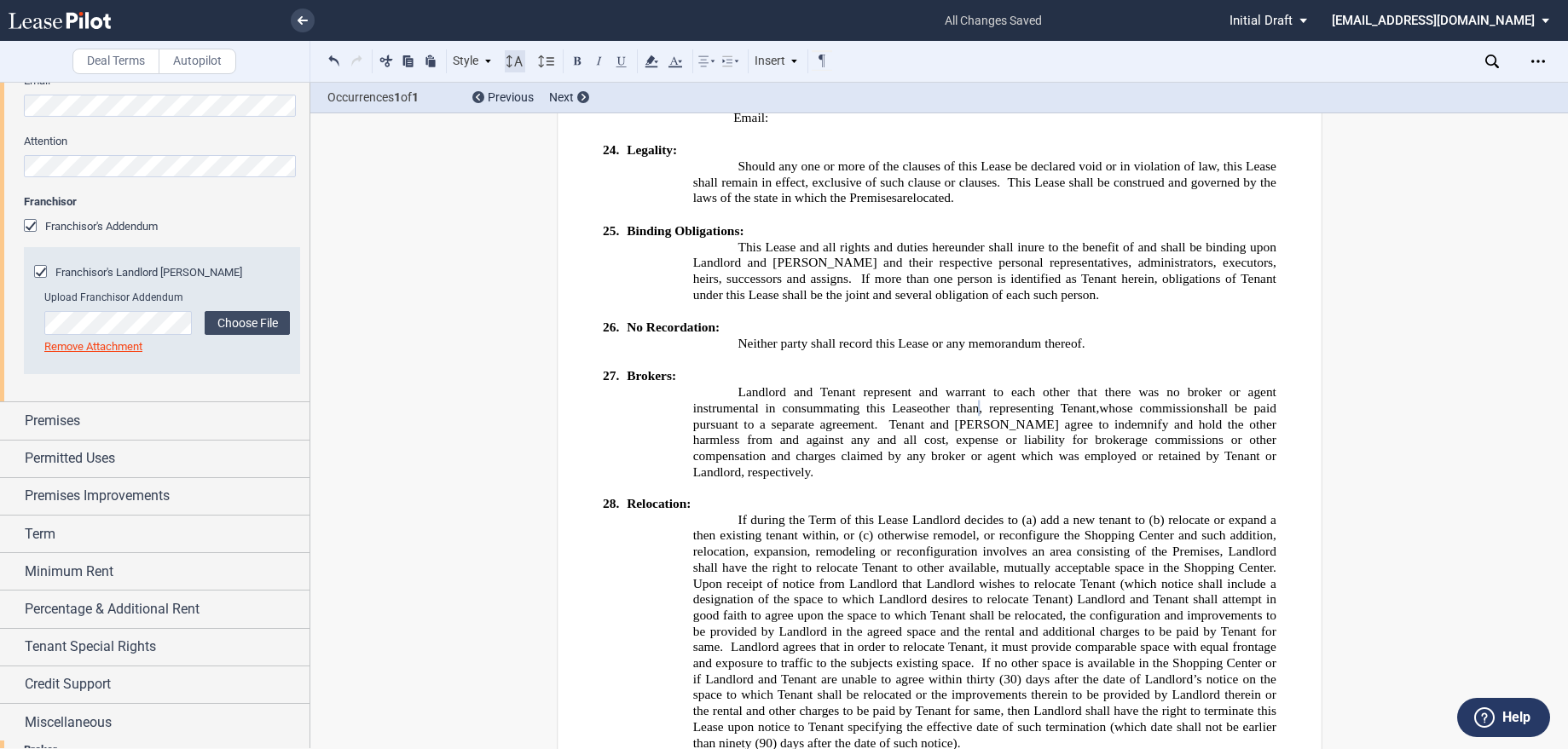
scroll to position [505, 0]
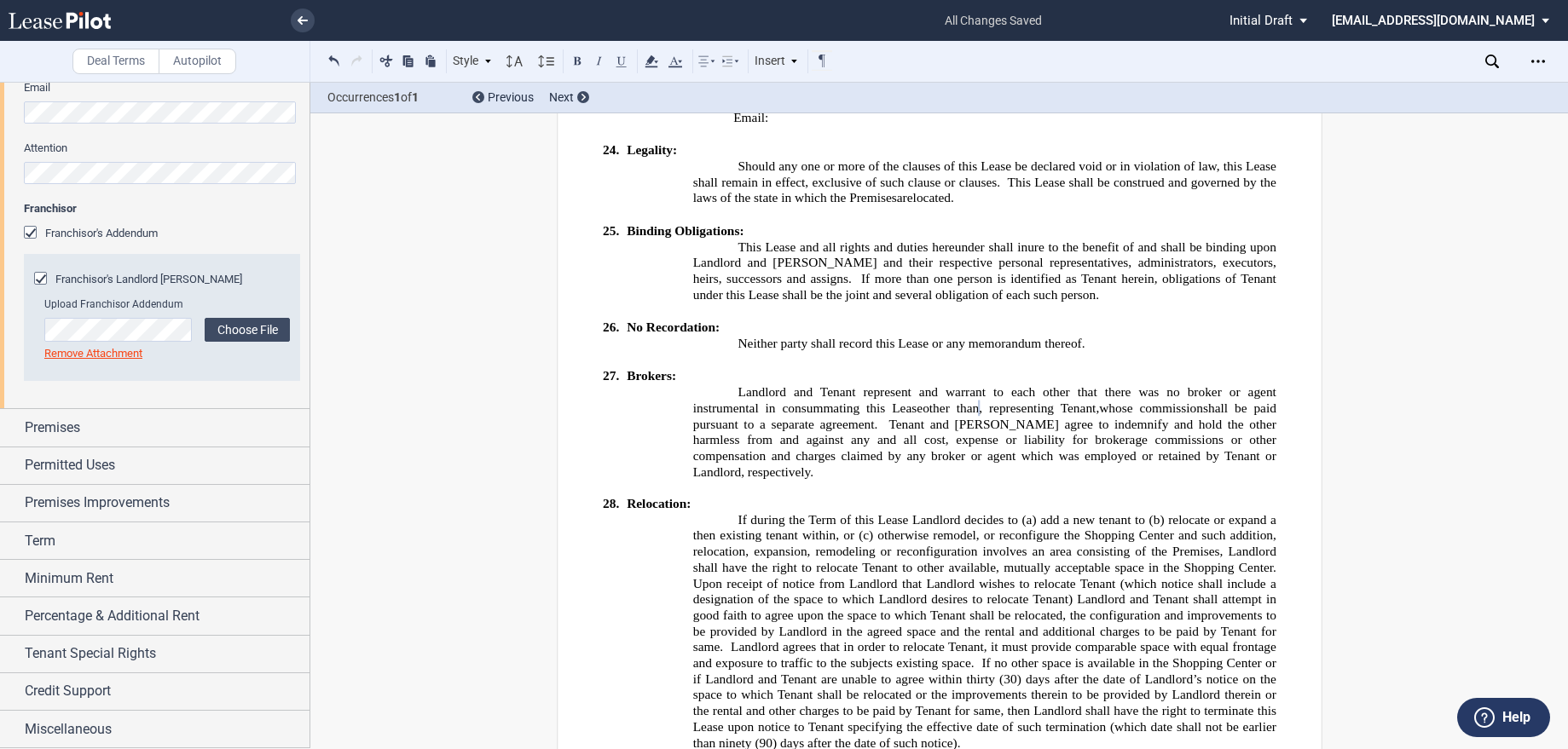
click at [1109, 529] on span "otherwise remodel, or reconfigure the Shopping Center and such addition, reloca…" at bounding box center [985, 552] width 587 height 46
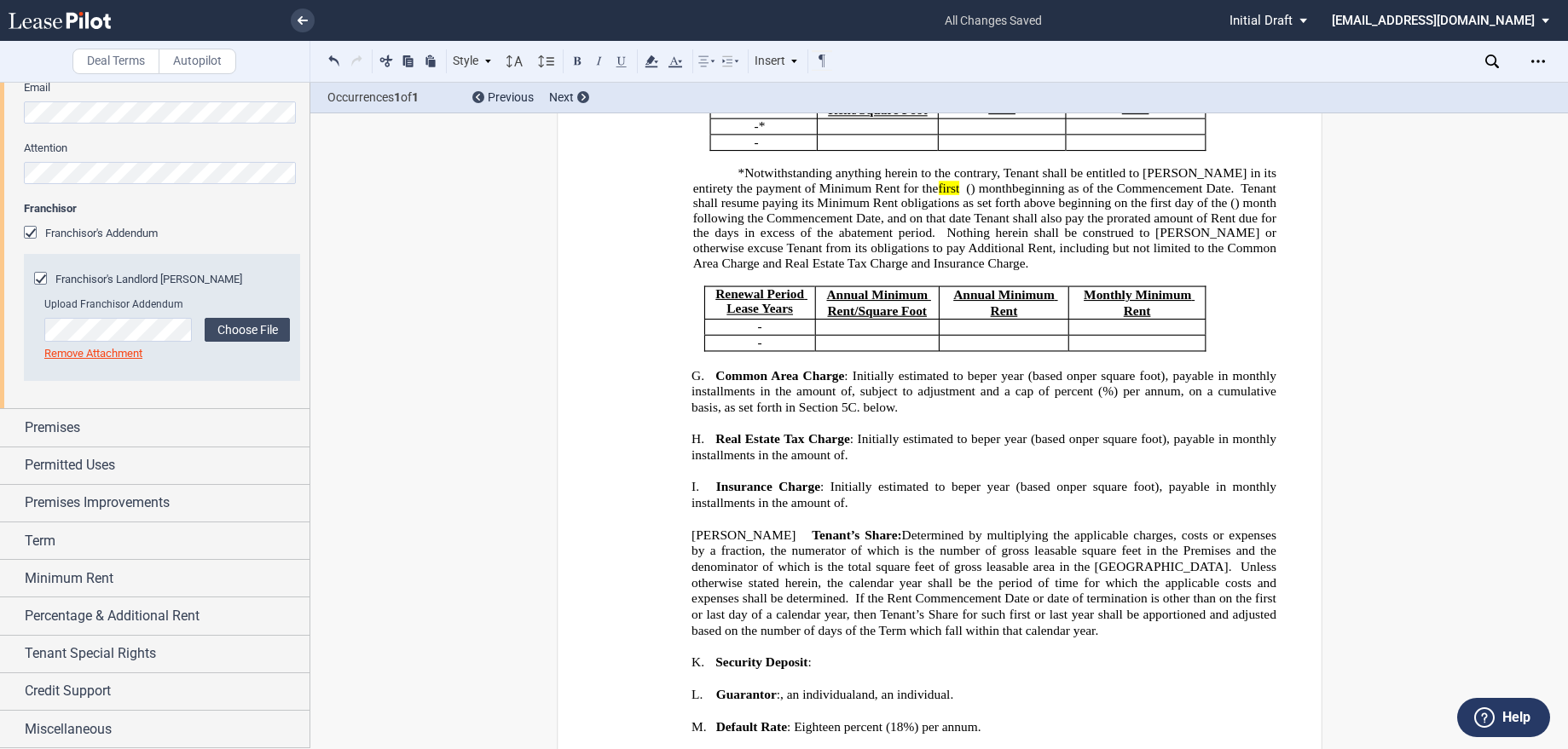
scroll to position [1368, 0]
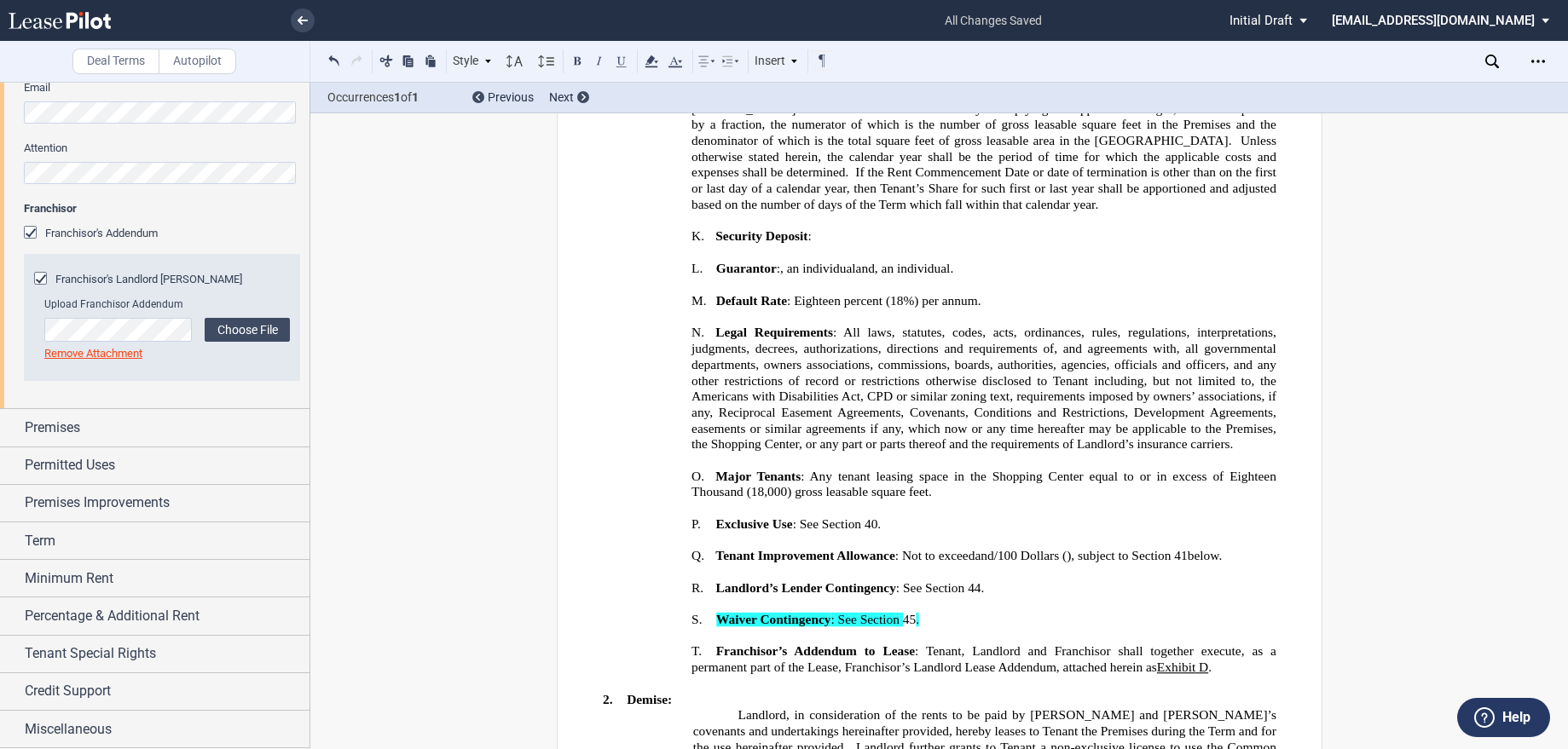
click at [1025, 500] on p "O. Major Tenants : Any tenant leasing space in the Shopping Center equal to or …" at bounding box center [983, 484] width 585 height 33
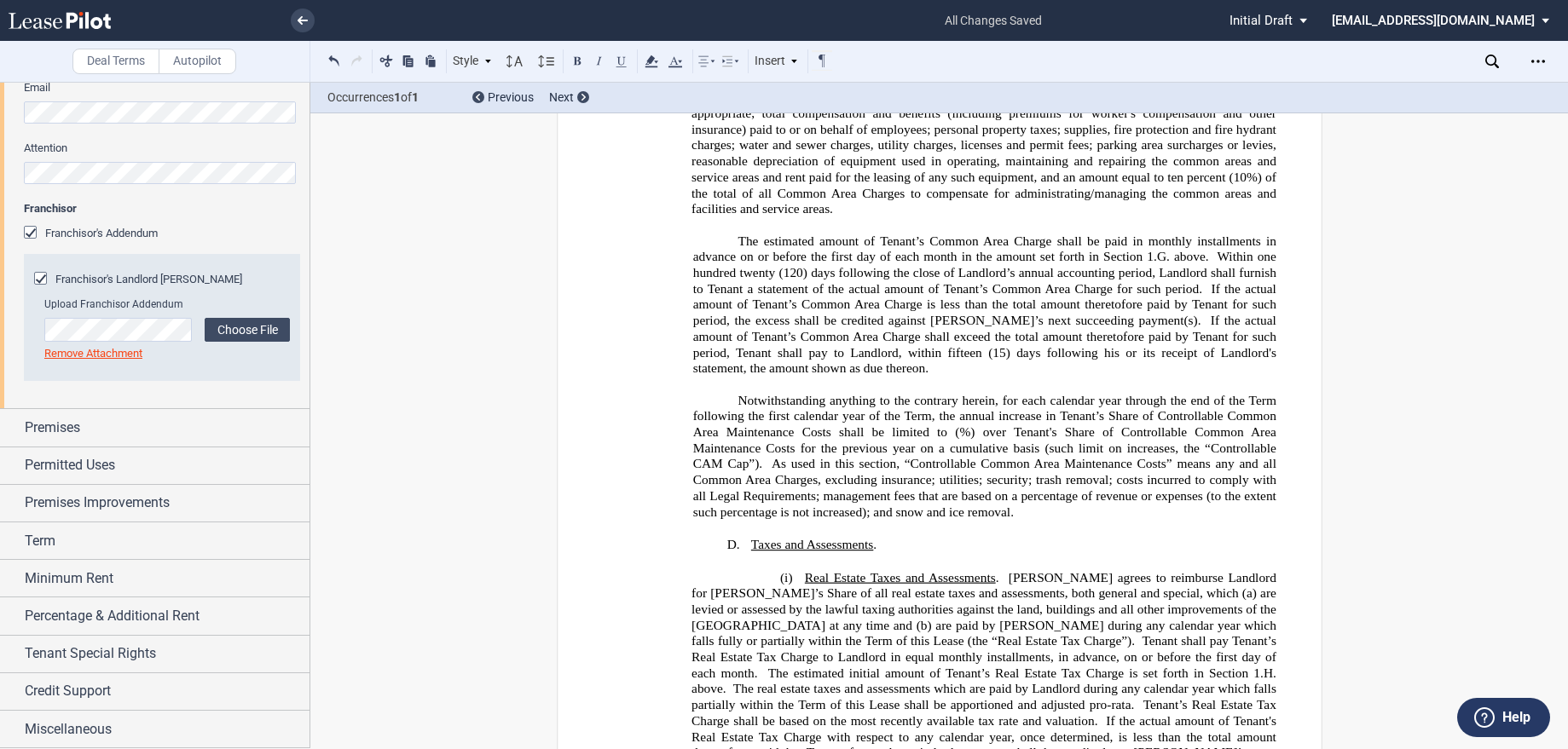
scroll to position [3669, 0]
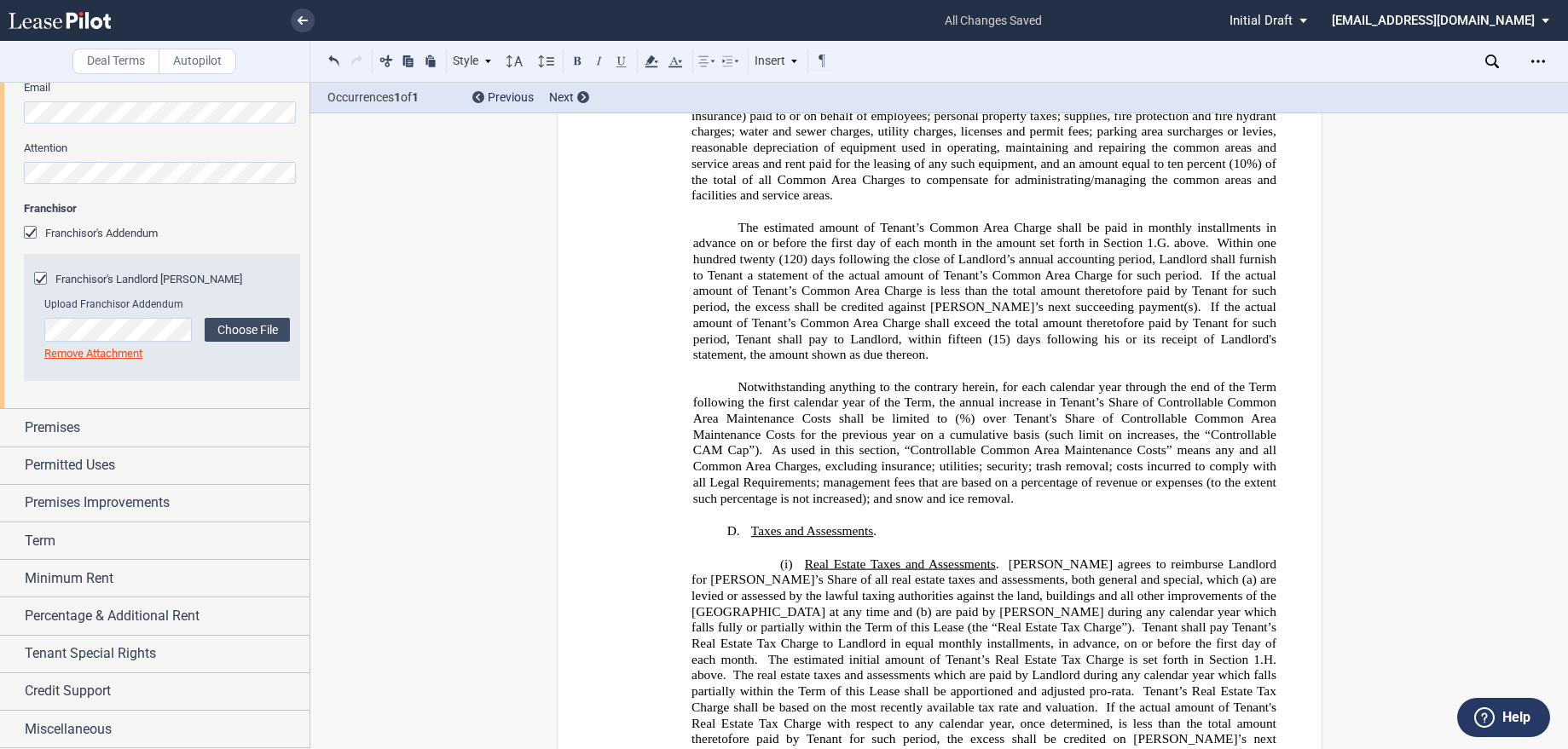
click at [1043, 458] on span "%) over Tenant's Share of Controllable Common Area Maintenance Costs for the pr…" at bounding box center [985, 434] width 587 height 46
click at [949, 458] on span "%) over Tenant's Share of Controllable Common Area Maintenance Costs for the pr…" at bounding box center [985, 434] width 587 height 46
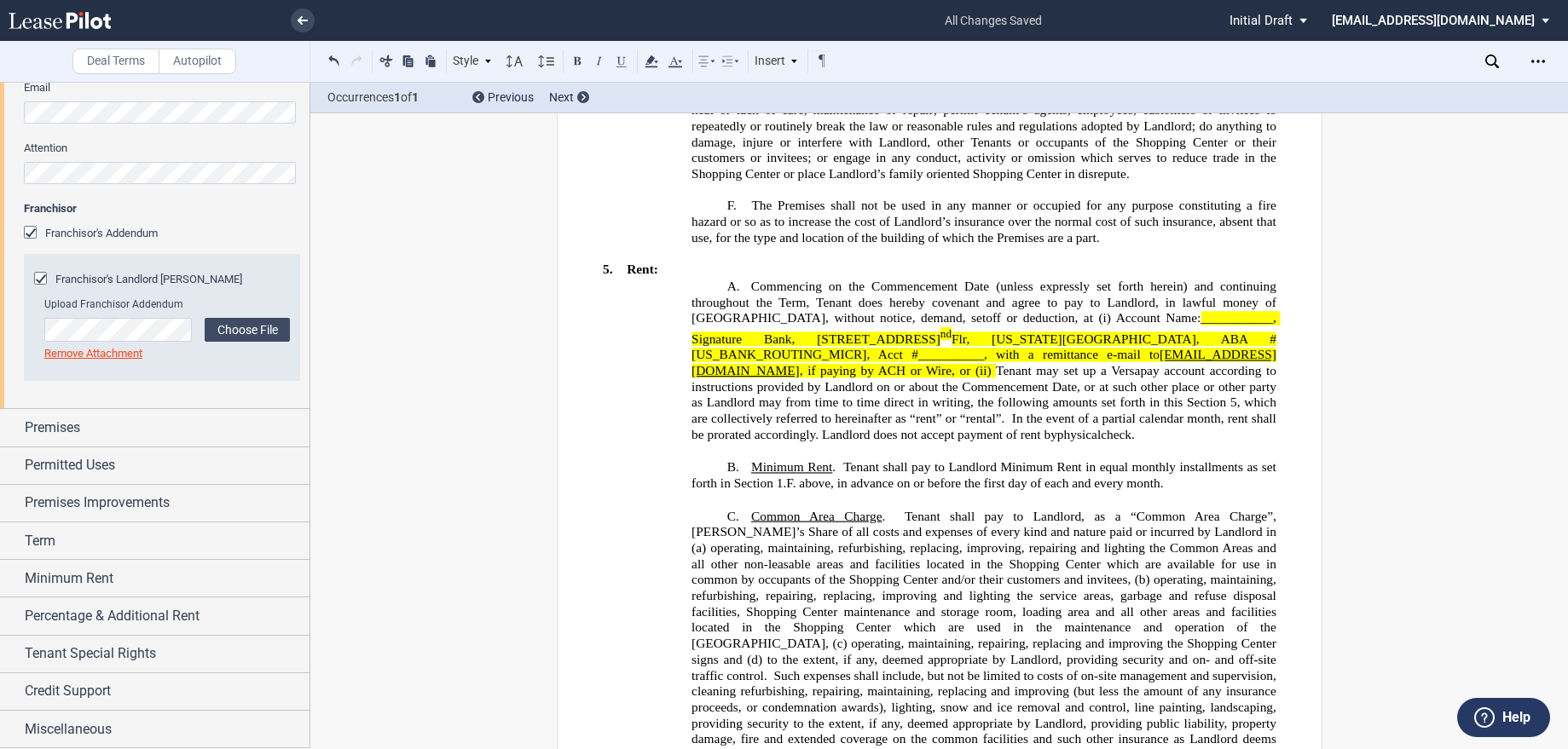
scroll to position [2817, 0]
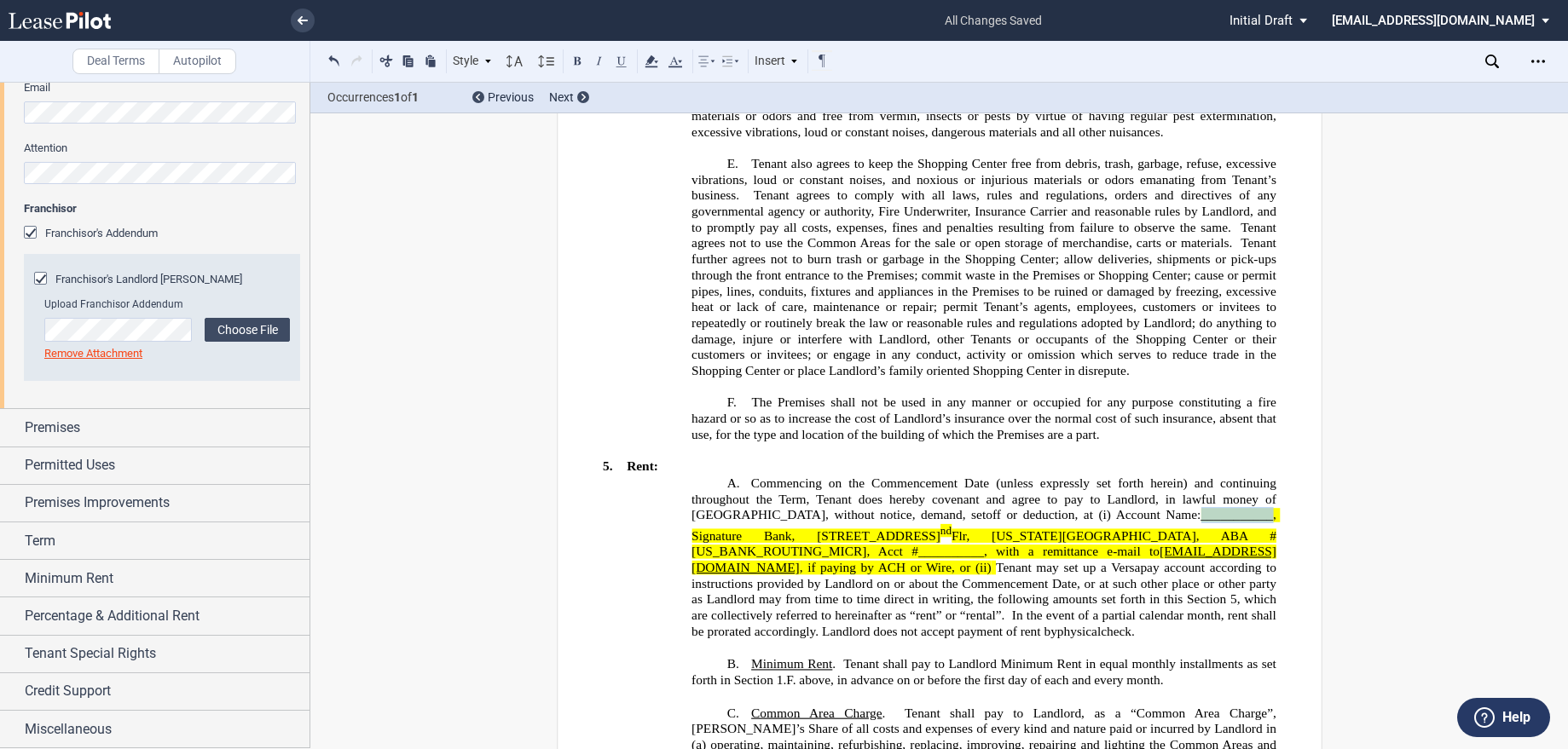
drag, startPoint x: 1141, startPoint y: 600, endPoint x: 1209, endPoint y: 595, distance: 68.2
click at [1209, 543] on span "___________, Signature Bank, 261 Madison Ave, 22" at bounding box center [985, 525] width 588 height 35
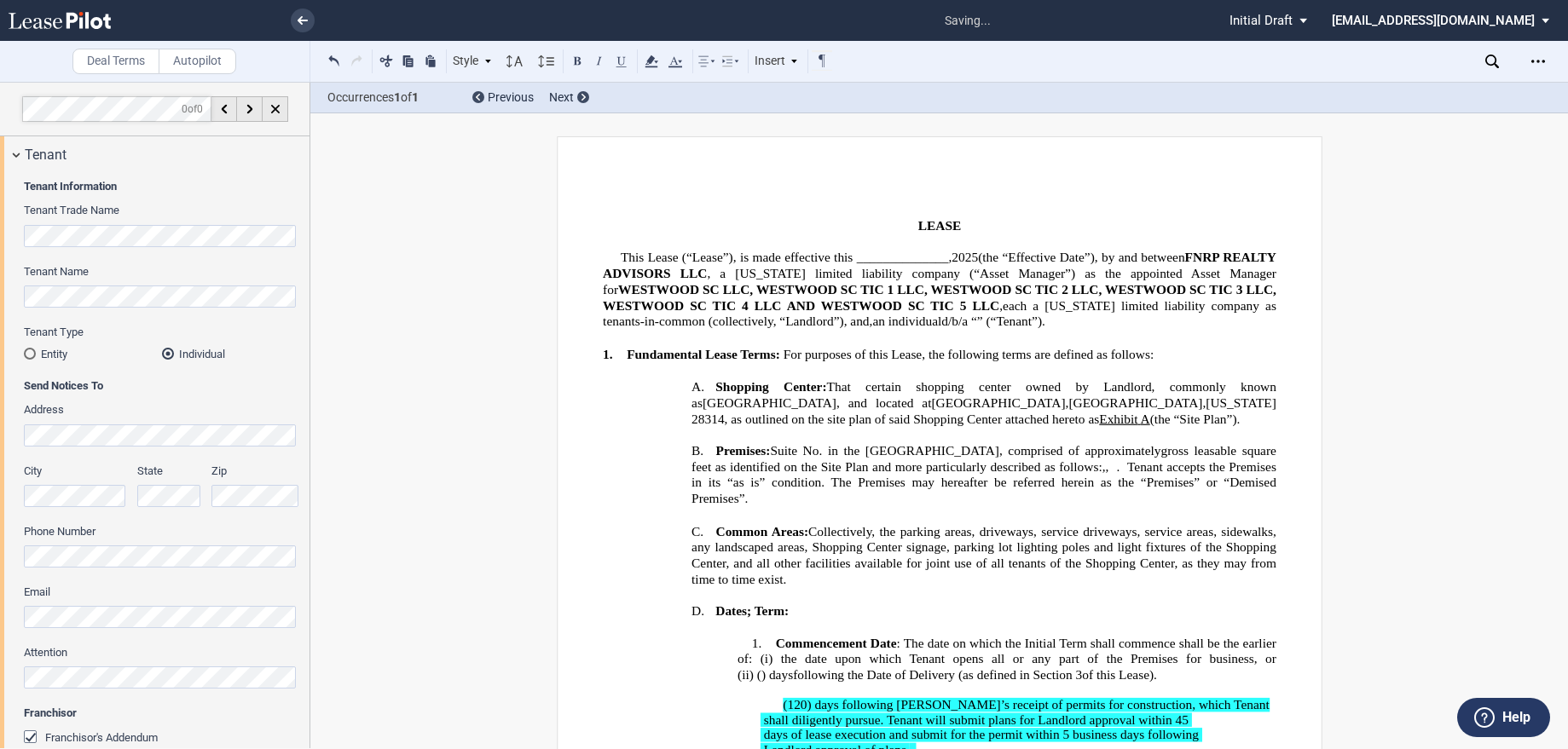
scroll to position [3, 0]
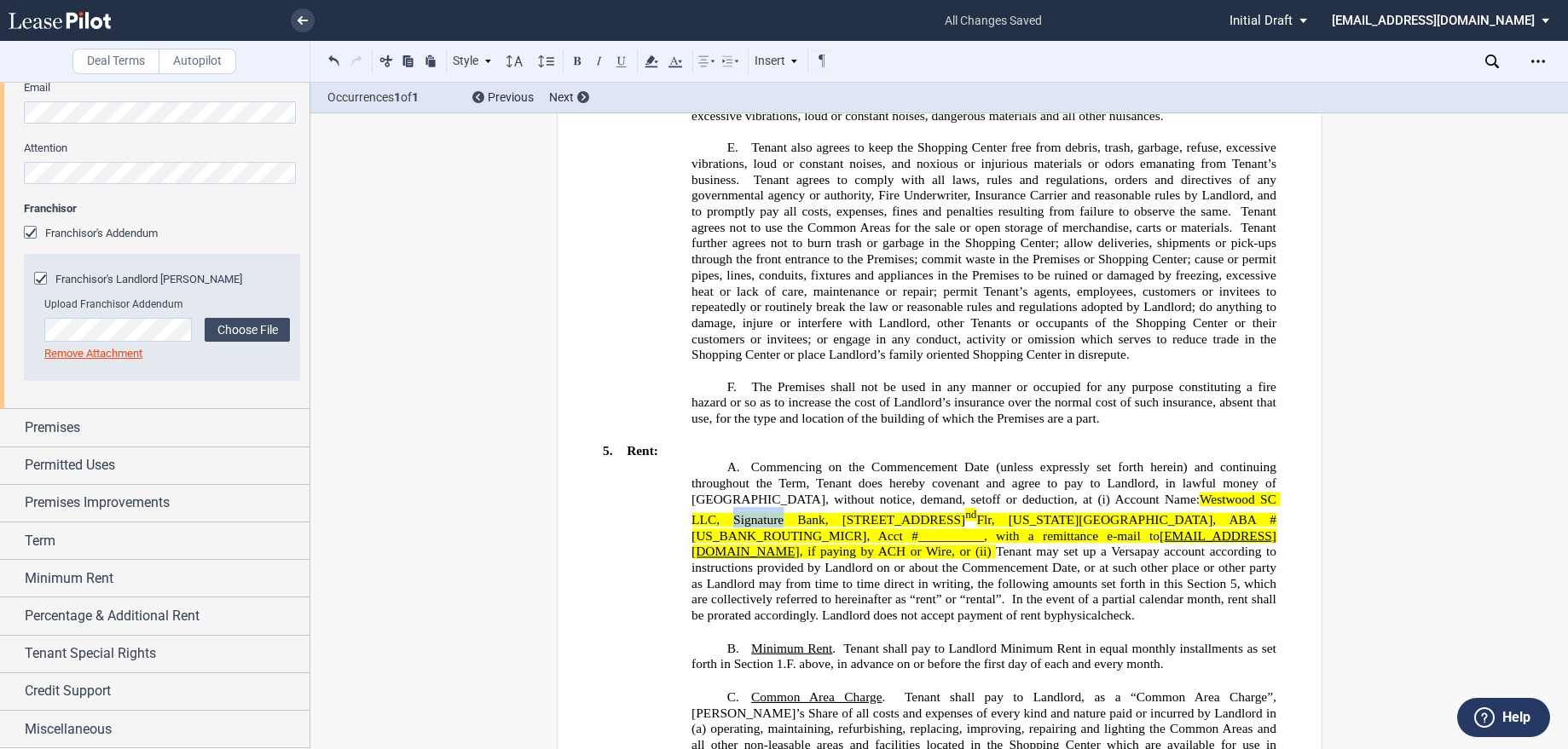
drag, startPoint x: 683, startPoint y: 610, endPoint x: 738, endPoint y: 611, distance: 55.0
click at [738, 527] on span "Westwood SC LLC, Signature Bank, 261 Madison Ave, 22" at bounding box center [985, 510] width 588 height 35
click at [715, 527] on span "Westwood SC LLC, NC Bank, 261 Madison Ave, 22" at bounding box center [985, 510] width 588 height 35
drag, startPoint x: 1164, startPoint y: 618, endPoint x: 1229, endPoint y: 616, distance: 65.0
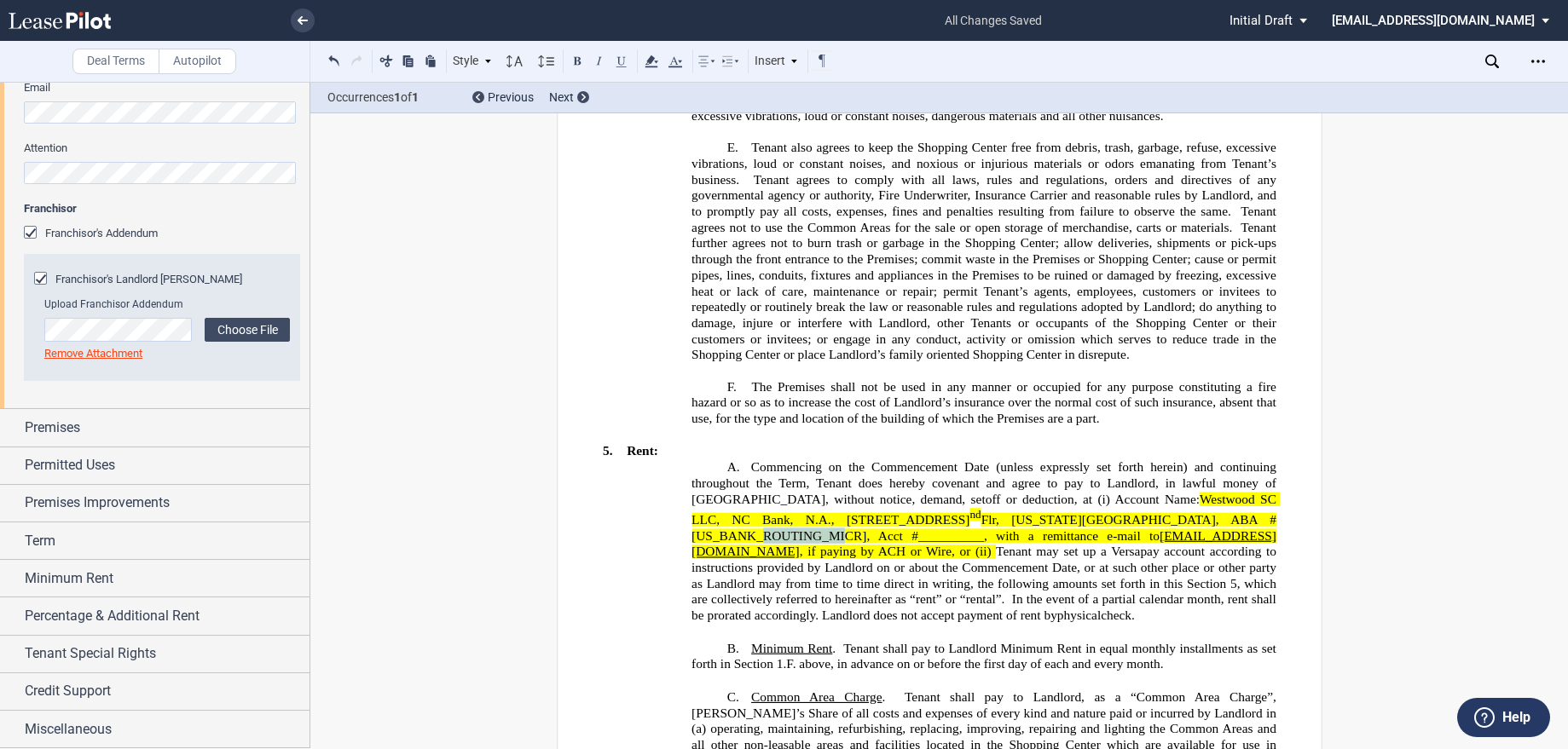
click at [1229, 543] on span "Flr, New York, NY 10016, ABA #026013576, Acct #__________, with a remittance e-…" at bounding box center [983, 527] width 585 height 30
drag, startPoint x: 1067, startPoint y: 613, endPoint x: 1124, endPoint y: 612, distance: 57.0
click at [1124, 543] on span "Flr, New York, NY 10016, ABA #026013576, Acct # 1086664397 ﻿ , with a remittanc…" at bounding box center [983, 527] width 585 height 30
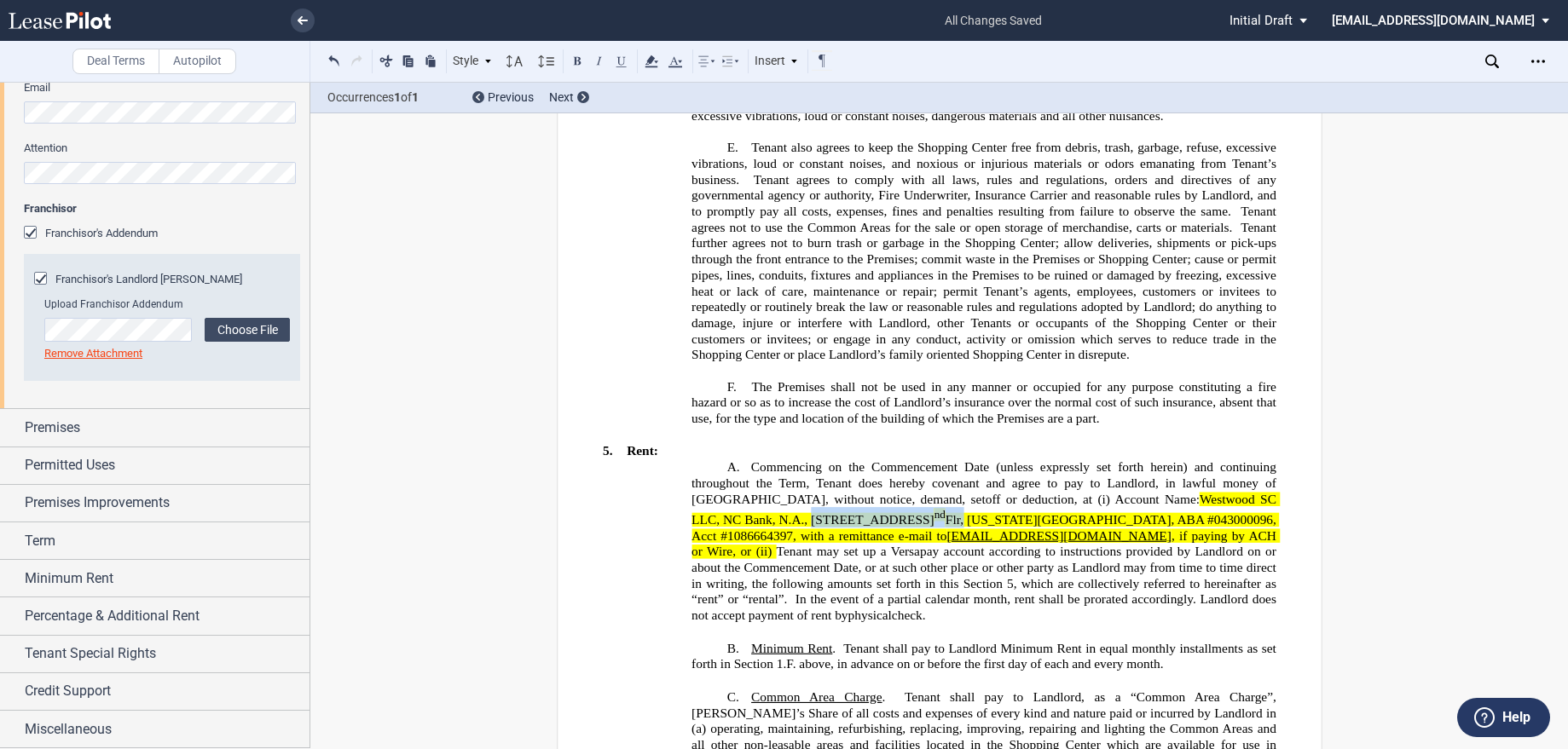
drag, startPoint x: 756, startPoint y: 611, endPoint x: 898, endPoint y: 609, distance: 142.0
click at [898, 609] on span "Commencing on the Commencement Date (unless expressly set forth herein) and con…" at bounding box center [985, 540] width 588 height 164
drag, startPoint x: 852, startPoint y: 613, endPoint x: 964, endPoint y: 613, distance: 112.0
click at [964, 543] on span ", New York, NY 10016, ABA # 043000096 ﻿ , Acct # 1086664397 ﻿ , with a remittan…" at bounding box center [985, 527] width 588 height 30
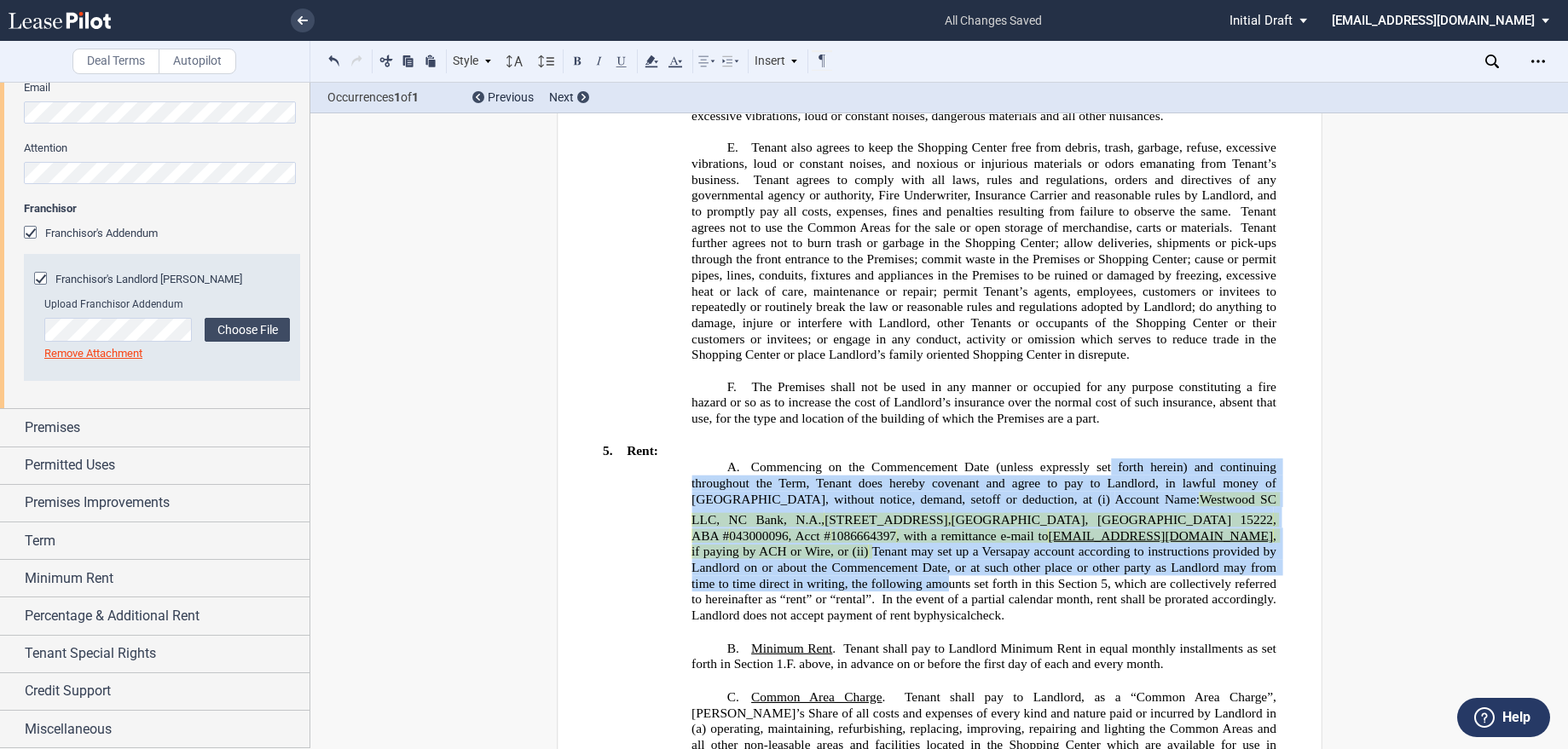
drag, startPoint x: 1108, startPoint y: 565, endPoint x: 1168, endPoint y: 662, distance: 114.1
click at [1168, 623] on span "Commencing on the Commencement Date (unless expressly set forth herein) and con…" at bounding box center [985, 540] width 588 height 164
click at [660, 62] on icon at bounding box center [651, 61] width 20 height 20
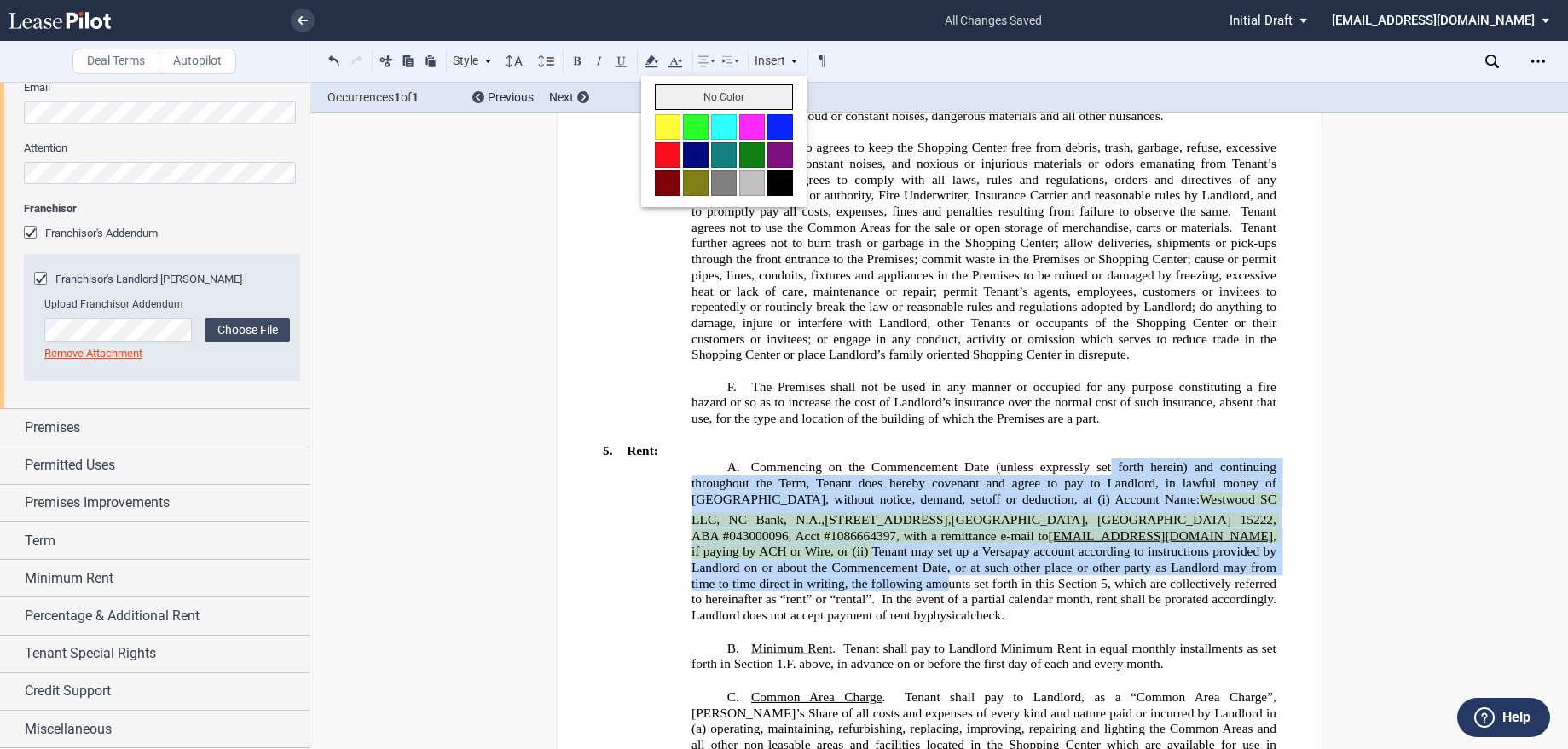
click at [705, 99] on button "No Color" at bounding box center [723, 97] width 138 height 26
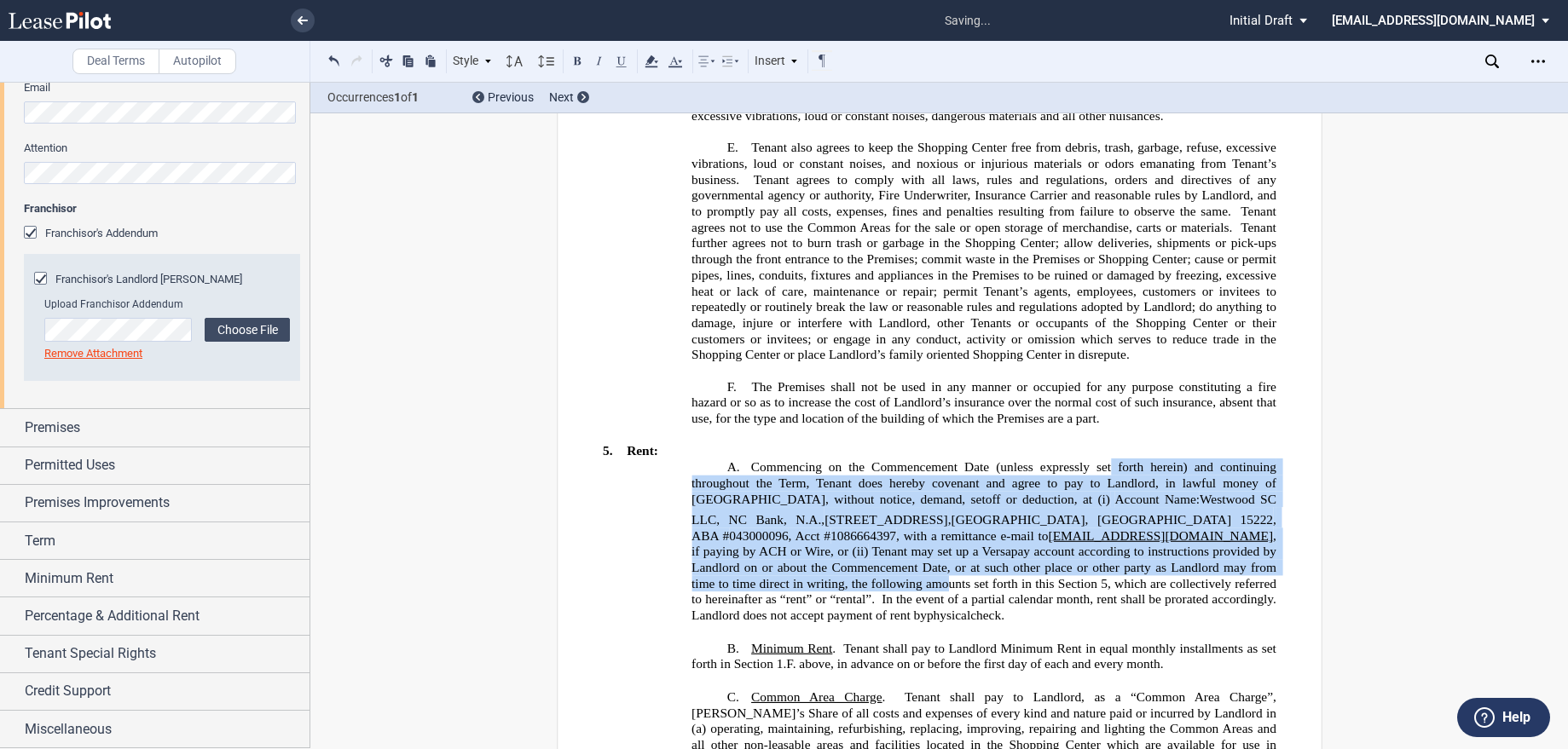
click at [941, 362] on span "Tenant further agrees not to burn trash or garbage in the Shopping Center; allo…" at bounding box center [985, 291] width 588 height 141
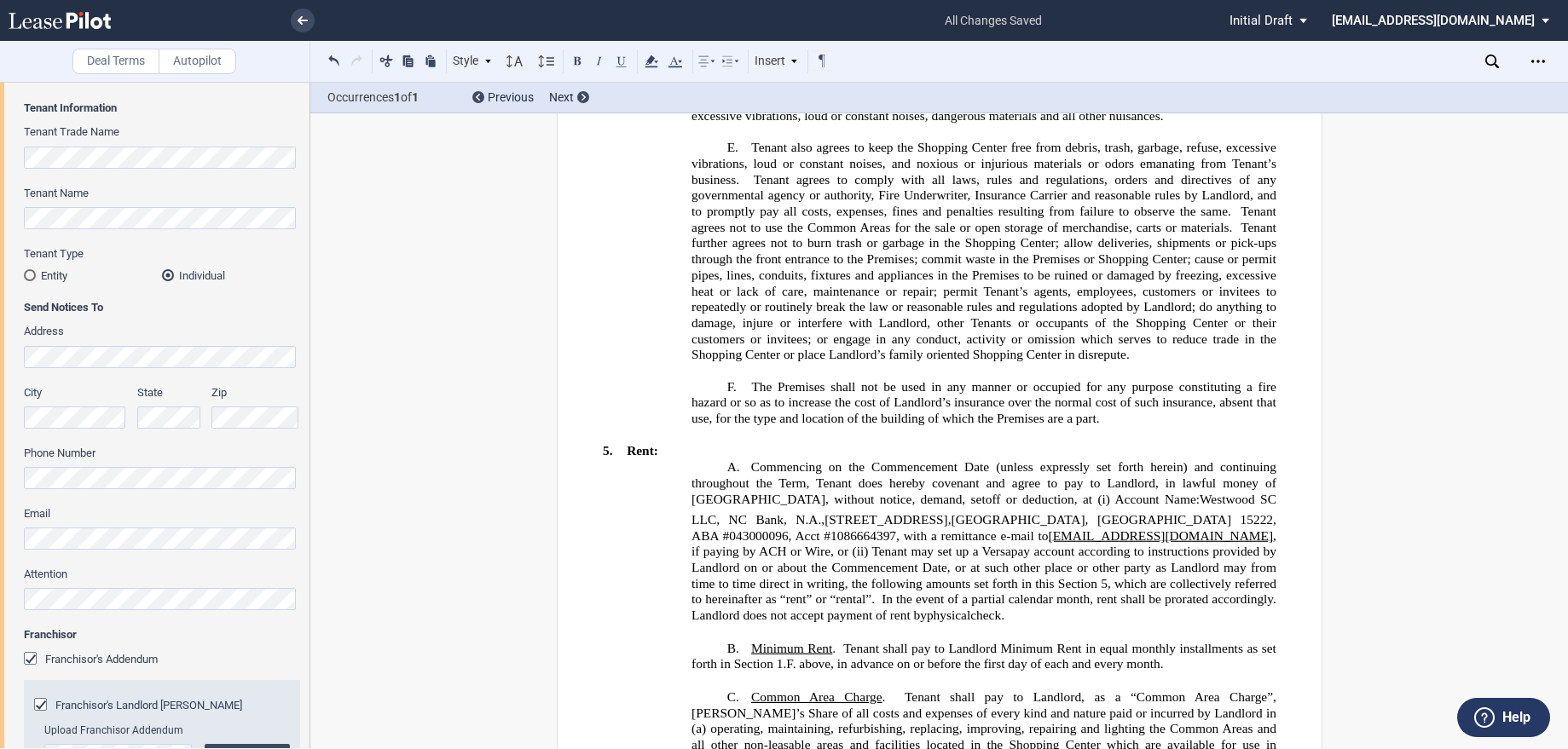
scroll to position [0, 0]
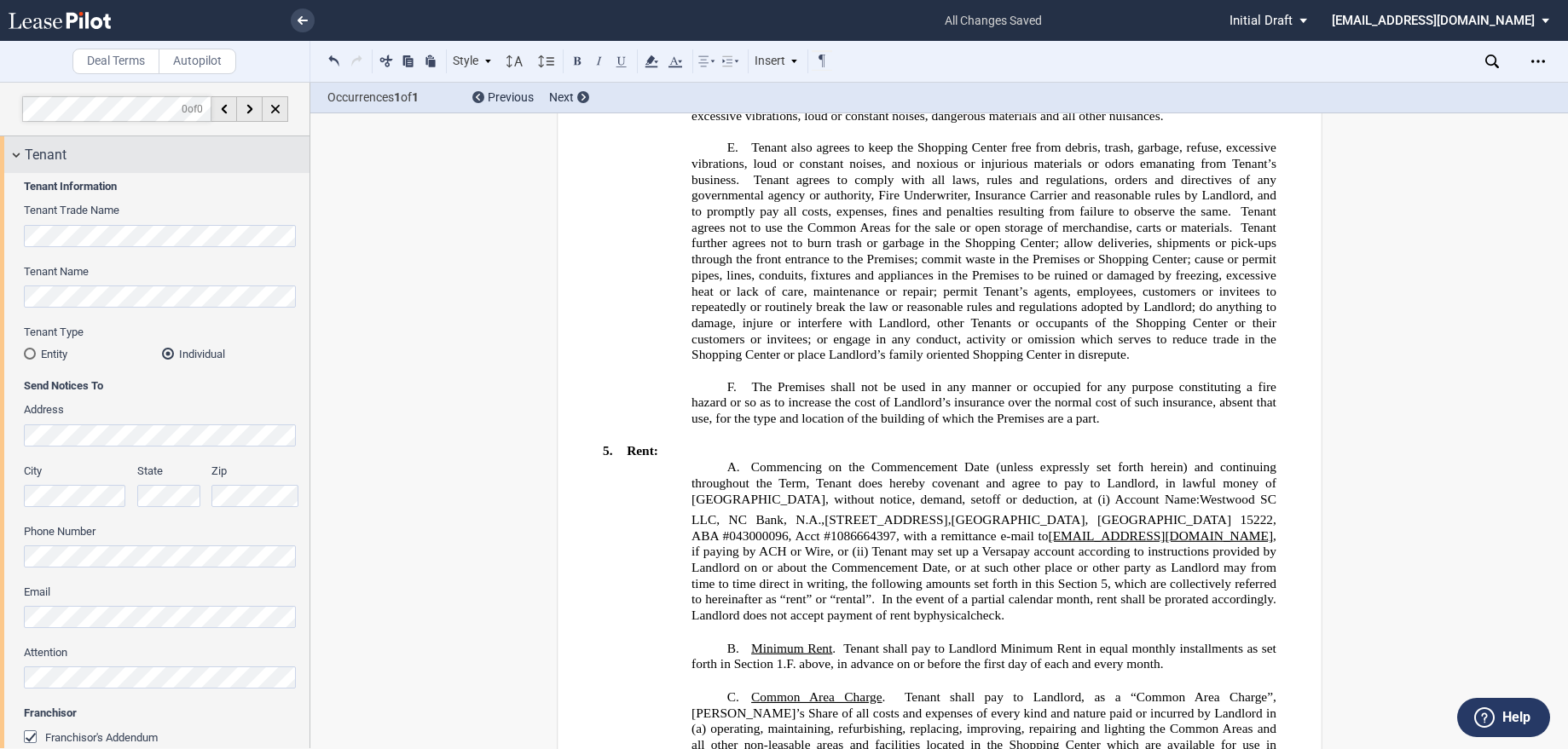
click at [10, 149] on div "Tenant" at bounding box center [154, 154] width 309 height 36
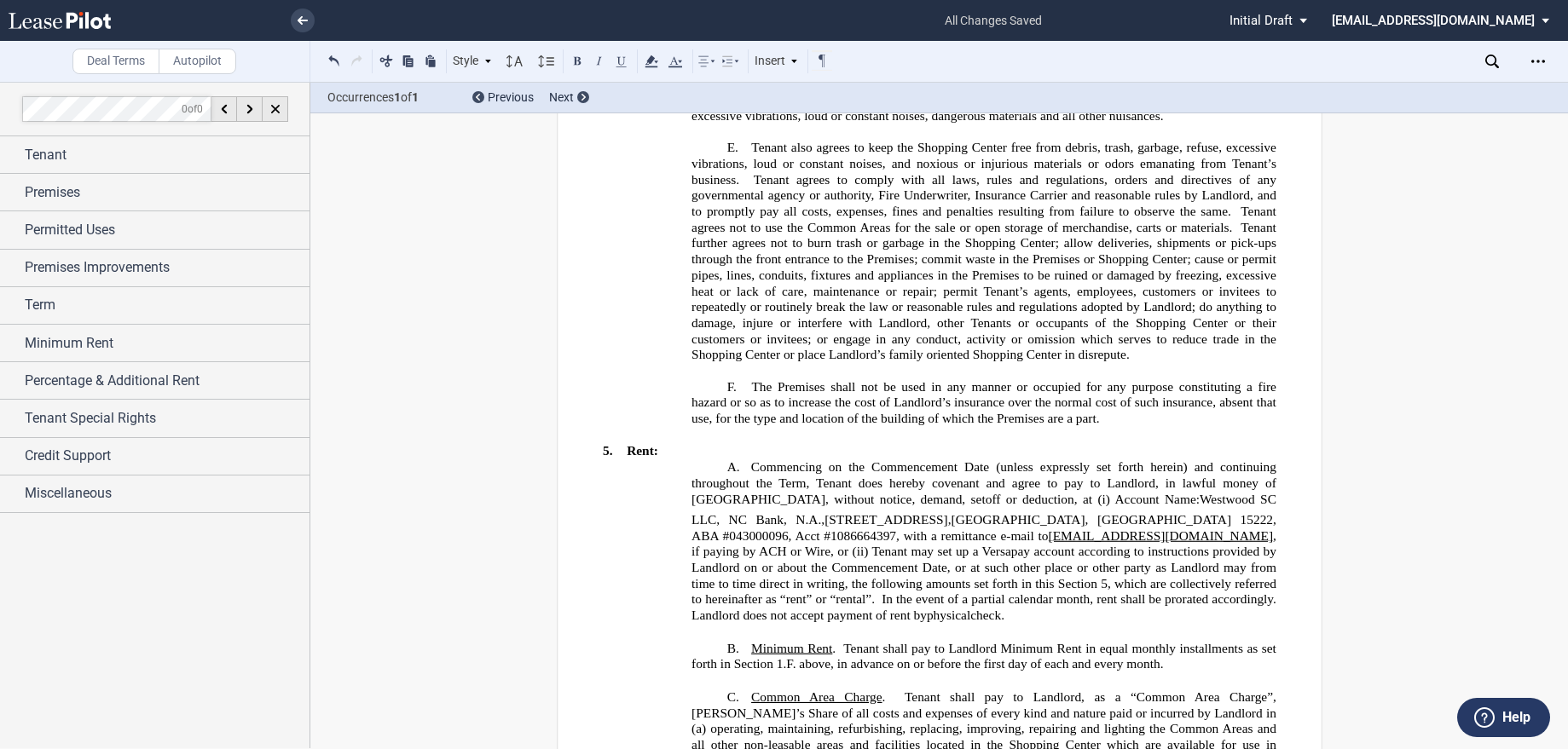
click at [900, 362] on span "Tenant further agrees not to burn trash or garbage in the Shopping Center; allo…" at bounding box center [985, 291] width 588 height 141
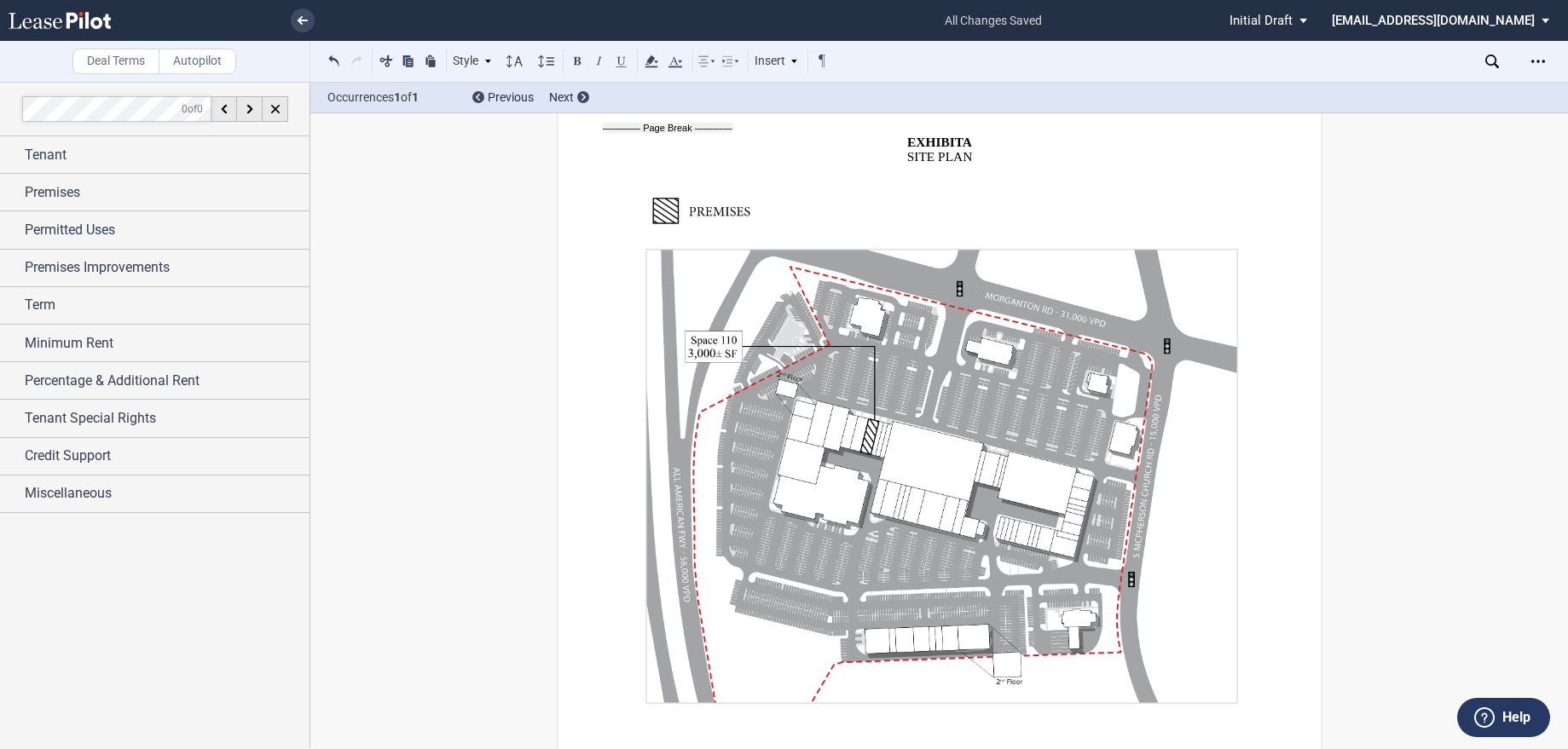
scroll to position [20731, 0]
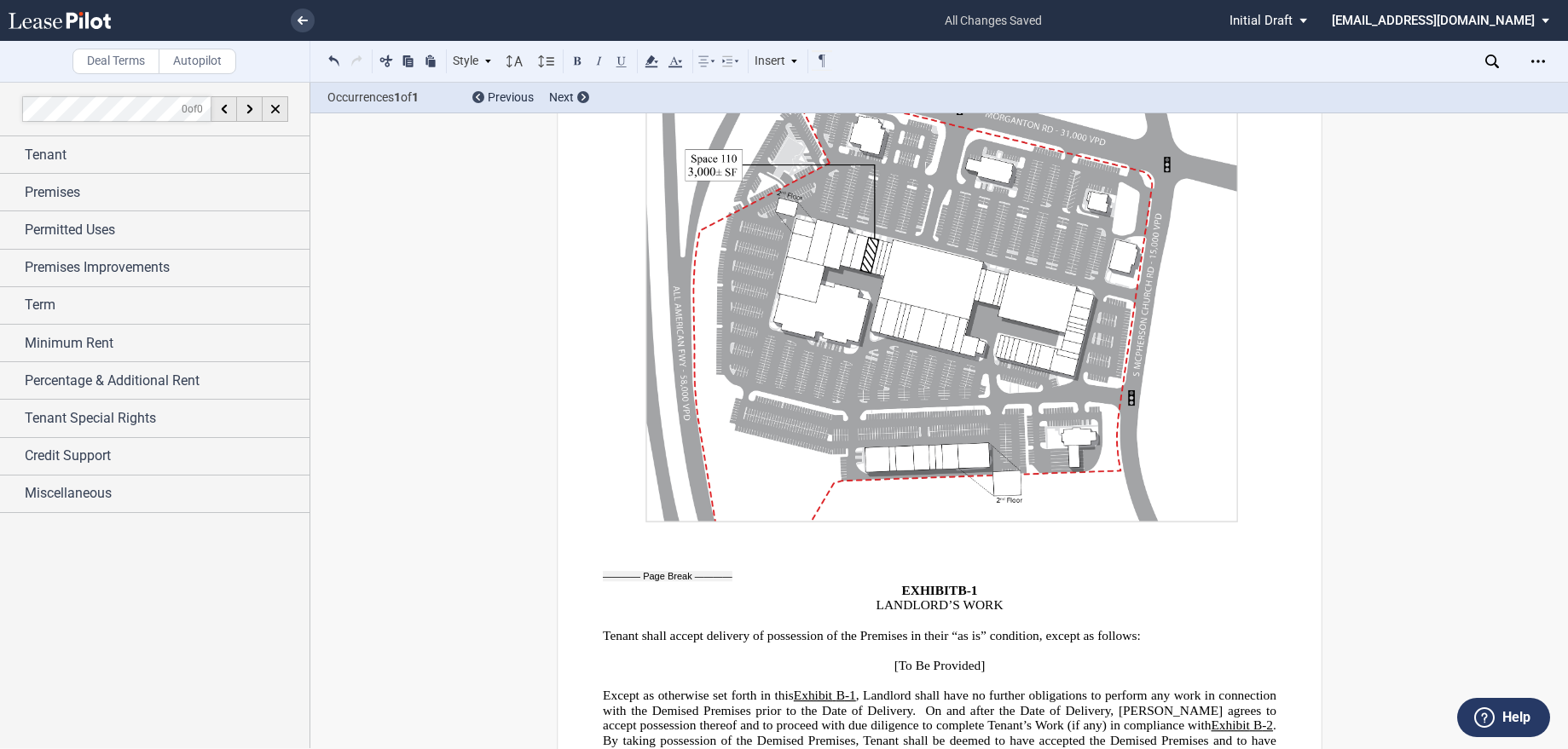
click at [982, 673] on p at bounding box center [939, 681] width 674 height 16
drag, startPoint x: 982, startPoint y: 575, endPoint x: 894, endPoint y: 570, distance: 88.1
click at [894, 659] on p "[To Be Provided]" at bounding box center [939, 666] width 674 height 16
drag, startPoint x: 894, startPoint y: 570, endPoint x: 965, endPoint y: 567, distance: 71.1
click at [965, 659] on span "[To Be Provided]" at bounding box center [939, 666] width 91 height 15
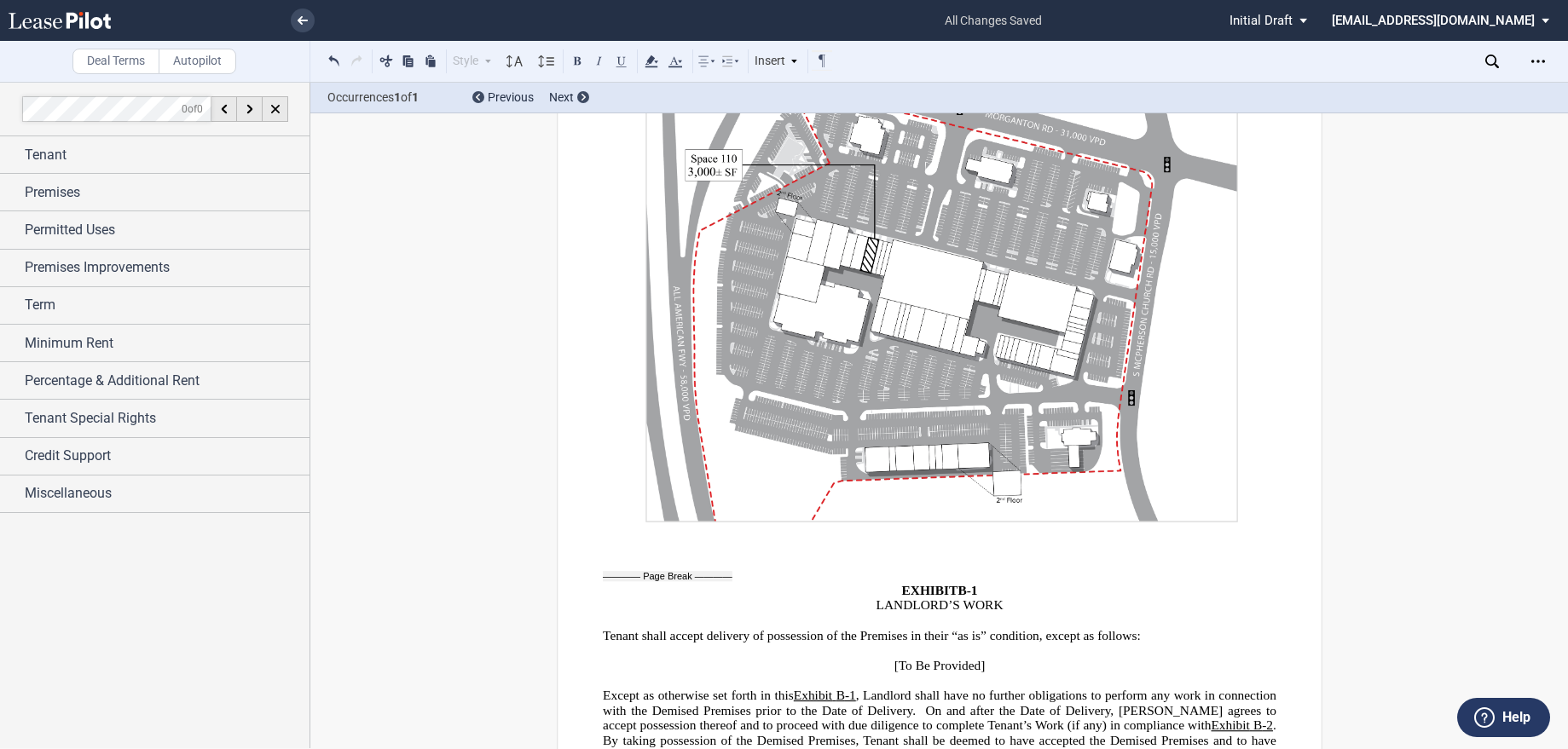
click at [989, 659] on p "[To Be Provided]" at bounding box center [939, 666] width 674 height 16
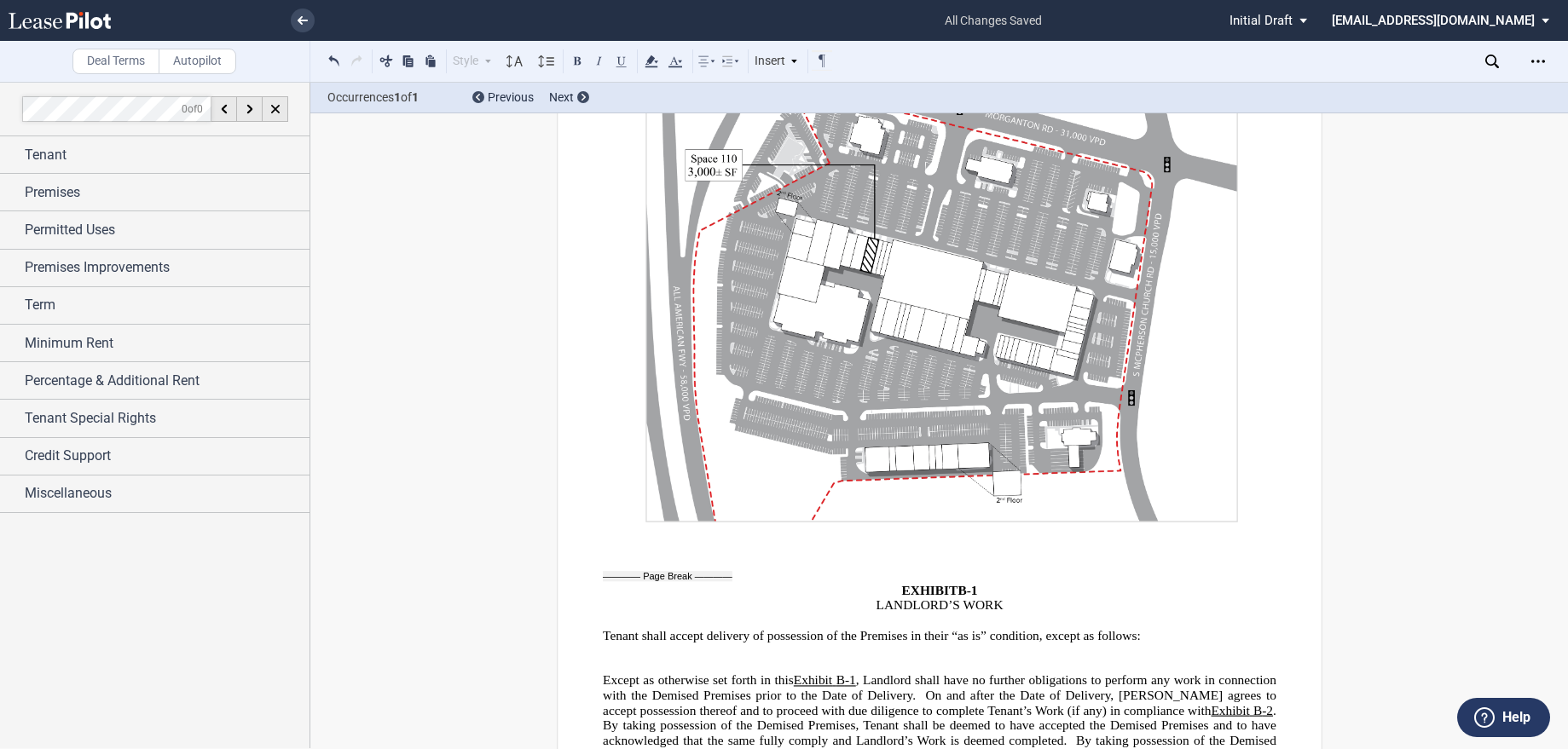
click at [987, 659] on p at bounding box center [939, 666] width 674 height 16
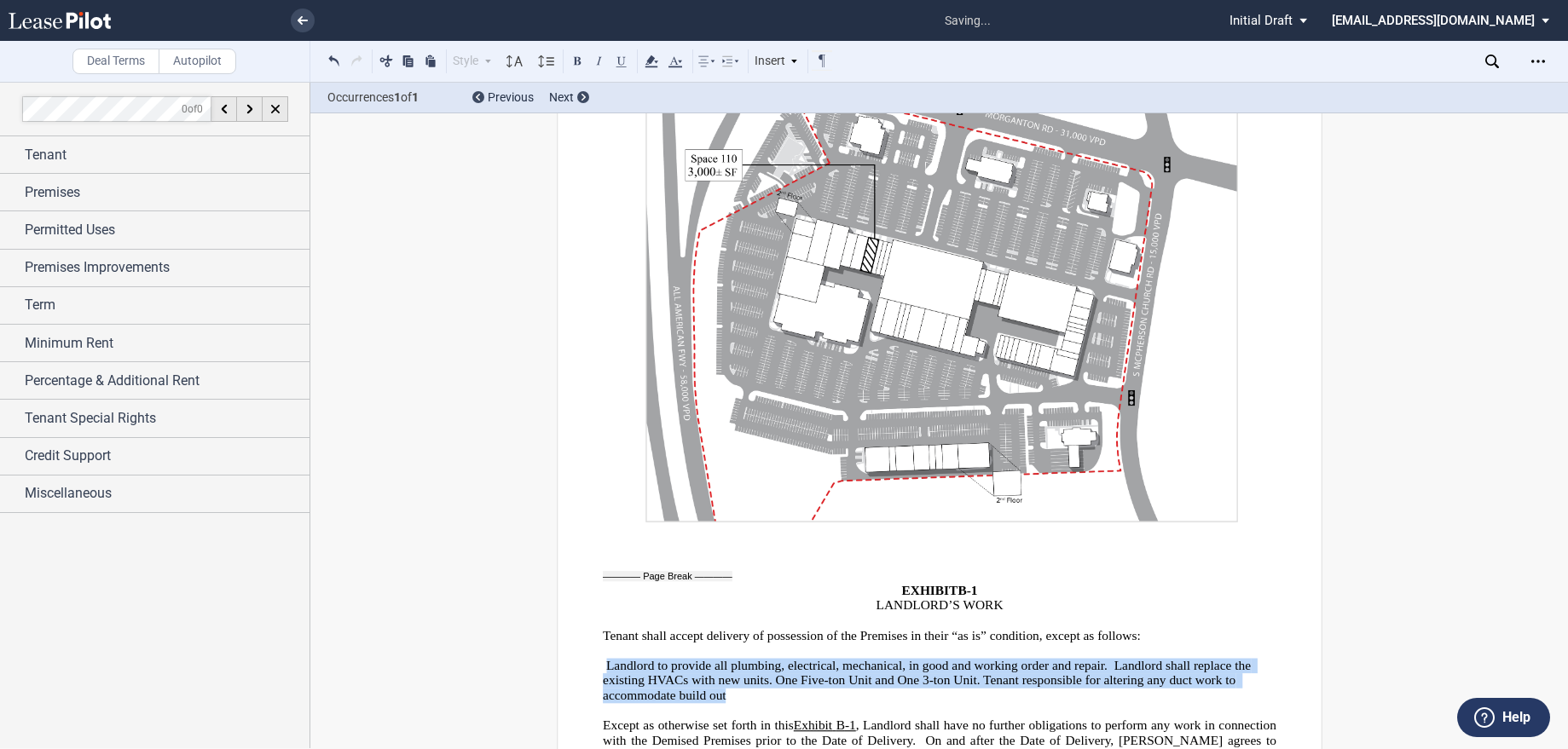
drag, startPoint x: 731, startPoint y: 605, endPoint x: 603, endPoint y: 572, distance: 132.2
click at [603, 659] on p "Landlord to provide all plumbing, electrical, mechanical, in good and working o…" at bounding box center [939, 681] width 674 height 46
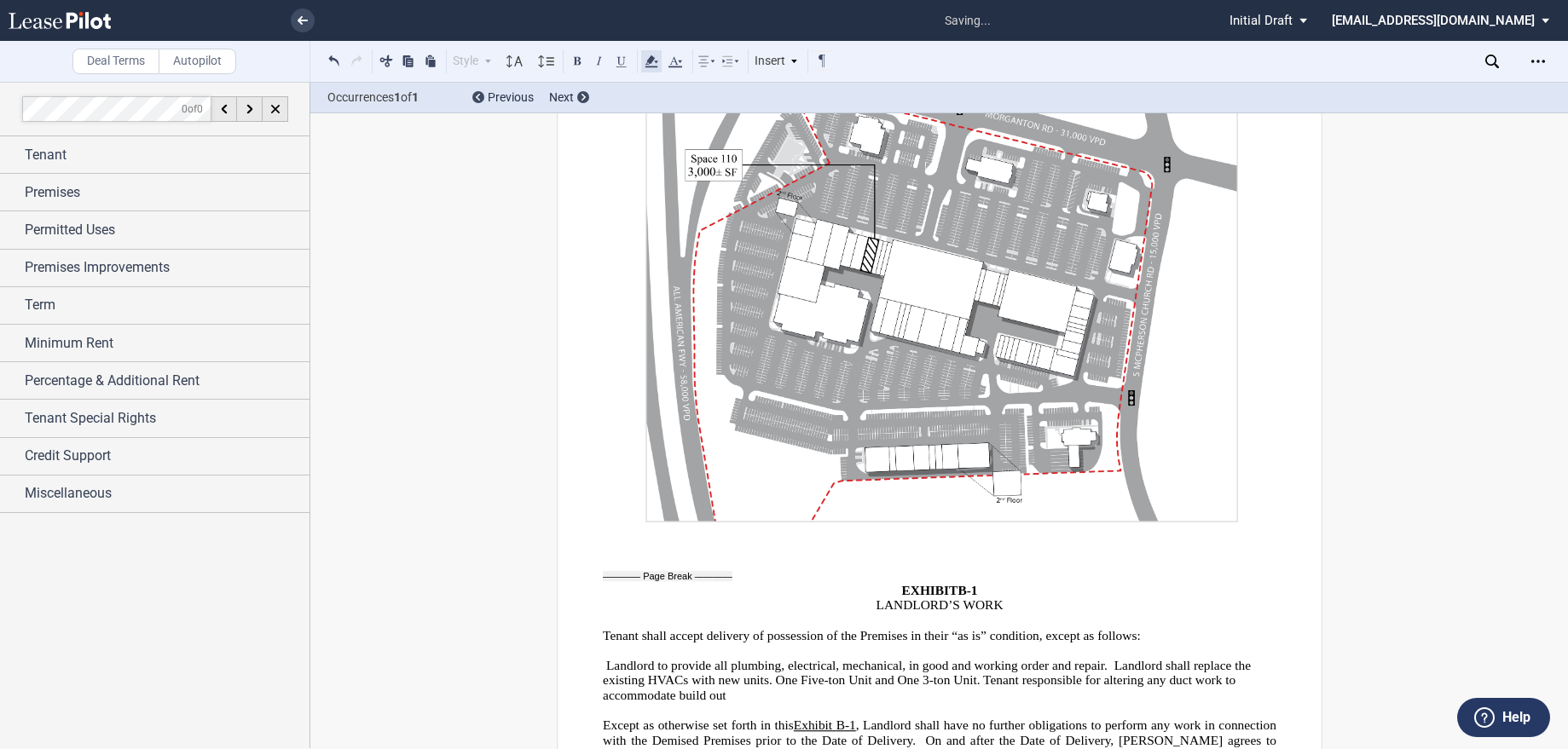
click at [653, 58] on use at bounding box center [651, 61] width 13 height 12
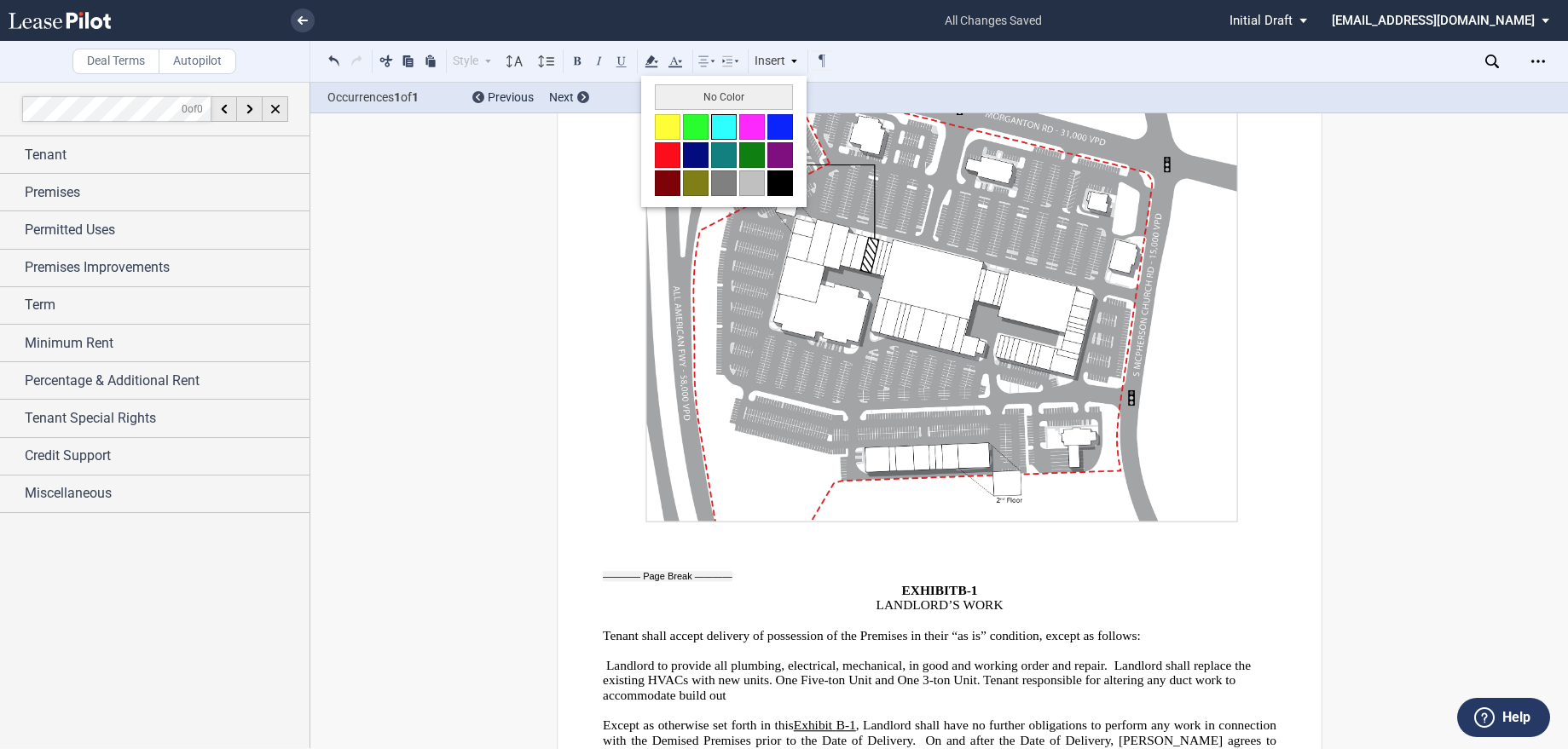
click at [724, 134] on button at bounding box center [724, 127] width 26 height 26
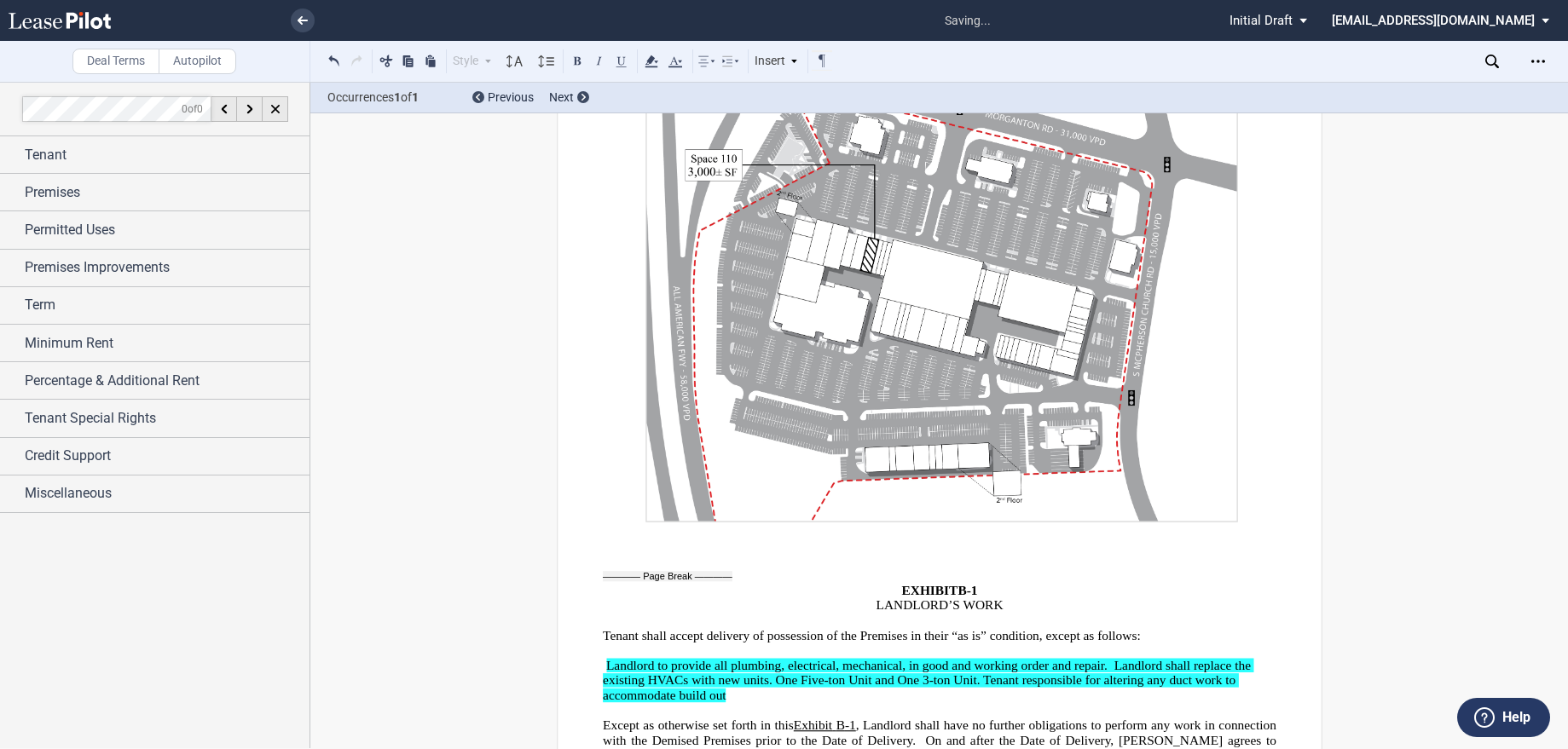
click at [821, 718] on span ", Landlord shall have no further obligations to perform any work in connection …" at bounding box center [941, 733] width 677 height 29
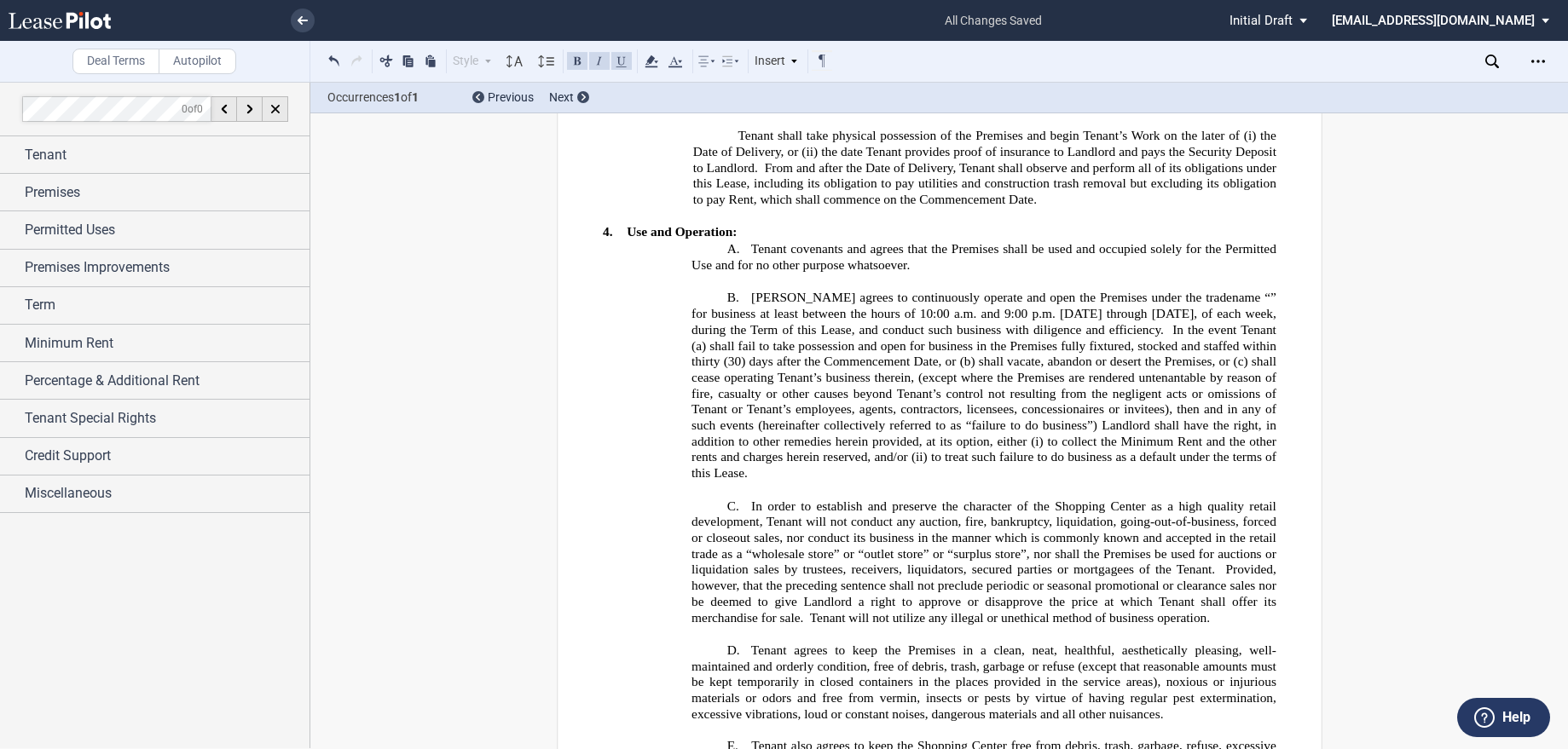
scroll to position [2220, 0]
click at [835, 319] on span "” for business at least between the hours of 10:00" at bounding box center [985, 305] width 588 height 30
click at [1207, 352] on span "In the event Tenant (a)" at bounding box center [985, 337] width 588 height 30
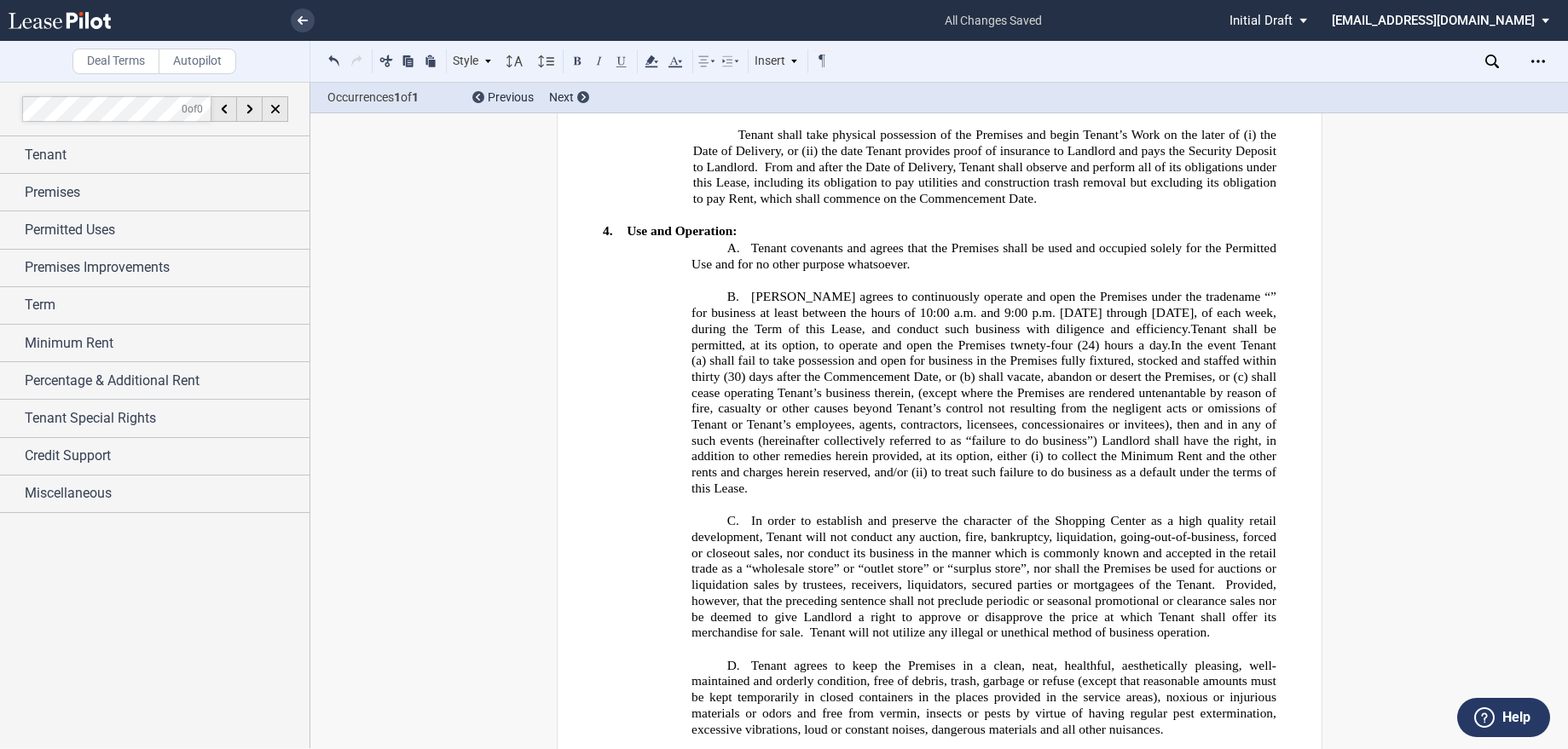
click at [1010, 352] on span "Tenant shall be permitted, at its option, to operate and open the Premises twne…" at bounding box center [985, 337] width 588 height 30
drag, startPoint x: 1191, startPoint y: 425, endPoint x: 1157, endPoint y: 444, distance: 38.9
click at [1157, 352] on span "Tenant shall be permitted, at its option, to operate and open the Premises twen…" at bounding box center [985, 337] width 588 height 30
click at [723, 319] on span "” for business at least between the hours of 10:00" at bounding box center [985, 305] width 588 height 30
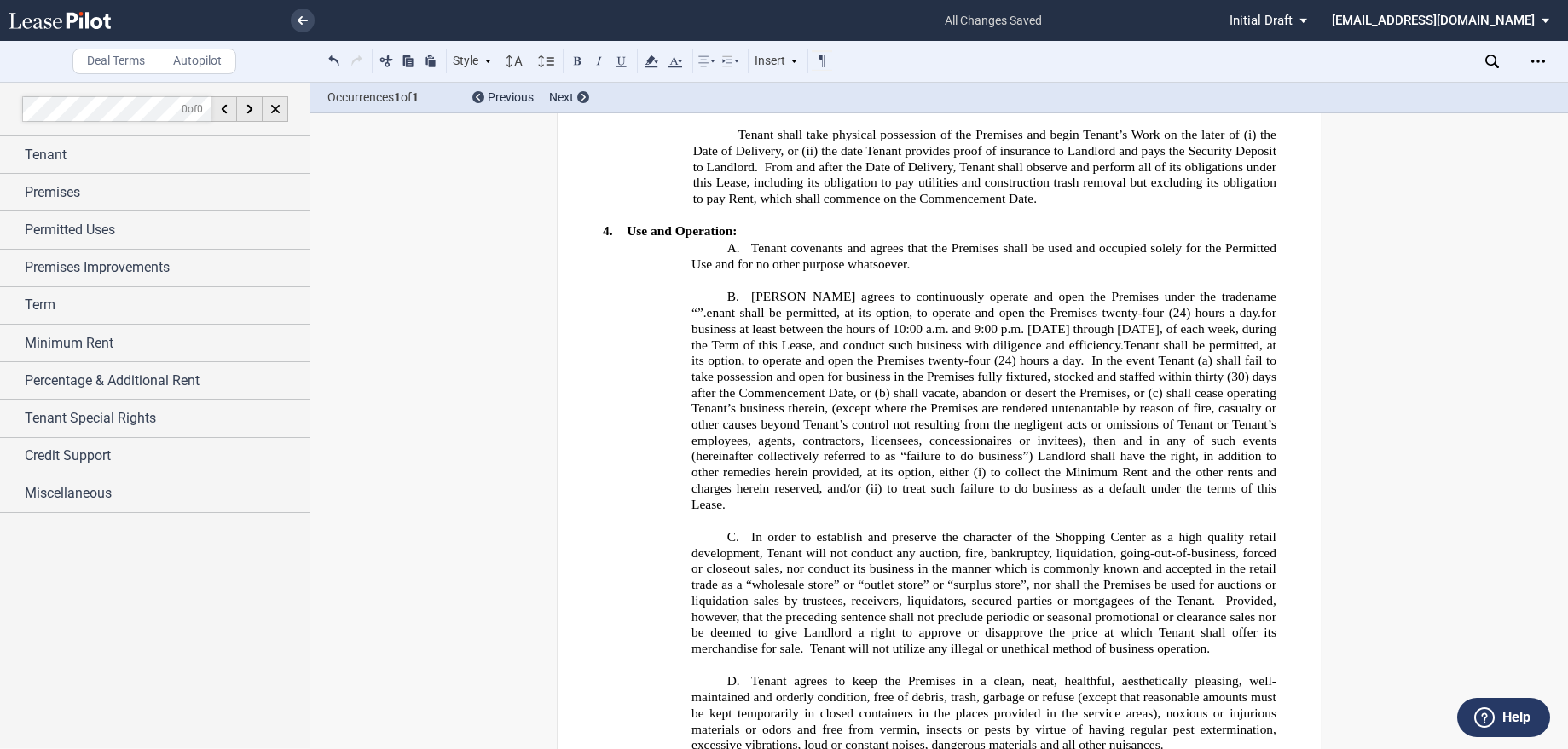
click at [729, 336] on span "”. enant shall be permitted, at its option, to operate and open the Premises tw…" at bounding box center [985, 320] width 588 height 30
click at [827, 336] on span "”. T enant shall be permitted, at its option, to operate and open the Premises …" at bounding box center [985, 313] width 588 height 46
click at [1137, 320] on span "enant shall be permitted, at its option, to operate and open the Premises twent…" at bounding box center [979, 313] width 561 height 15
drag, startPoint x: 756, startPoint y: 422, endPoint x: 834, endPoint y: 425, distance: 78.1
click at [834, 336] on span "”. T enant shall be permitted, at its option, to operate and open the Premises …" at bounding box center [985, 313] width 588 height 46
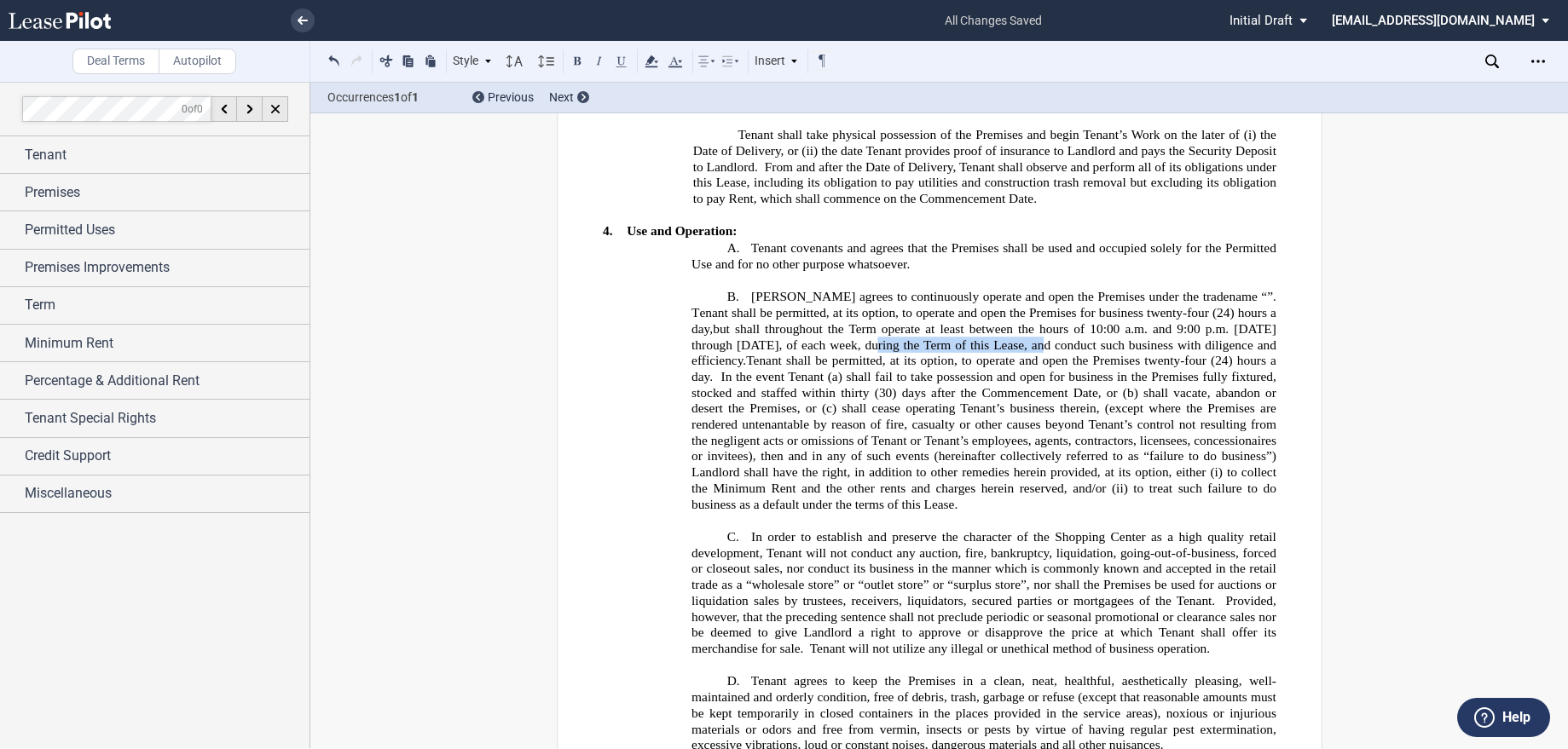
drag, startPoint x: 923, startPoint y: 437, endPoint x: 1098, endPoint y: 433, distance: 175.0
click at [1098, 368] on span "p.m. Monday through Saturday, of each week, during the Term of this Lease, and …" at bounding box center [985, 345] width 588 height 46
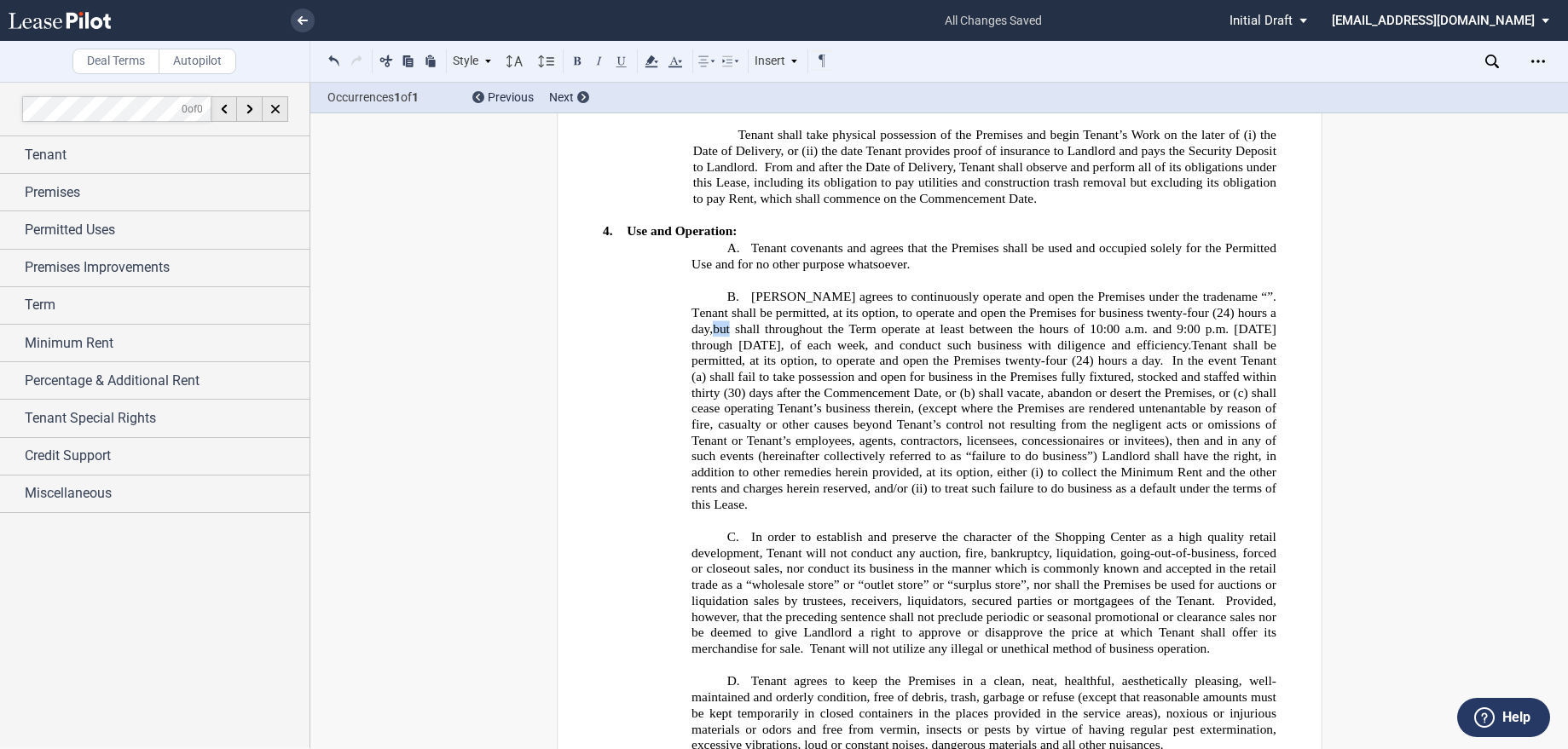
click at [768, 336] on span "”. T enant shall be permitted, at its option, to operate and open the Premises …" at bounding box center [985, 313] width 588 height 46
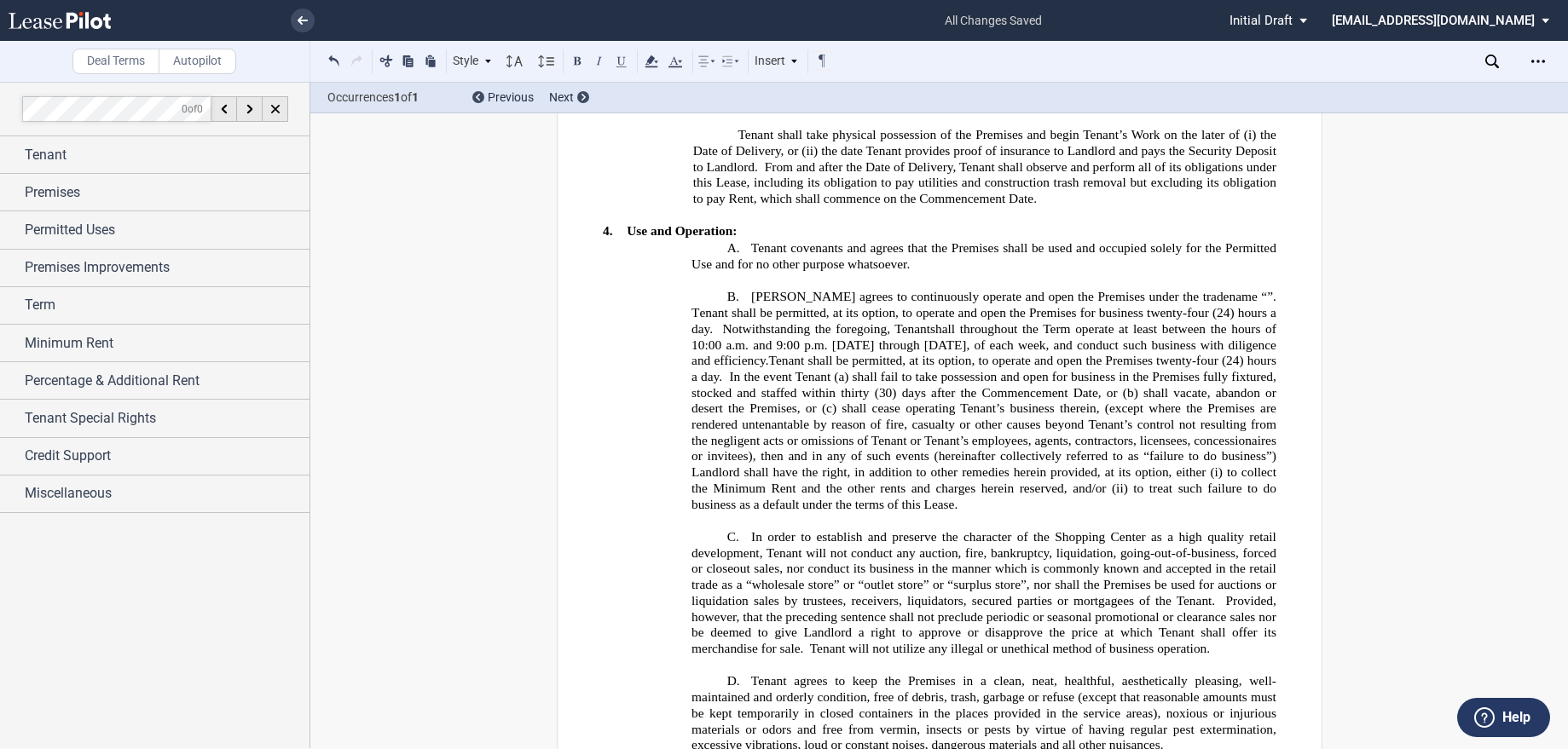
click at [897, 336] on span "enant shall be permitted, at its option, to operate and open the Premises for b…" at bounding box center [985, 320] width 588 height 30
click at [1539, 69] on div "Open Lease options menu" at bounding box center [1538, 61] width 27 height 27
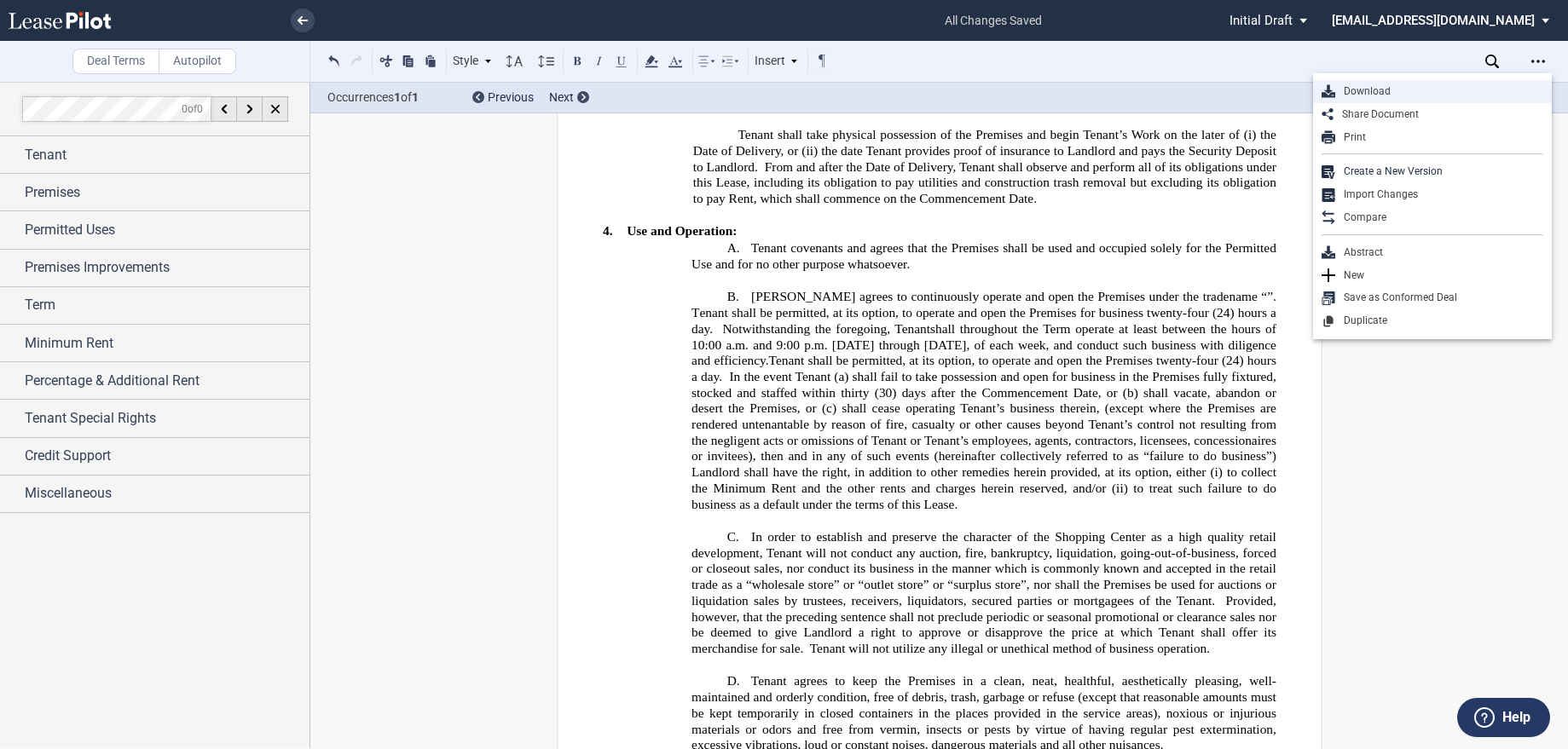
click at [1414, 92] on div "Download" at bounding box center [1439, 91] width 208 height 15
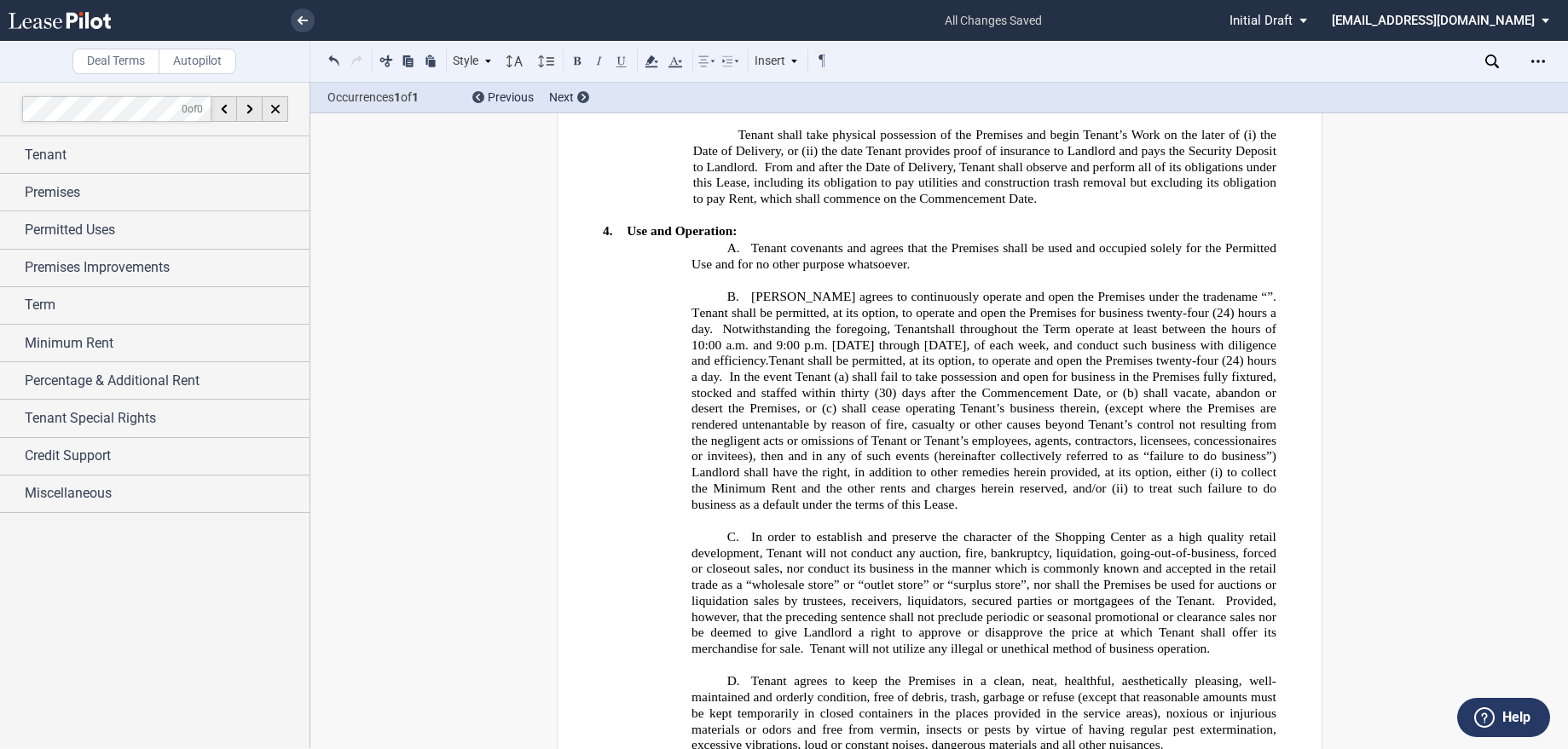
click at [86, 24] on use at bounding box center [59, 20] width 102 height 17
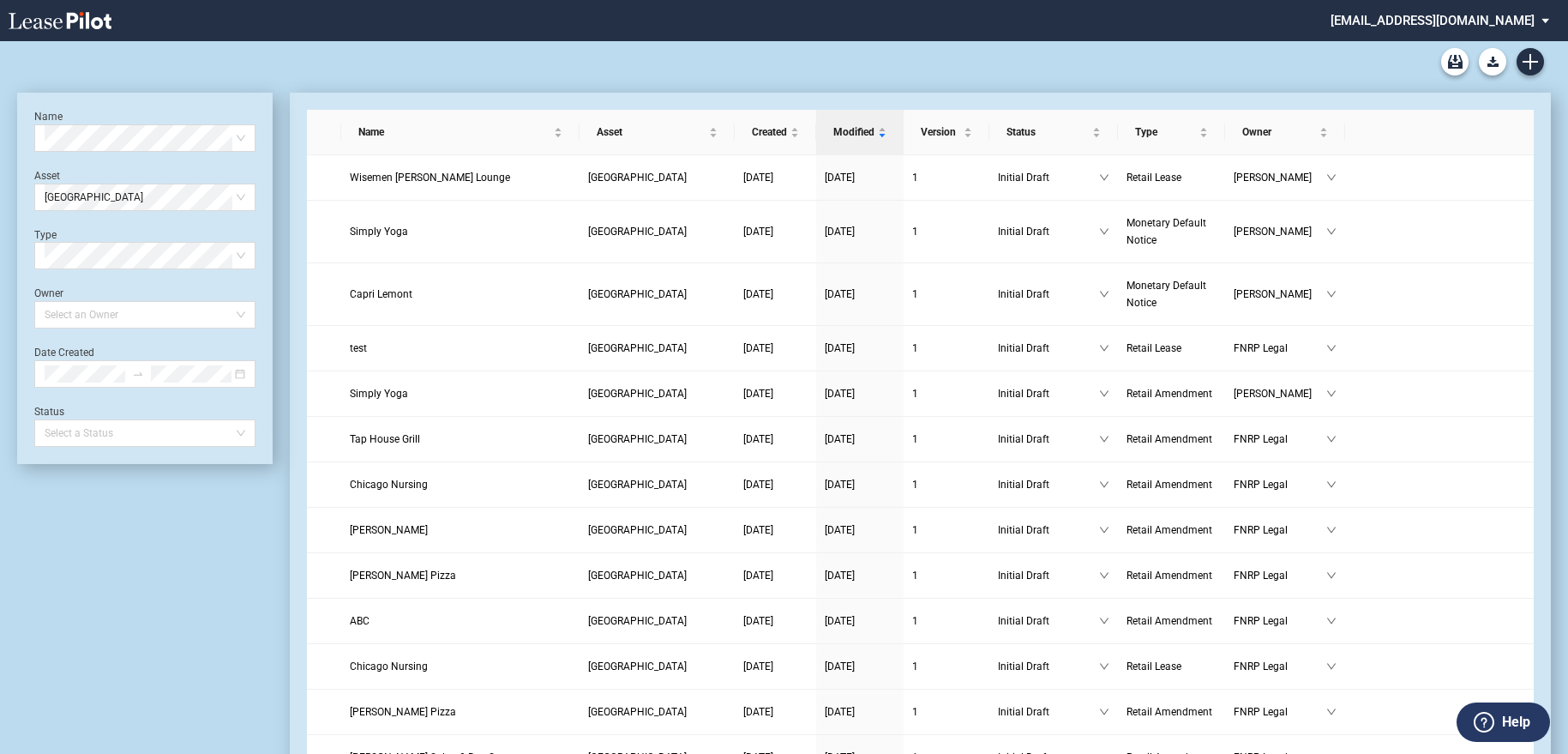
click at [81, 25] on use at bounding box center [60, 20] width 103 height 17
click at [1531, 67] on use "Create new document" at bounding box center [1530, 62] width 16 height 16
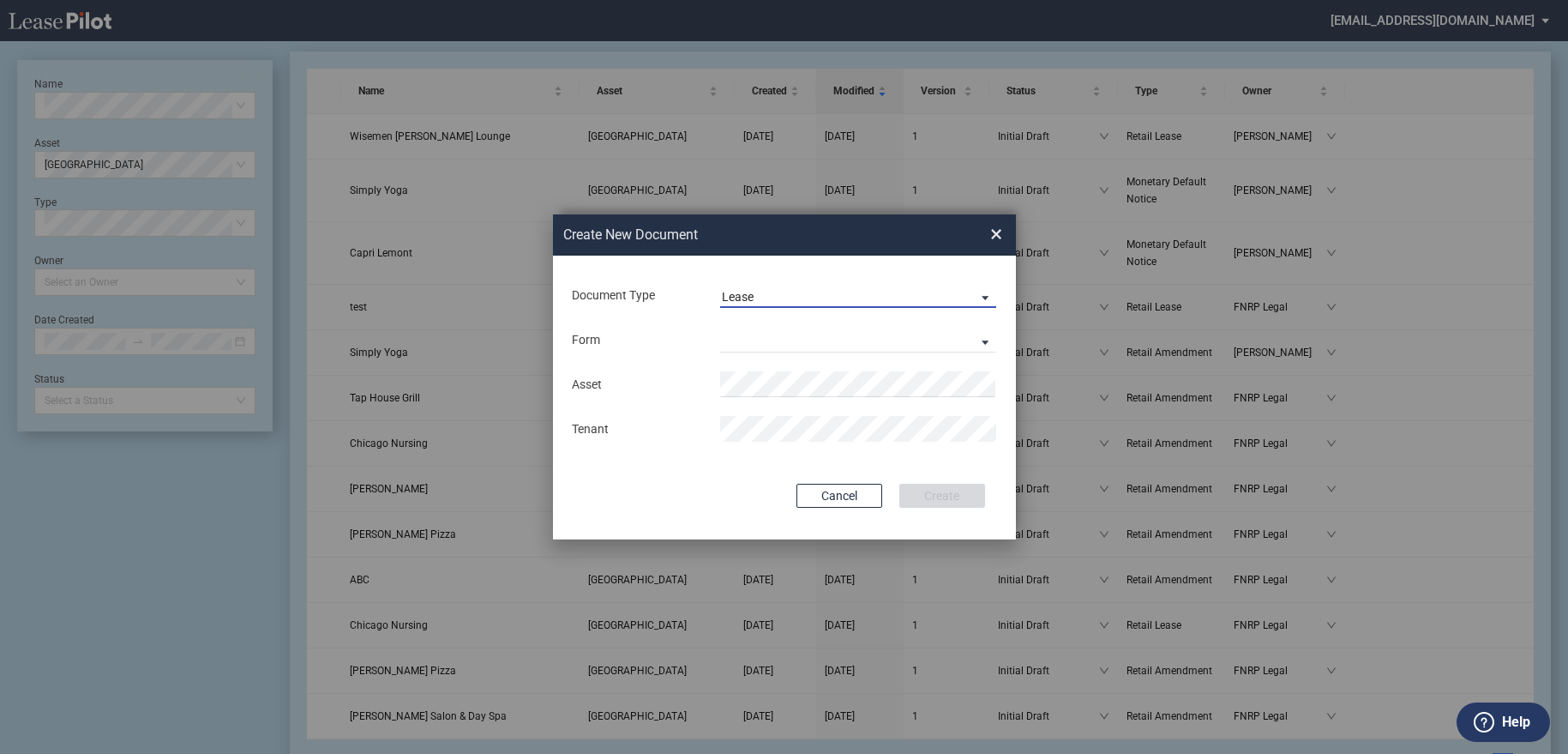
click at [986, 295] on span "Document Type: \aLease\a" at bounding box center [980, 297] width 20 height 17
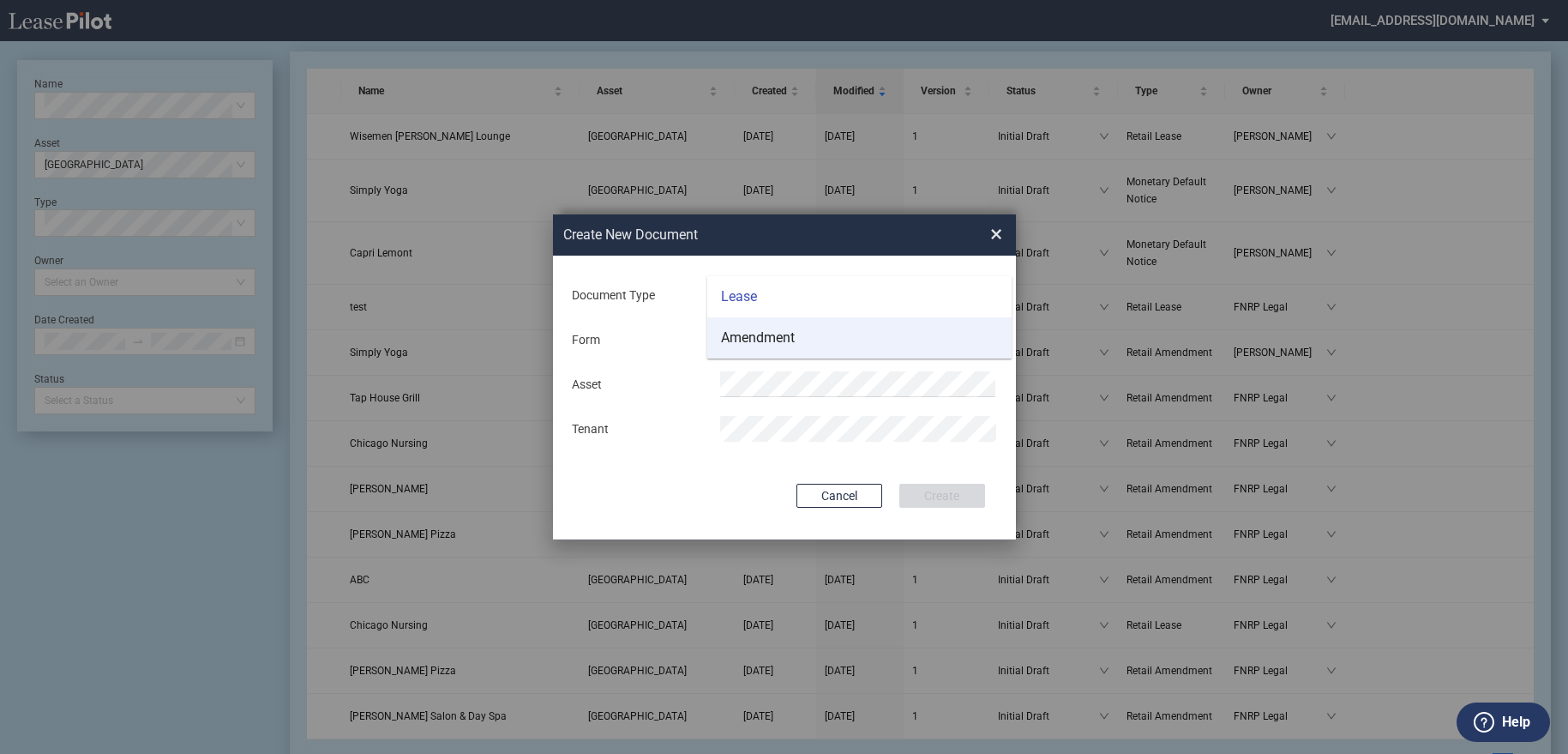
click at [892, 343] on md-option "Amendment" at bounding box center [860, 338] width 305 height 41
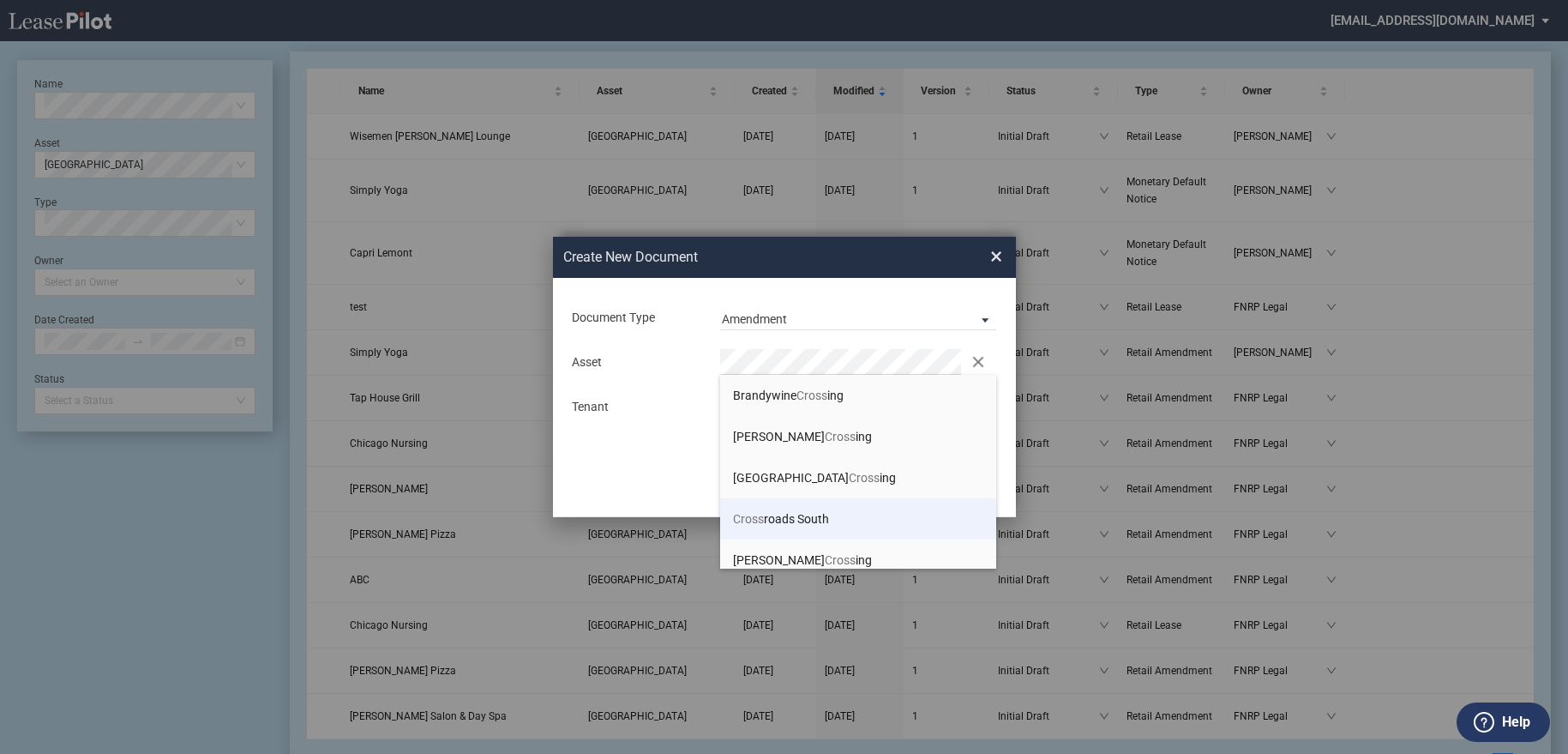
click at [817, 515] on span "Cross roads South" at bounding box center [781, 519] width 96 height 14
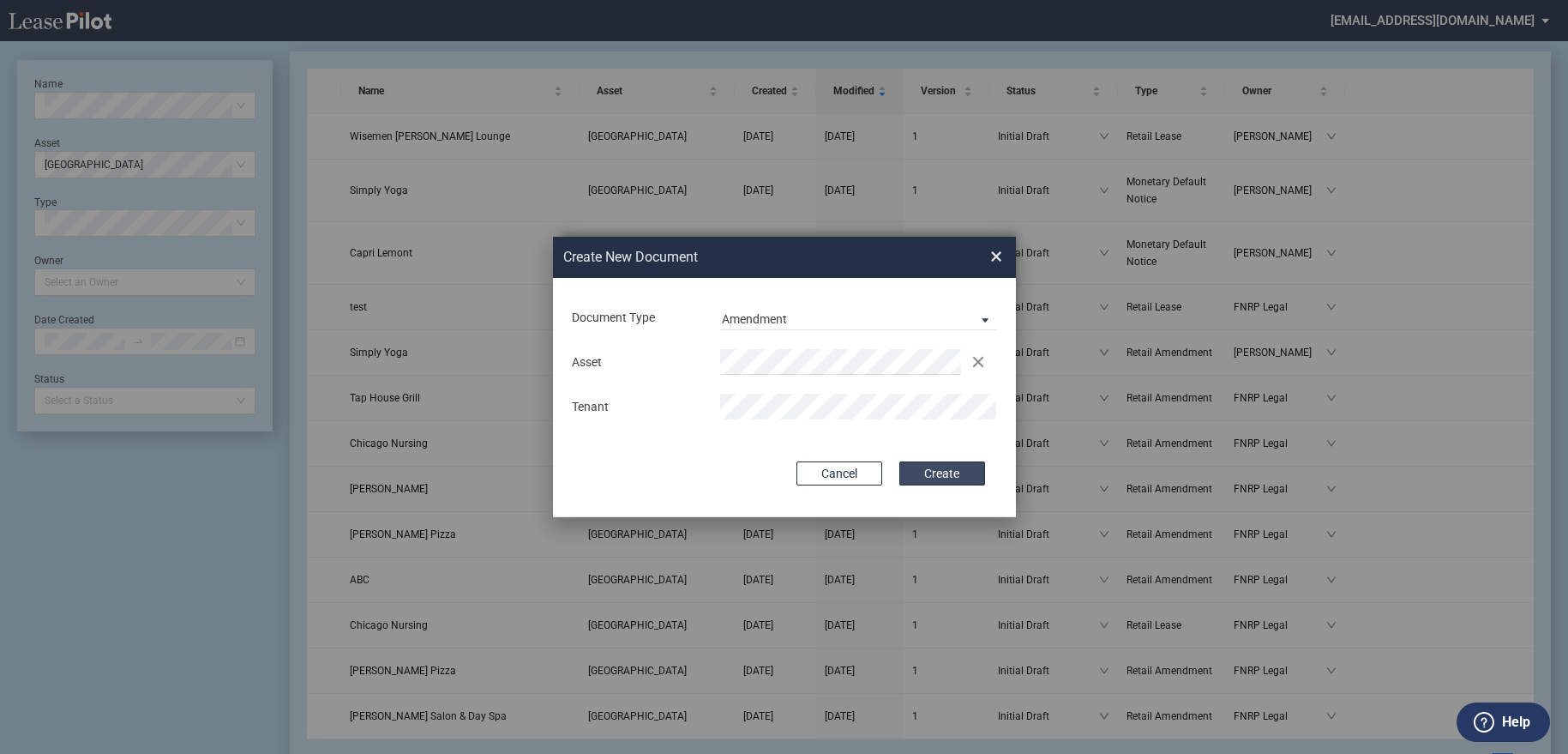
click at [944, 473] on button "Create" at bounding box center [942, 473] width 85 height 24
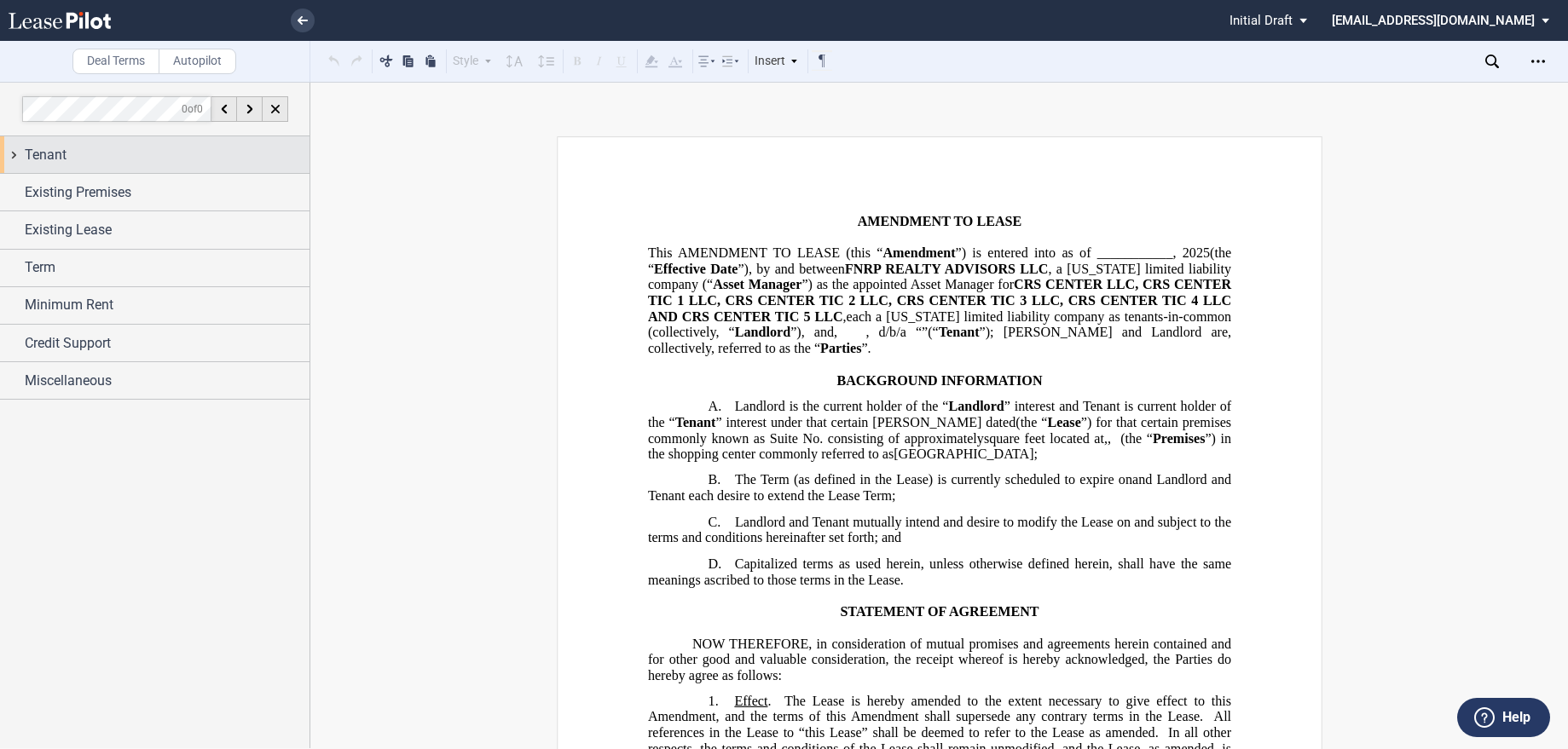
click at [70, 159] on div "Tenant" at bounding box center [167, 155] width 285 height 20
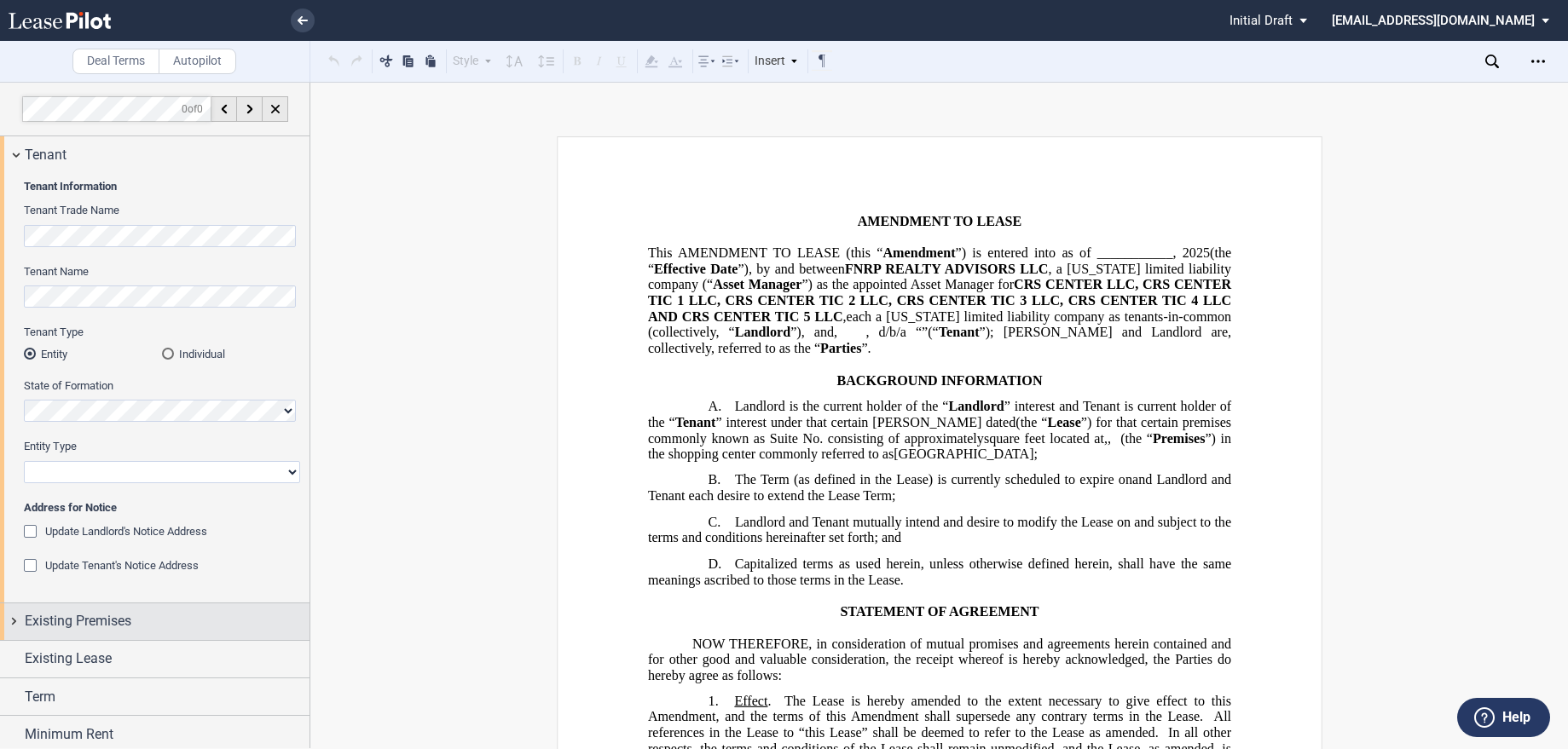
click at [120, 625] on span "Existing Premises" at bounding box center [78, 621] width 107 height 20
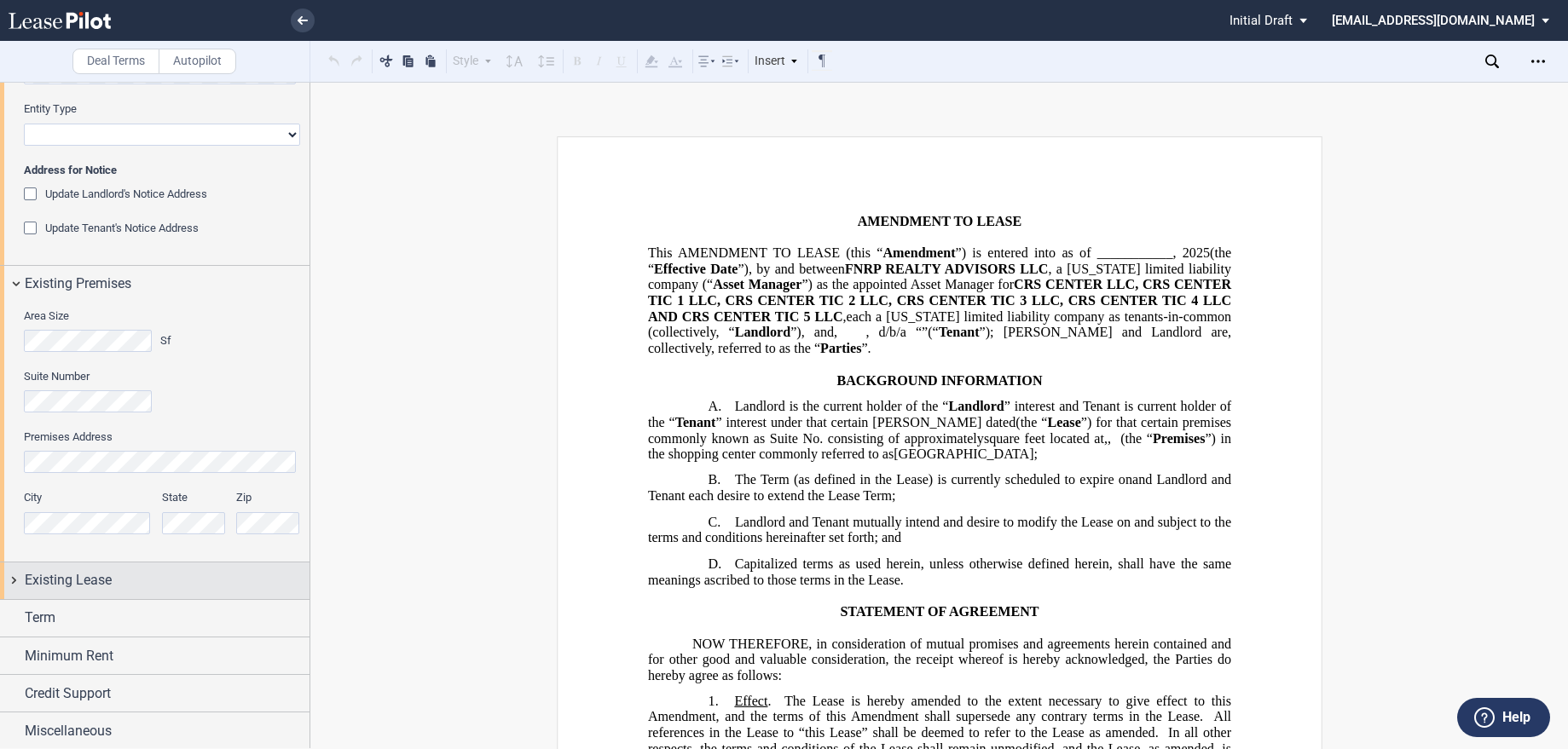
scroll to position [340, 0]
click at [100, 579] on span "Existing Lease" at bounding box center [68, 577] width 87 height 20
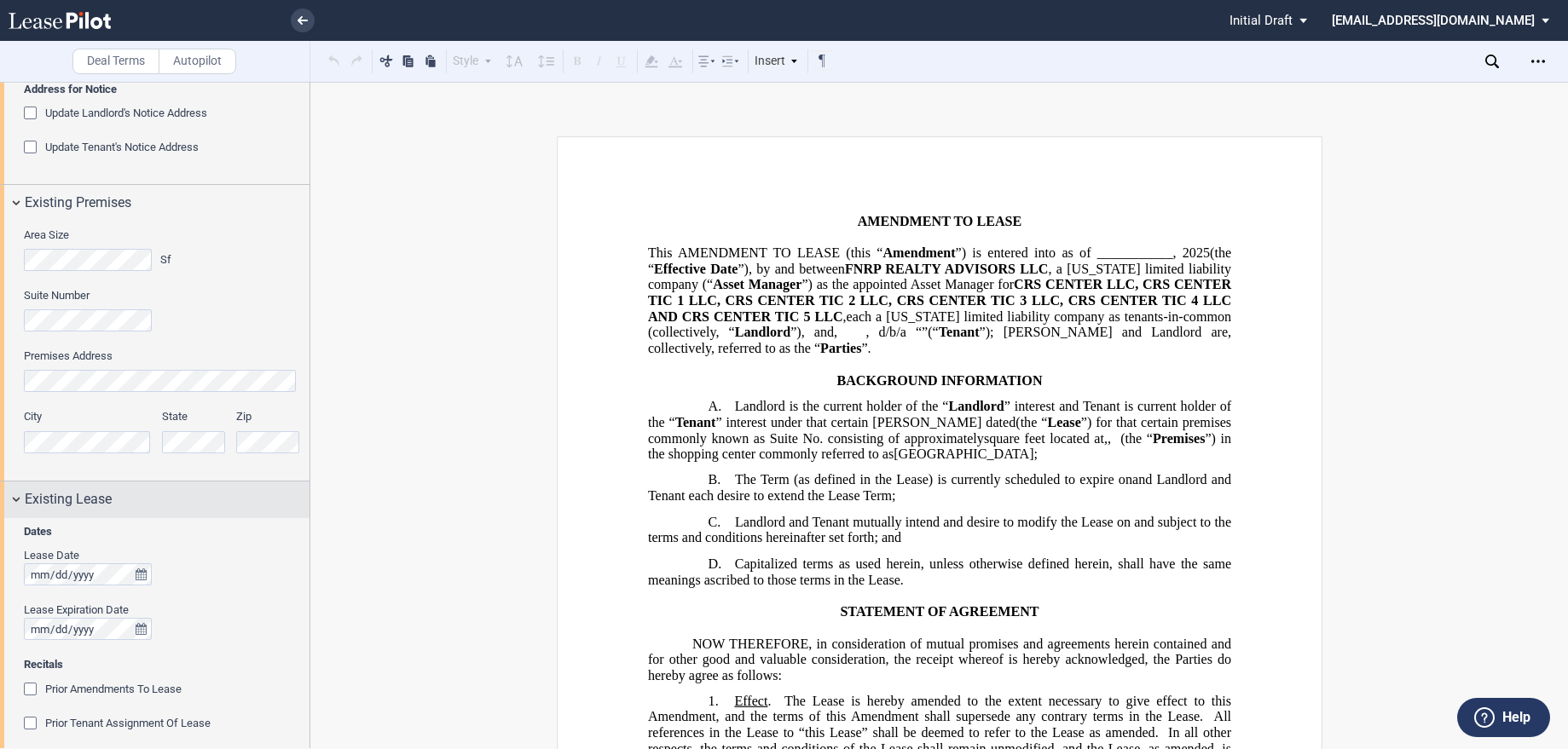
scroll to position [581, 0]
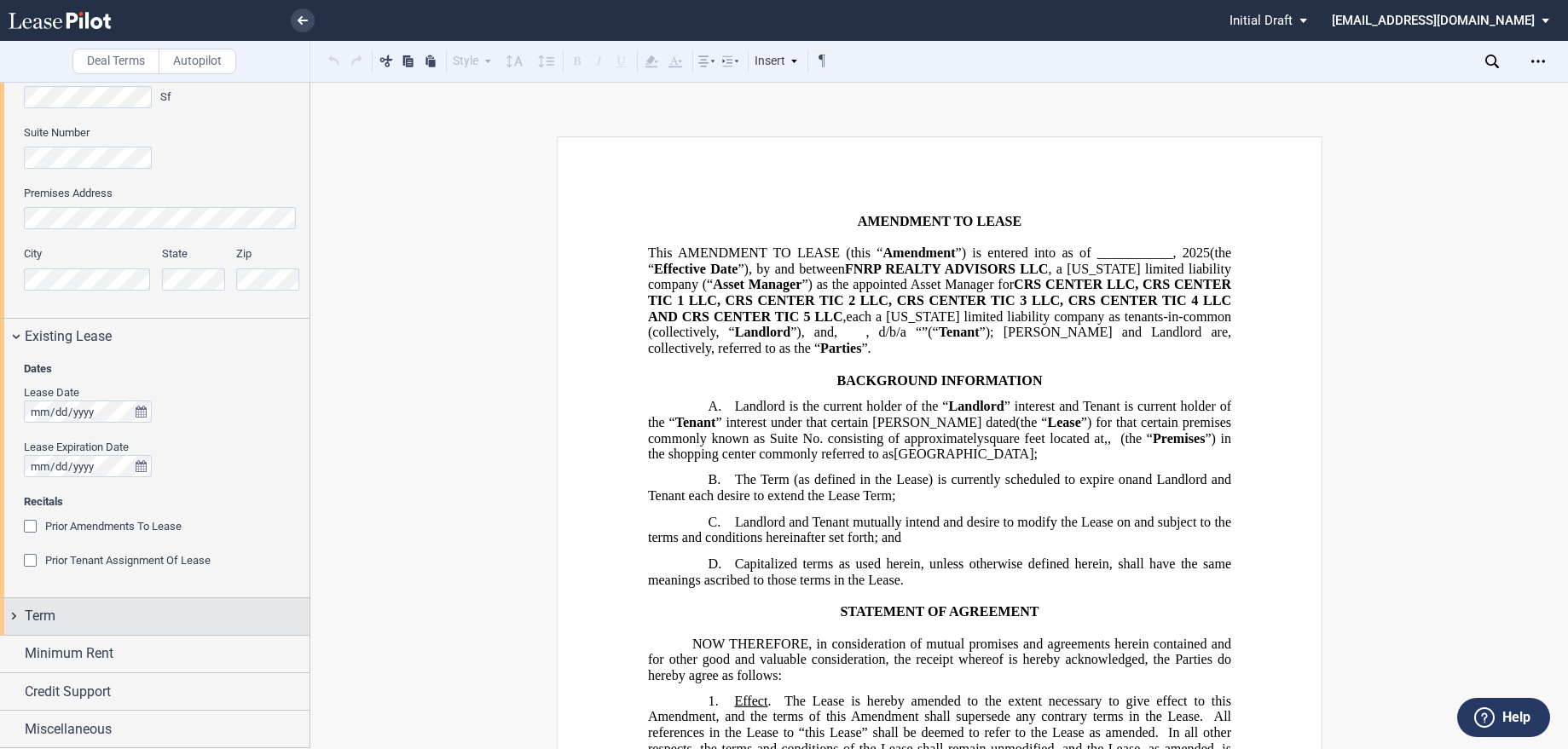
click at [51, 623] on span "Term" at bounding box center [40, 616] width 31 height 20
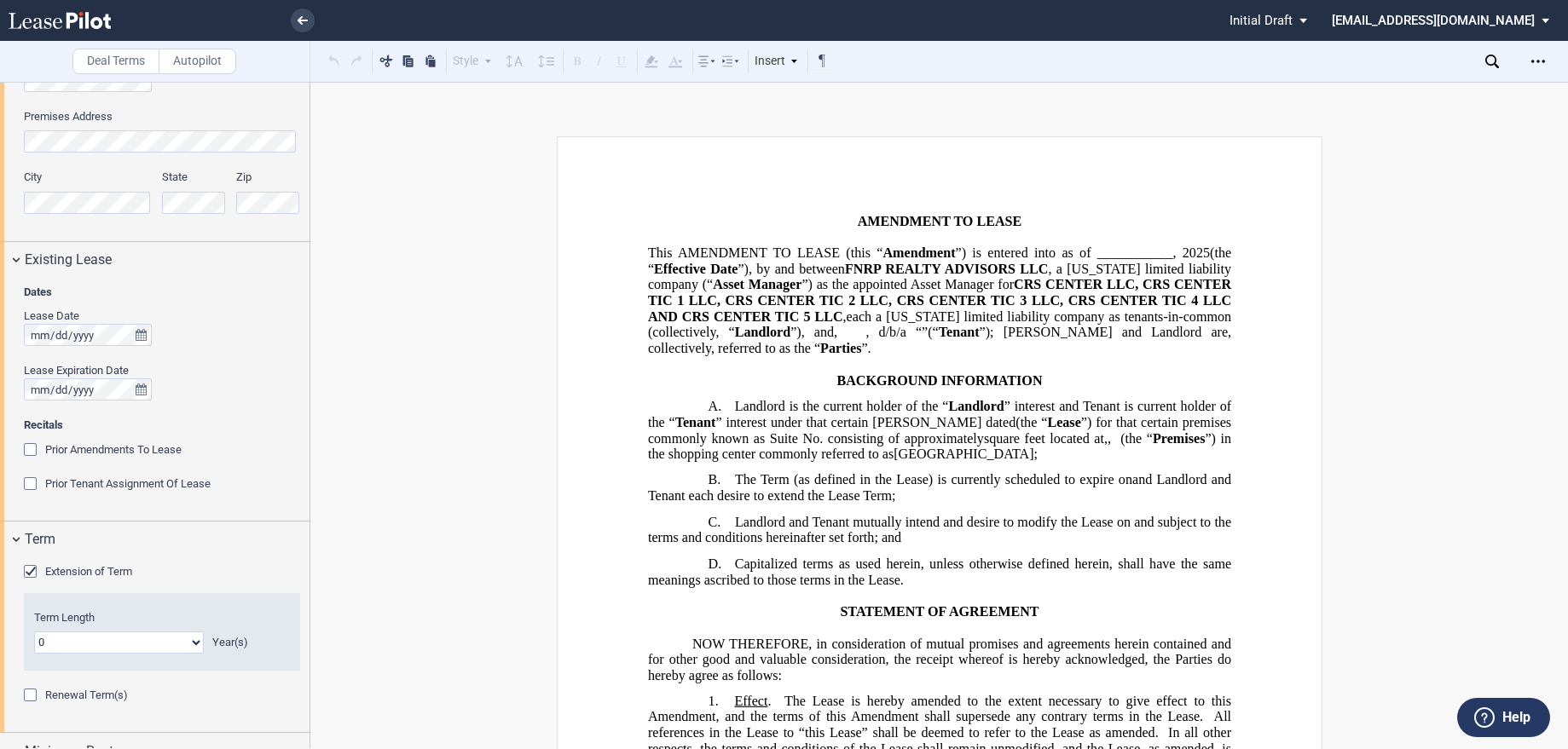
scroll to position [755, 0]
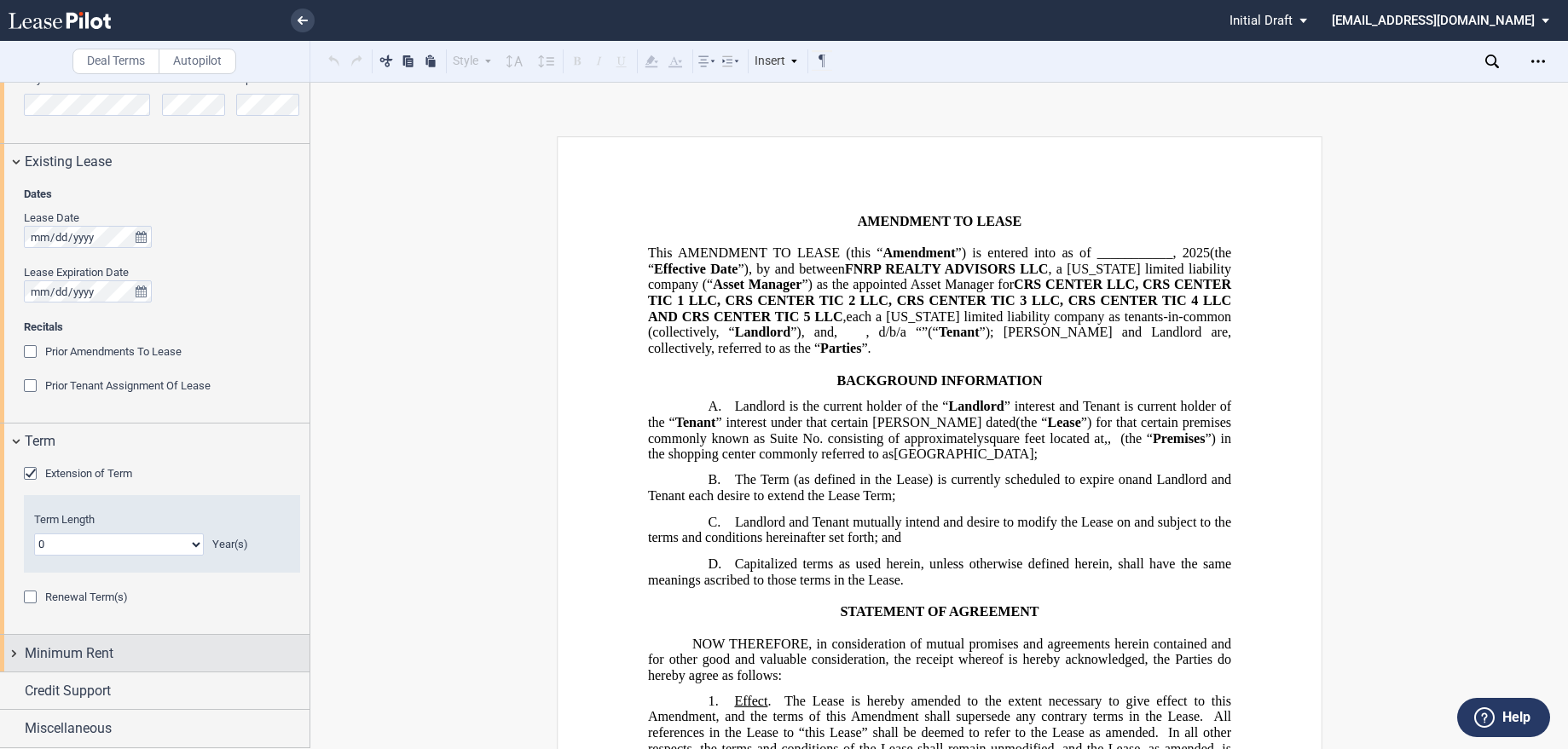
click at [97, 661] on span "Minimum Rent" at bounding box center [68, 653] width 89 height 20
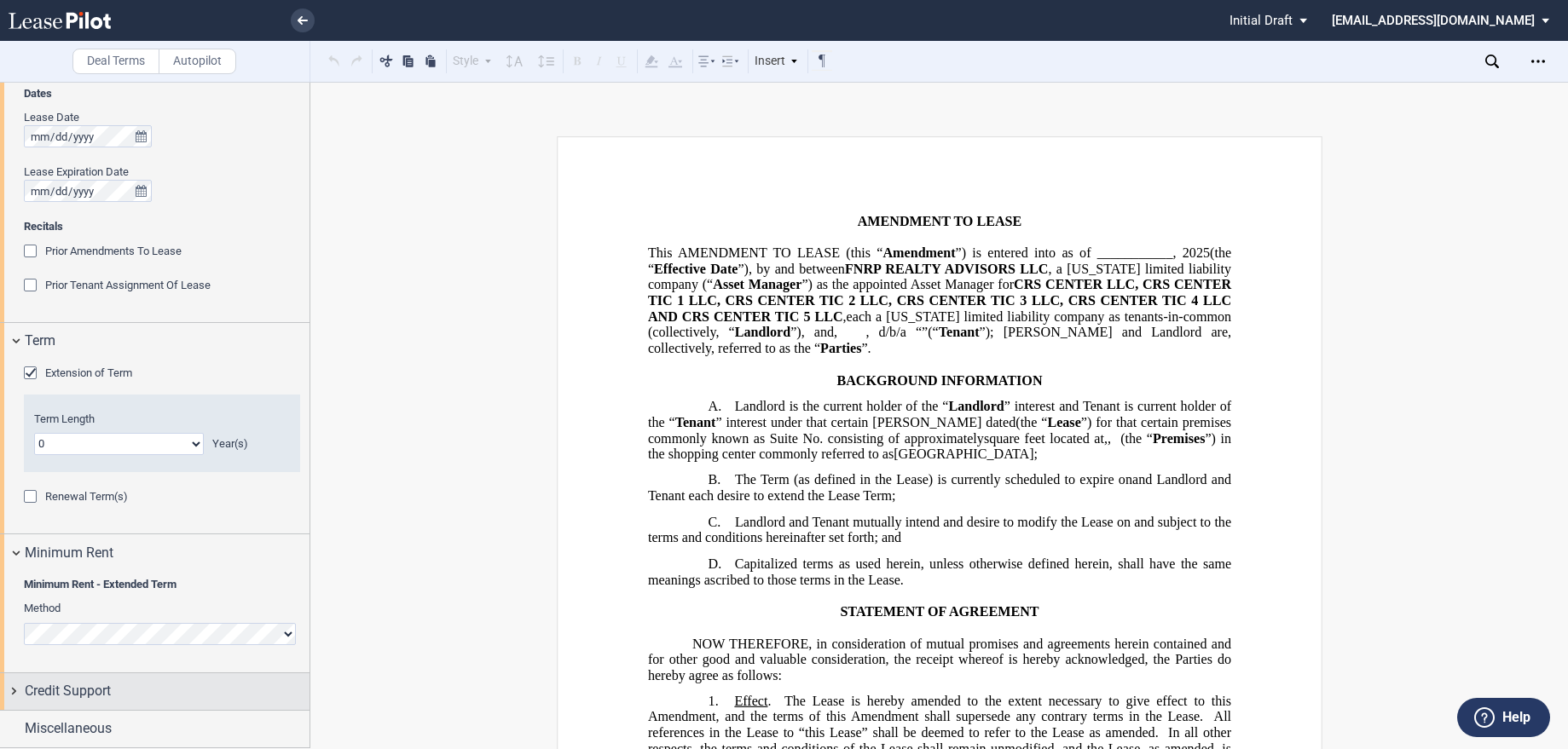
click at [110, 701] on span "Credit Support" at bounding box center [68, 691] width 86 height 20
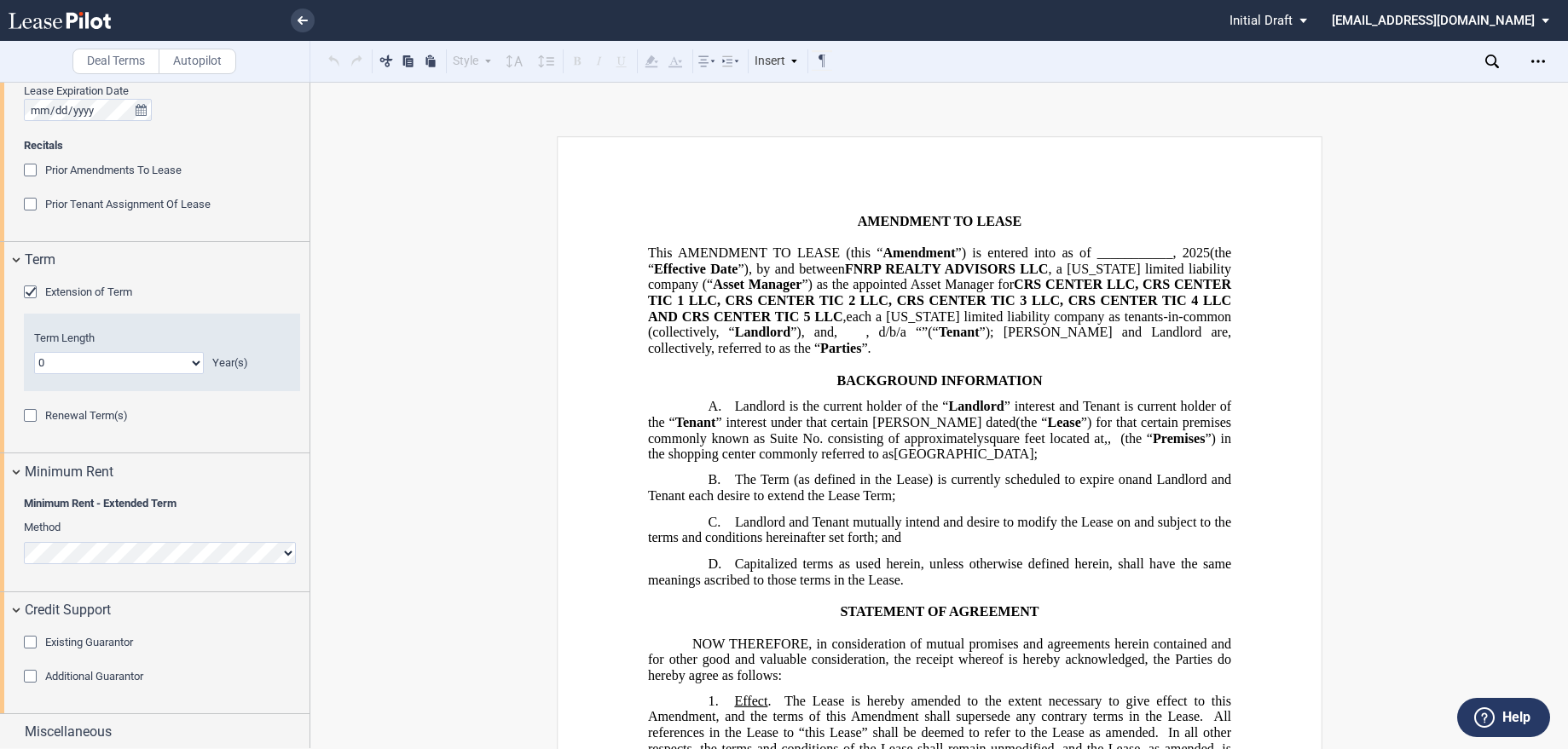
scroll to position [941, 0]
click at [107, 733] on span "Miscellaneous" at bounding box center [68, 728] width 87 height 20
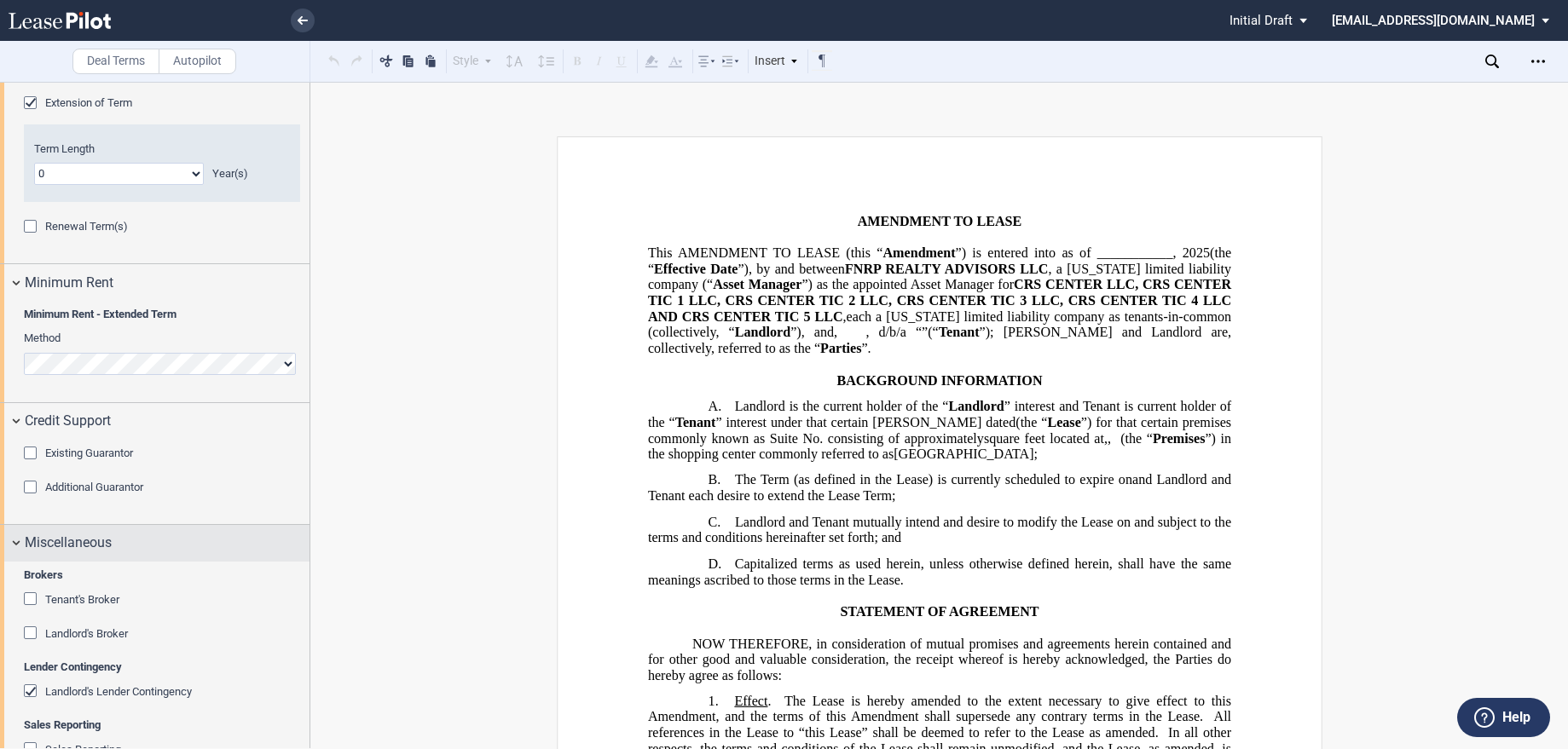
scroll to position [1165, 0]
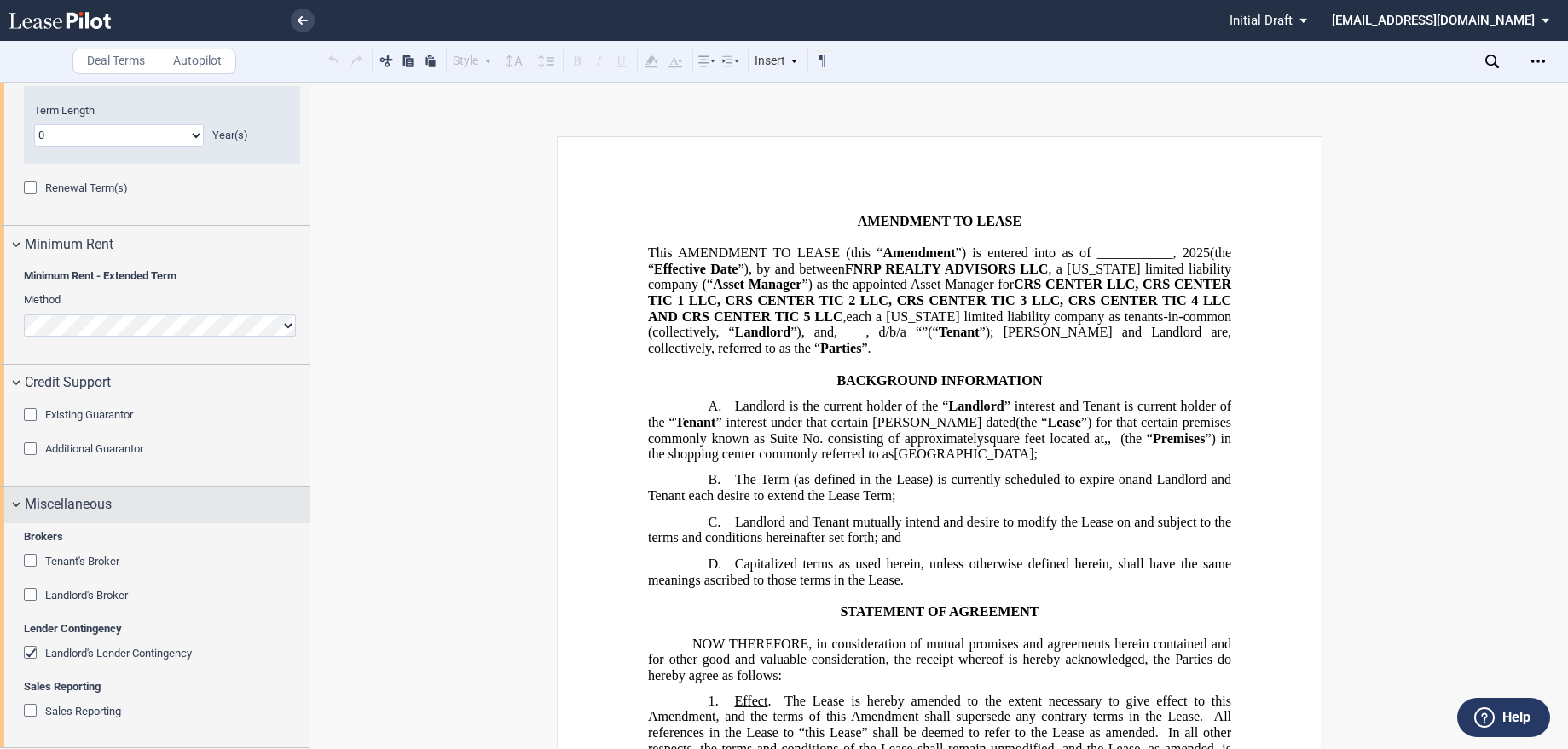
click at [24, 505] on div "Miscellaneous" at bounding box center [154, 505] width 309 height 36
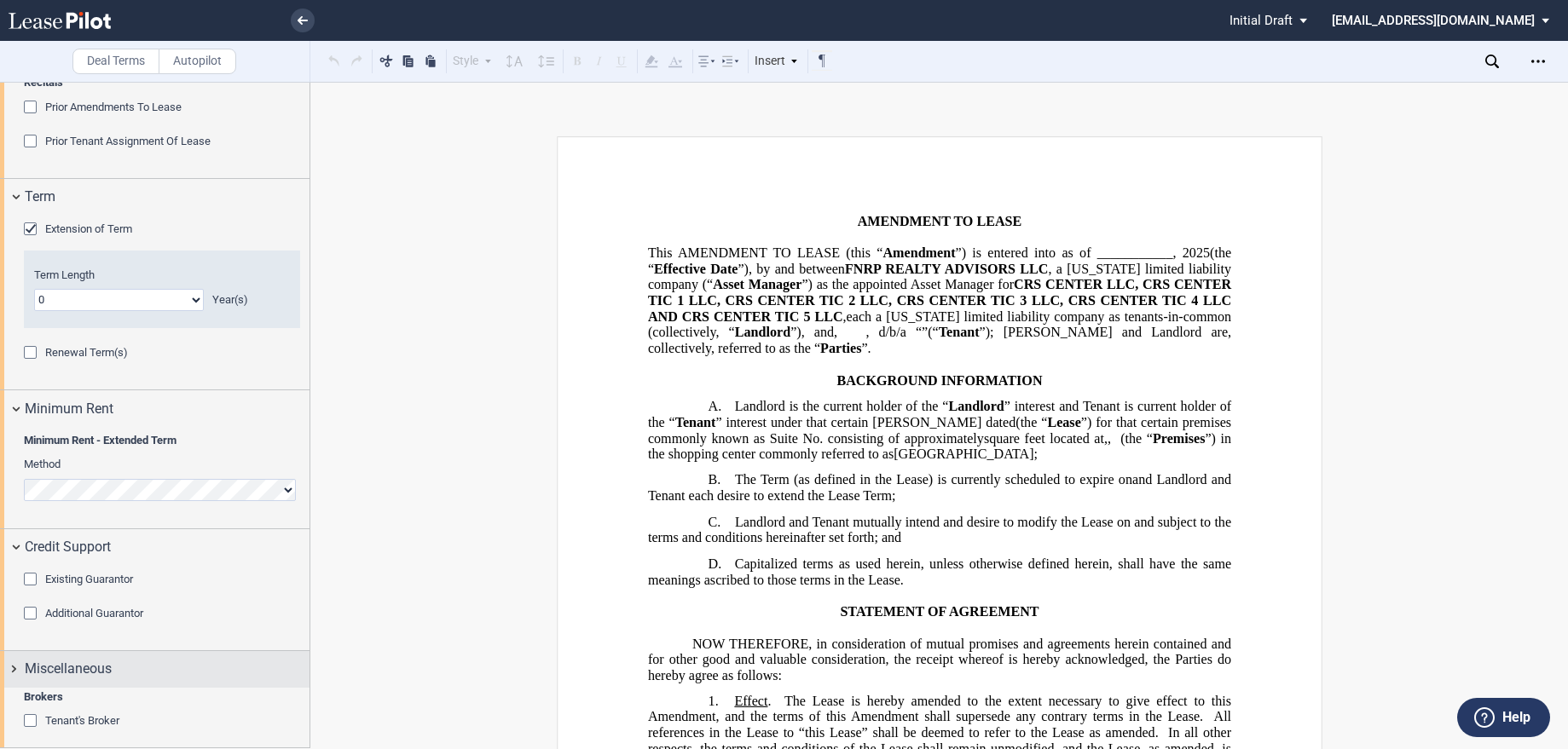
scroll to position [941, 0]
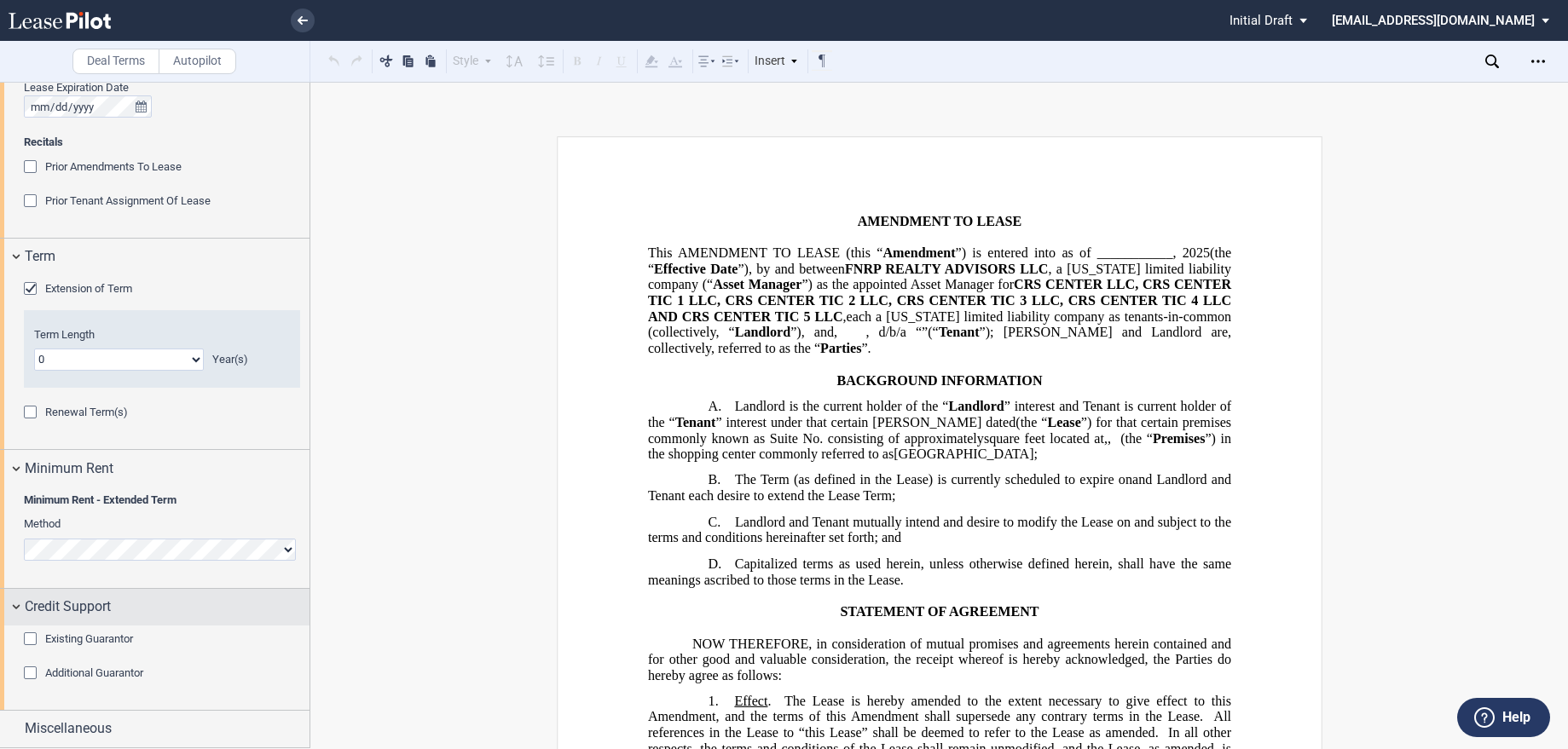
click at [21, 604] on div "Credit Support" at bounding box center [154, 607] width 309 height 36
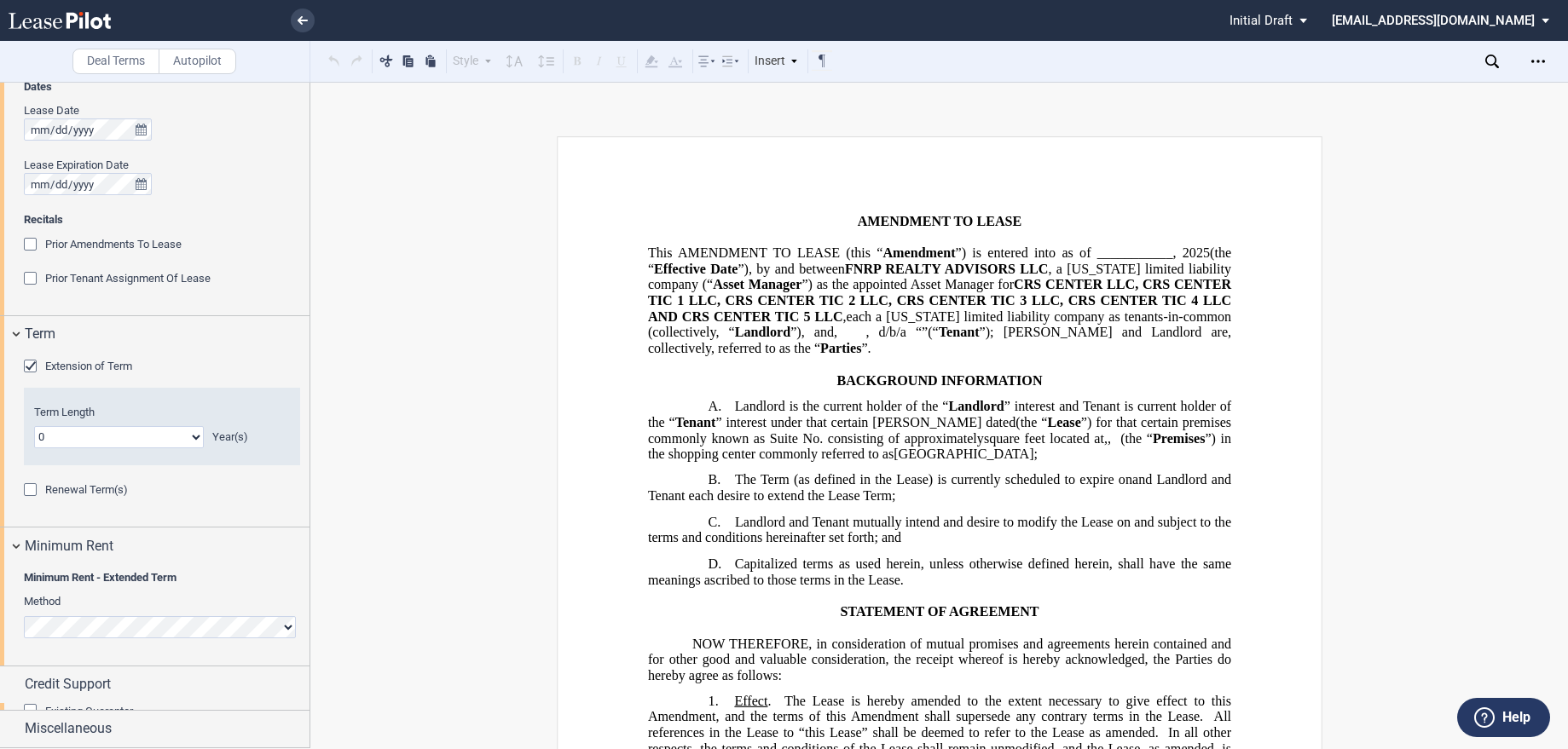
scroll to position [857, 0]
click at [84, 445] on select "0 1 2 3 4 5 6 7 8 9 10 11 12 13 14 15 16 17 18 19 20" at bounding box center [119, 443] width 170 height 22
select select "number:1"
click at [34, 432] on select "0 1 2 3 4 5 6 7 8 9 10 11 12 13 14 15 16 17 18 19 20" at bounding box center [119, 443] width 170 height 22
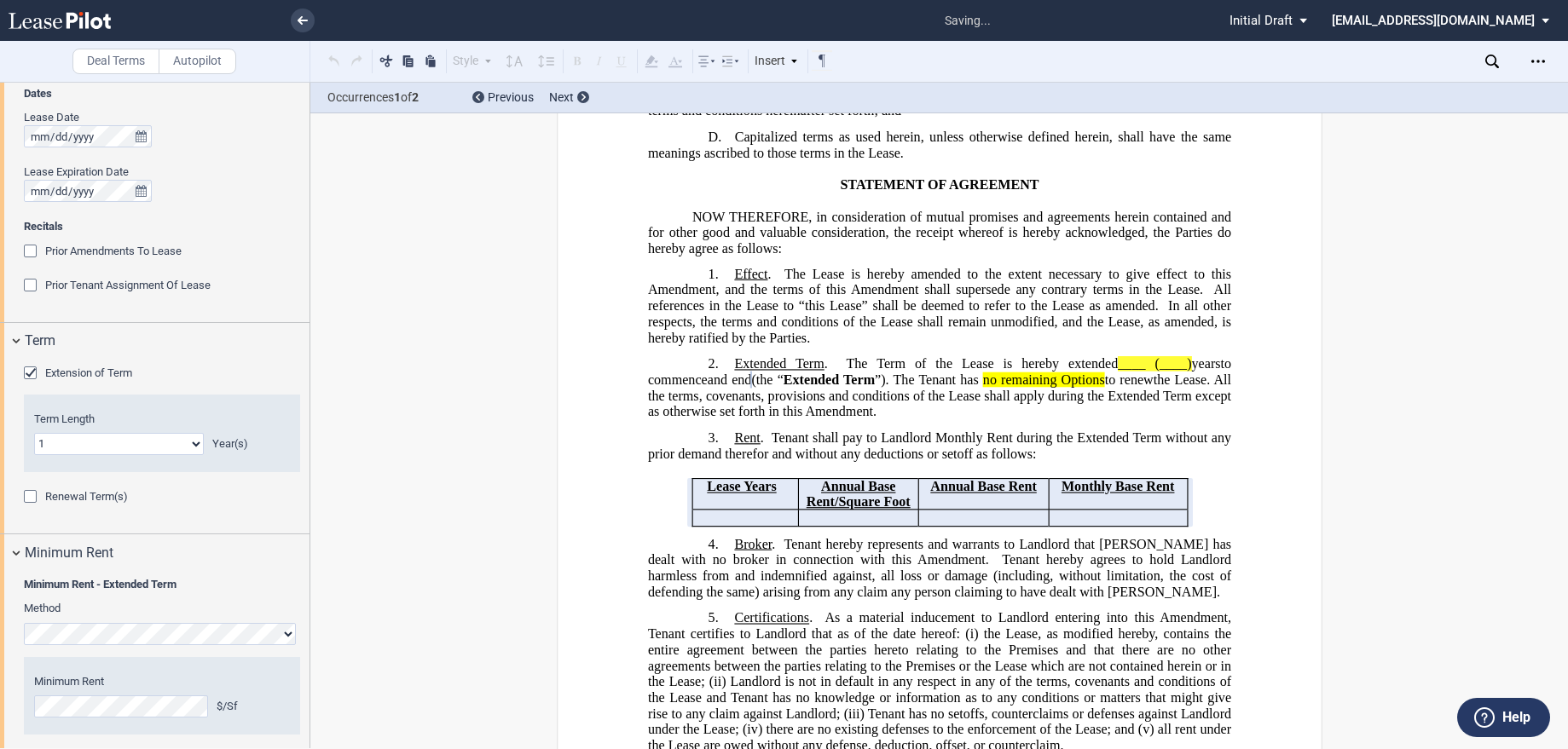
scroll to position [461, 0]
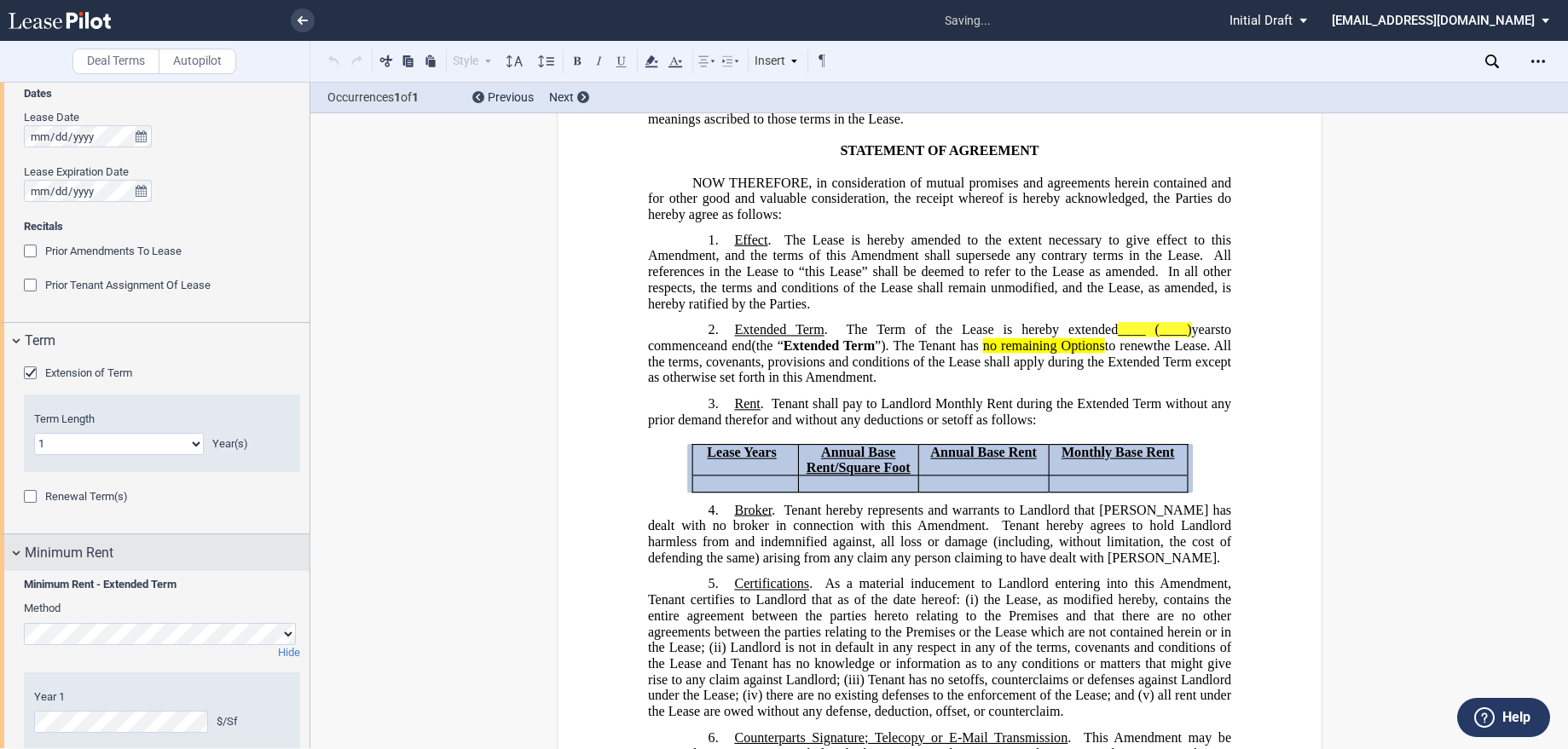
click at [254, 569] on div "Minimum Rent" at bounding box center [154, 553] width 309 height 36
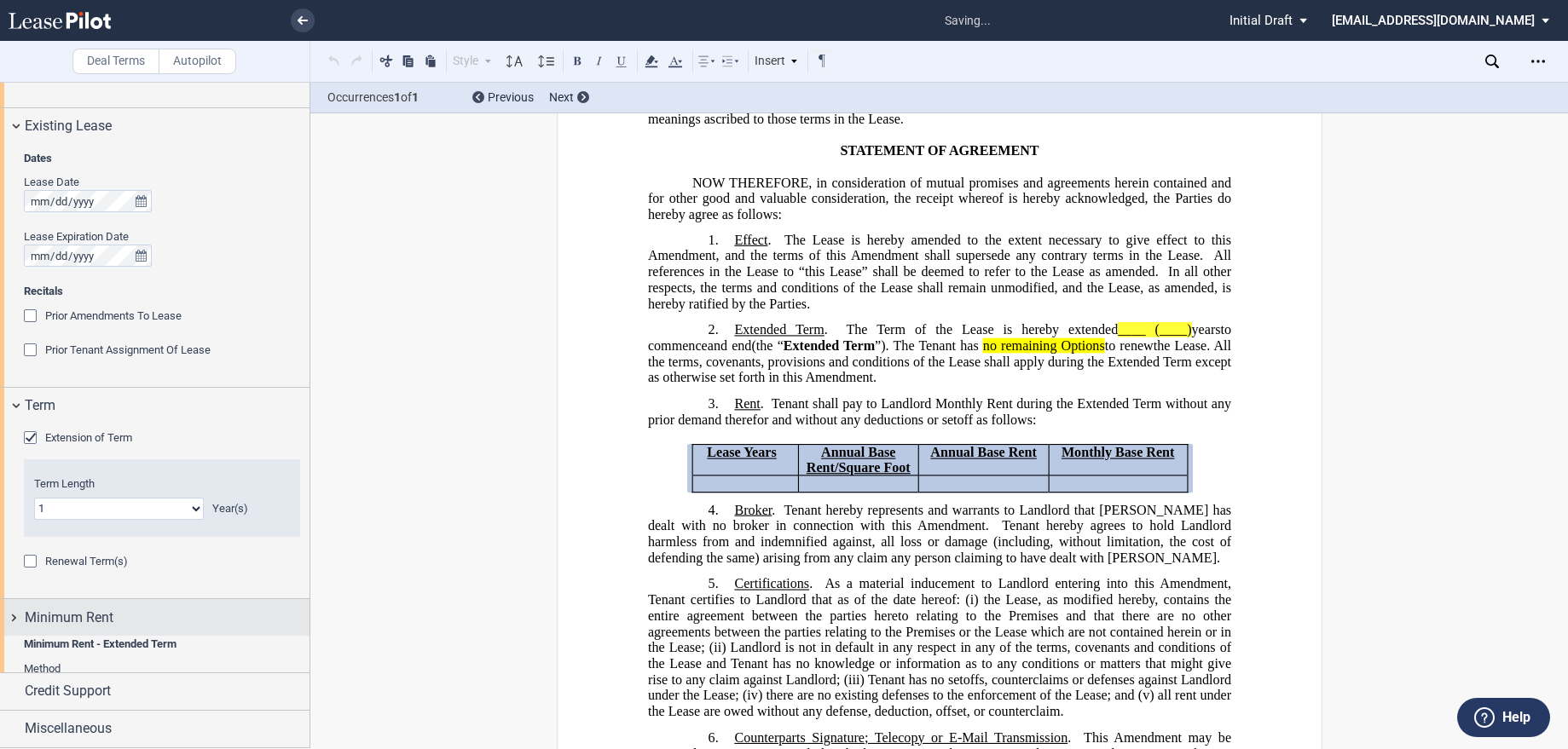
scroll to position [755, 0]
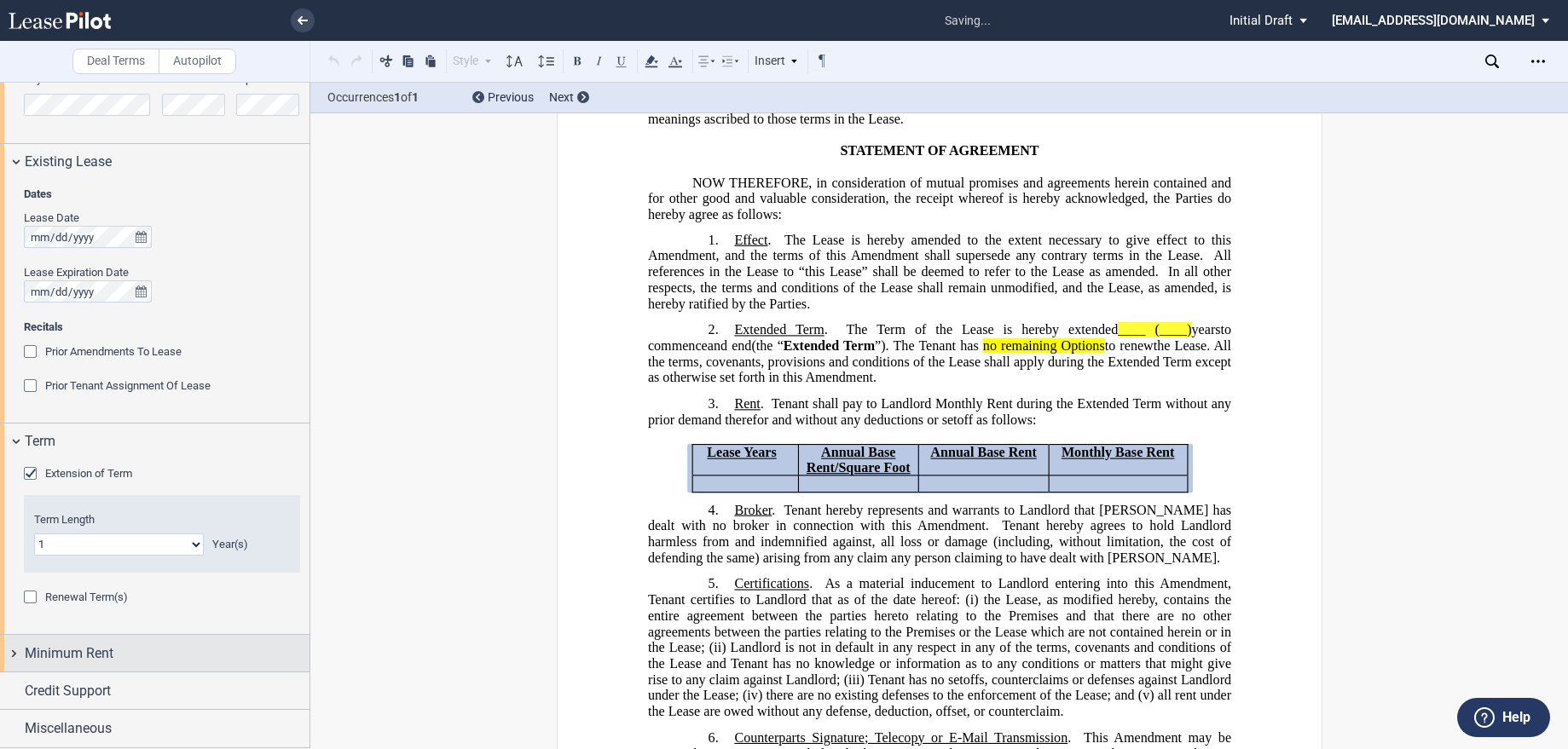
click at [69, 657] on span "Minimum Rent" at bounding box center [68, 653] width 89 height 20
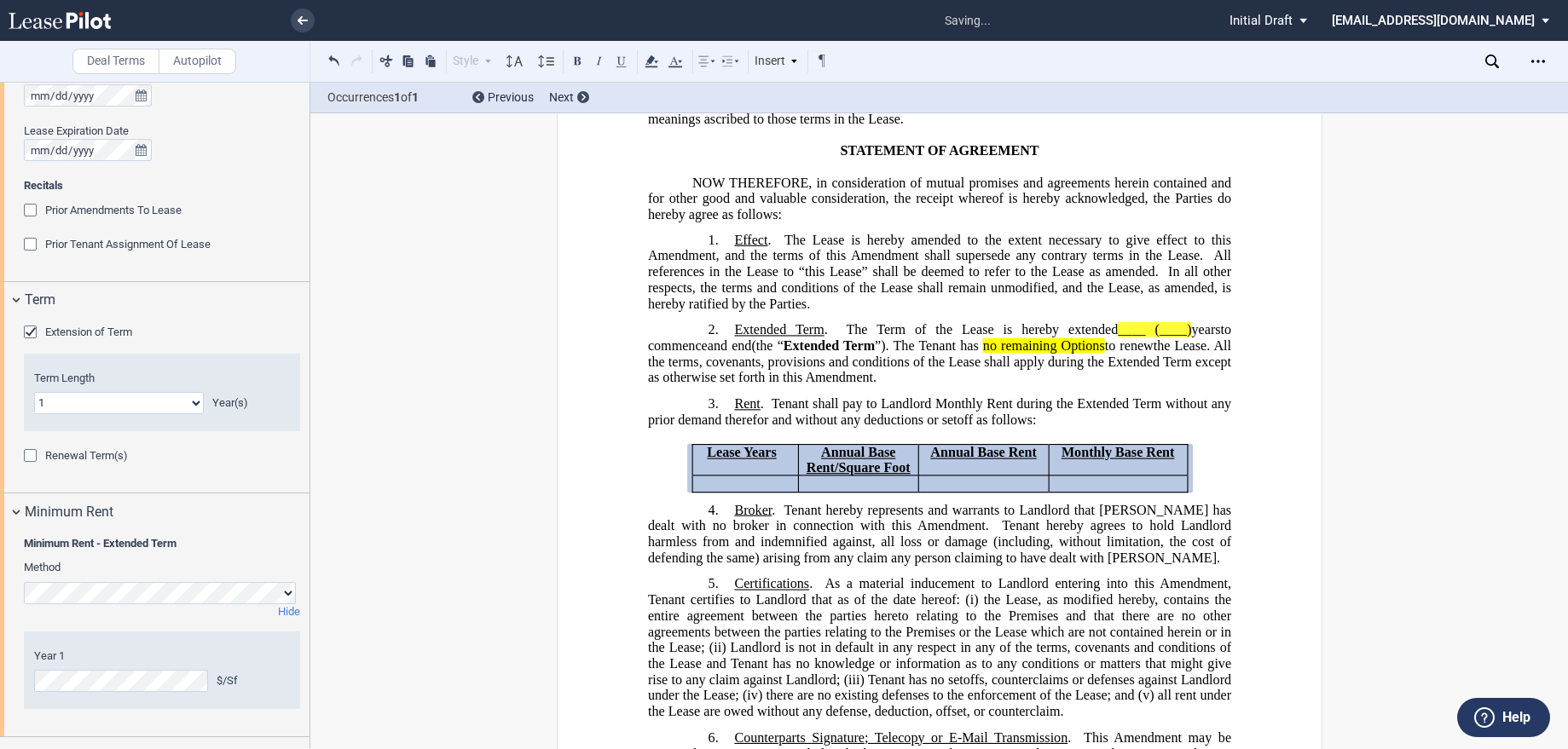
scroll to position [962, 0]
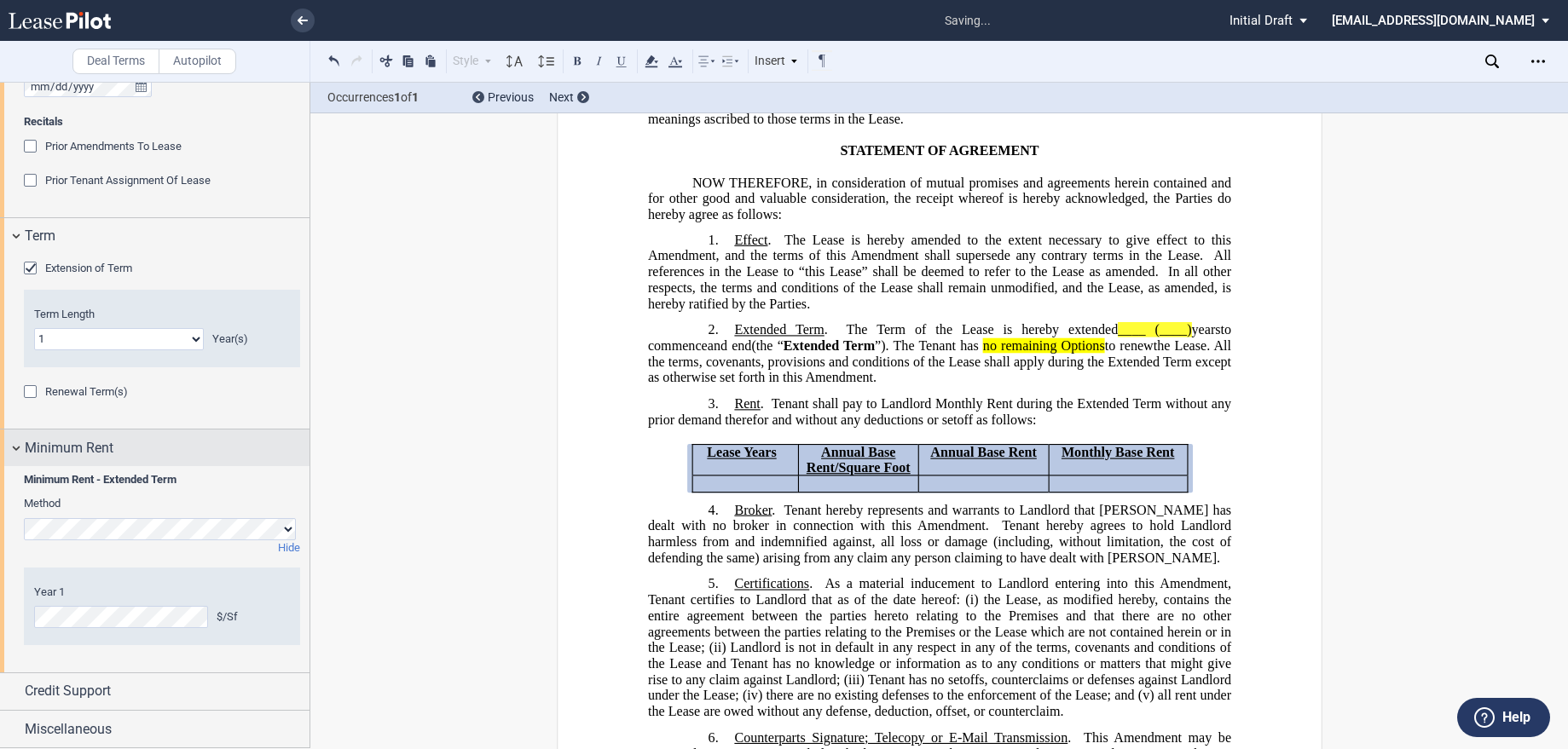
click at [16, 449] on div "Minimum Rent" at bounding box center [154, 448] width 309 height 36
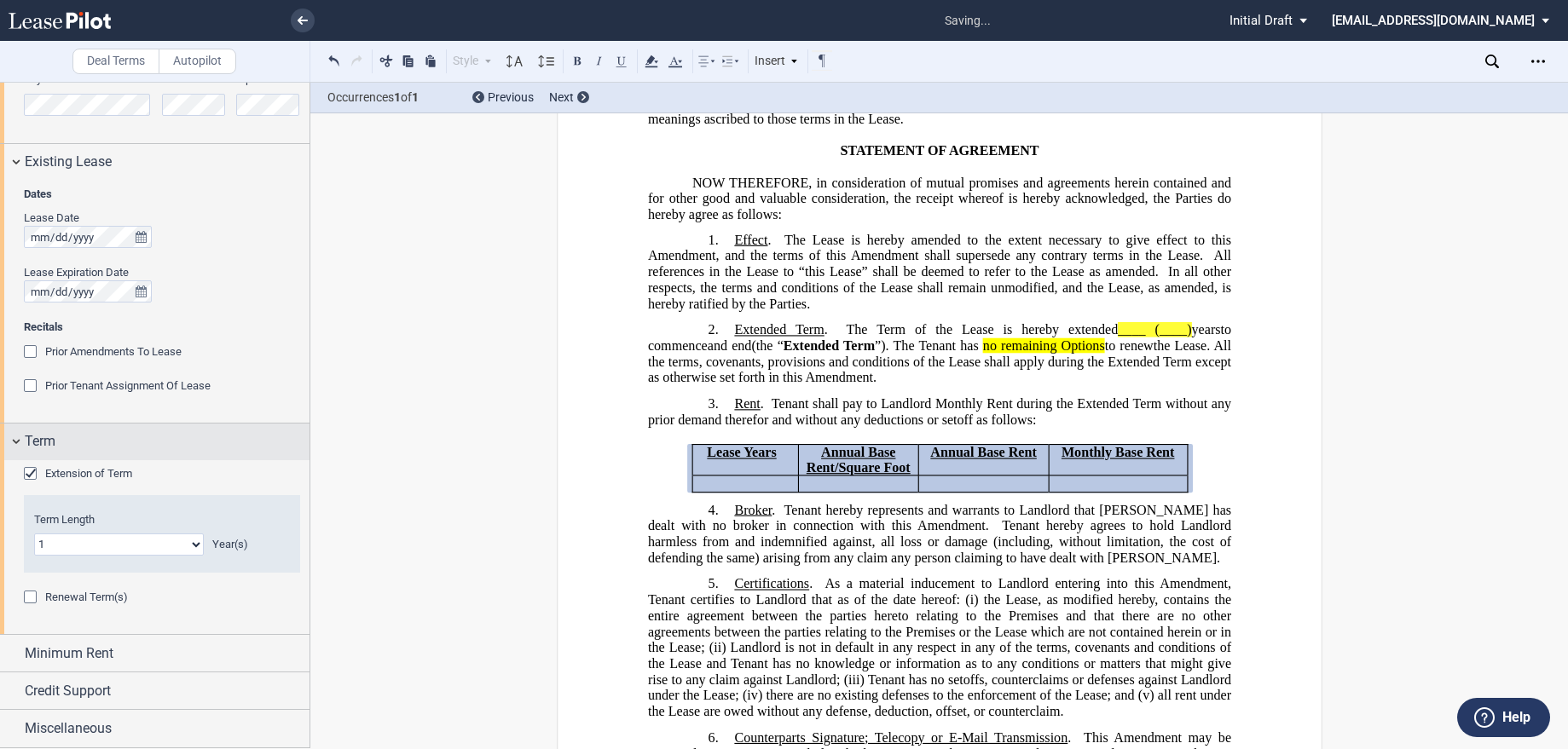
scroll to position [755, 0]
click at [11, 439] on div "Term" at bounding box center [154, 442] width 309 height 36
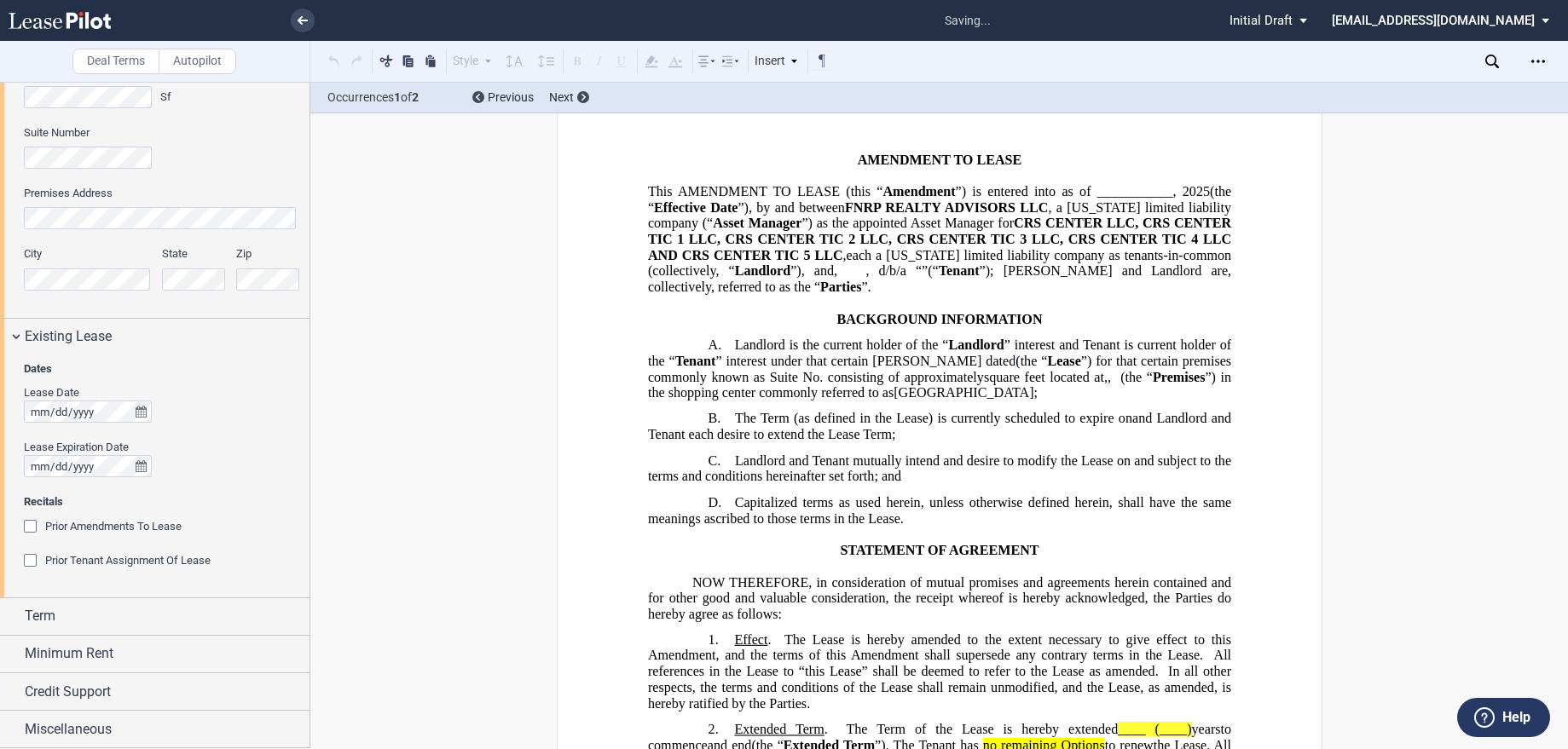
scroll to position [60, 0]
click at [30, 525] on div "Prior Amendments To Lease" at bounding box center [32, 528] width 17 height 17
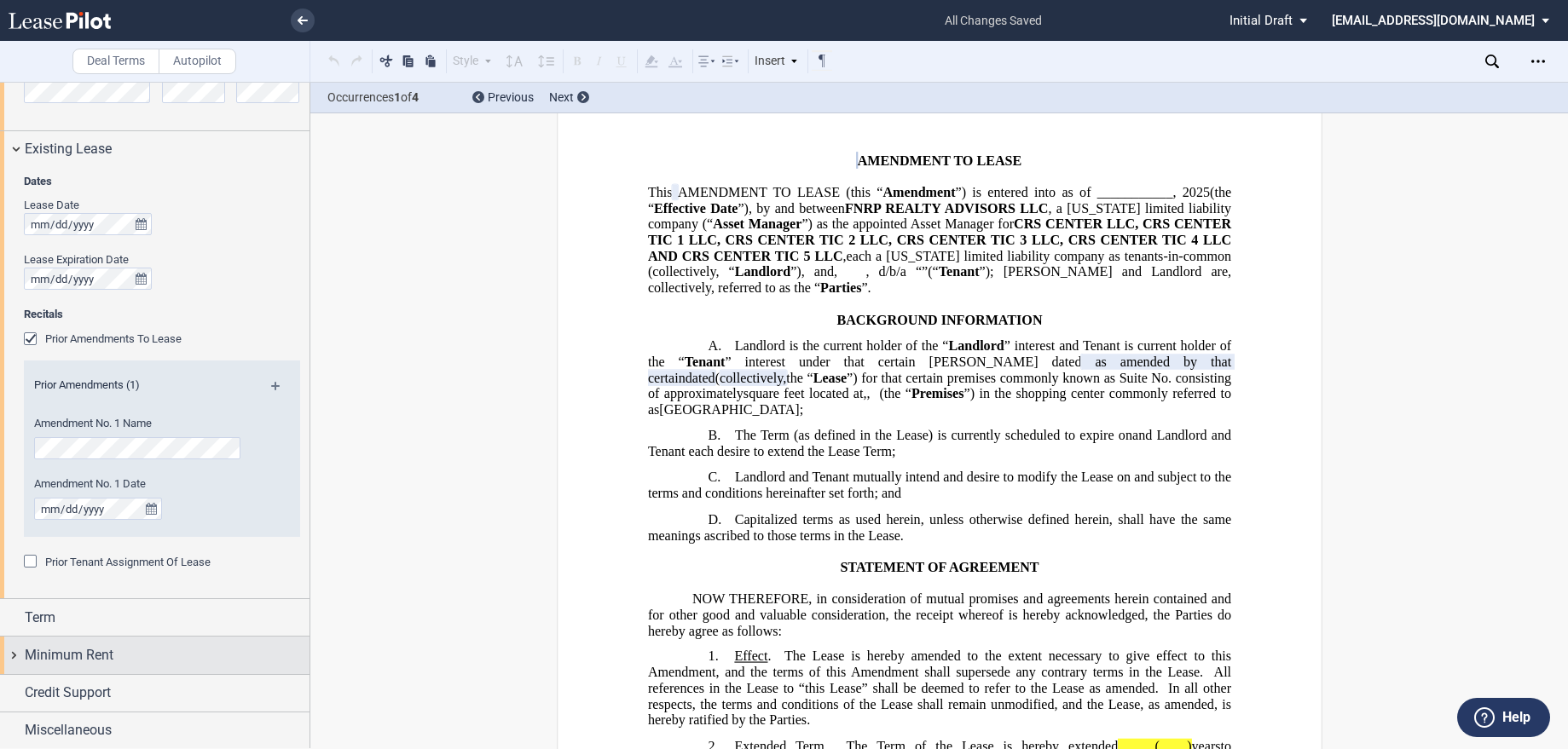
scroll to position [770, 0]
click at [33, 561] on div "Prior Tenant Assignment Of Lease" at bounding box center [32, 561] width 17 height 17
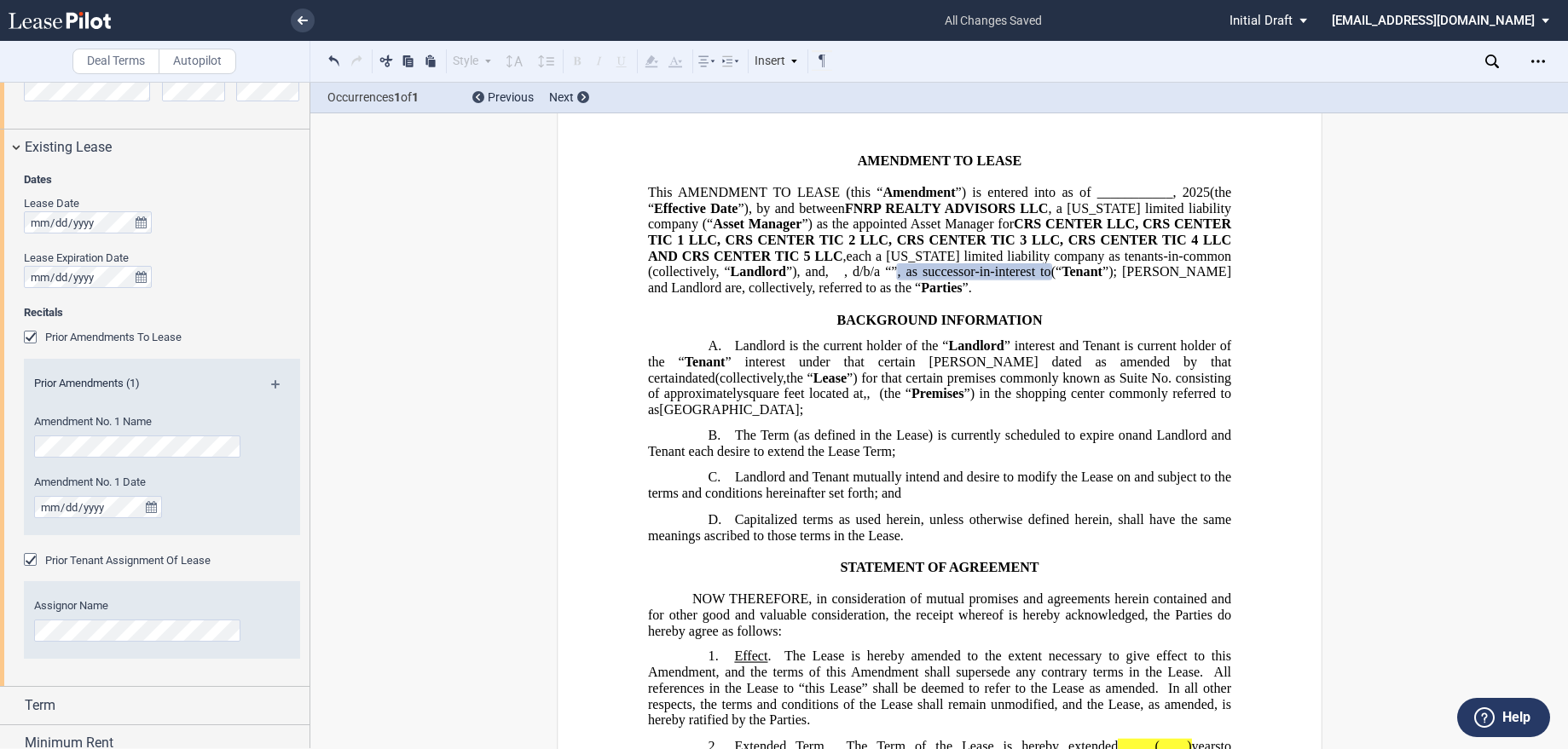
click at [32, 338] on div "Prior Amendments To Lease" at bounding box center [32, 338] width 17 height 17
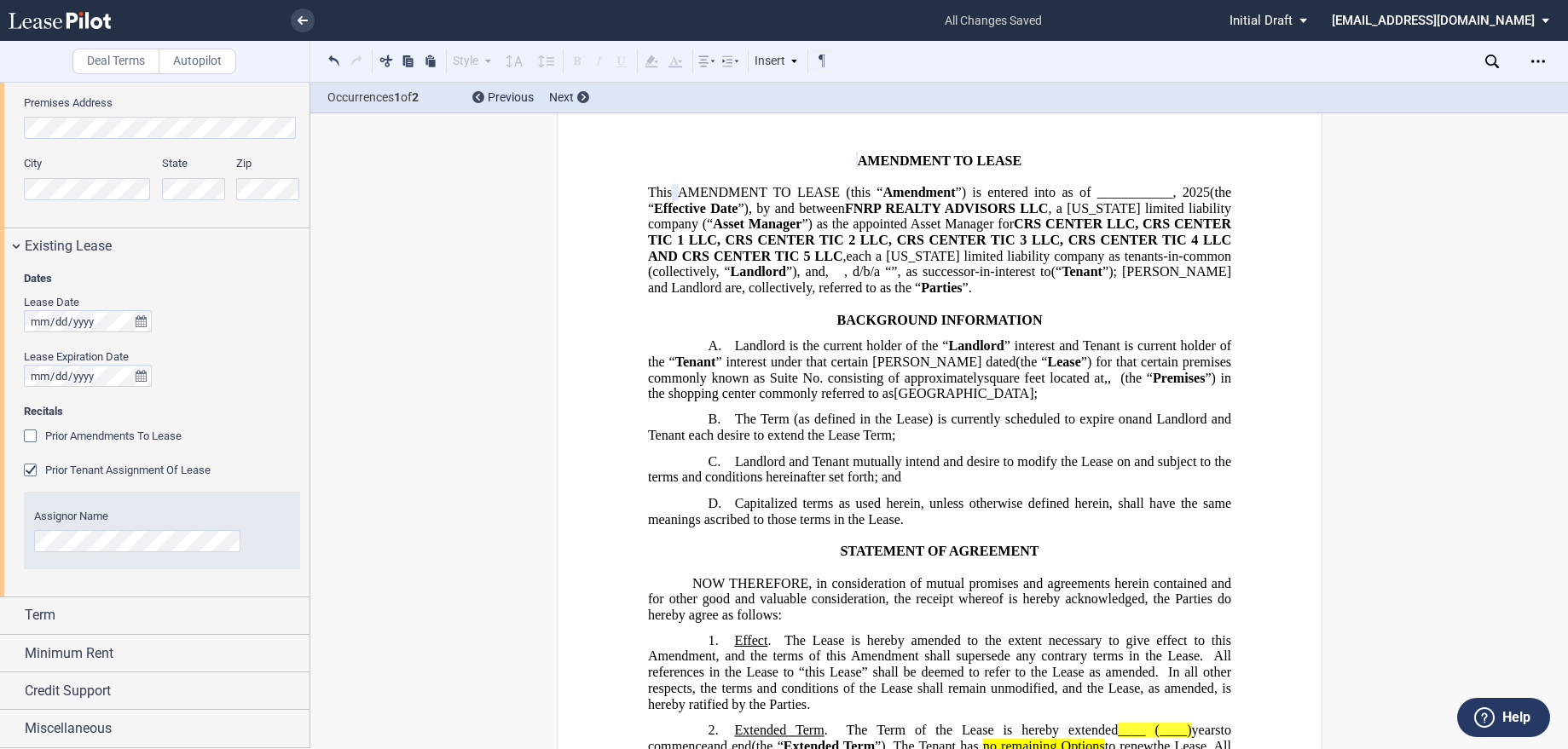
scroll to position [671, 0]
click at [26, 436] on div "Prior Amendments To Lease" at bounding box center [32, 438] width 17 height 17
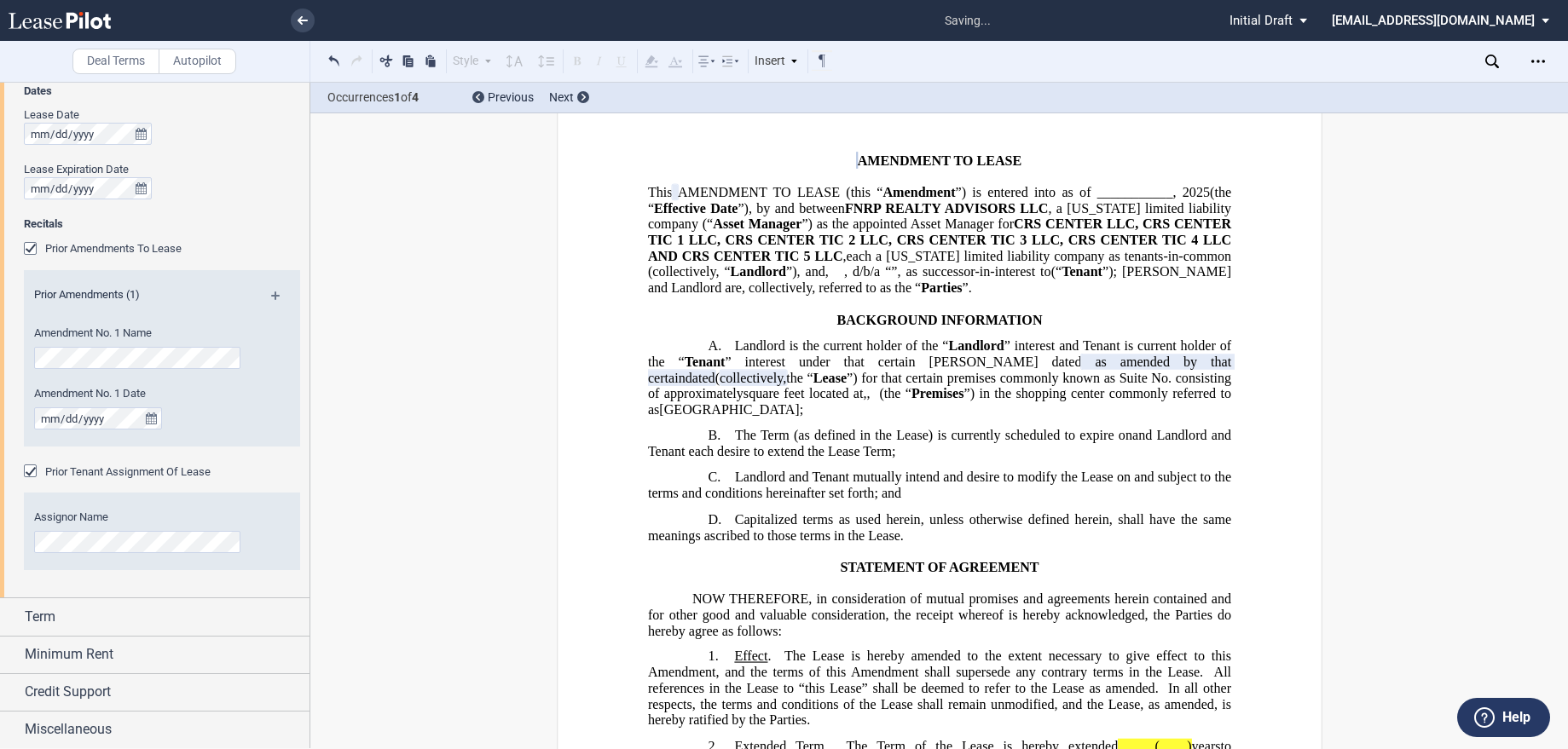
scroll to position [859, 0]
click at [37, 465] on div "Prior Tenant Assignment Of Lease" at bounding box center [32, 472] width 17 height 17
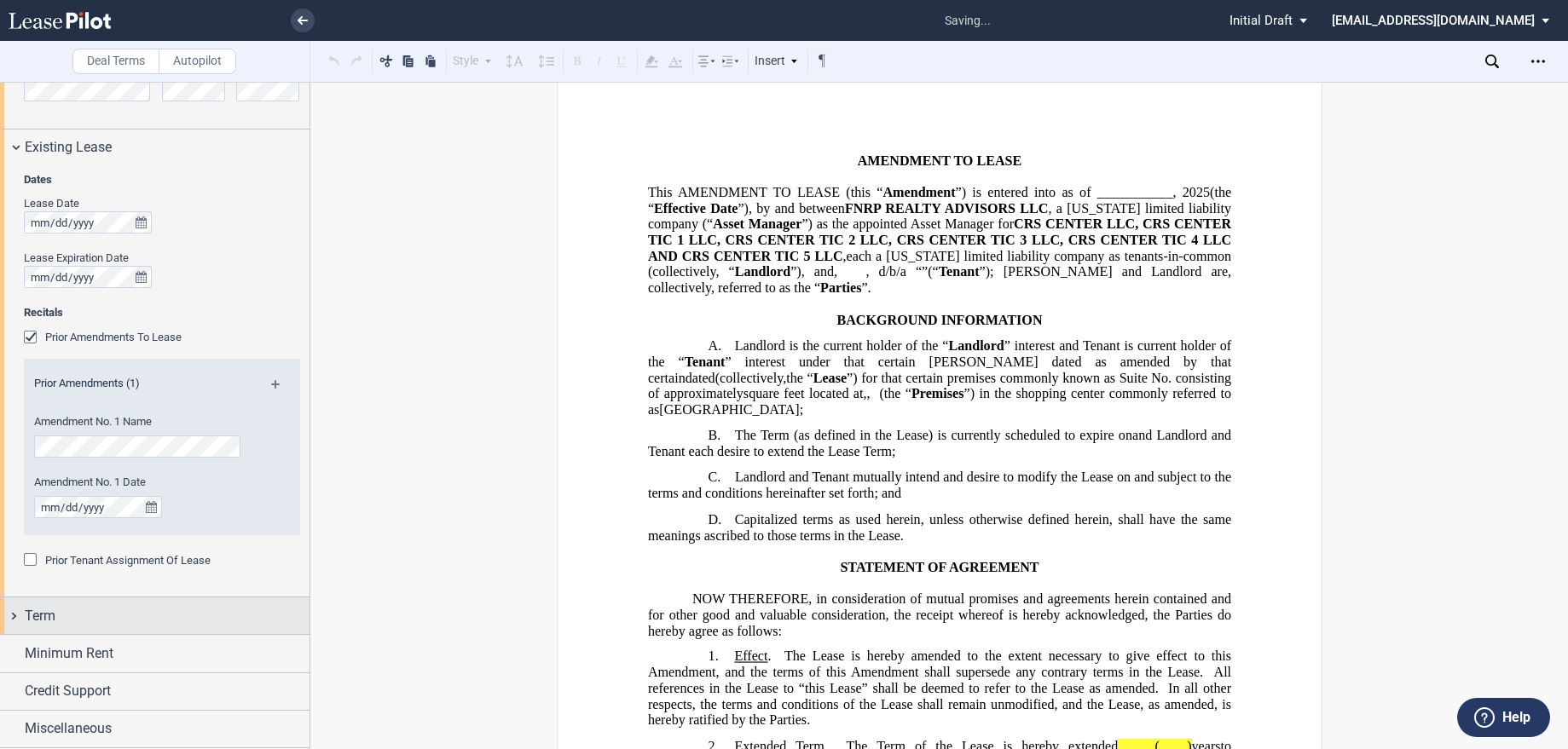
click at [68, 619] on div "Term" at bounding box center [167, 616] width 285 height 20
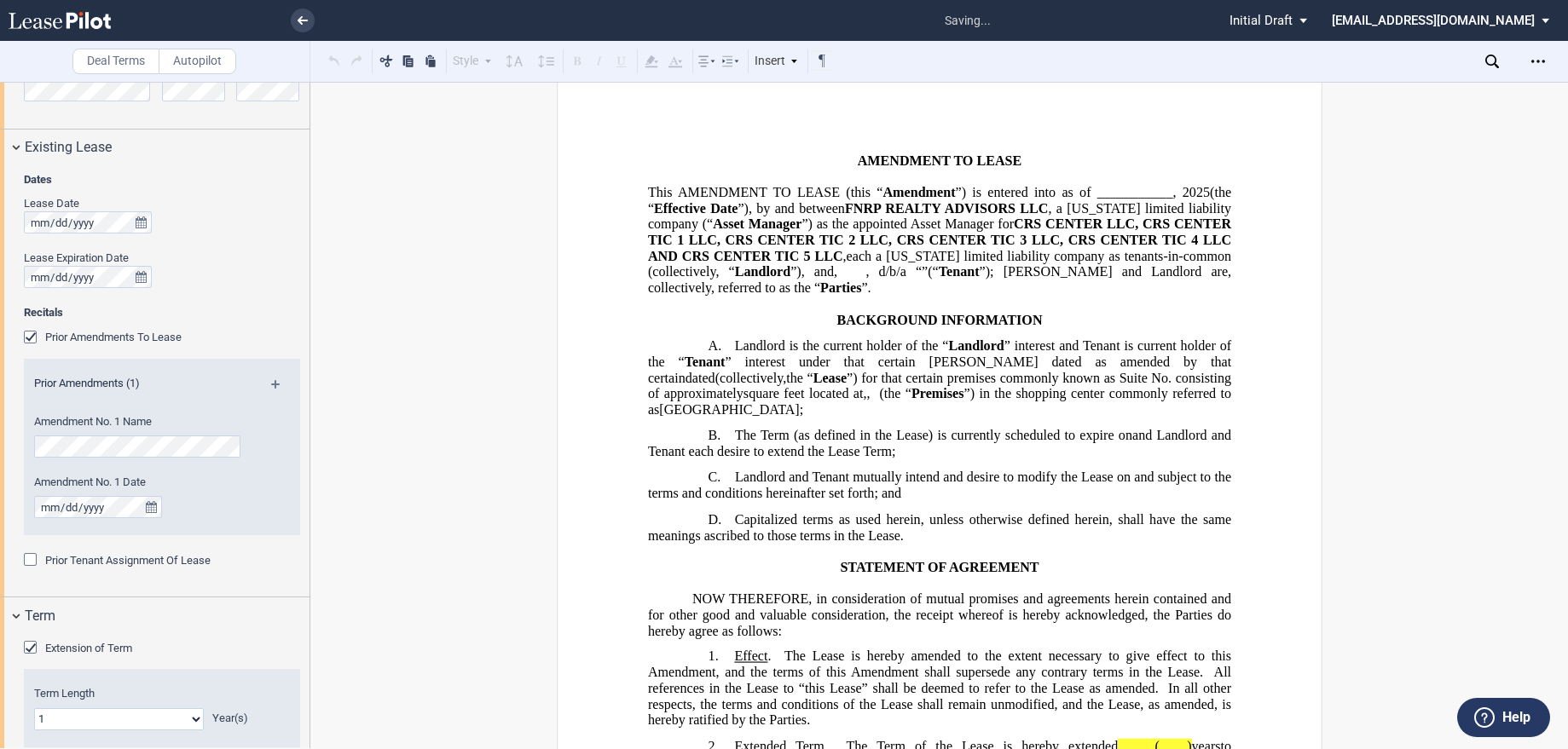
scroll to position [944, 0]
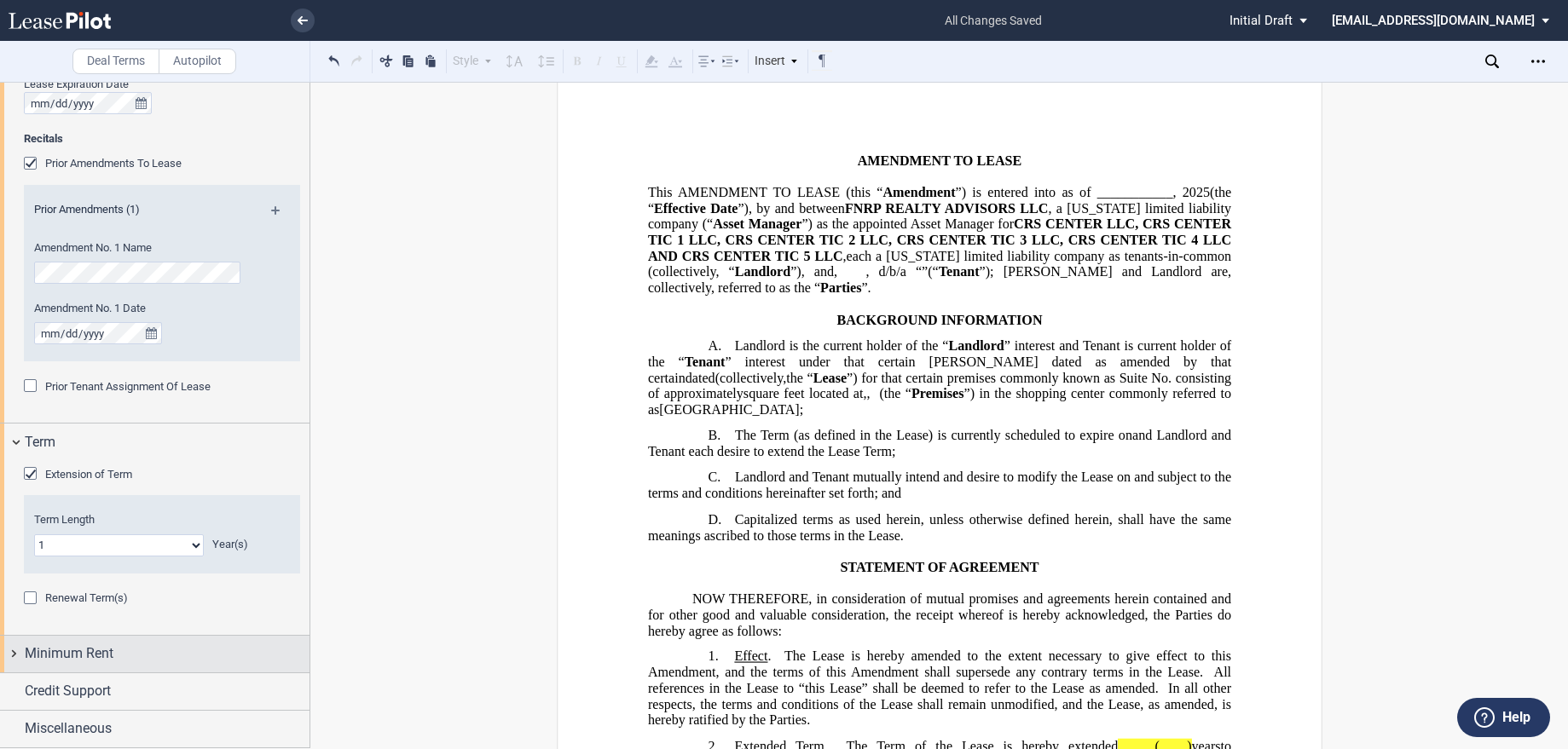
click at [99, 659] on span "Minimum Rent" at bounding box center [68, 653] width 89 height 20
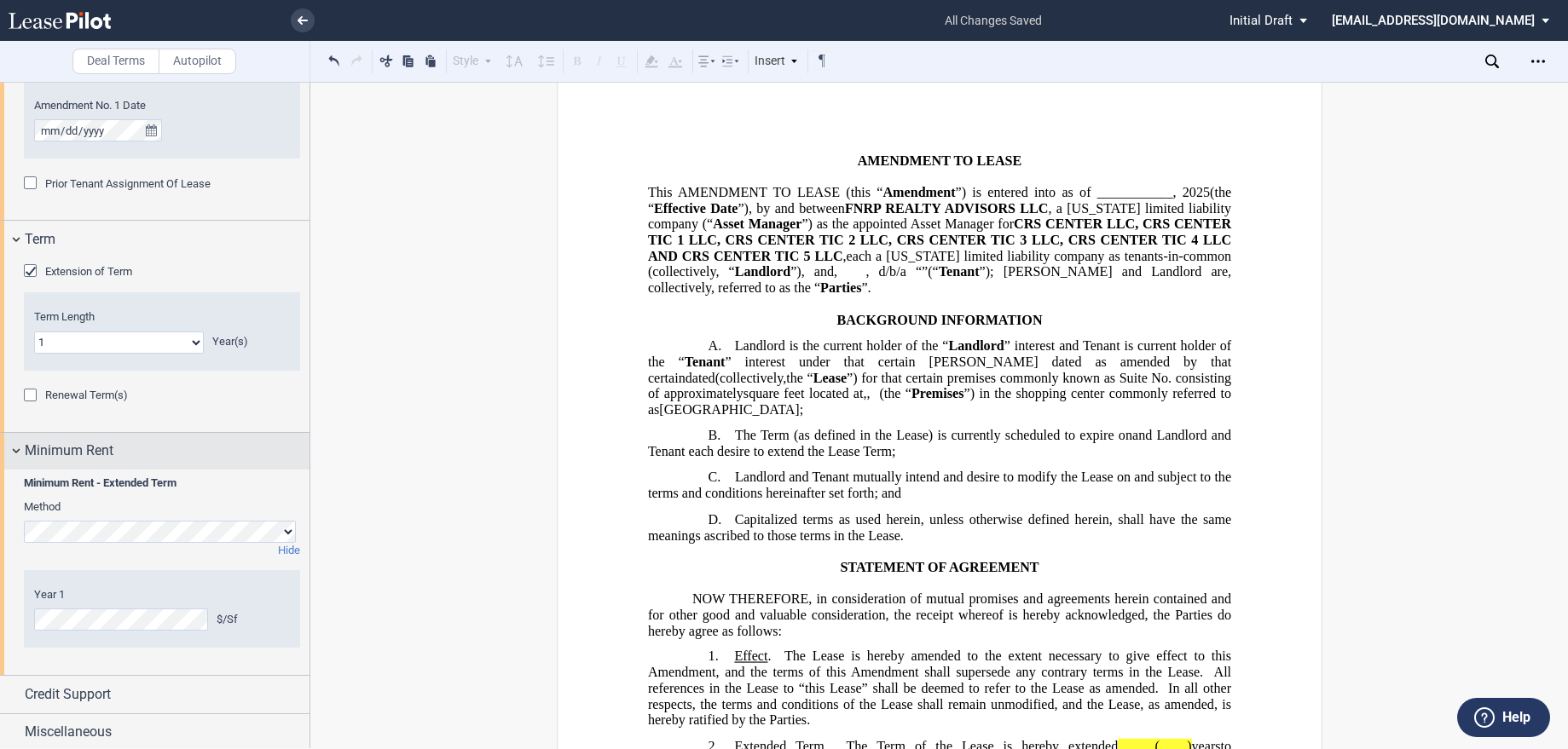
scroll to position [1150, 0]
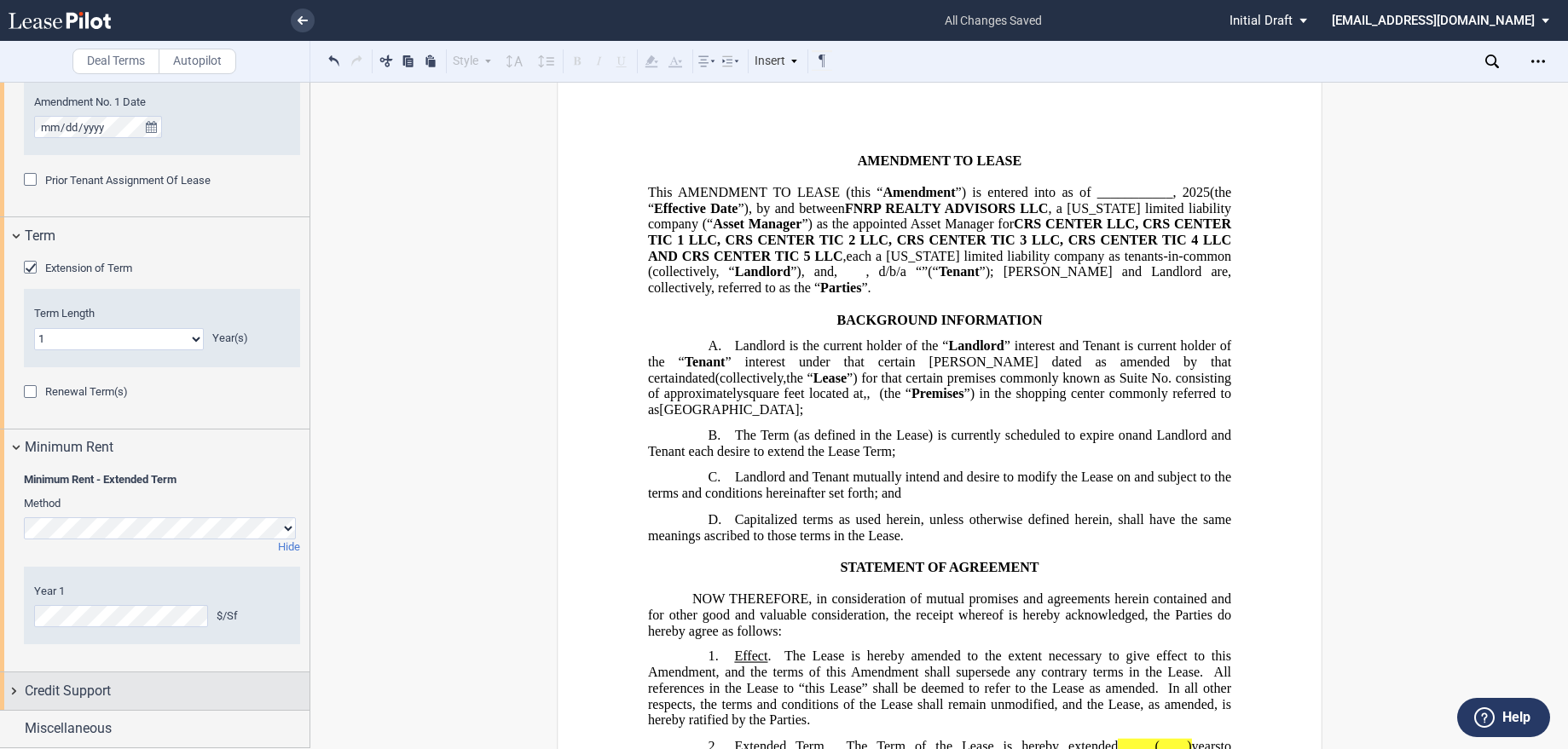
click at [97, 679] on div "Credit Support" at bounding box center [154, 691] width 309 height 36
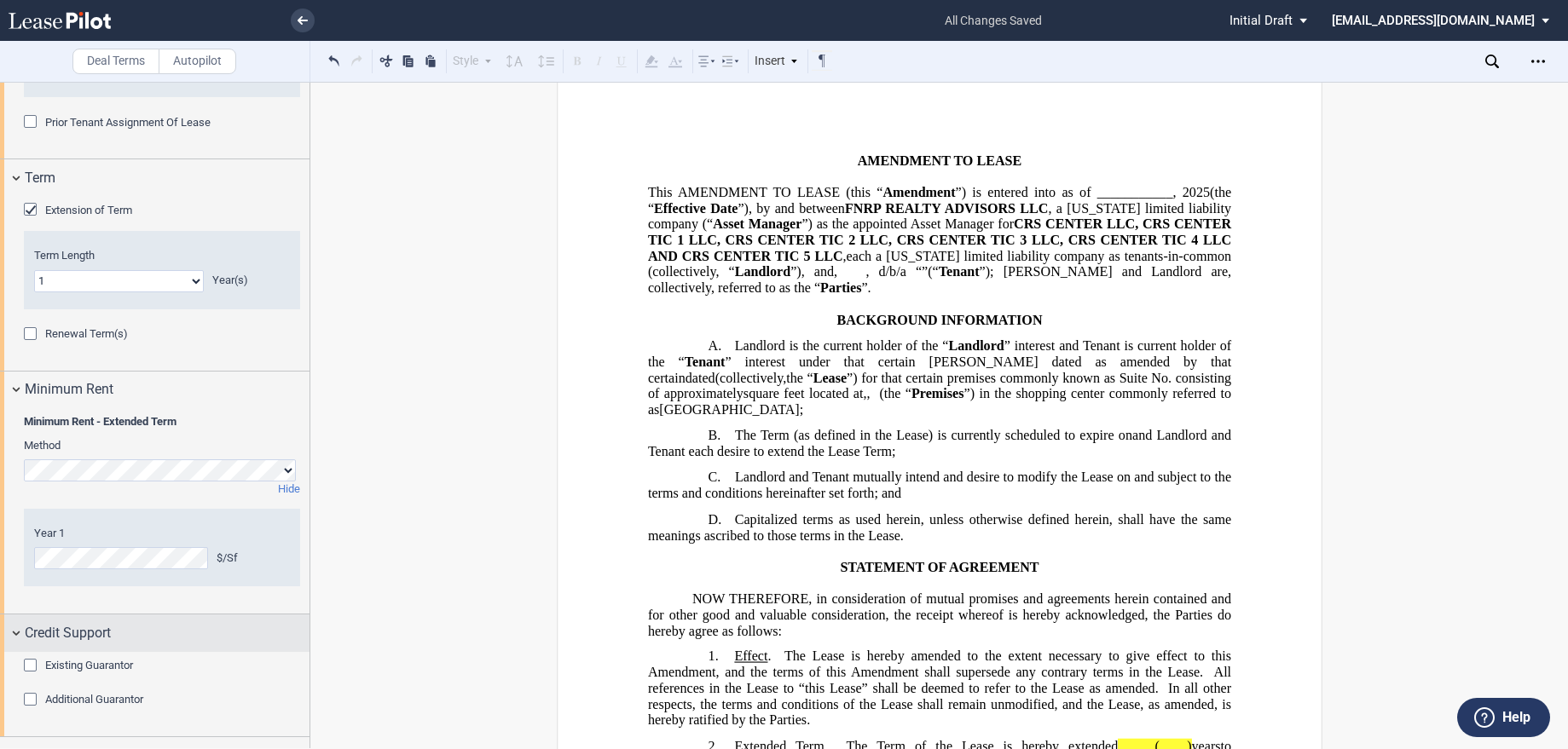
scroll to position [1234, 0]
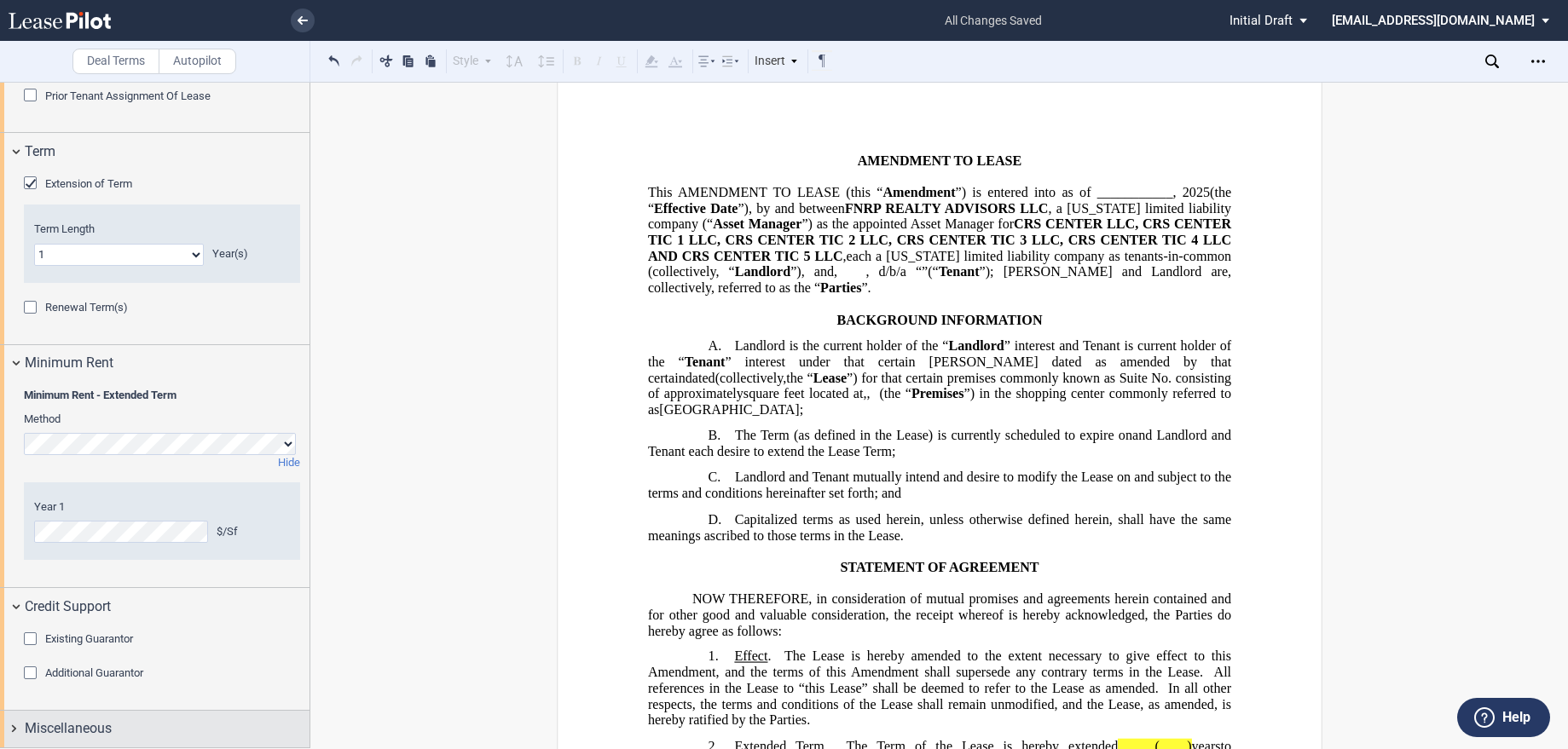
click at [89, 723] on span "Miscellaneous" at bounding box center [68, 728] width 87 height 20
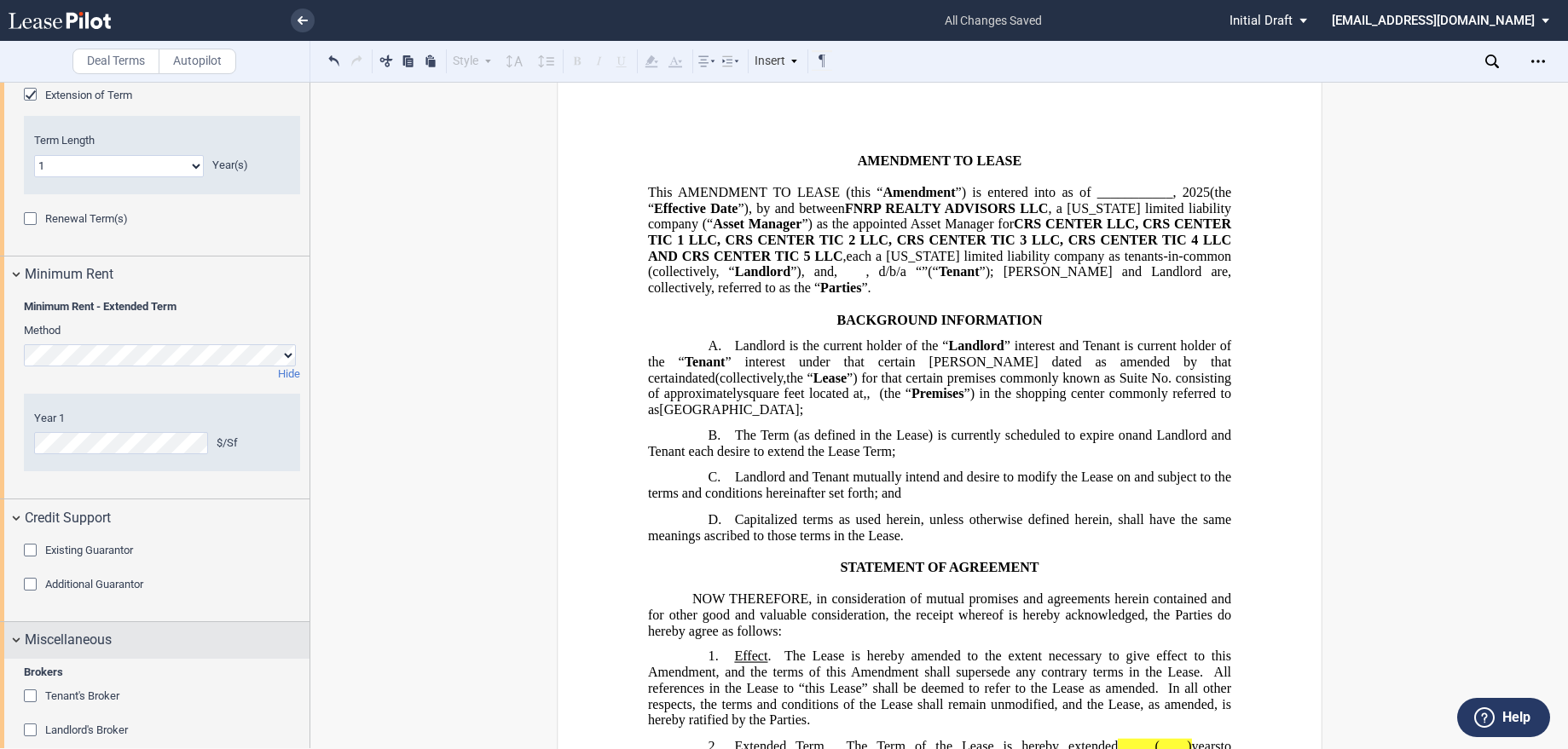
scroll to position [1459, 0]
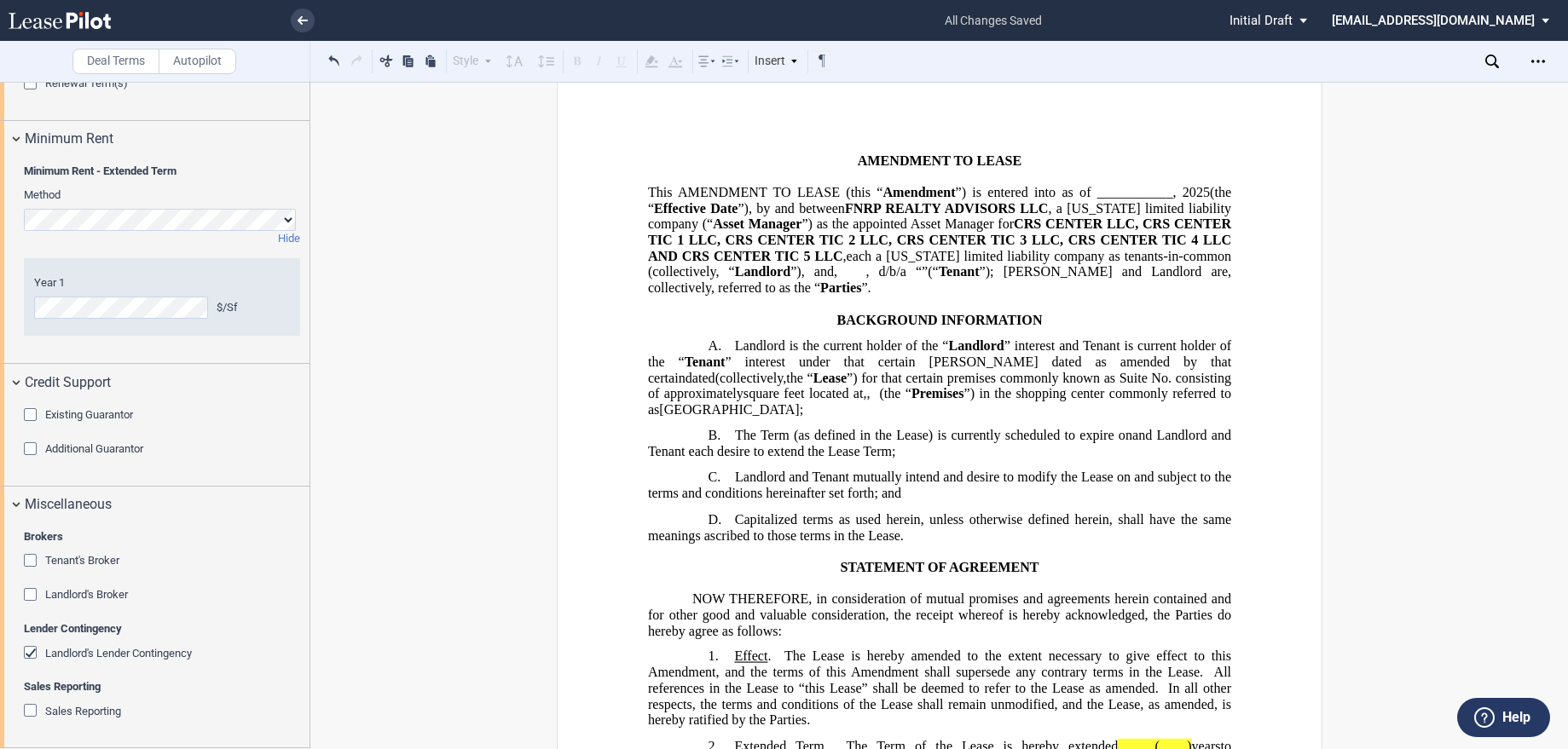
click at [26, 709] on div "Sales Reporting" at bounding box center [32, 712] width 17 height 17
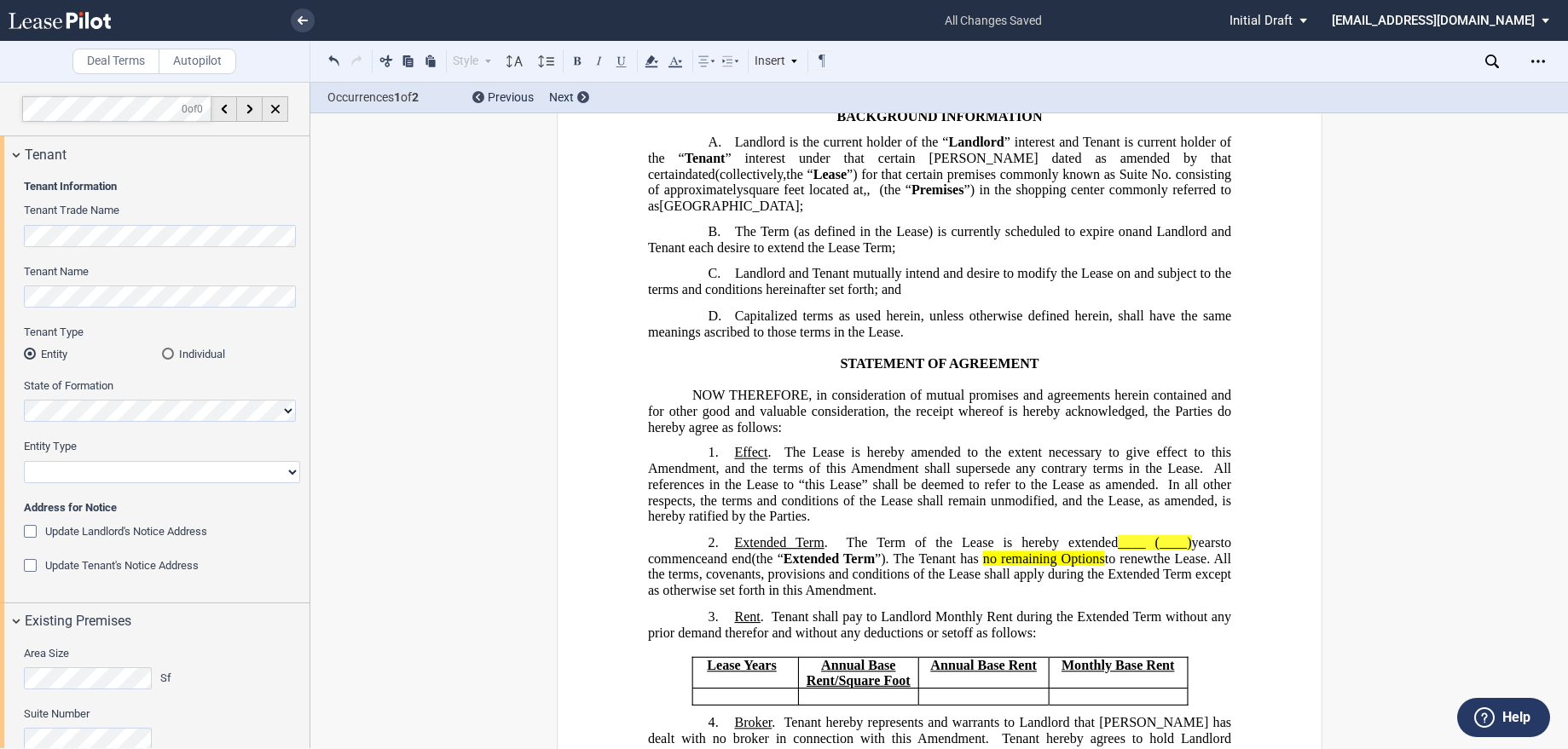
scroll to position [0, 0]
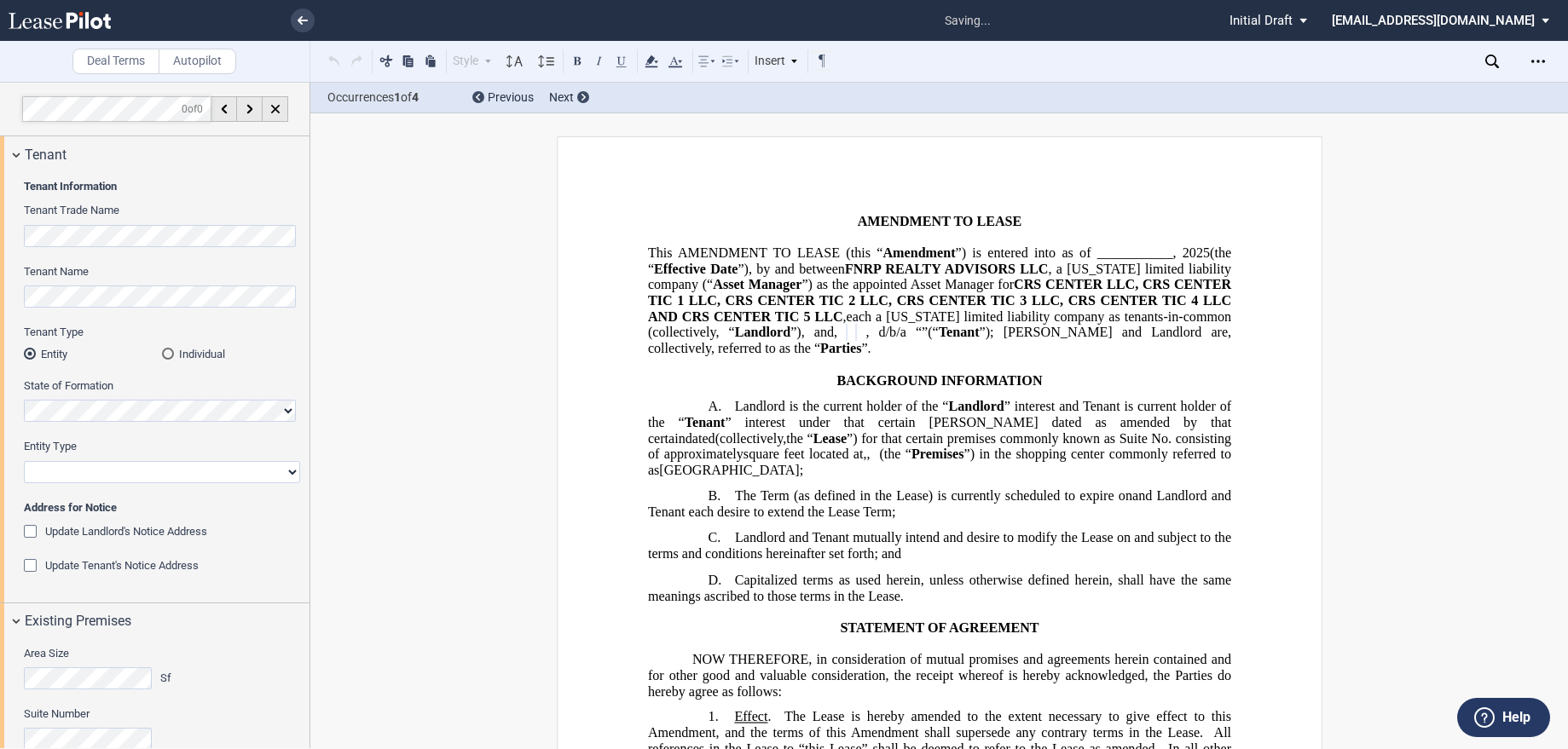
click at [79, 469] on select "Corporation Limited Liability Company General Partnership Limited Partnership O…" at bounding box center [162, 472] width 277 height 22
select select "corporation"
click at [24, 461] on select "Corporation Limited Liability Company General Partnership Limited Partnership O…" at bounding box center [162, 472] width 277 height 22
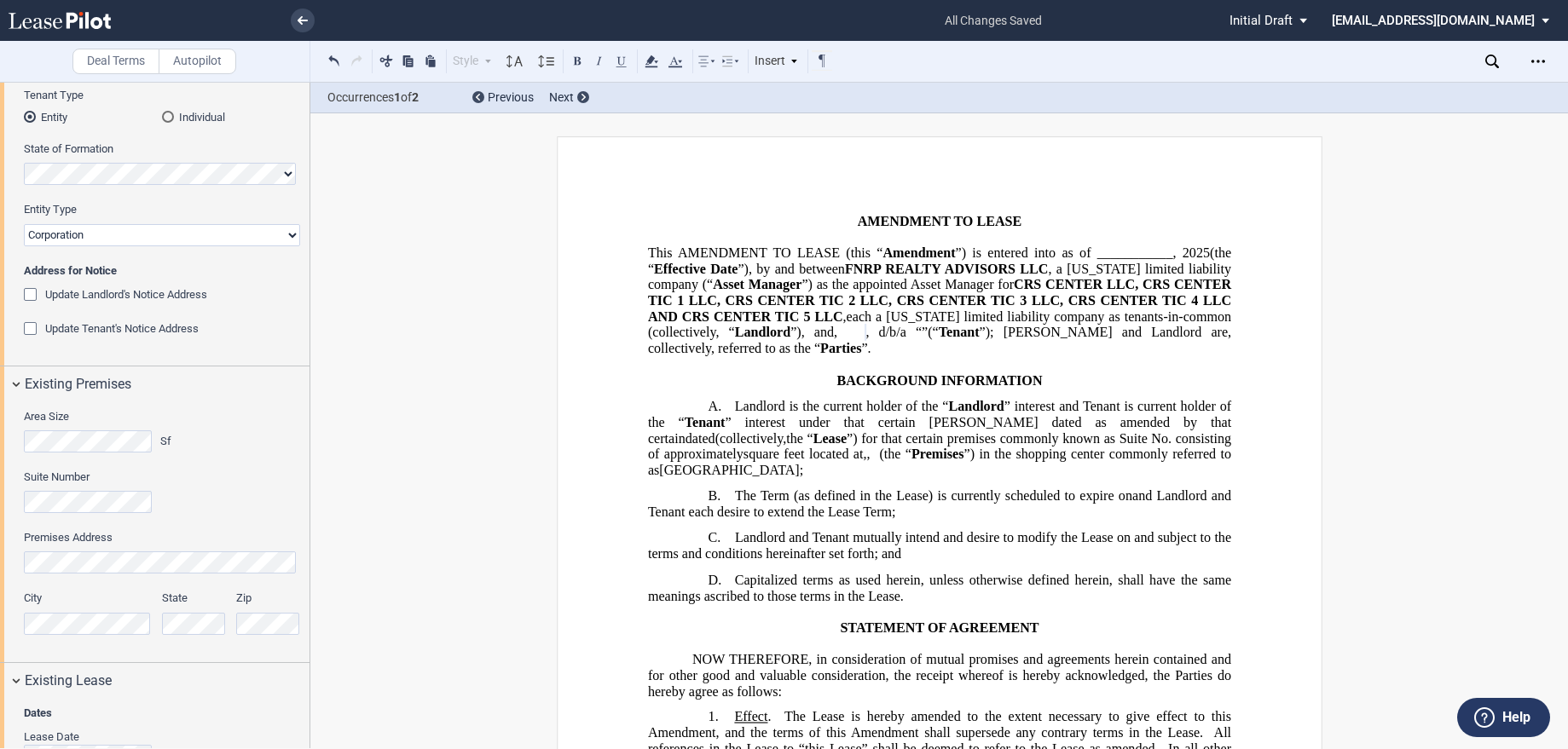
scroll to position [255, 0]
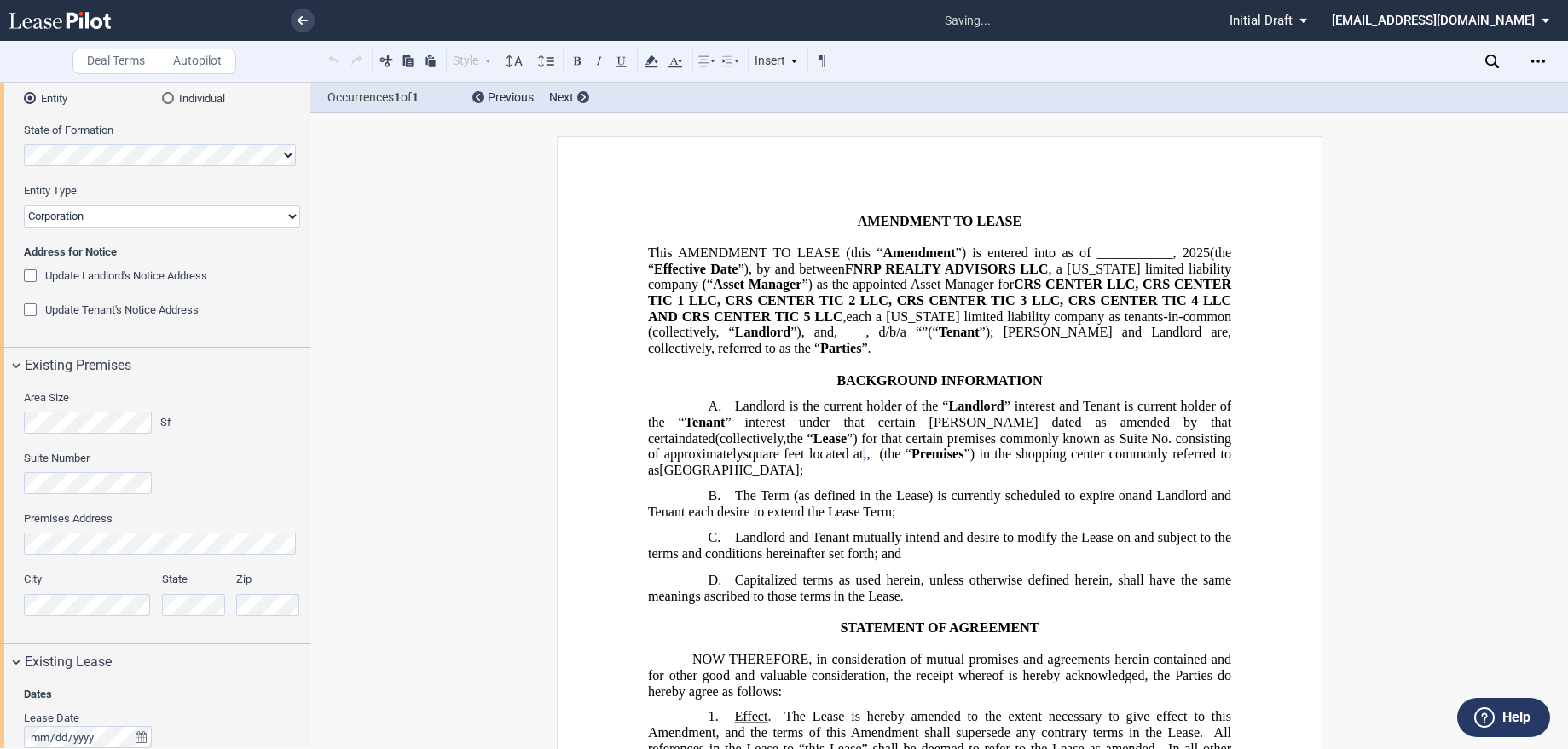
click at [0, 589] on html ".bocls-1{fill:#26354a;fill-rule:evenodd} Loading... × saving... Pending... Pend…" at bounding box center [784, 374] width 1568 height 749
click at [250, 478] on div "Suite Number" at bounding box center [162, 473] width 277 height 44
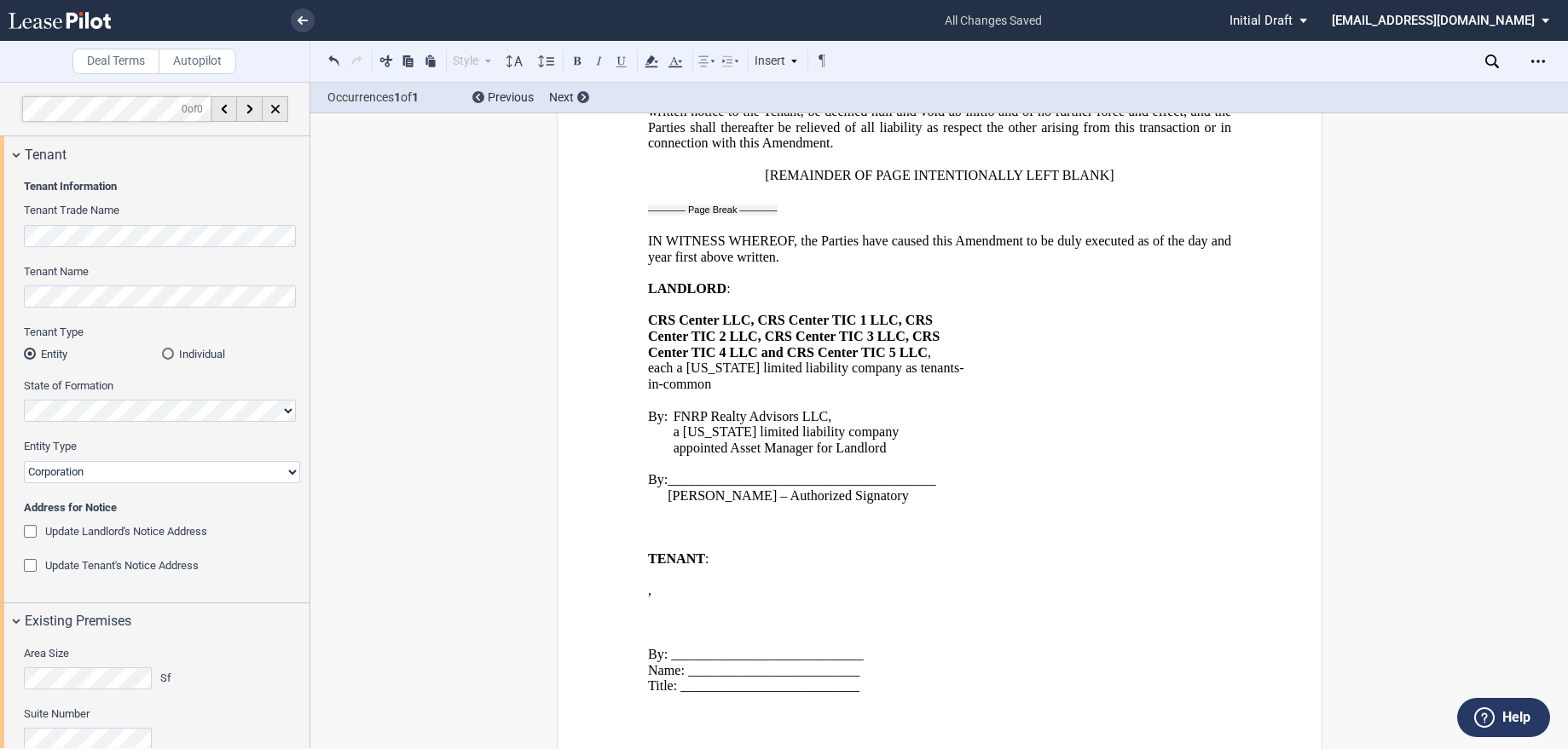
scroll to position [2228, 0]
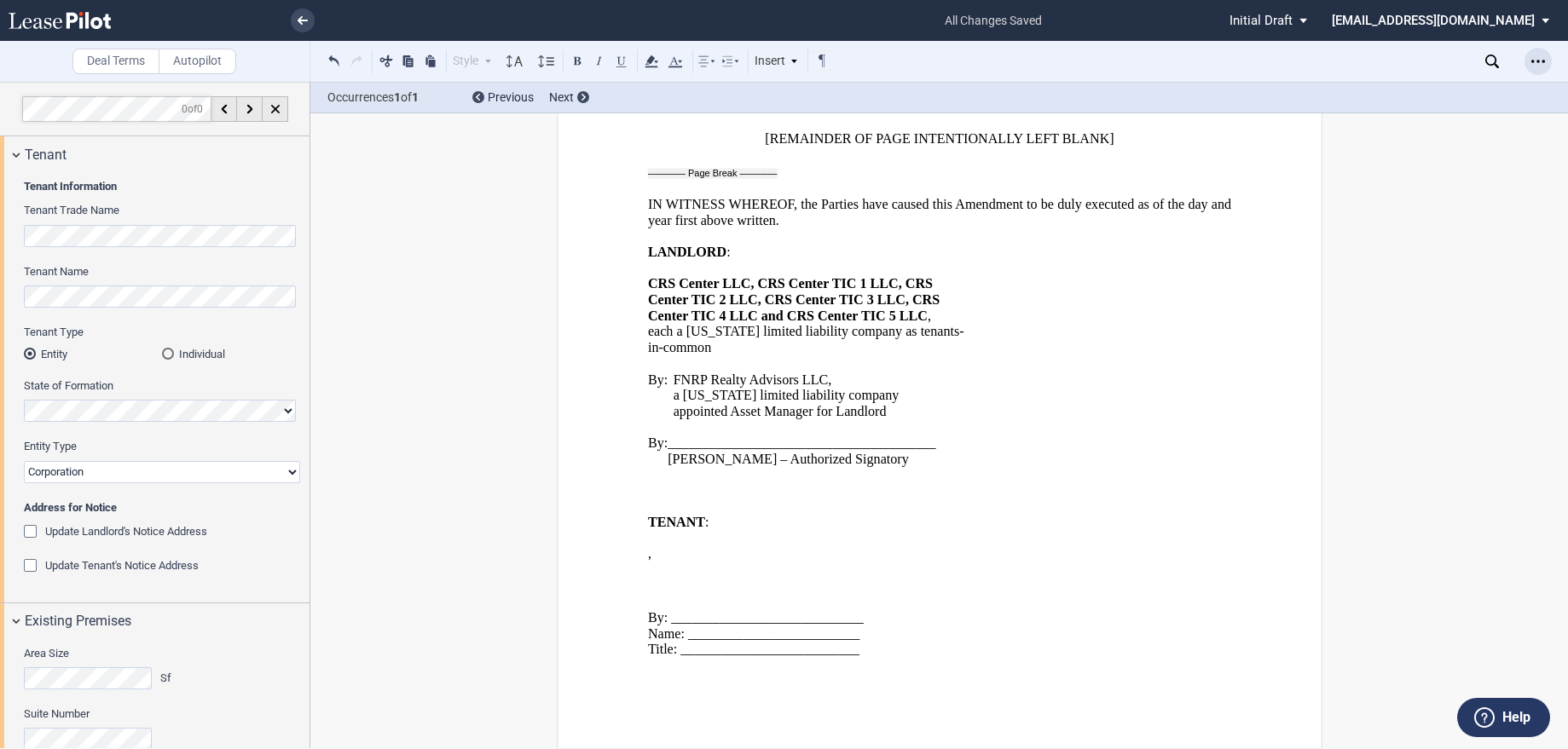
click at [1531, 63] on icon "Open Lease options menu" at bounding box center [1537, 61] width 14 height 14
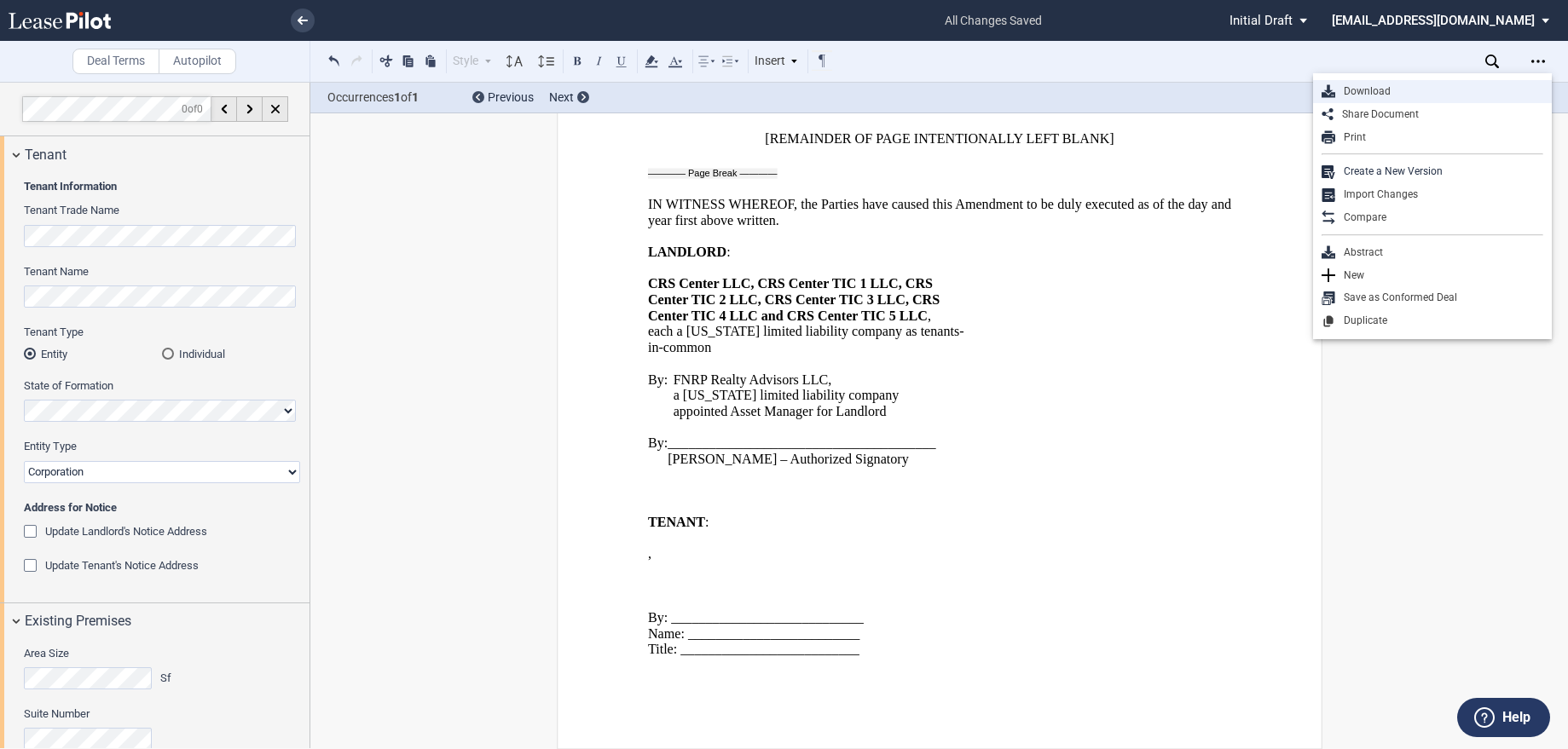
click at [1393, 99] on div "Download" at bounding box center [1432, 91] width 239 height 23
